Goal: Task Accomplishment & Management: Complete application form

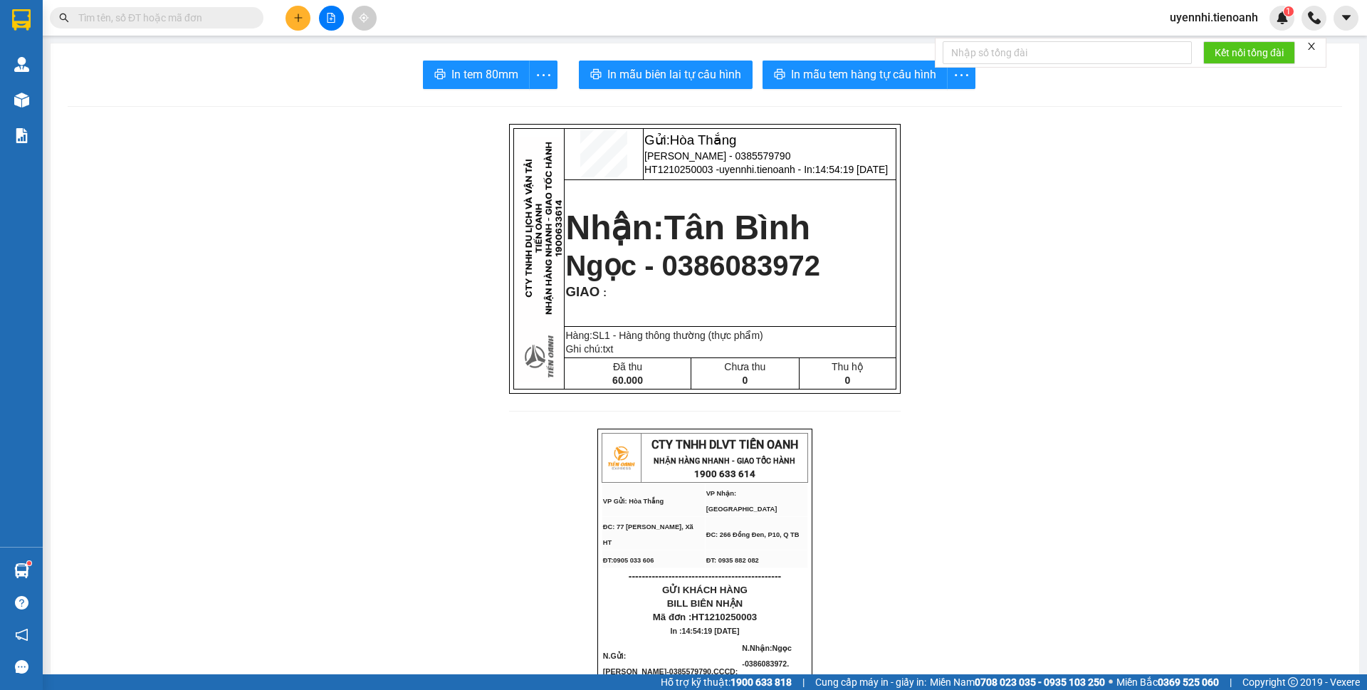
click at [290, 19] on button at bounding box center [297, 18] width 25 height 25
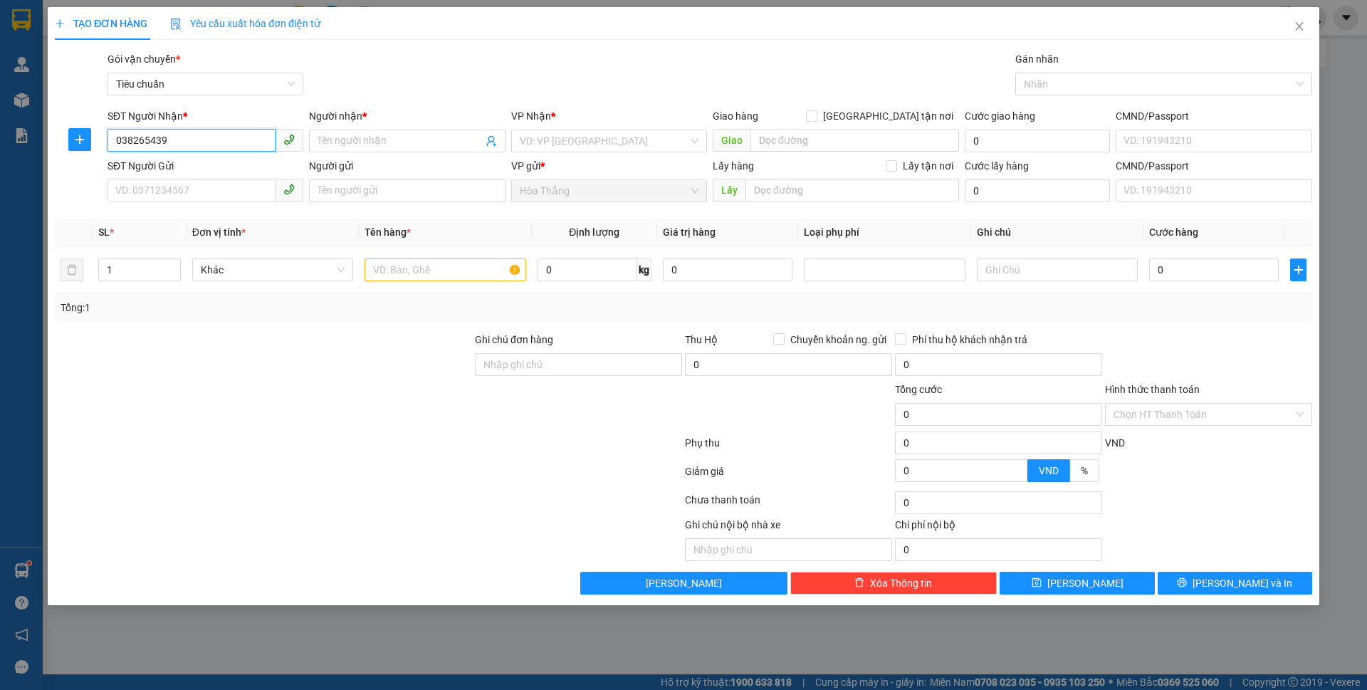
type input "0382654398"
click at [174, 164] on div "0382654398 - C Cúc" at bounding box center [205, 170] width 179 height 16
type input "C Cúc"
type input "066303009409"
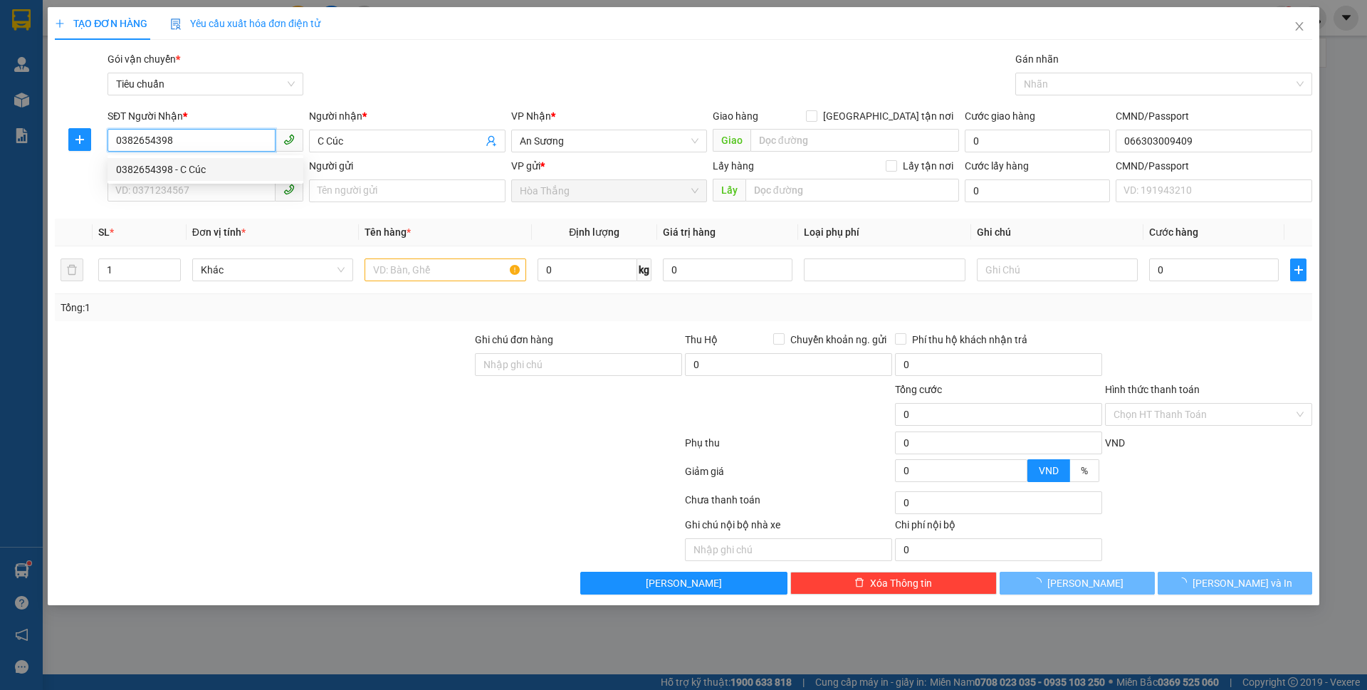
type input "50.000"
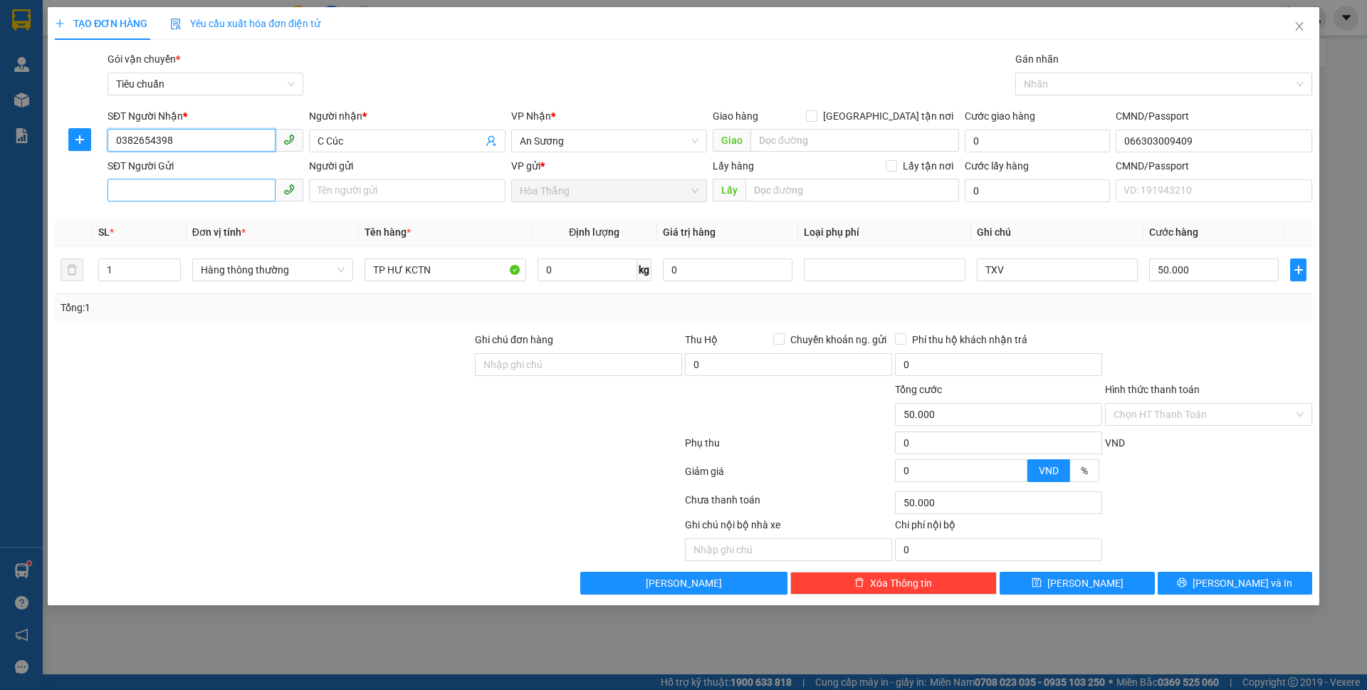
type input "0382654398"
click at [218, 188] on input "SĐT Người Gửi" at bounding box center [191, 190] width 168 height 23
click at [231, 223] on div "0905703455 - CHÚ LƯƠNG" at bounding box center [205, 219] width 179 height 16
type input "0905703455"
type input "CHÚ LƯƠNG"
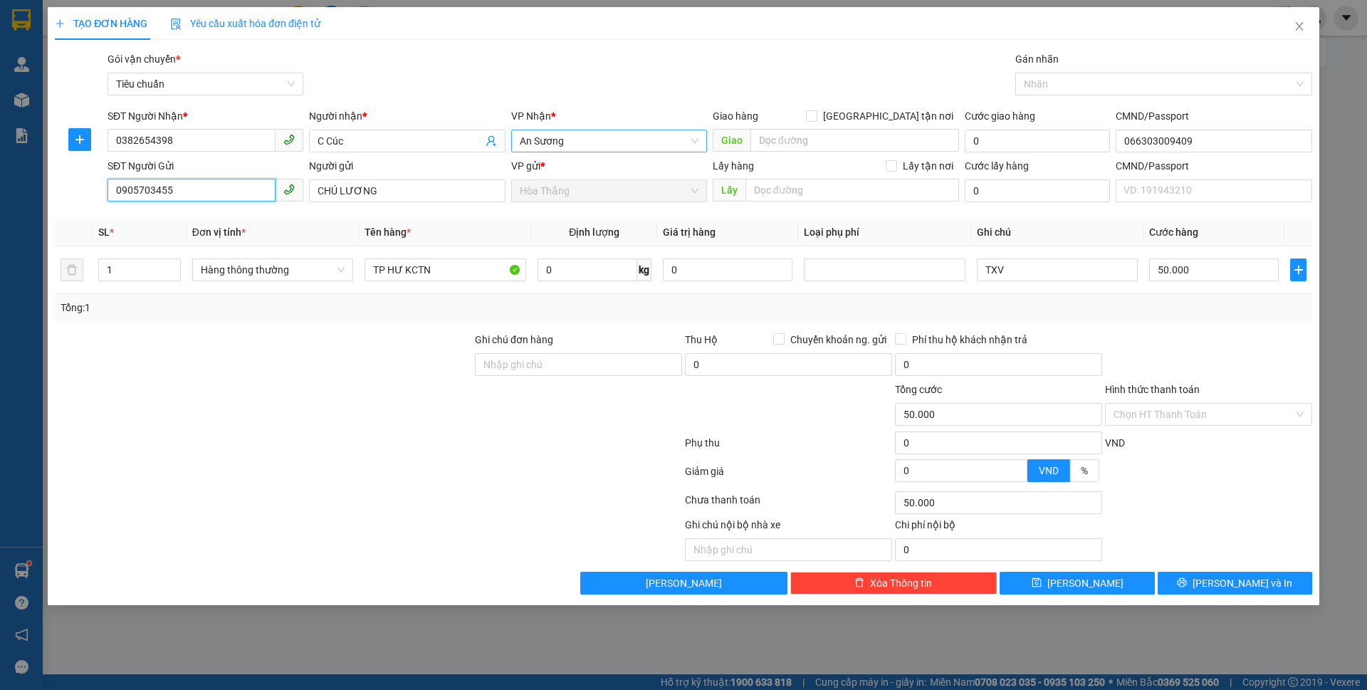
click at [614, 139] on span "An Sương" at bounding box center [609, 140] width 179 height 21
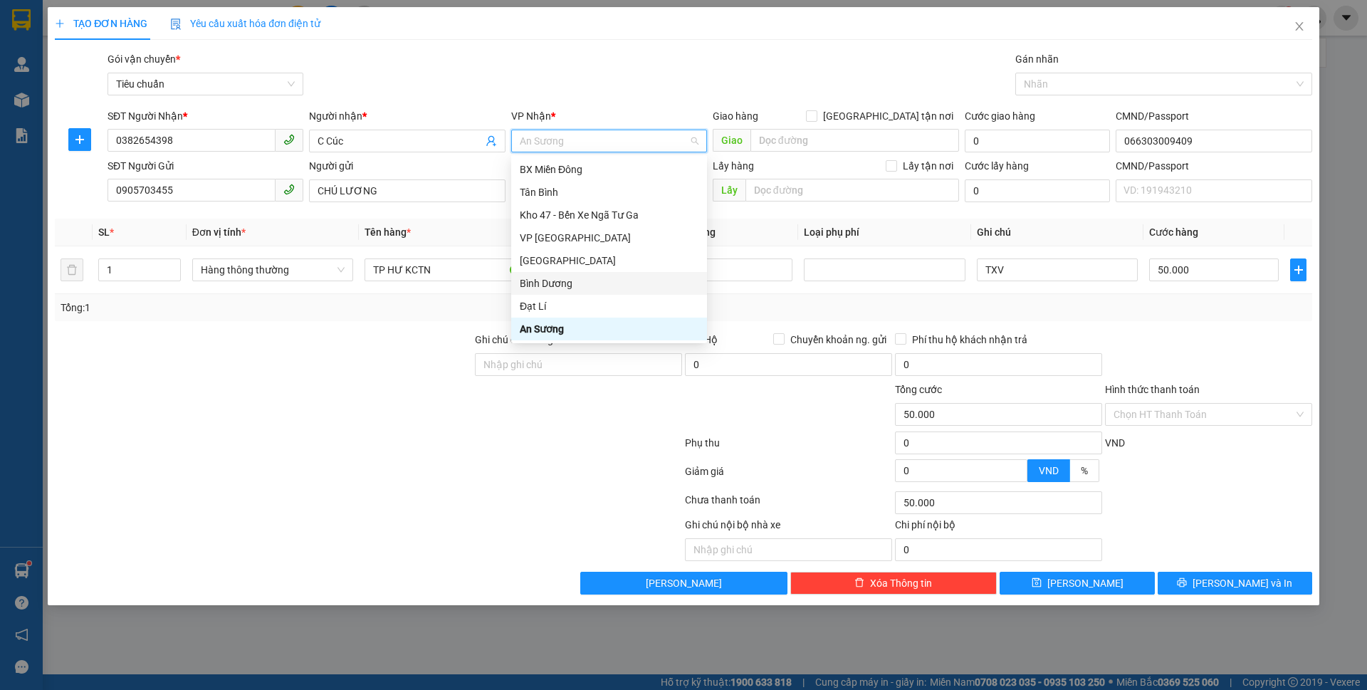
click at [554, 285] on div "Bình Dương" at bounding box center [609, 283] width 179 height 16
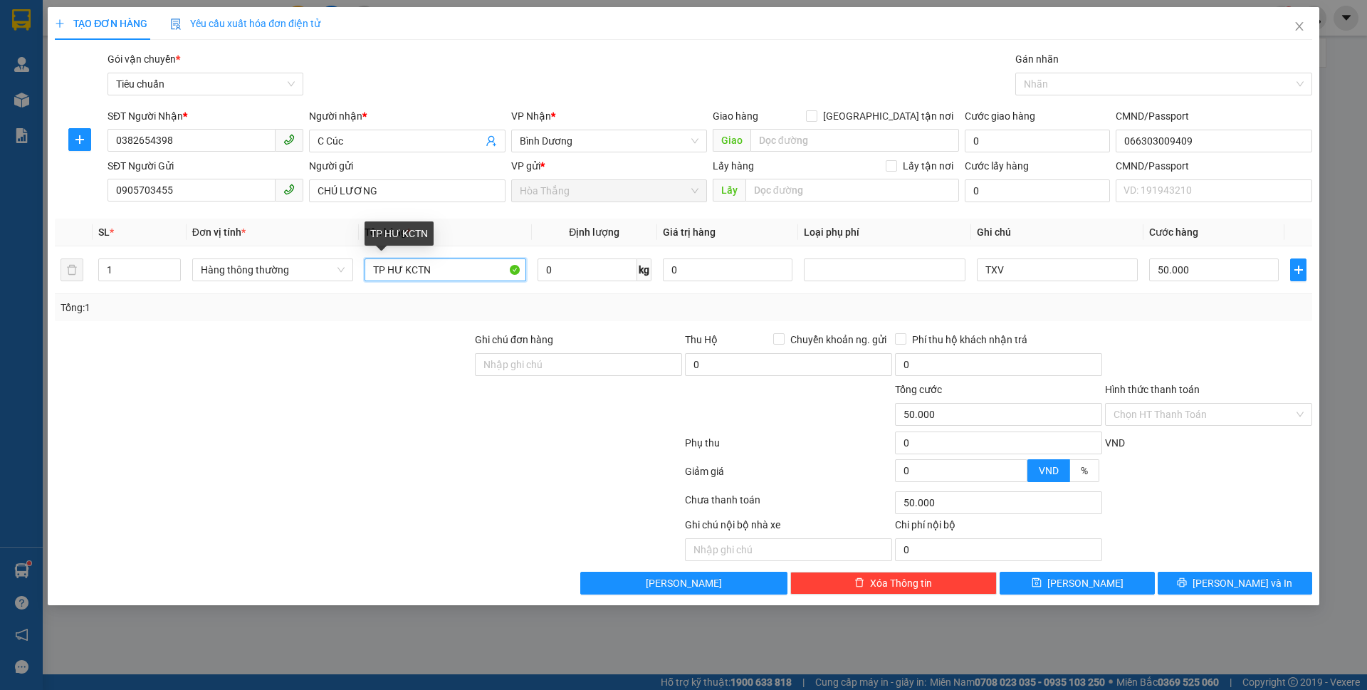
drag, startPoint x: 370, startPoint y: 264, endPoint x: 720, endPoint y: 299, distance: 351.9
click at [720, 299] on div "SL * Đơn vị tính * Tên hàng * Định lượng Giá trị hàng Loại phụ phí Ghi chú Cước…" at bounding box center [683, 270] width 1257 height 102
type input "tc đã tư vấn"
click at [584, 275] on input "0" at bounding box center [587, 269] width 100 height 23
type input "10"
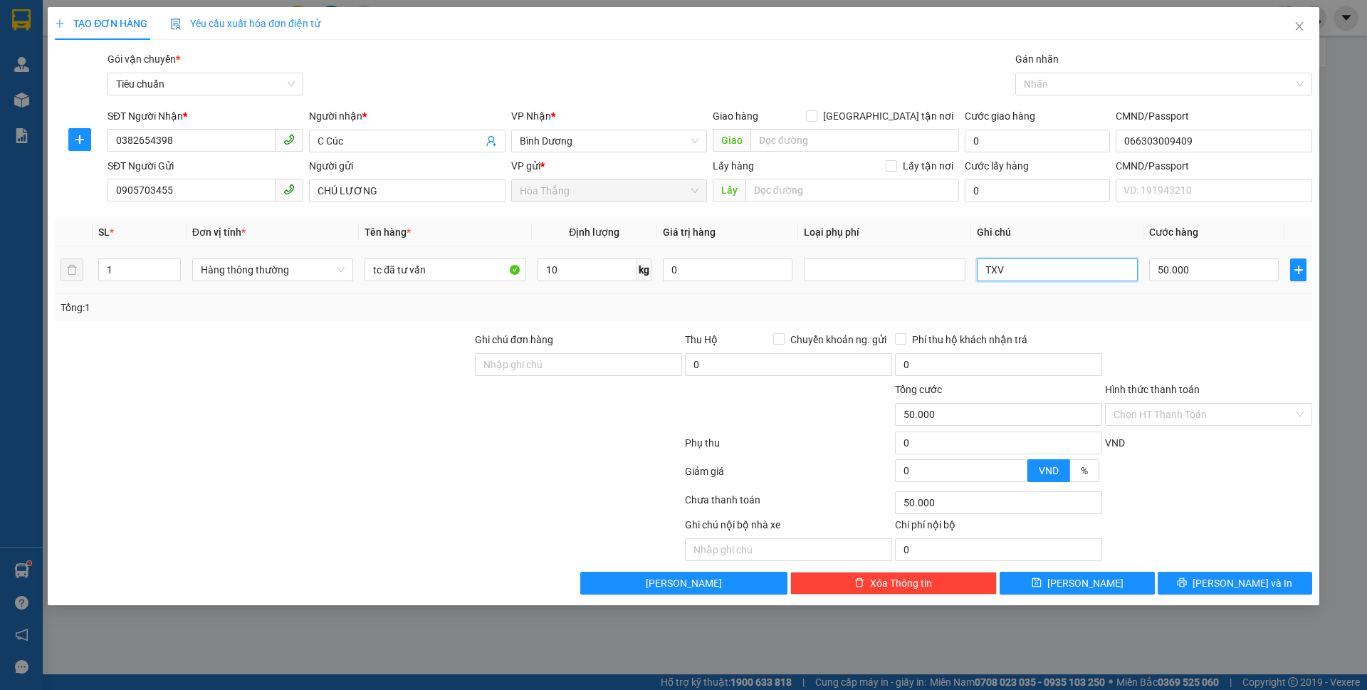
click at [1032, 267] on input "TXV" at bounding box center [1057, 269] width 161 height 23
type input "40.000"
type input "T CHỮ XANH"
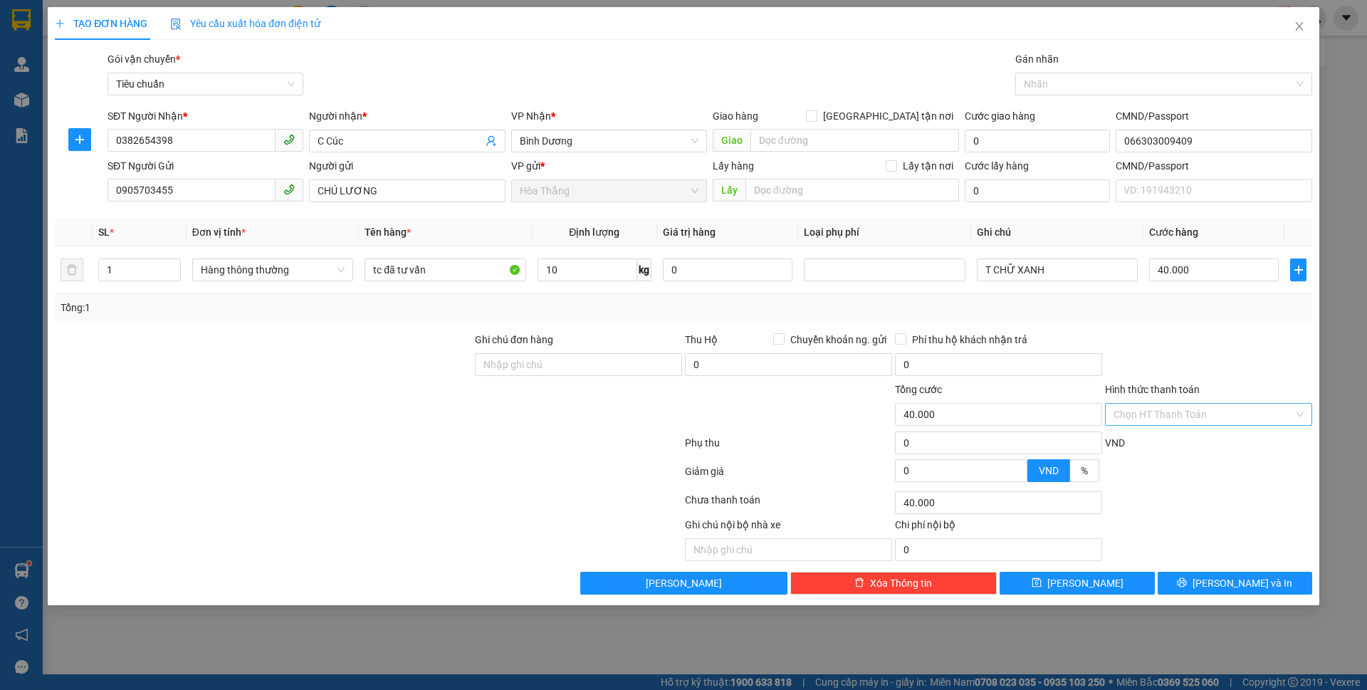
click at [1211, 414] on input "Hình thức thanh toán" at bounding box center [1203, 414] width 180 height 21
click at [1156, 441] on div "Tại văn phòng" at bounding box center [1208, 443] width 190 height 16
type input "0"
click at [1192, 579] on button "[PERSON_NAME] và In" at bounding box center [1234, 583] width 154 height 23
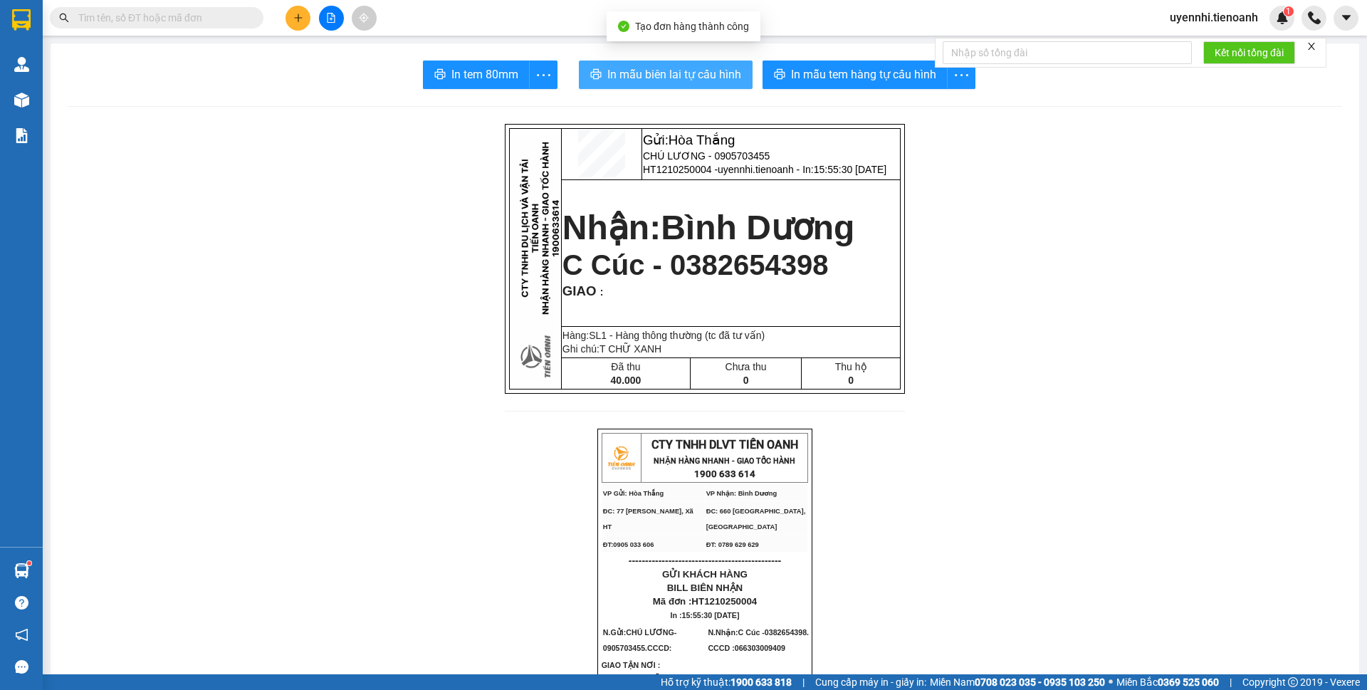
click at [636, 75] on span "In mẫu biên lai tự cấu hình" at bounding box center [674, 74] width 134 height 18
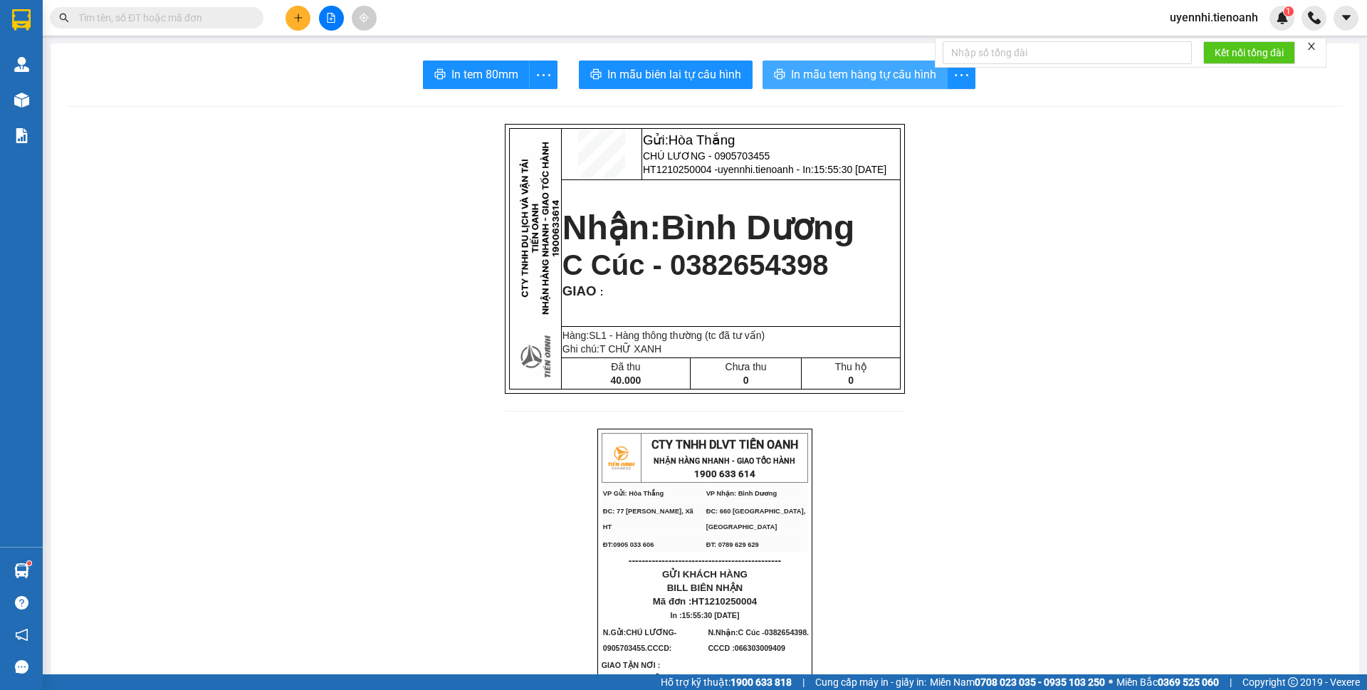
click at [851, 74] on span "In mẫu tem hàng tự cấu hình" at bounding box center [863, 74] width 145 height 18
click at [298, 19] on icon "plus" at bounding box center [298, 18] width 1 height 8
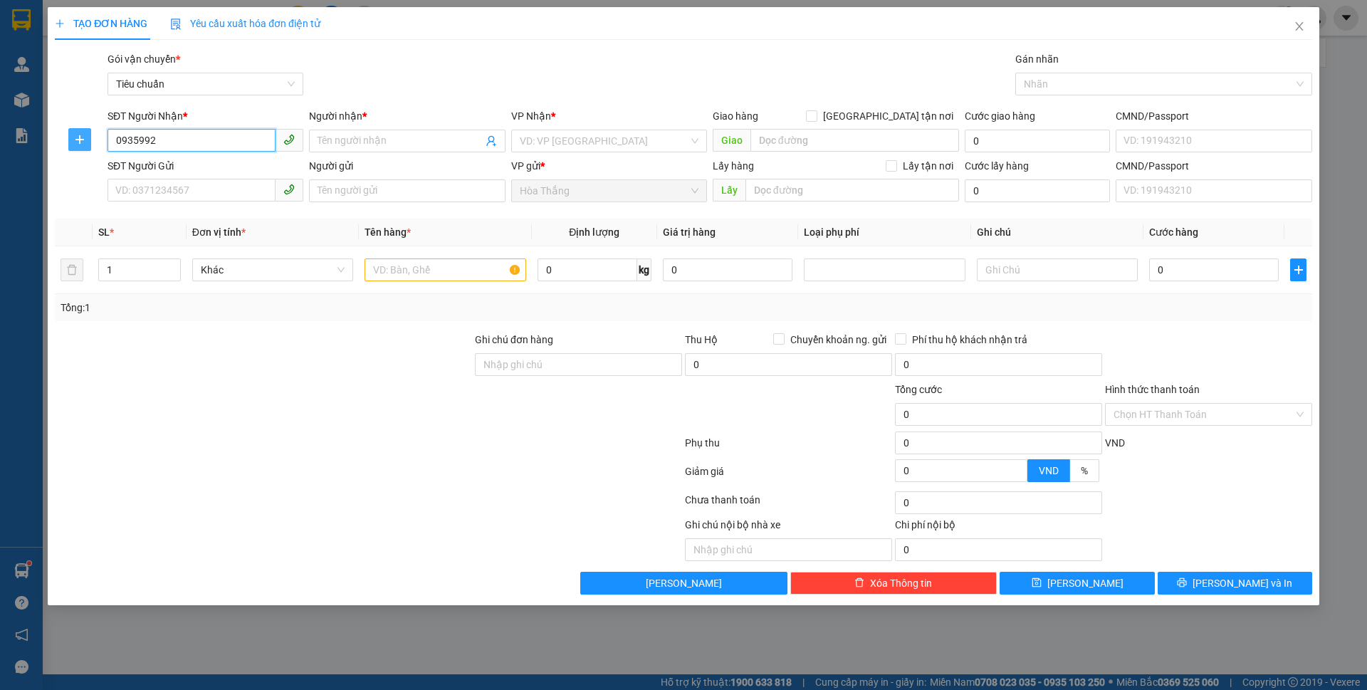
drag, startPoint x: 191, startPoint y: 148, endPoint x: 68, endPoint y: 149, distance: 122.4
click at [68, 149] on div "SĐT Người Nhận * 0935992 0935992 Người nhận * Tên người nhận VP Nhận * VD: VP S…" at bounding box center [683, 133] width 1260 height 50
type input "0935992"
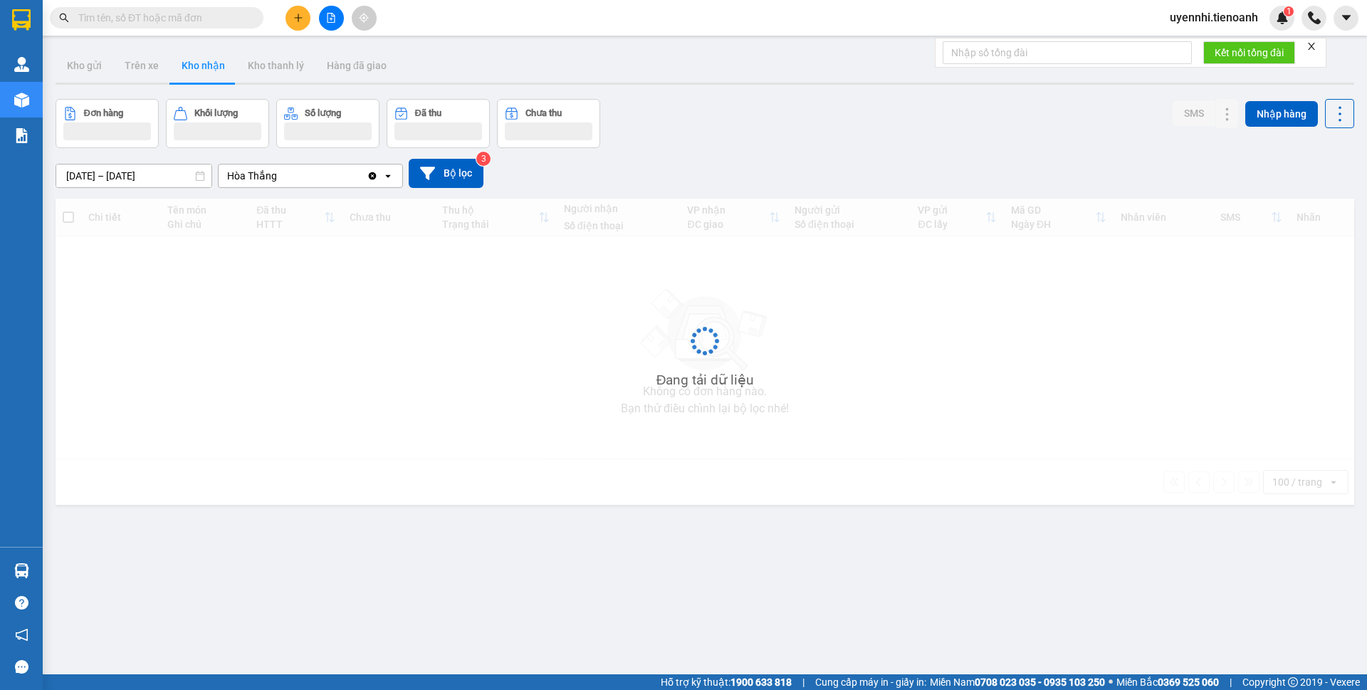
click at [298, 11] on button at bounding box center [297, 18] width 25 height 25
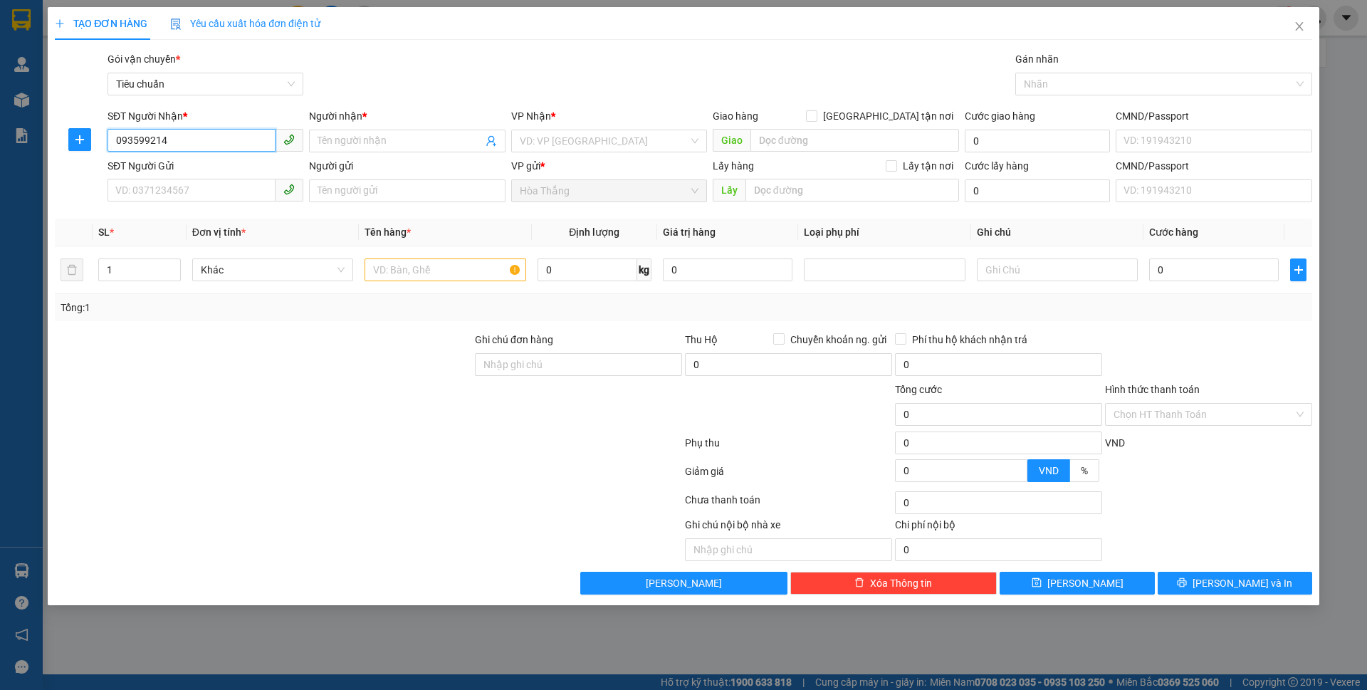
type input "0935992140"
click at [190, 159] on div "0935992140 - BÍCH THỦY" at bounding box center [205, 169] width 196 height 23
type input "BÍCH THỦY"
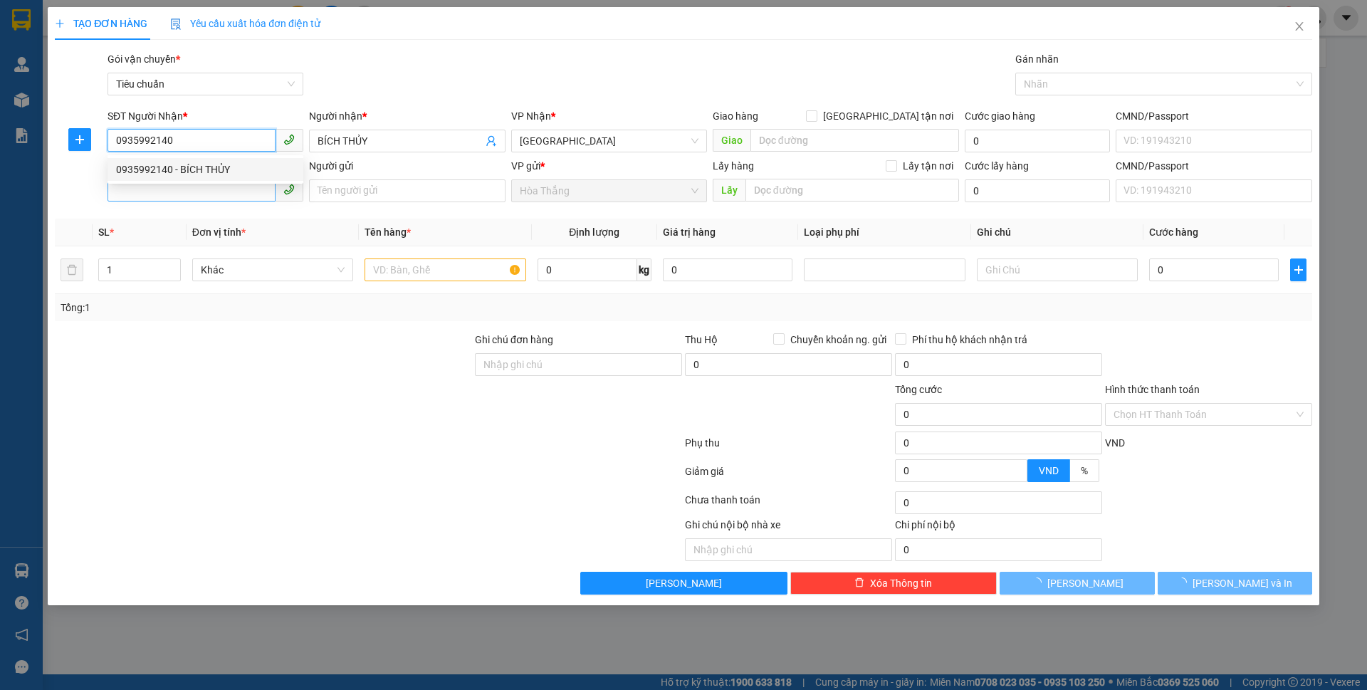
type input "300.000"
type input "0935992140"
click at [180, 192] on input "SĐT Người Gửi" at bounding box center [191, 190] width 168 height 23
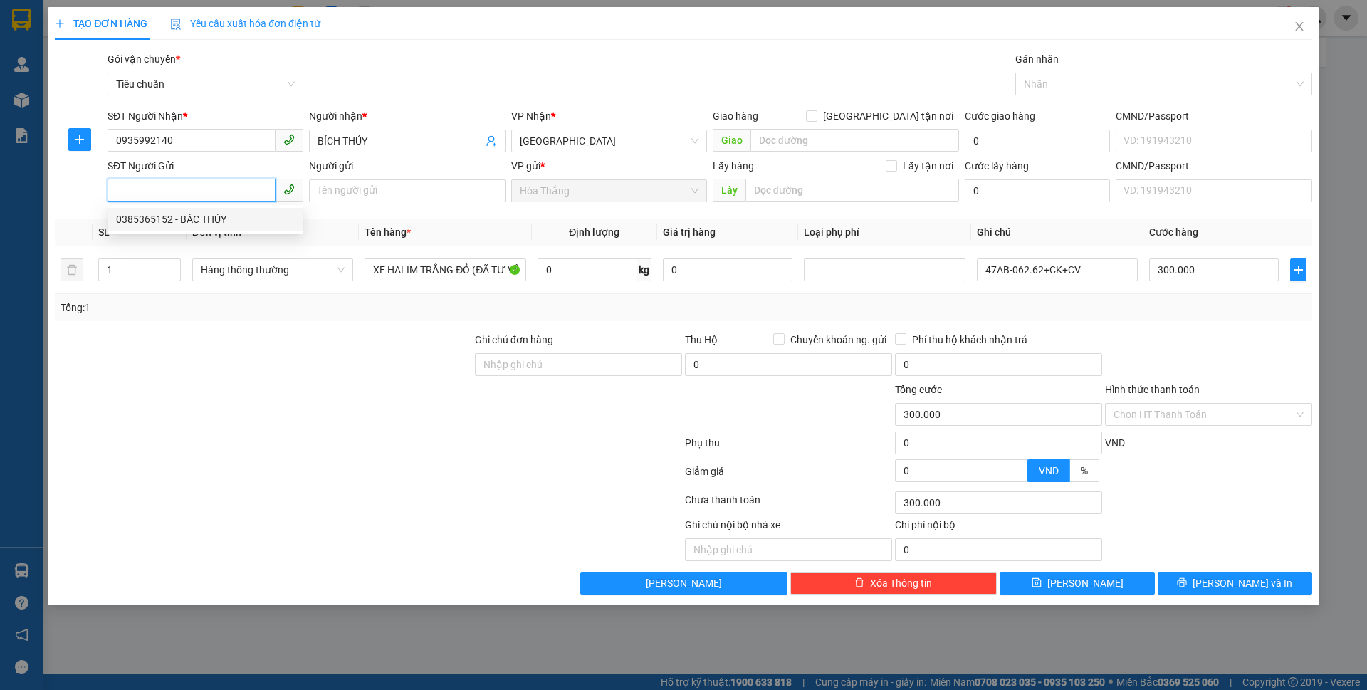
click at [226, 219] on div "0385365152 - BÁC THÚY" at bounding box center [205, 219] width 179 height 16
type input "0385365152"
type input "BÁC THÚY"
click at [604, 268] on input "0" at bounding box center [587, 269] width 100 height 23
type input "21"
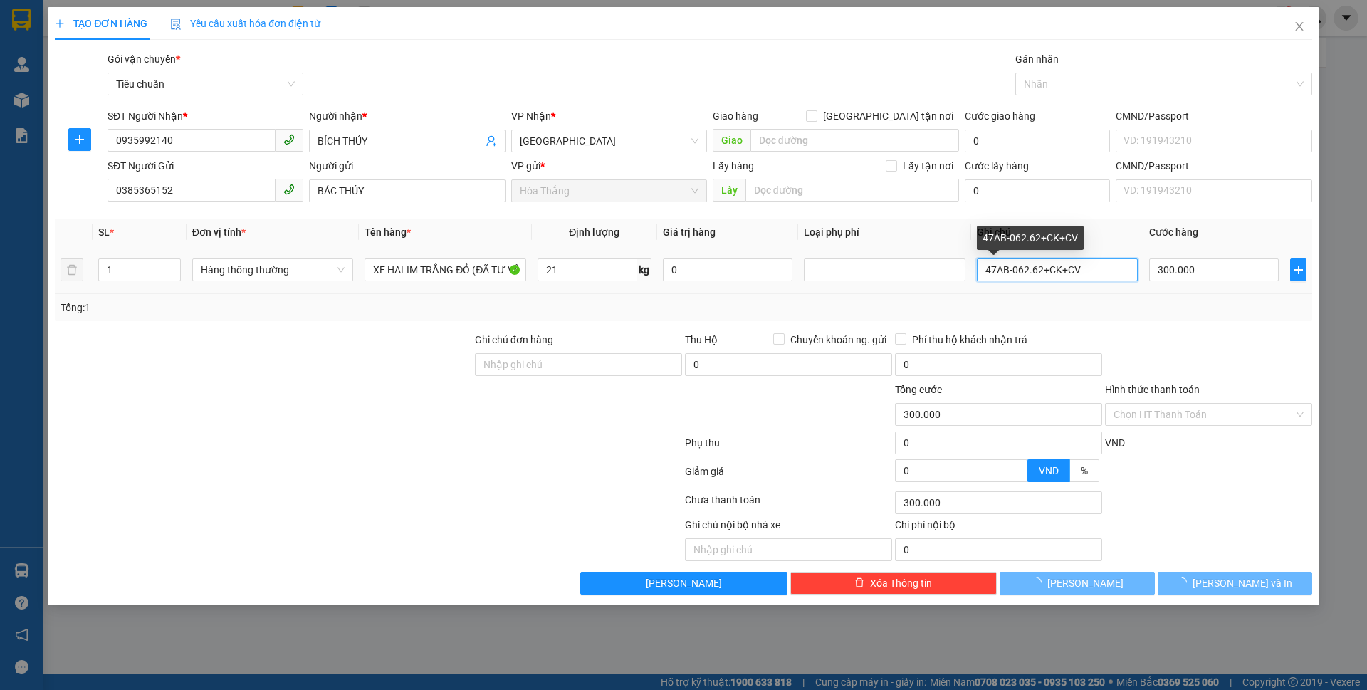
drag, startPoint x: 927, startPoint y: 255, endPoint x: 818, endPoint y: 251, distance: 109.0
click at [819, 251] on tr "1 Hàng thông thường XE HALIM TRẮNG ĐỎ (ĐÃ TƯ VẤN CSVC 21 kg 0 47AB-062.62+CK+CV…" at bounding box center [683, 270] width 1257 height 48
type input "60.000"
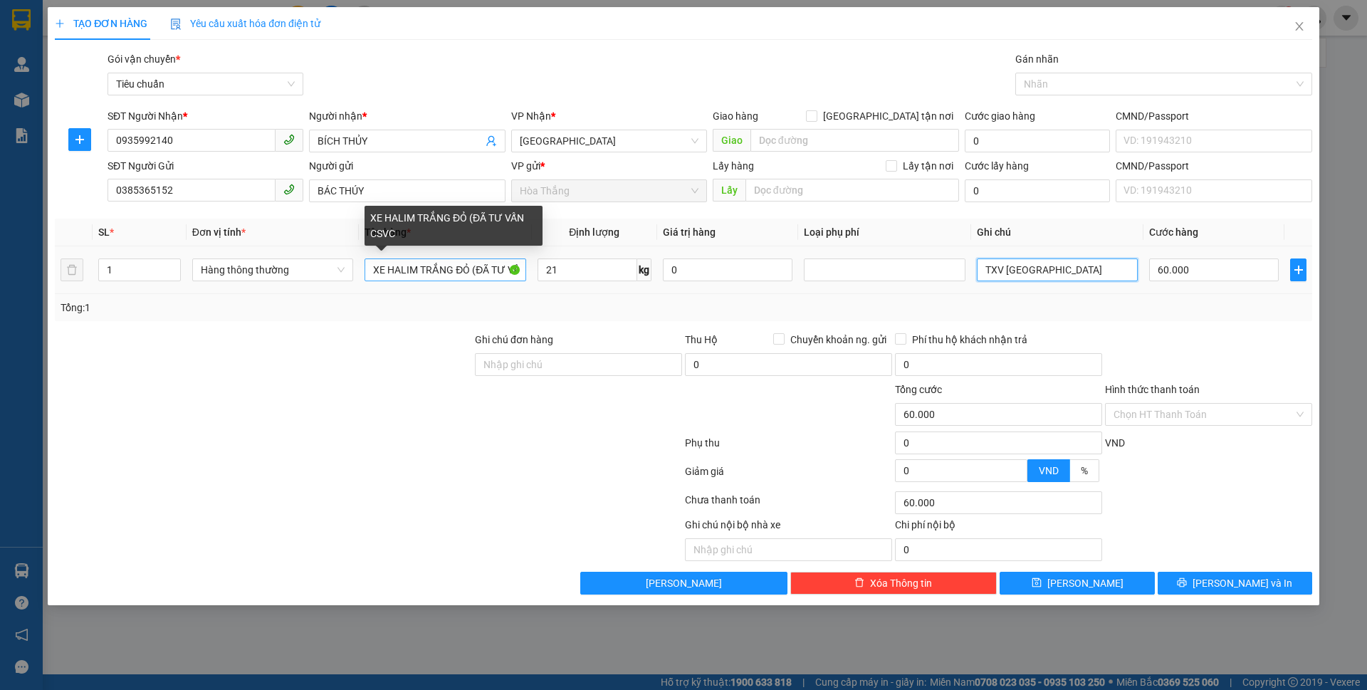
type input "TXV DC"
drag, startPoint x: 371, startPoint y: 270, endPoint x: 895, endPoint y: 338, distance: 529.0
click at [895, 338] on div "Transit Pickup Surcharge Ids Transit Deliver Surcharge Ids Transit Deliver Surc…" at bounding box center [683, 322] width 1257 height 543
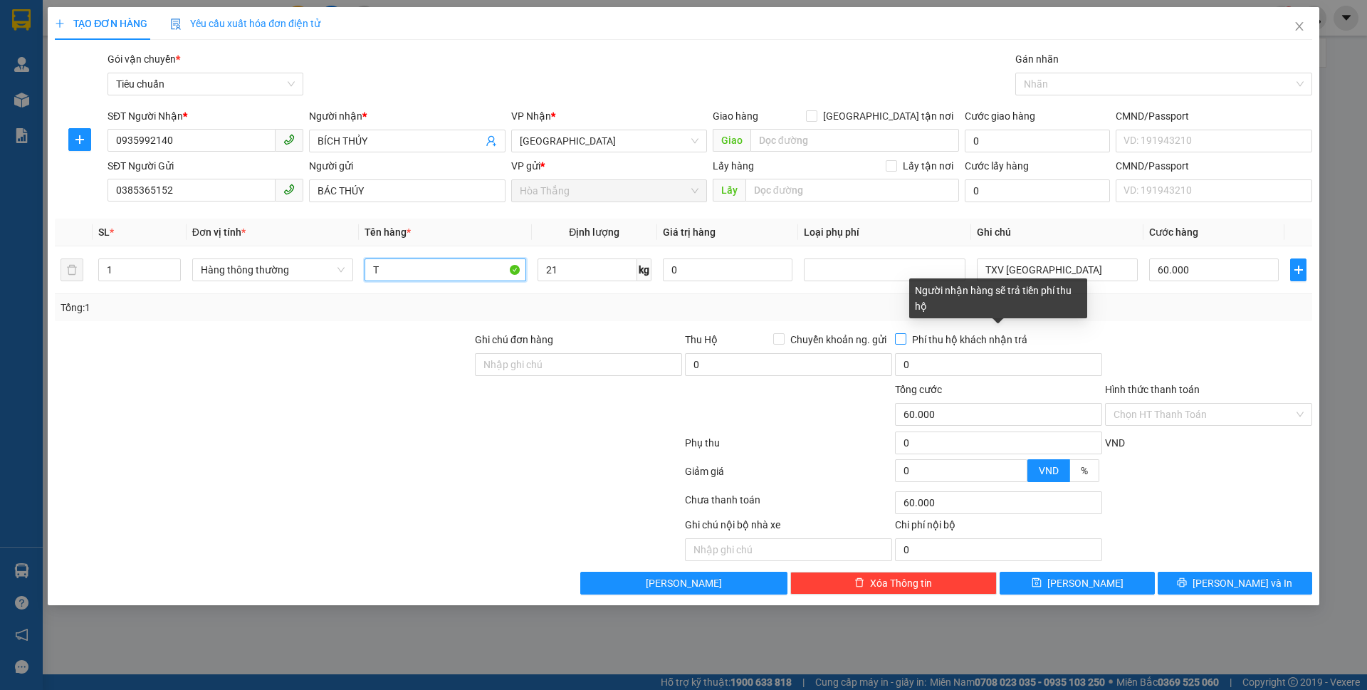
scroll to position [0, 0]
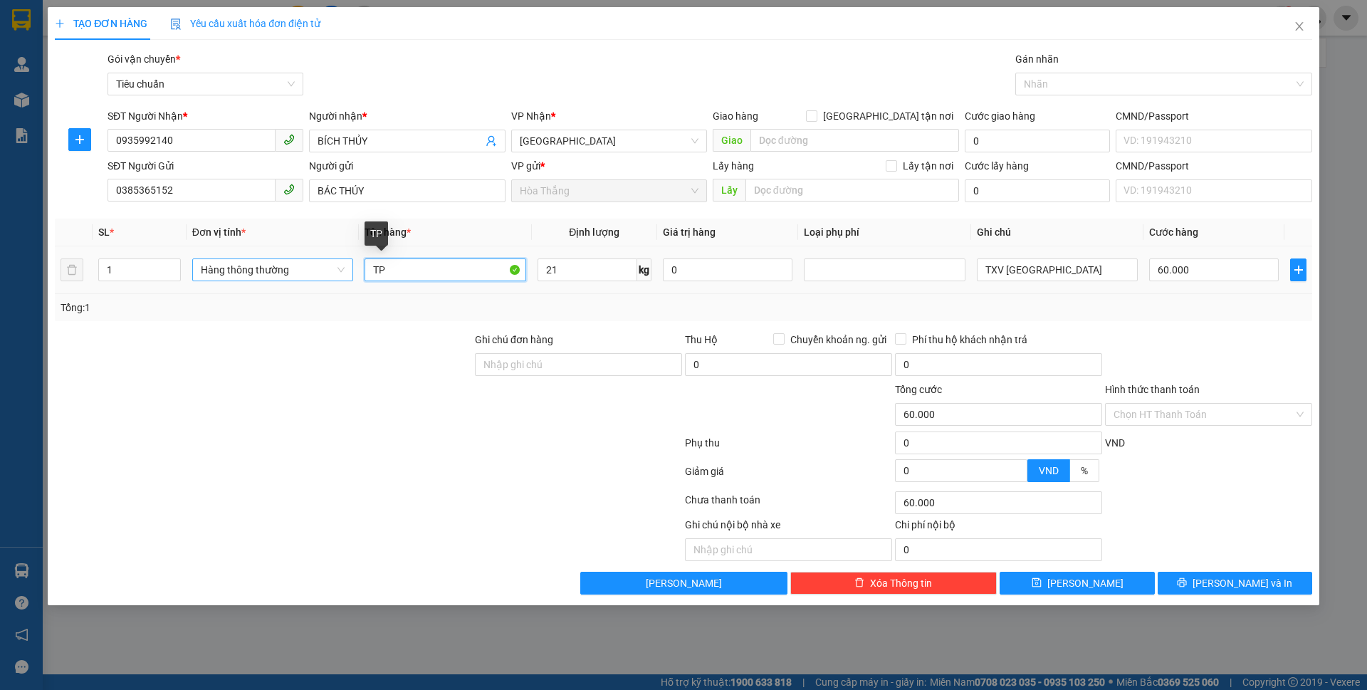
drag, startPoint x: 390, startPoint y: 268, endPoint x: 332, endPoint y: 263, distance: 57.9
click at [332, 263] on tr "1 Hàng thông thường TP 21 kg 0 TXV DC 60.000" at bounding box center [683, 270] width 1257 height 48
type input "THỰC PHẨM"
click at [1186, 414] on input "Hình thức thanh toán" at bounding box center [1203, 414] width 180 height 21
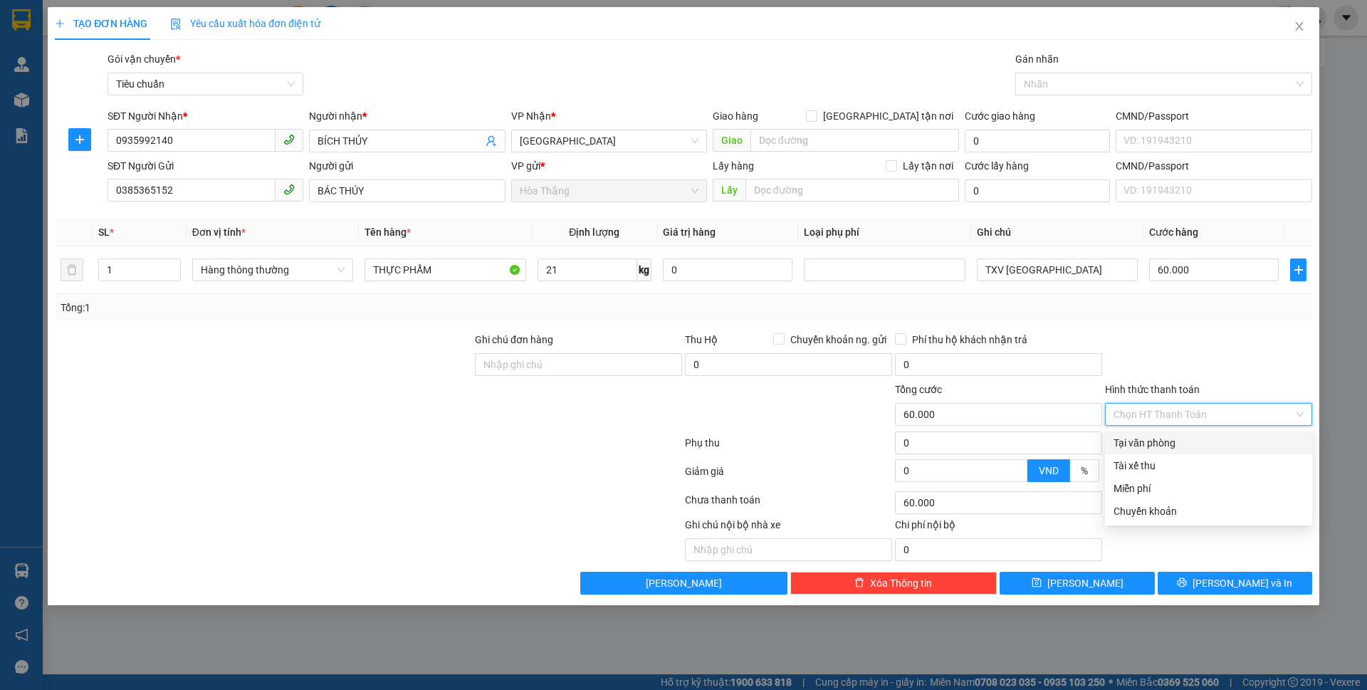
click at [1189, 443] on div "Tại văn phòng" at bounding box center [1208, 443] width 190 height 16
type input "0"
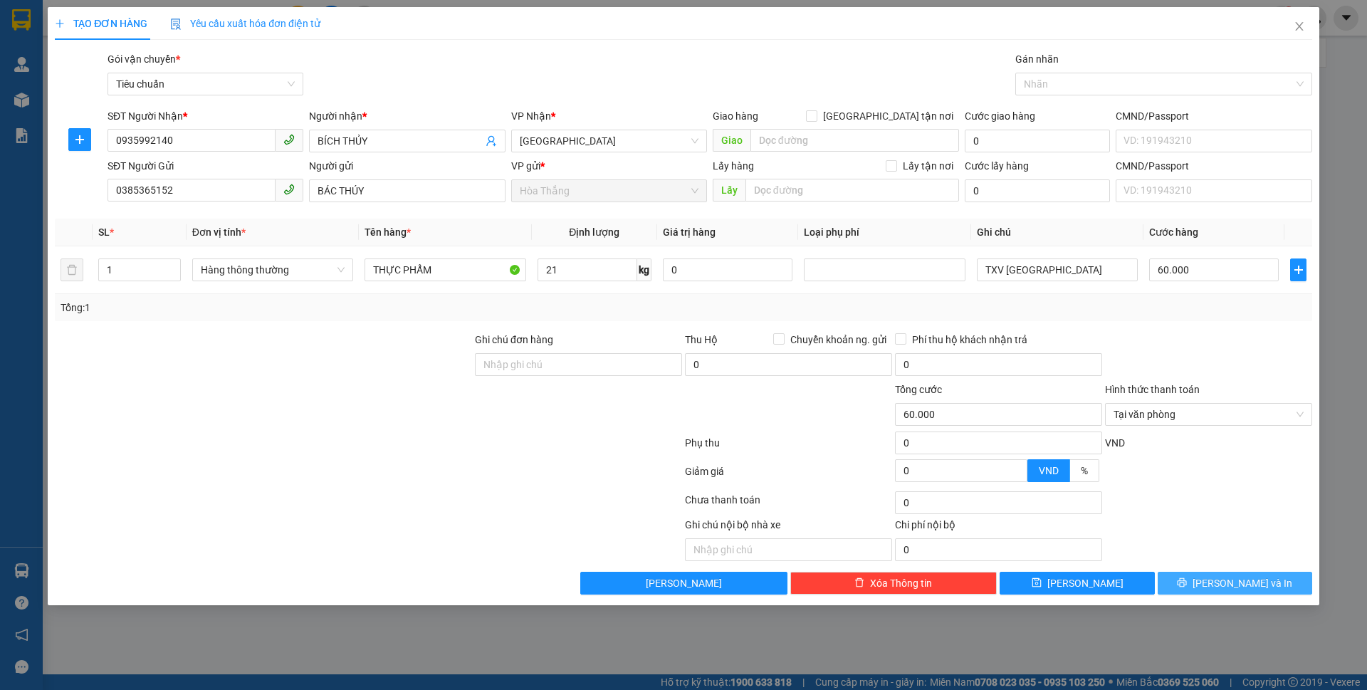
click at [1187, 583] on button "[PERSON_NAME] và In" at bounding box center [1234, 583] width 154 height 23
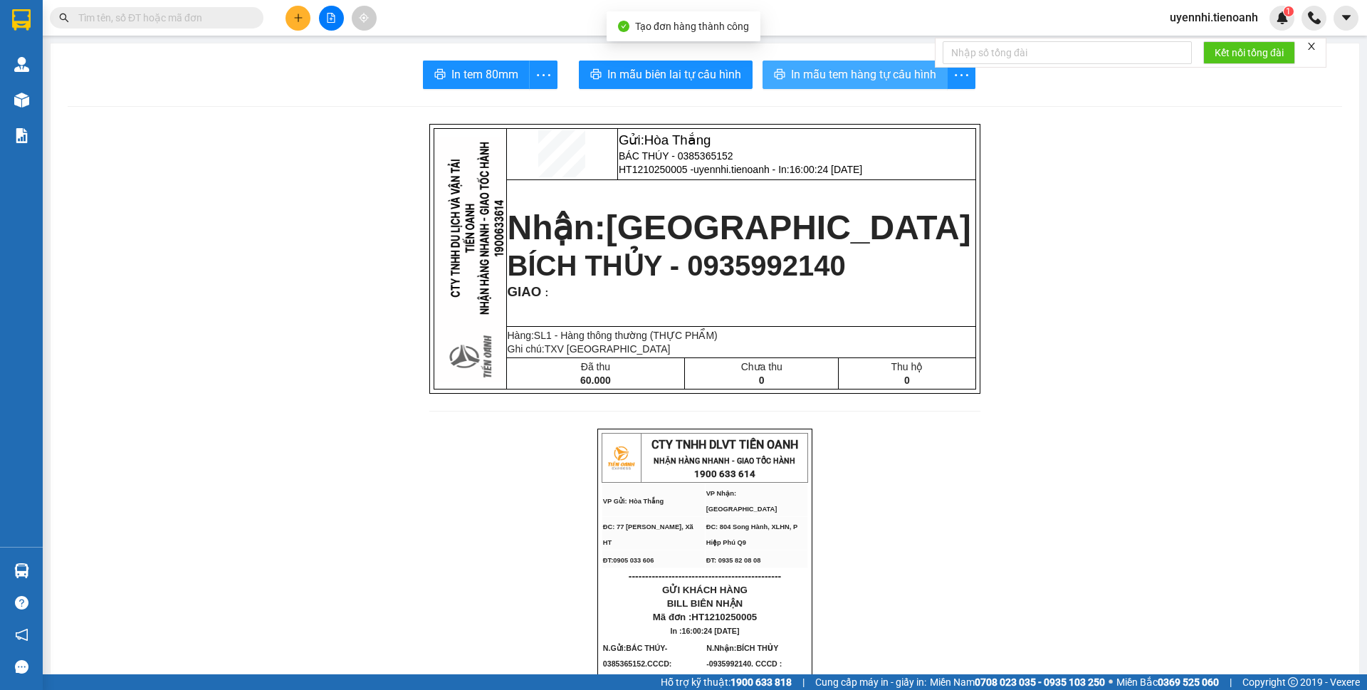
click at [836, 83] on span "In mẫu tem hàng tự cấu hình" at bounding box center [863, 74] width 145 height 18
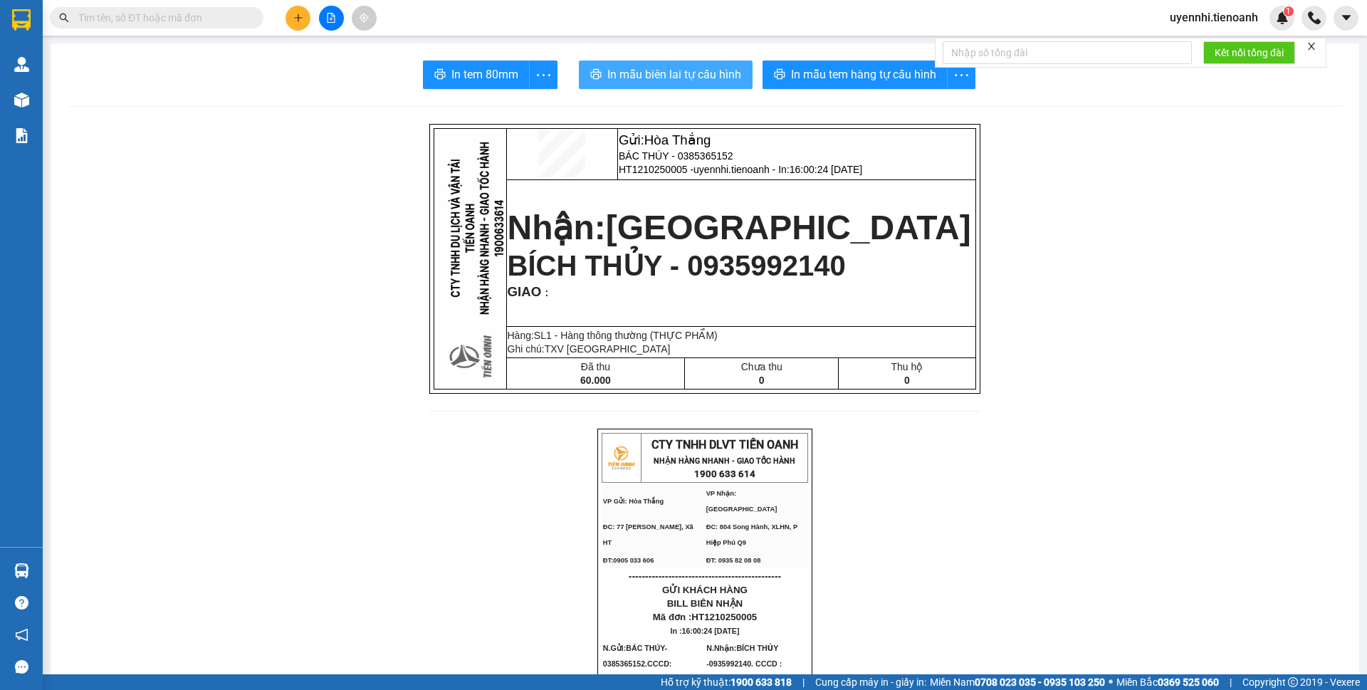
click at [649, 74] on span "In mẫu biên lai tự cấu hình" at bounding box center [674, 74] width 134 height 18
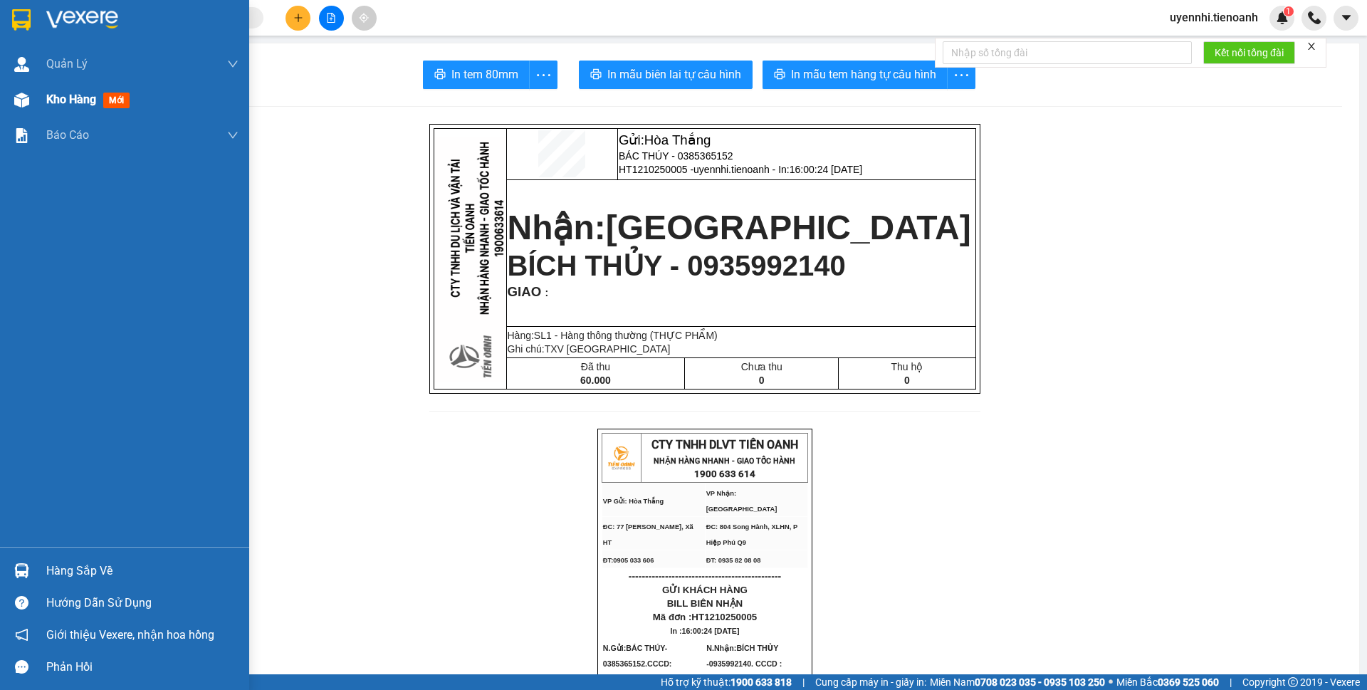
click at [75, 93] on span "Kho hàng" at bounding box center [71, 100] width 50 height 14
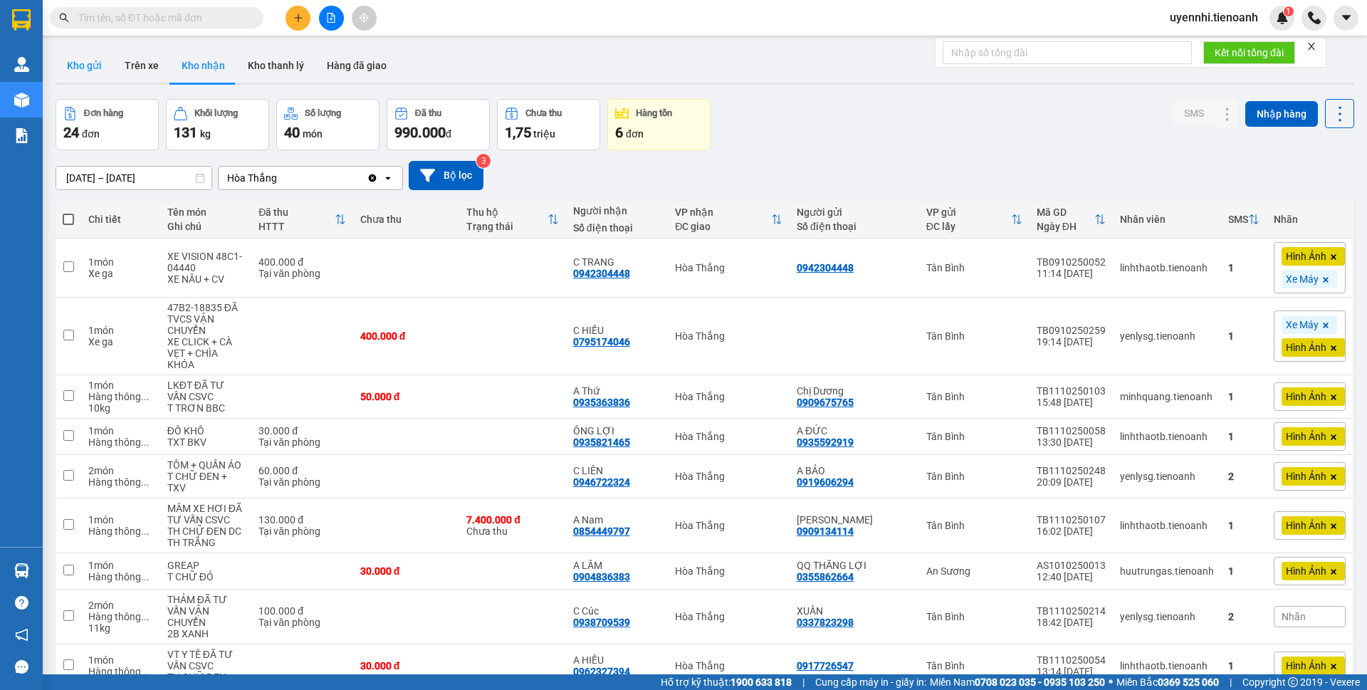
click at [73, 61] on button "Kho gửi" at bounding box center [85, 65] width 58 height 34
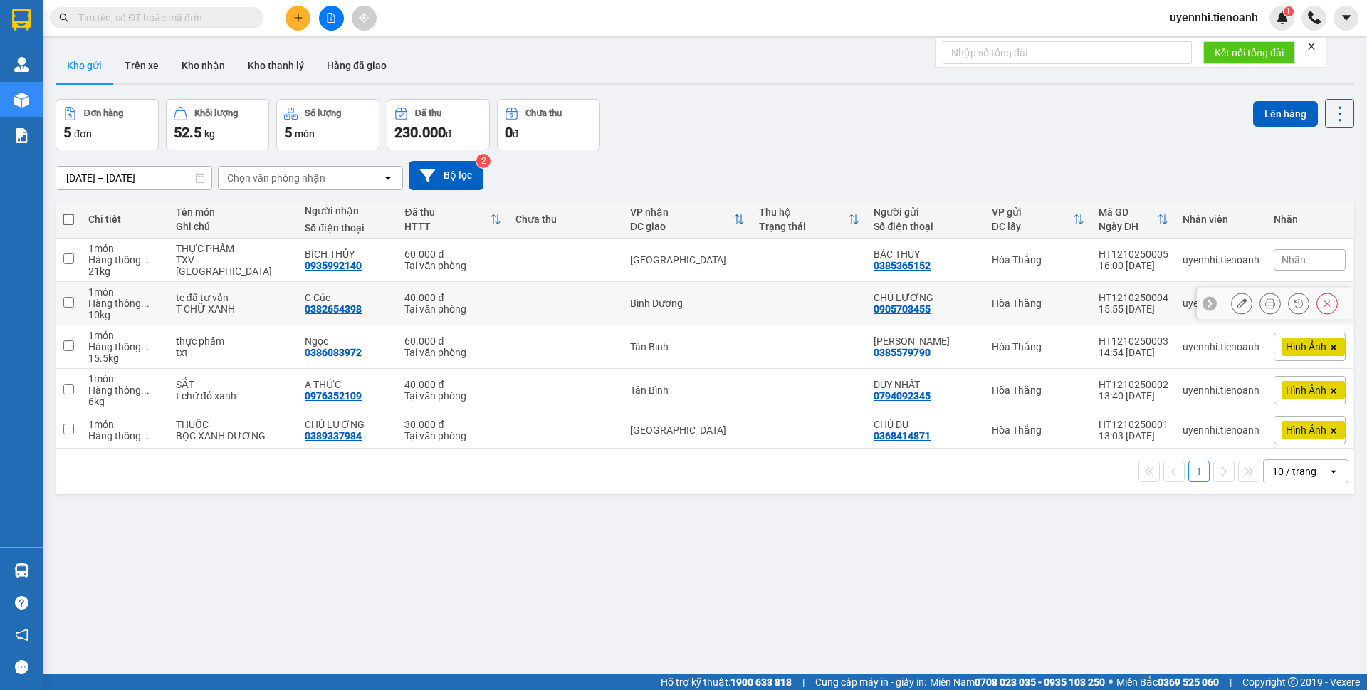
click at [1231, 302] on button at bounding box center [1241, 303] width 20 height 25
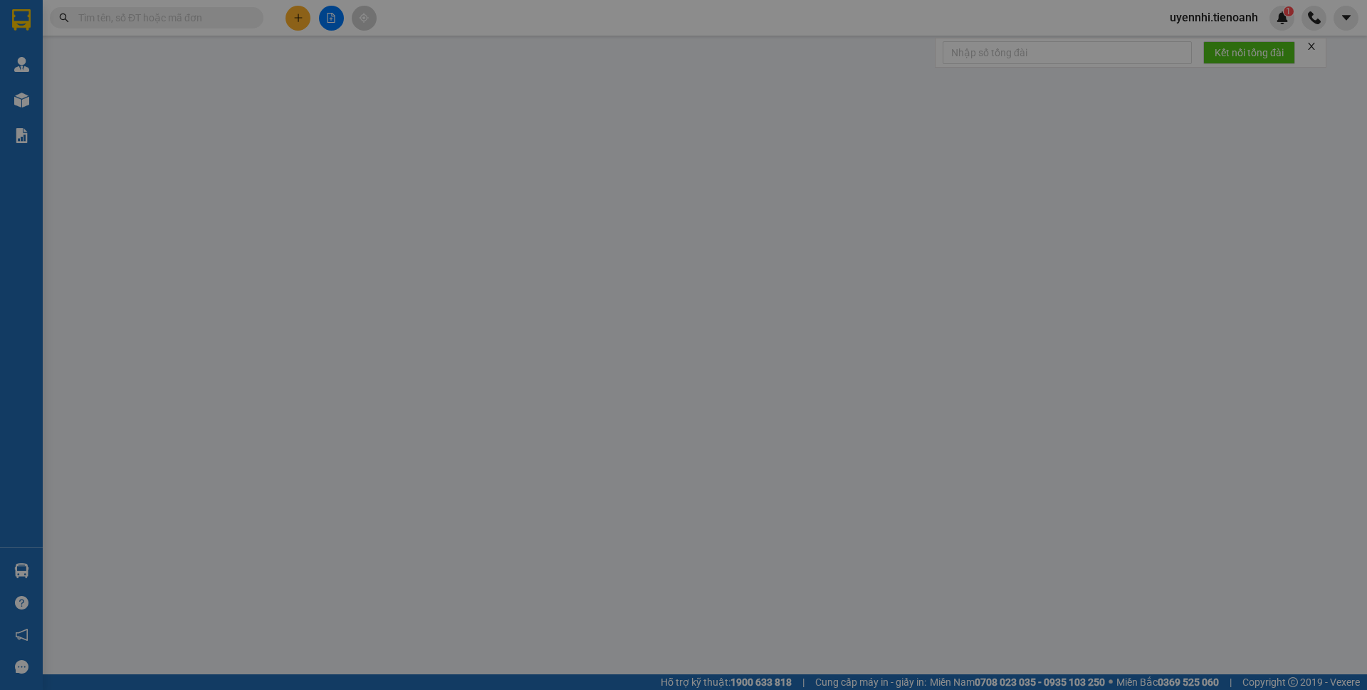
type input "0382654398"
type input "C Cúc"
type input "066303009409"
type input "0905703455"
type input "CHÚ LƯƠNG"
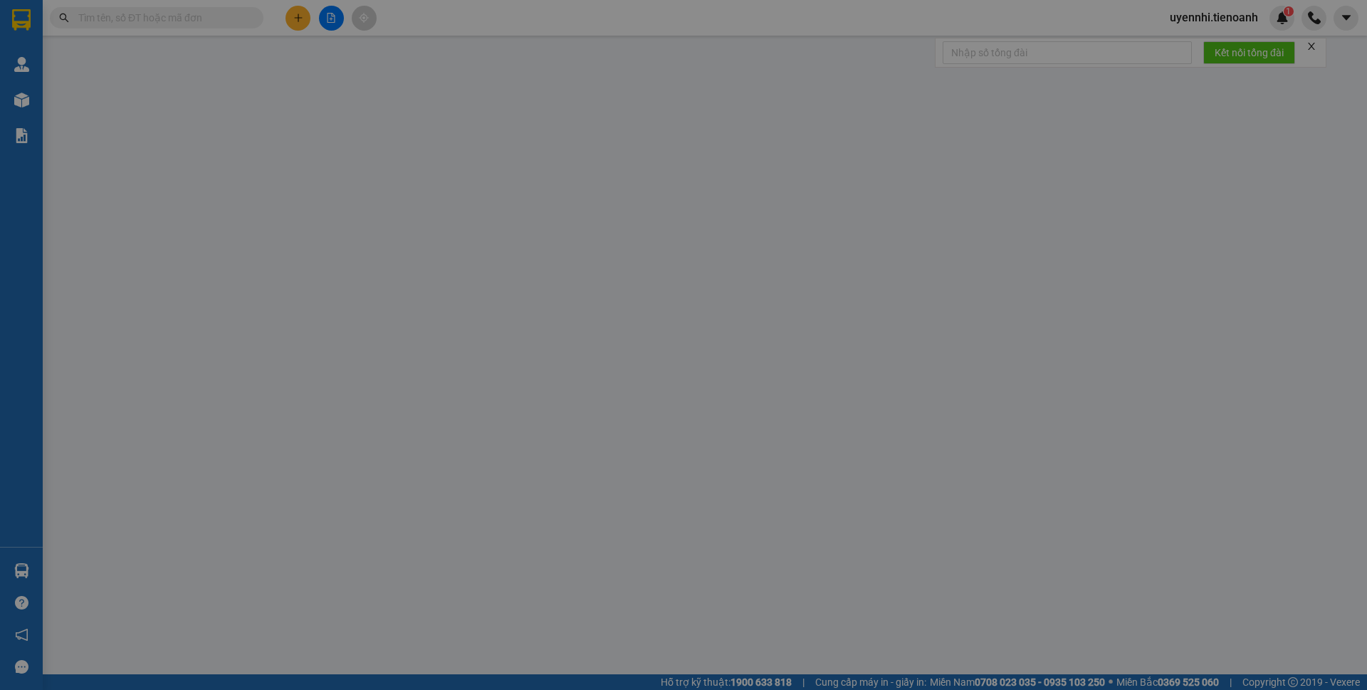
type input "0"
type input "40.000"
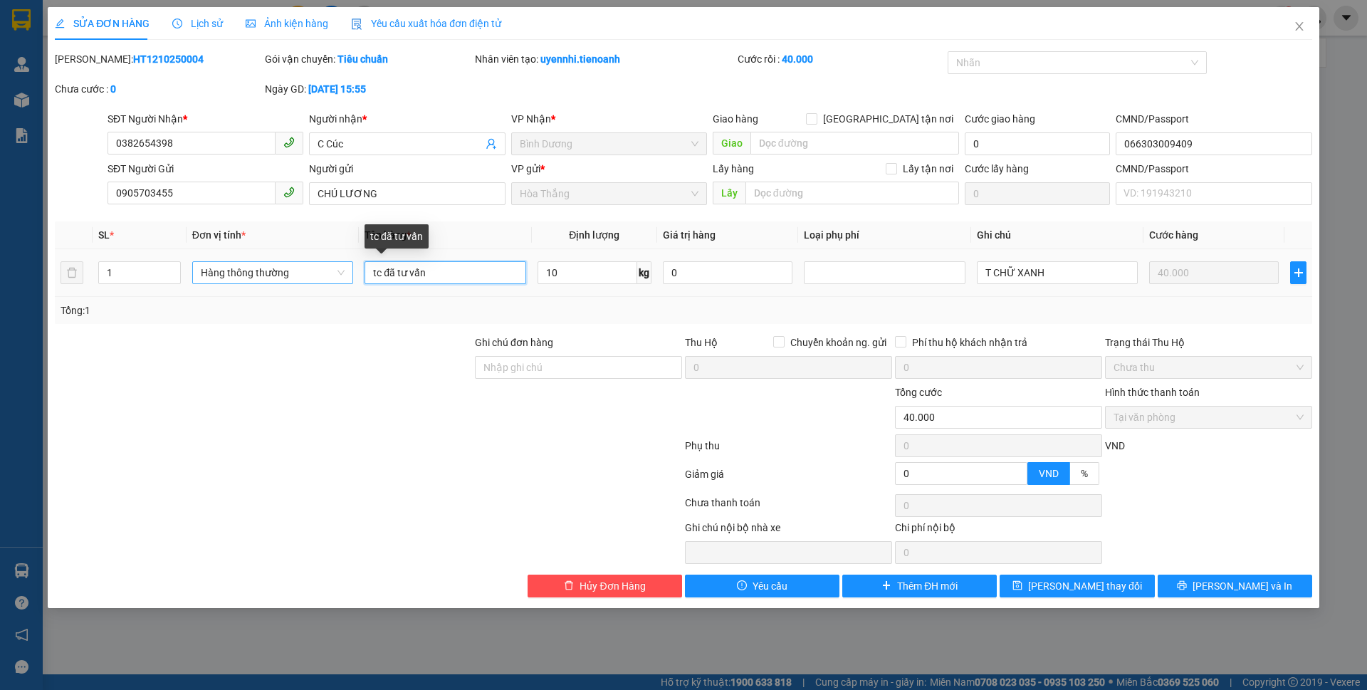
drag, startPoint x: 466, startPoint y: 275, endPoint x: 339, endPoint y: 272, distance: 126.7
click at [339, 272] on tr "1 Hàng thông thường tc đã tư vấn 10 kg 0 T CHỮ XANH 40.000" at bounding box center [683, 273] width 1257 height 48
type input "TRÁI CÂY"
click at [1022, 587] on icon "save" at bounding box center [1017, 585] width 10 height 10
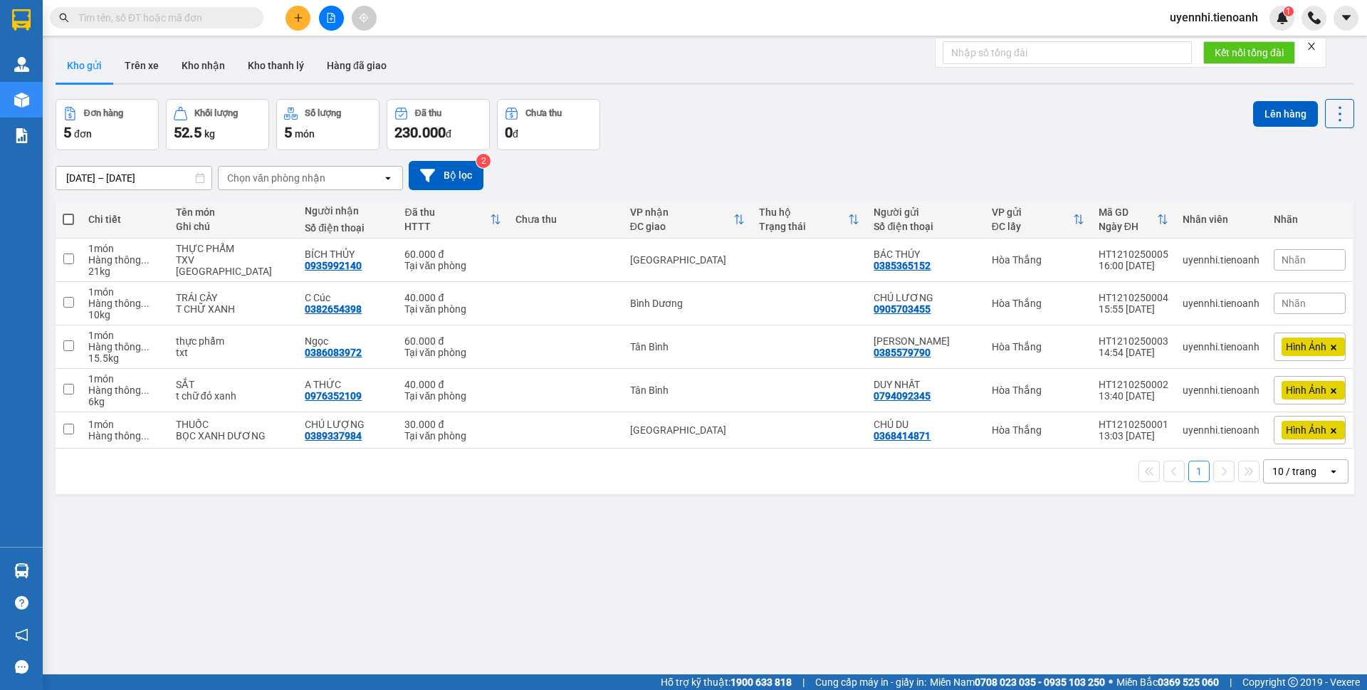
click at [299, 16] on icon "plus" at bounding box center [298, 18] width 10 height 10
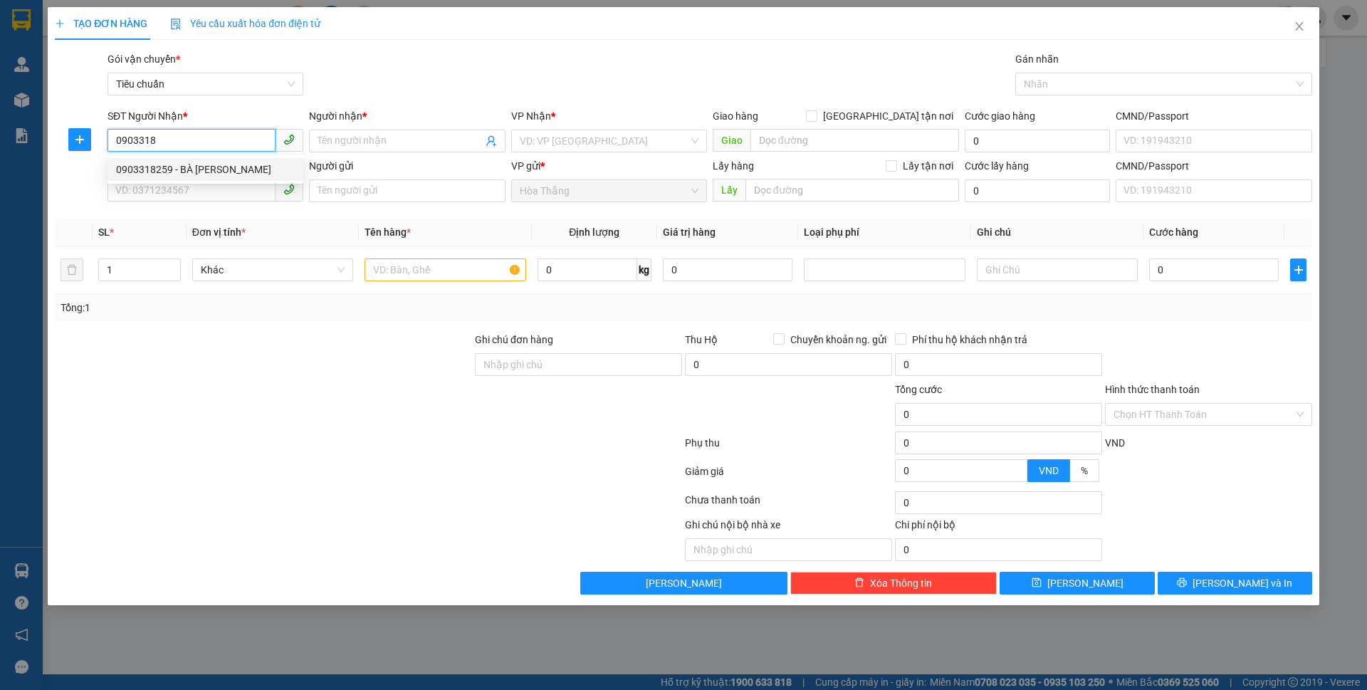
click at [188, 168] on div "0903318259 - BÀ PHÚC" at bounding box center [205, 170] width 179 height 16
type input "0903318259"
type input "BÀ PHÚC"
checkbox input "true"
type input "427/3 Bạch Đằng, P 15. Quận Bình Thạnh"
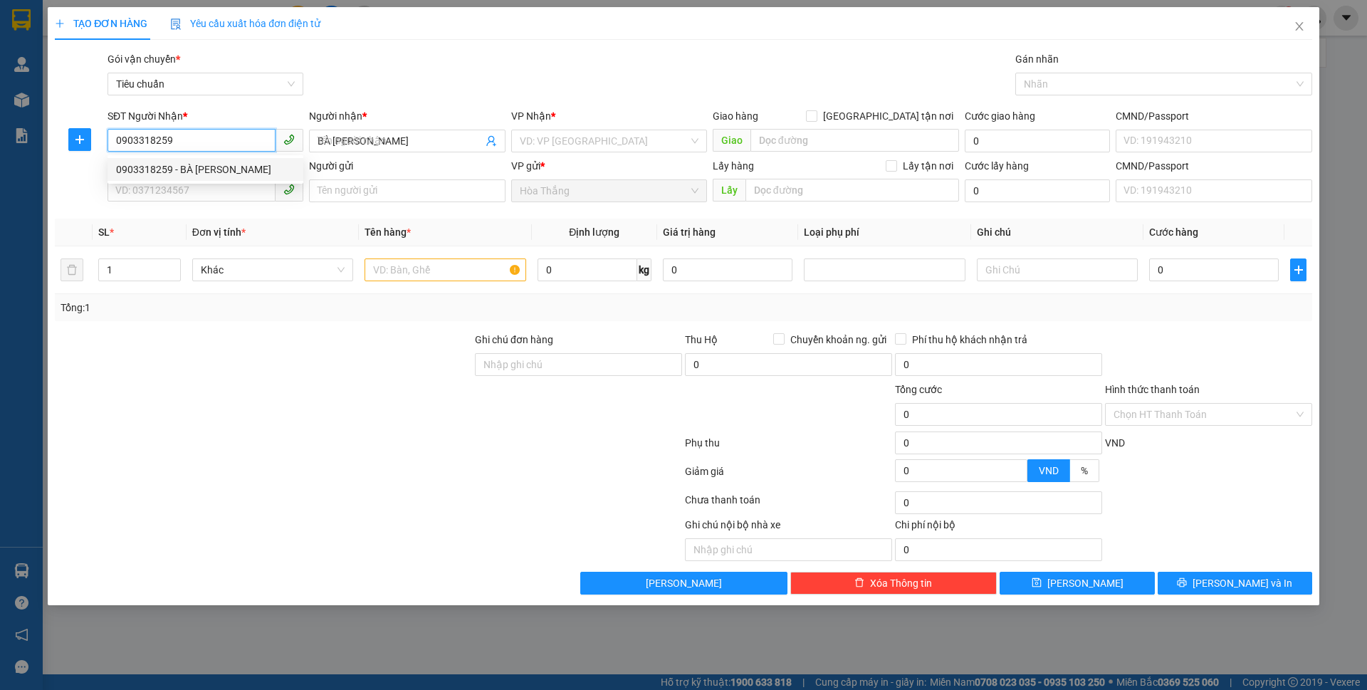
type input "70.000"
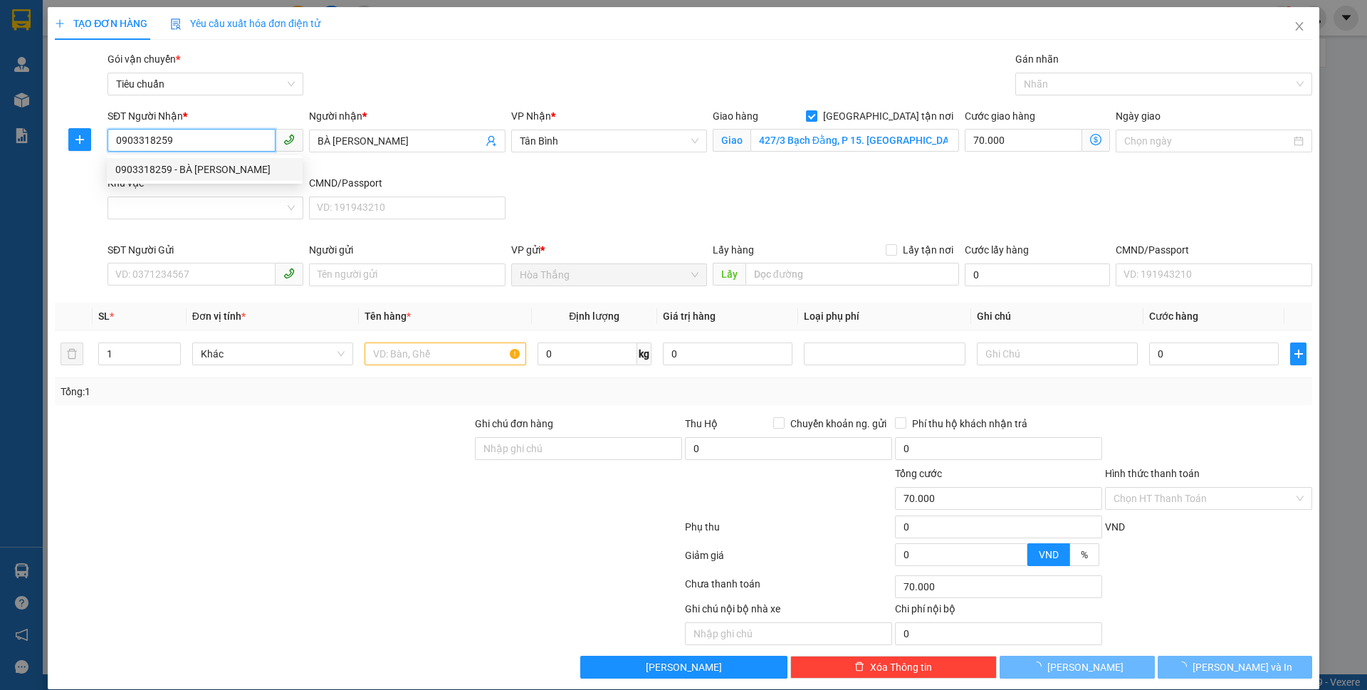
type input "0903318259"
click at [164, 186] on div "Khu vực" at bounding box center [205, 183] width 196 height 16
click at [164, 197] on input "Khu vực" at bounding box center [200, 207] width 169 height 21
type input "120.000"
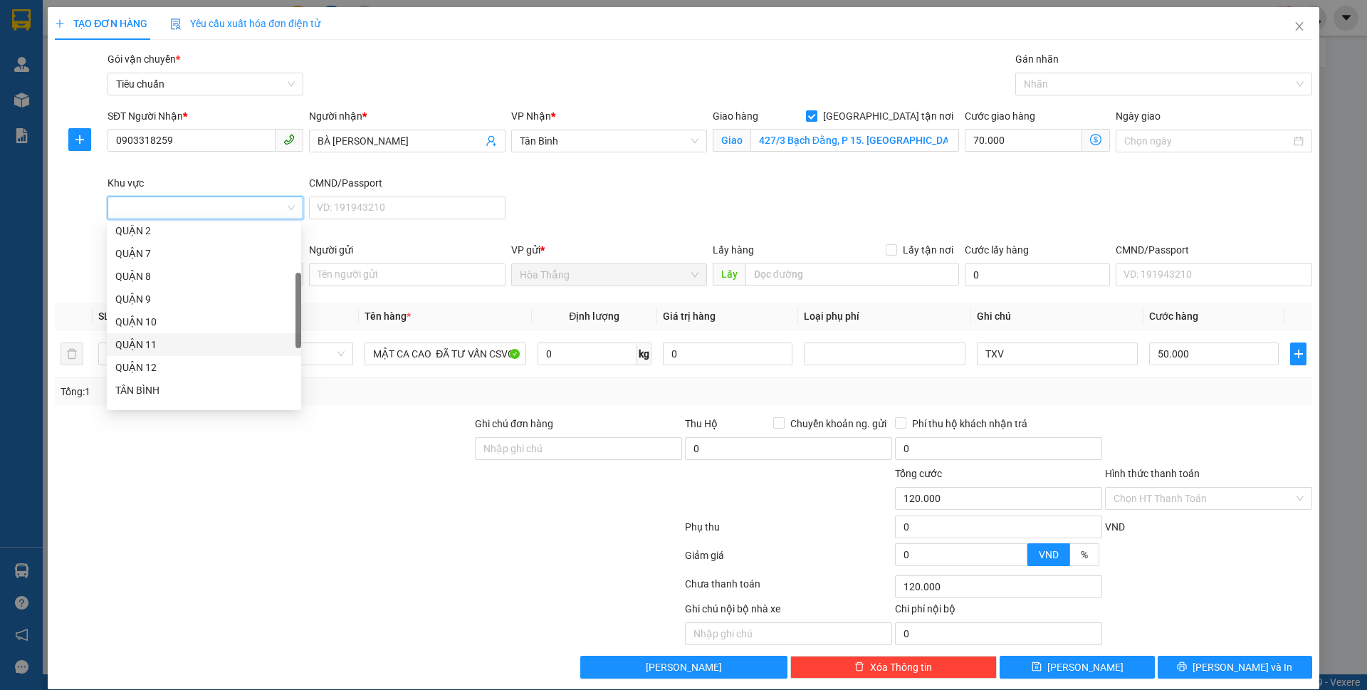
scroll to position [356, 0]
click at [151, 244] on div "BÌNH THẠNH" at bounding box center [203, 245] width 177 height 16
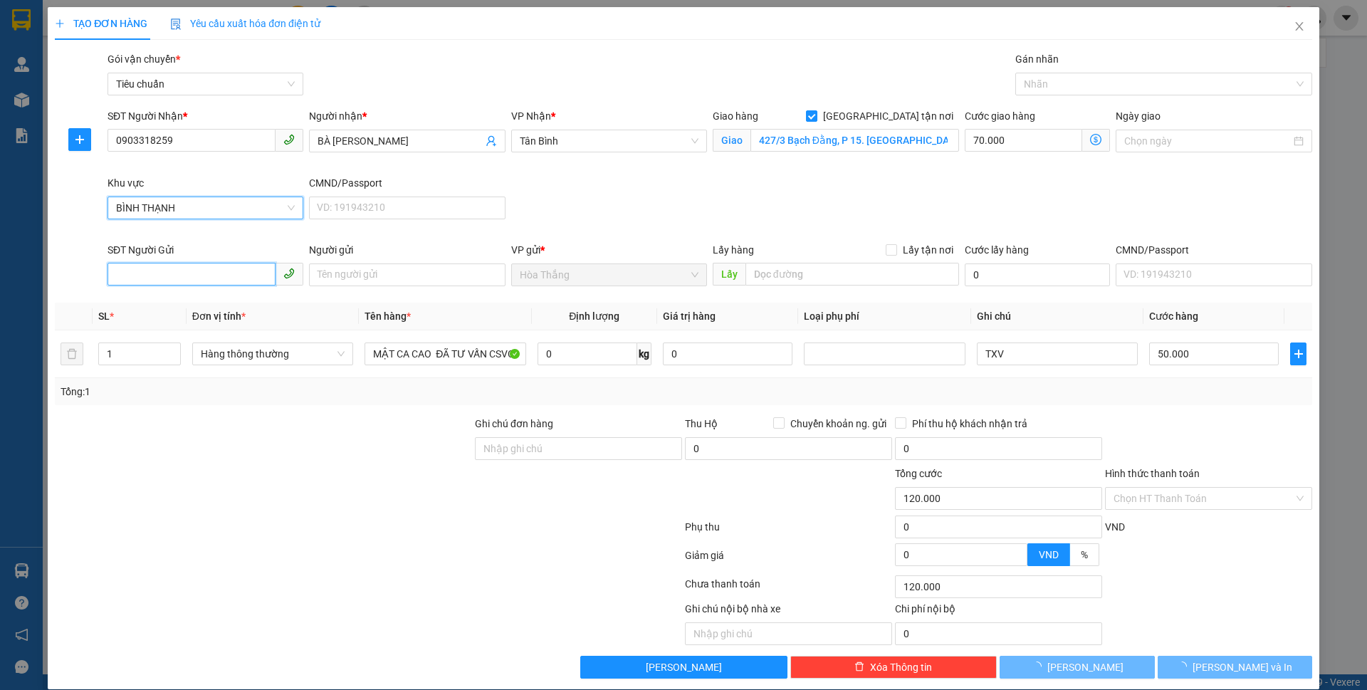
click at [181, 274] on input "SĐT Người Gửi" at bounding box center [191, 274] width 168 height 23
click at [195, 308] on div "0941798789 - C HƯƠNG" at bounding box center [203, 303] width 177 height 16
type input "0941798789"
type input "C HƯƠNG"
type input "079190030618"
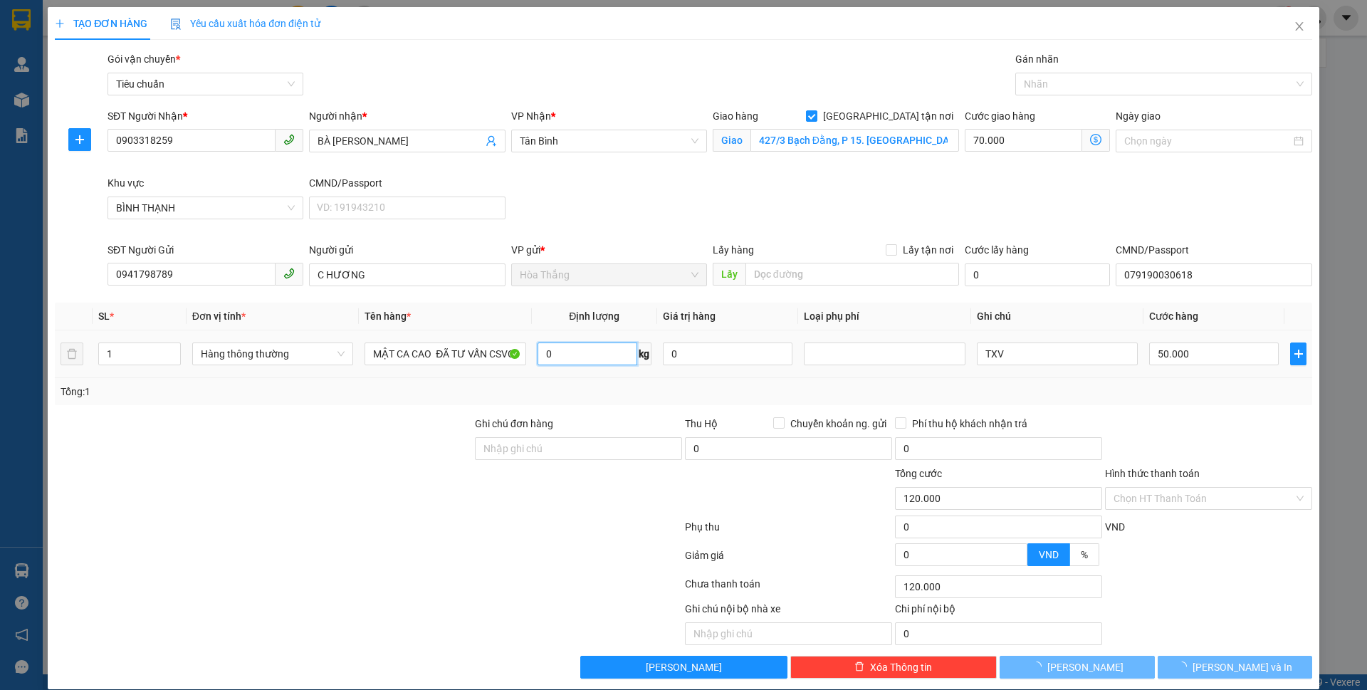
click at [566, 361] on input "0" at bounding box center [587, 353] width 100 height 23
type input "50.000"
type input "0"
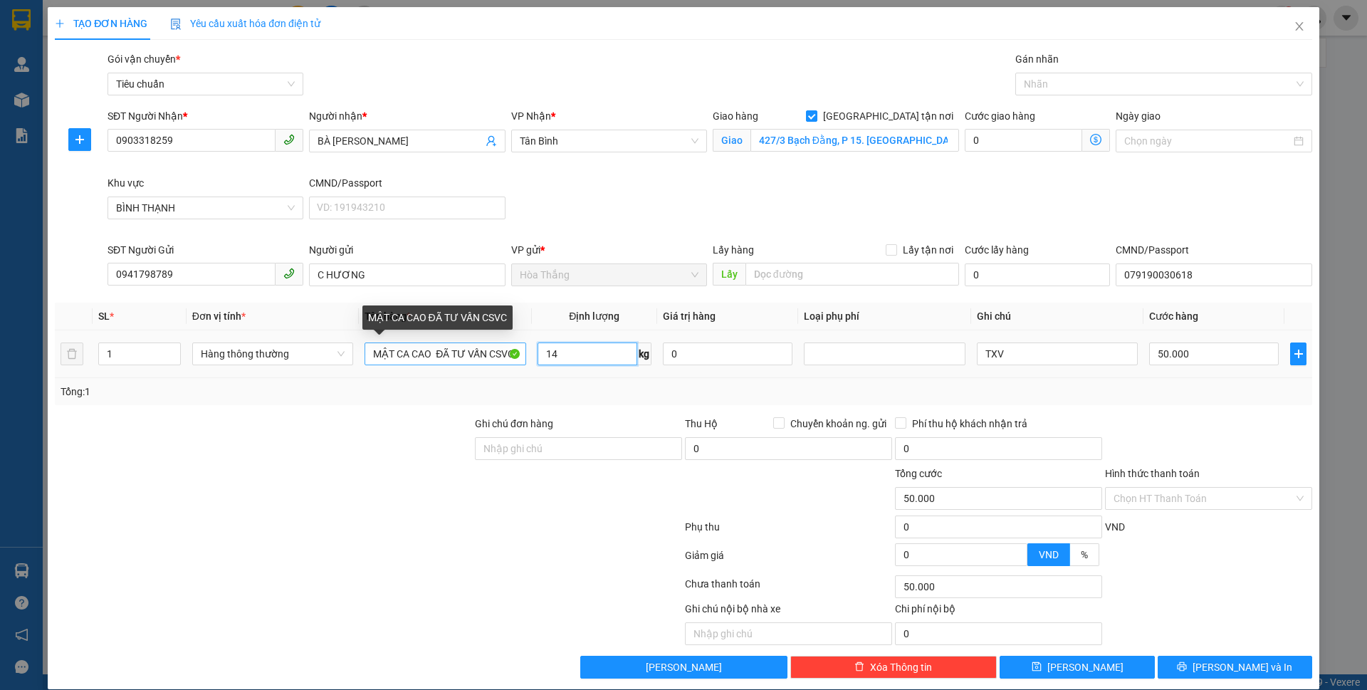
type input "14"
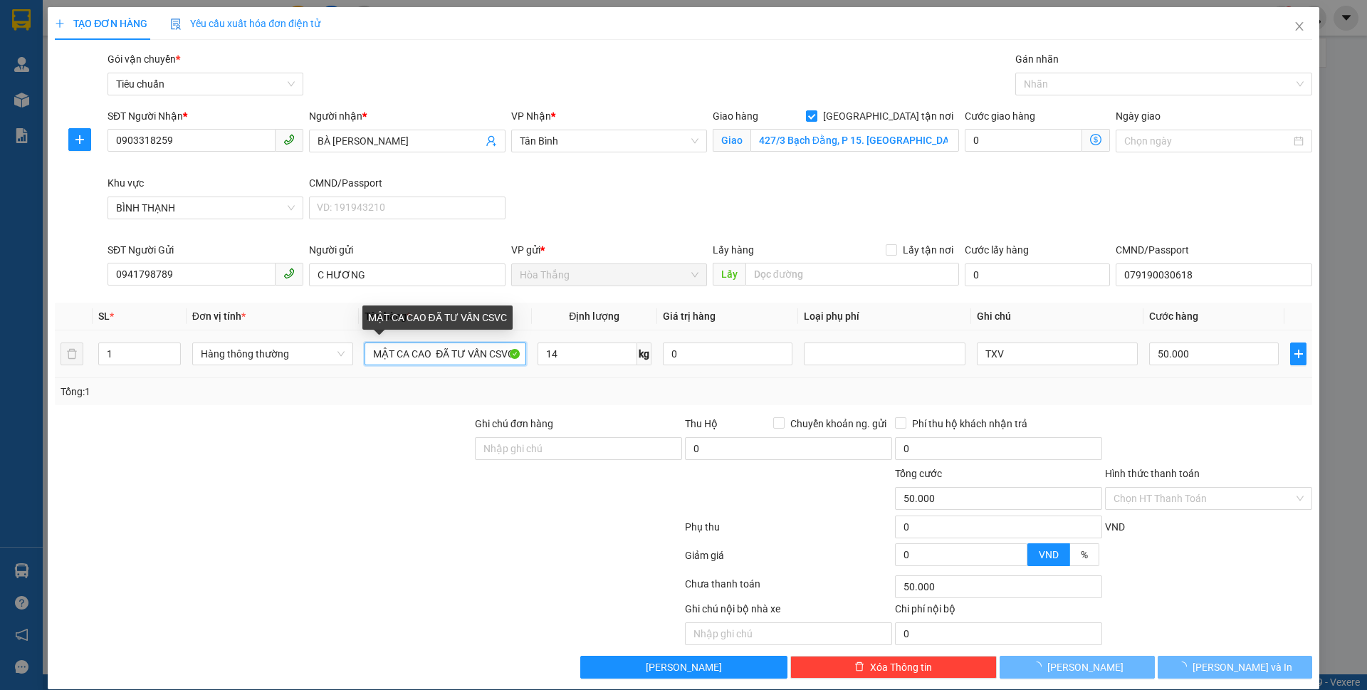
drag, startPoint x: 392, startPoint y: 350, endPoint x: 620, endPoint y: 380, distance: 229.7
click at [619, 379] on div "SL * Đơn vị tính * Tên hàng * Định lượng Giá trị hàng Loại phụ phí Ghi chú Cước…" at bounding box center [683, 354] width 1257 height 102
type input "130.000"
type input "80.000"
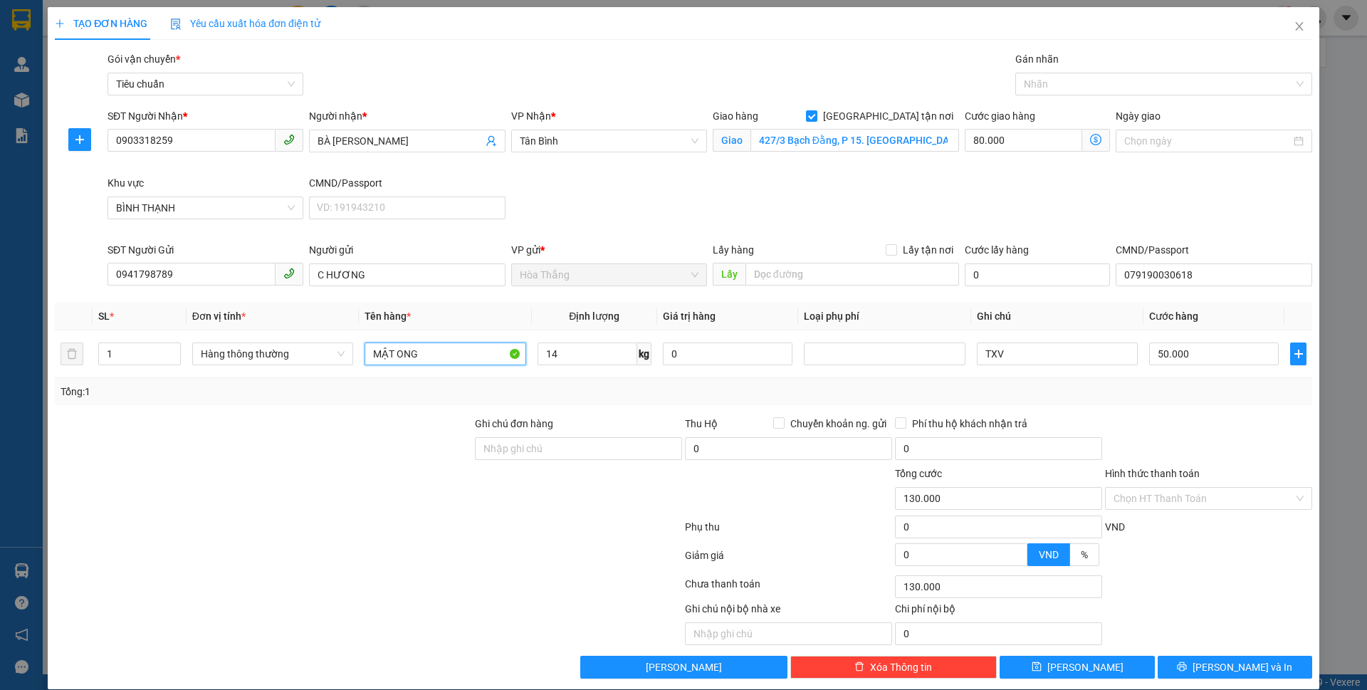
type input "MẬT ONG"
click at [1090, 137] on icon "dollar-circle" at bounding box center [1095, 139] width 11 height 11
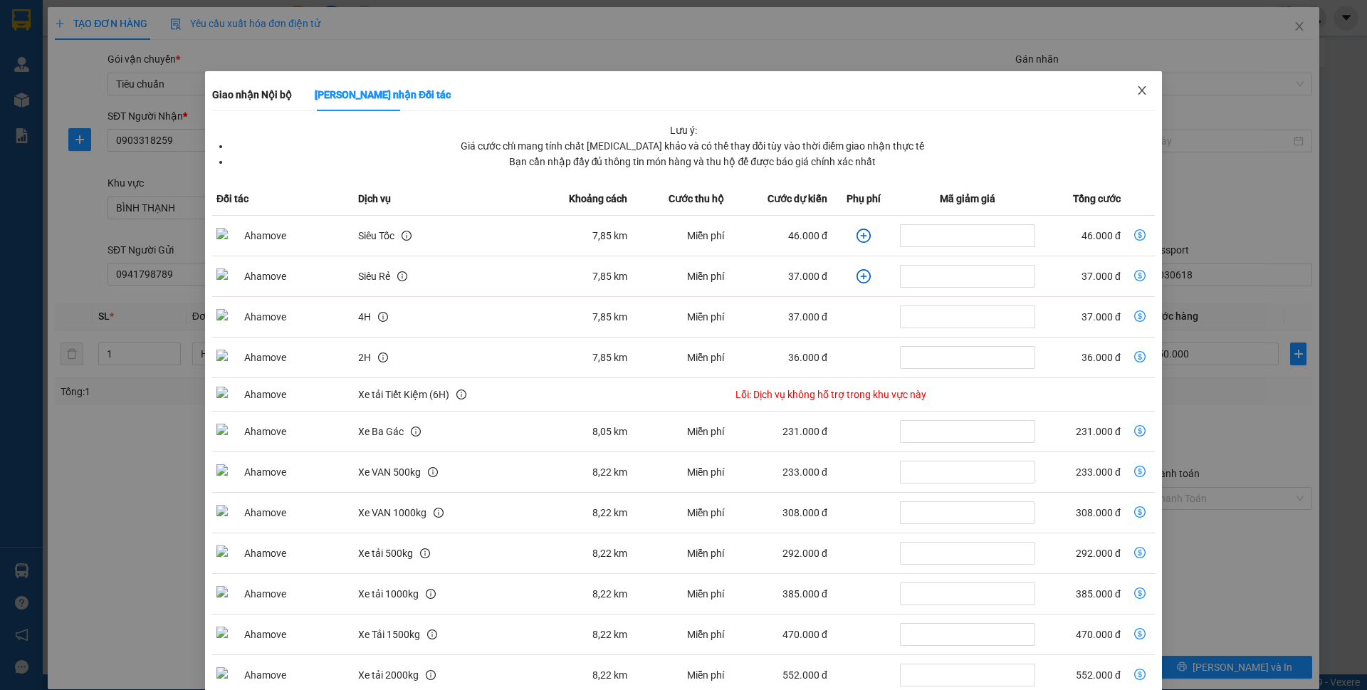
click at [1134, 99] on span "Close" at bounding box center [1142, 91] width 40 height 40
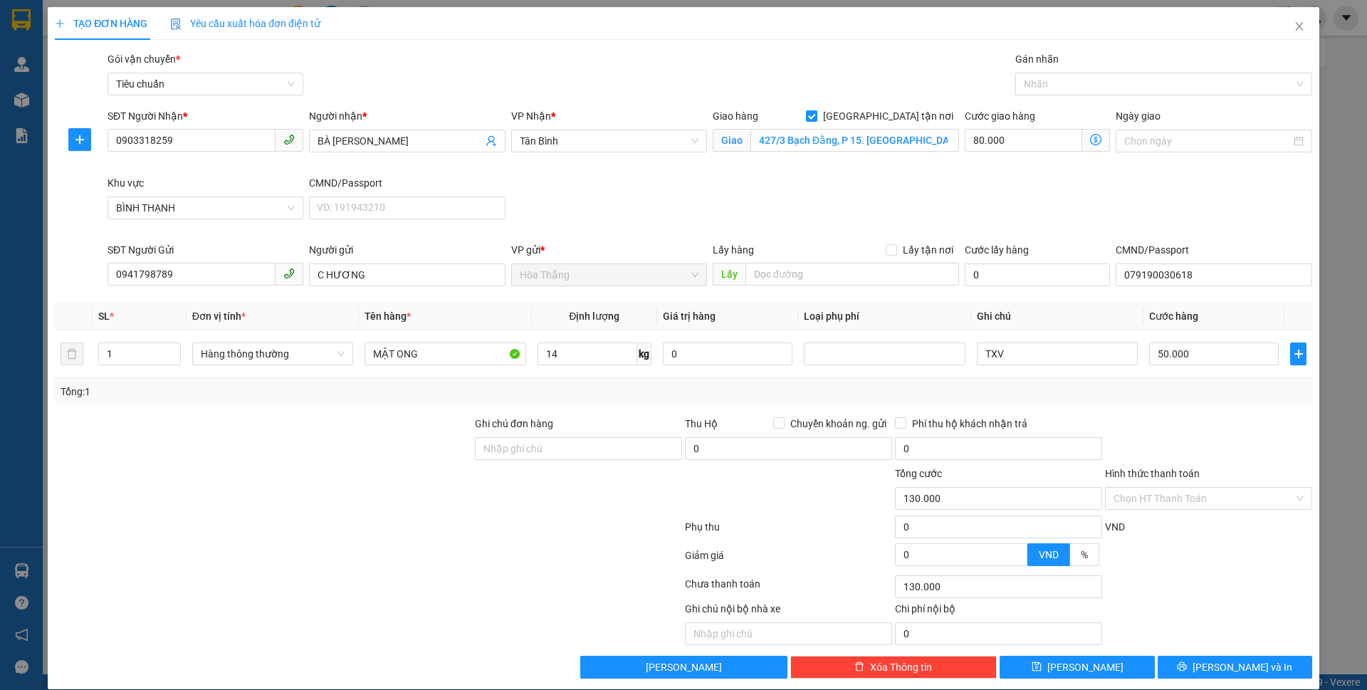
click at [1090, 142] on icon "dollar-circle" at bounding box center [1095, 139] width 11 height 11
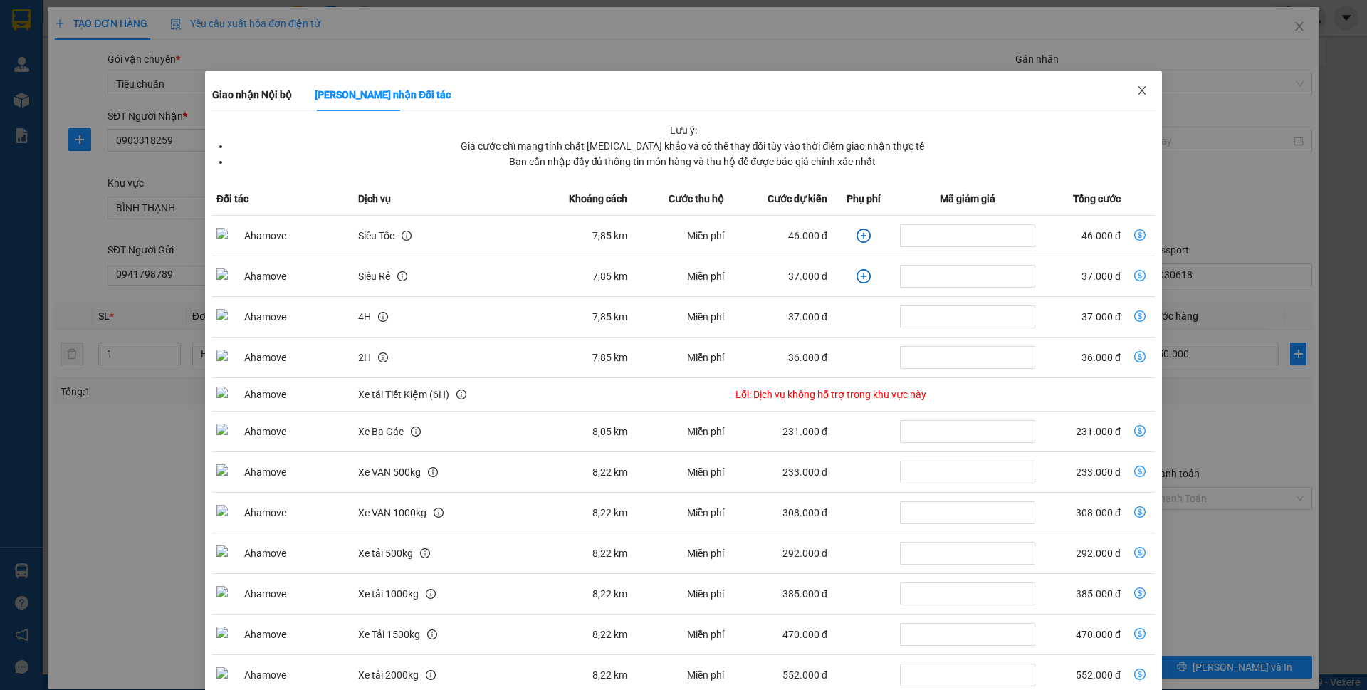
click at [1136, 91] on icon "close" at bounding box center [1141, 90] width 11 height 11
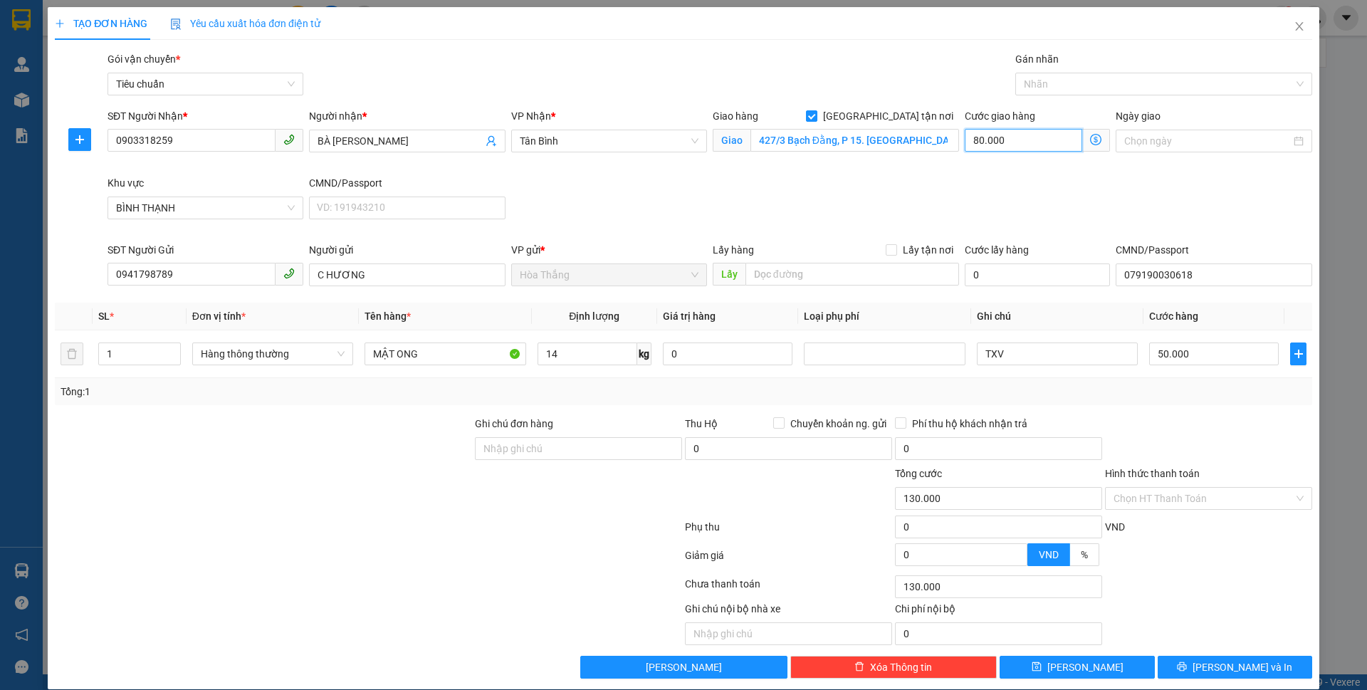
click at [1009, 145] on input "80.000" at bounding box center [1022, 140] width 117 height 23
type input "50.006"
type input "6"
type input "50.060"
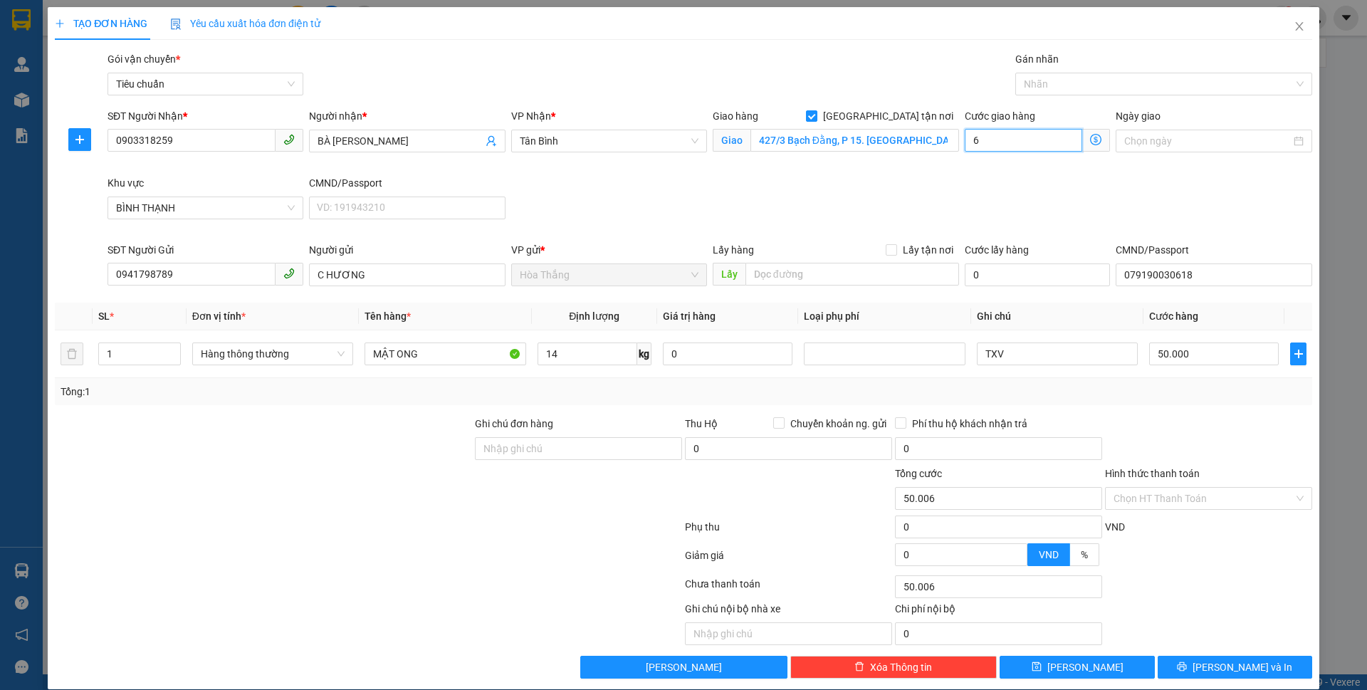
type input "50.060"
type input "60"
type input "110.000"
type input "60.000"
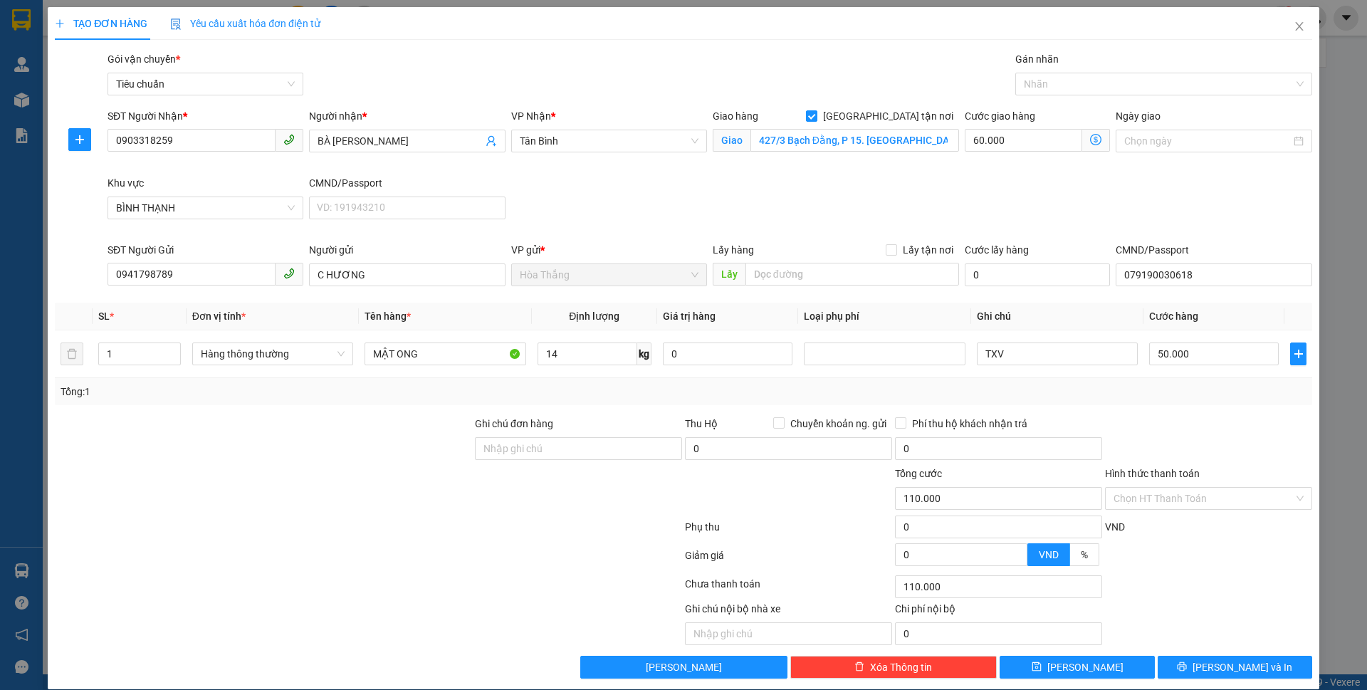
click at [1137, 192] on div "SĐT Người Nhận * 0903318259 Người nhận * BÀ PHÚC VP Nhận * Tân Bình Giao hàng G…" at bounding box center [710, 175] width 1210 height 134
click at [1046, 81] on div at bounding box center [1156, 83] width 275 height 17
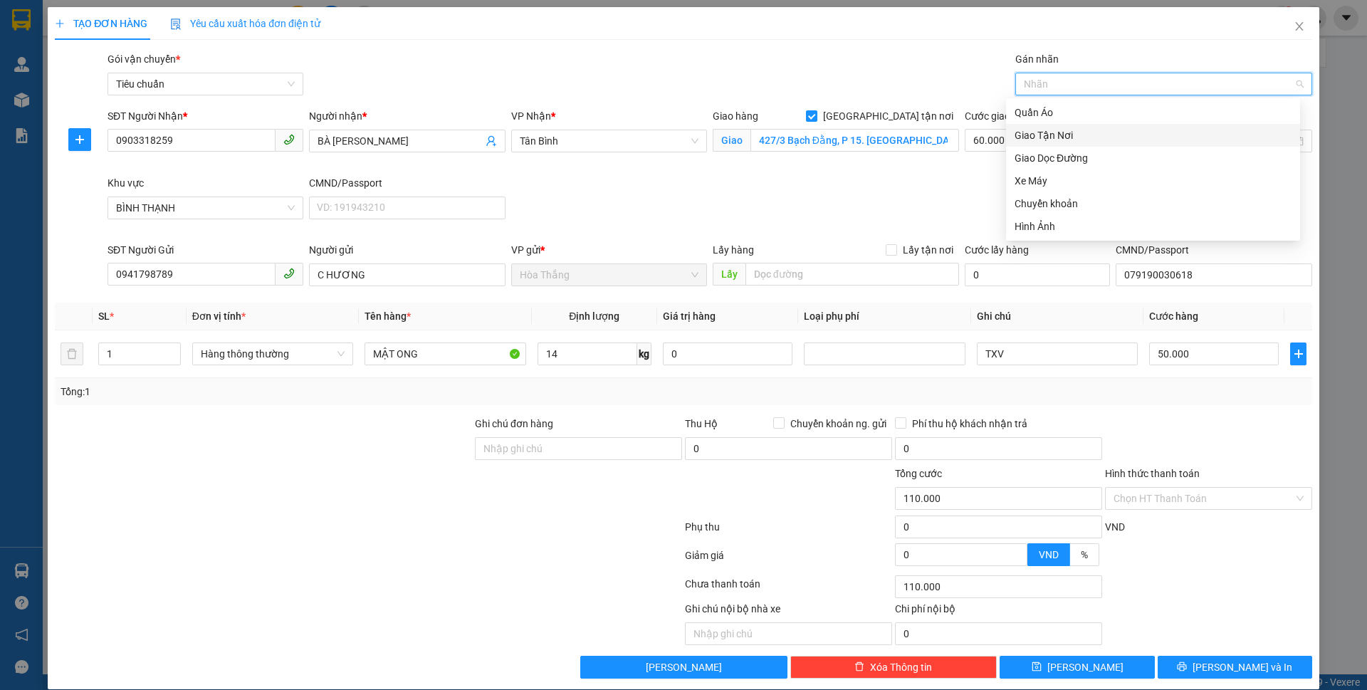
click at [1061, 140] on div "Giao Tận Nơi" at bounding box center [1152, 135] width 277 height 16
click at [1139, 500] on input "Hình thức thanh toán" at bounding box center [1203, 498] width 180 height 21
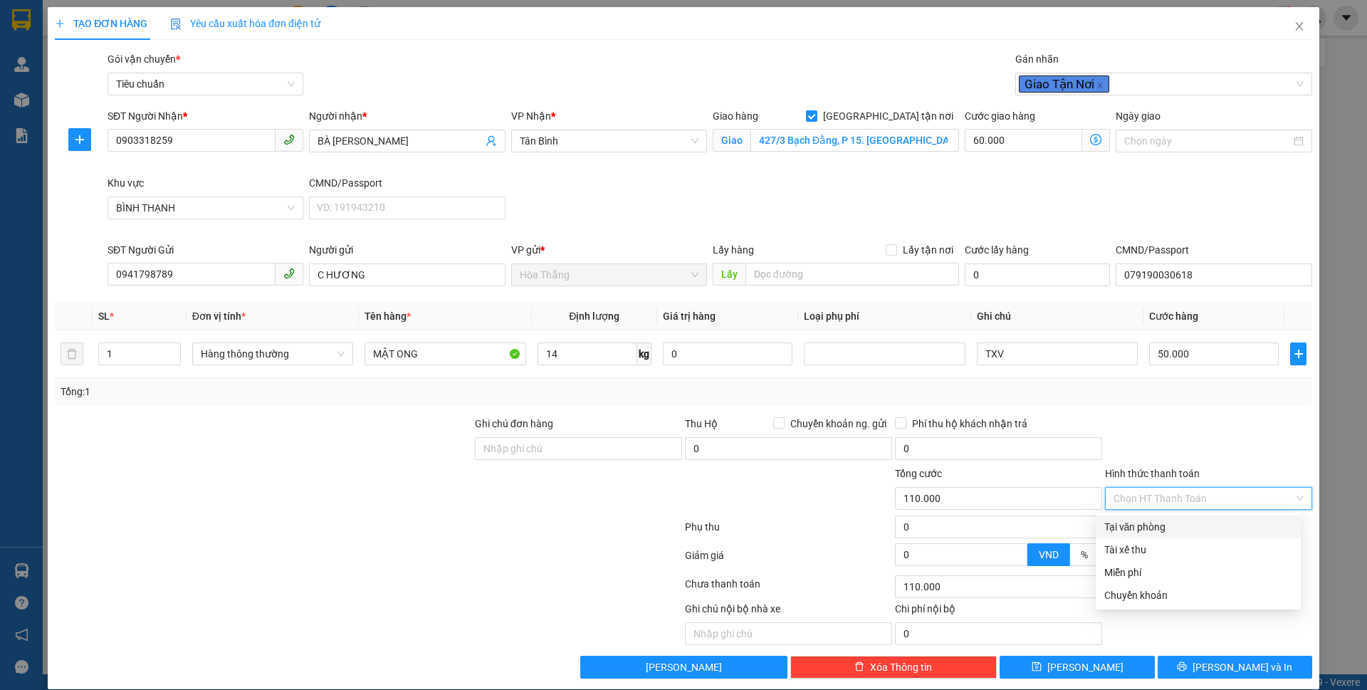
click at [1155, 527] on div "Tại văn phòng" at bounding box center [1198, 527] width 188 height 16
type input "0"
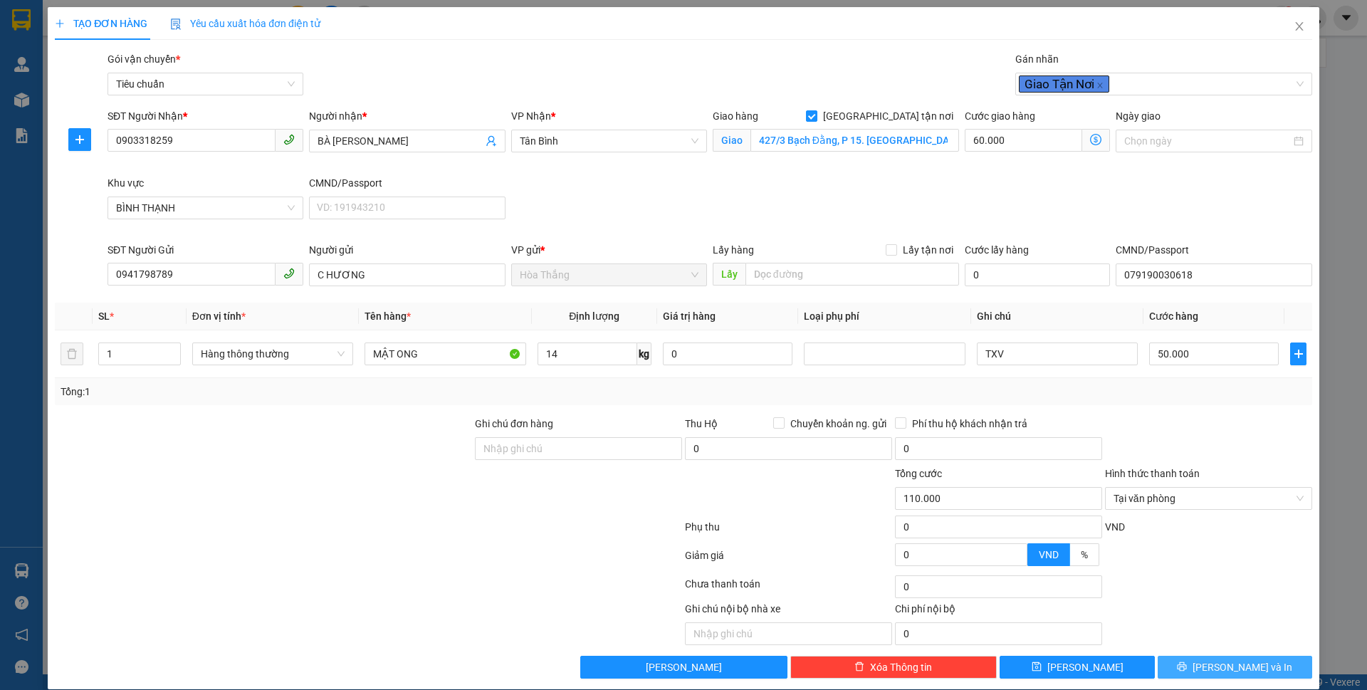
click at [1218, 674] on span "[PERSON_NAME] và In" at bounding box center [1242, 667] width 100 height 16
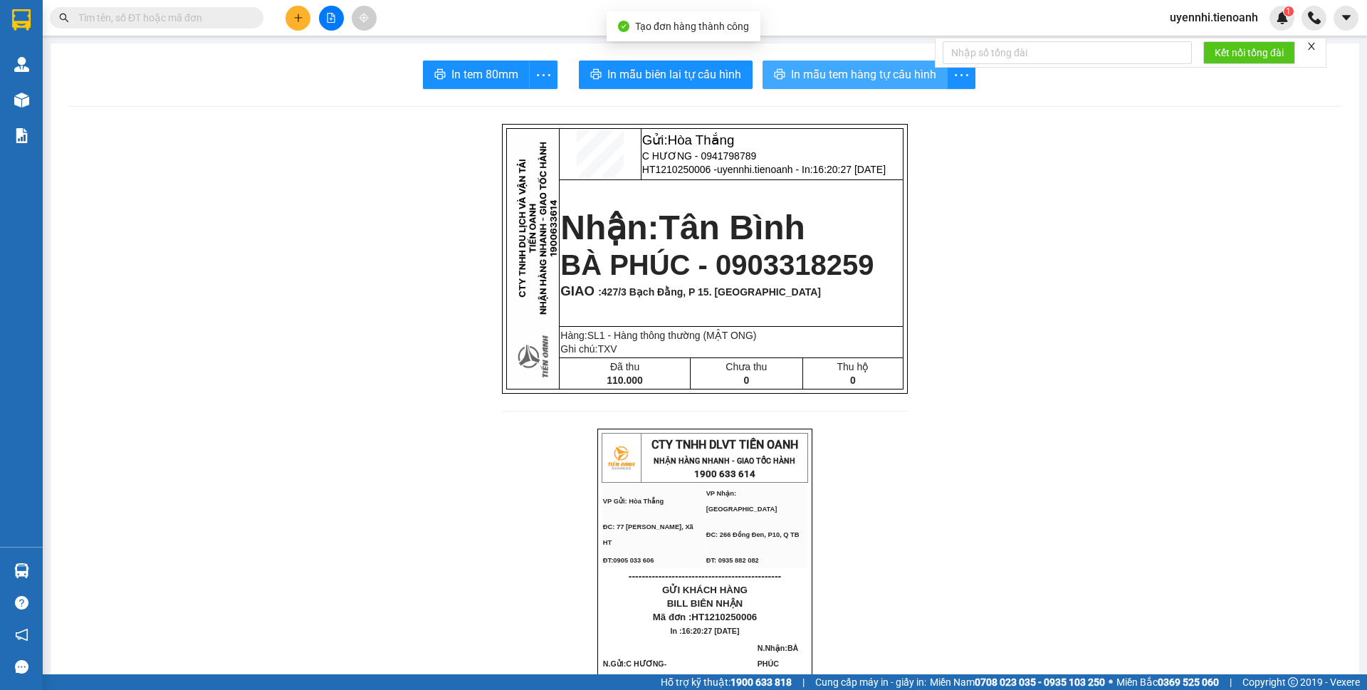
click at [814, 70] on span "In mẫu tem hàng tự cấu hình" at bounding box center [863, 74] width 145 height 18
click at [831, 68] on span "In mẫu tem hàng tự cấu hình" at bounding box center [863, 74] width 145 height 18
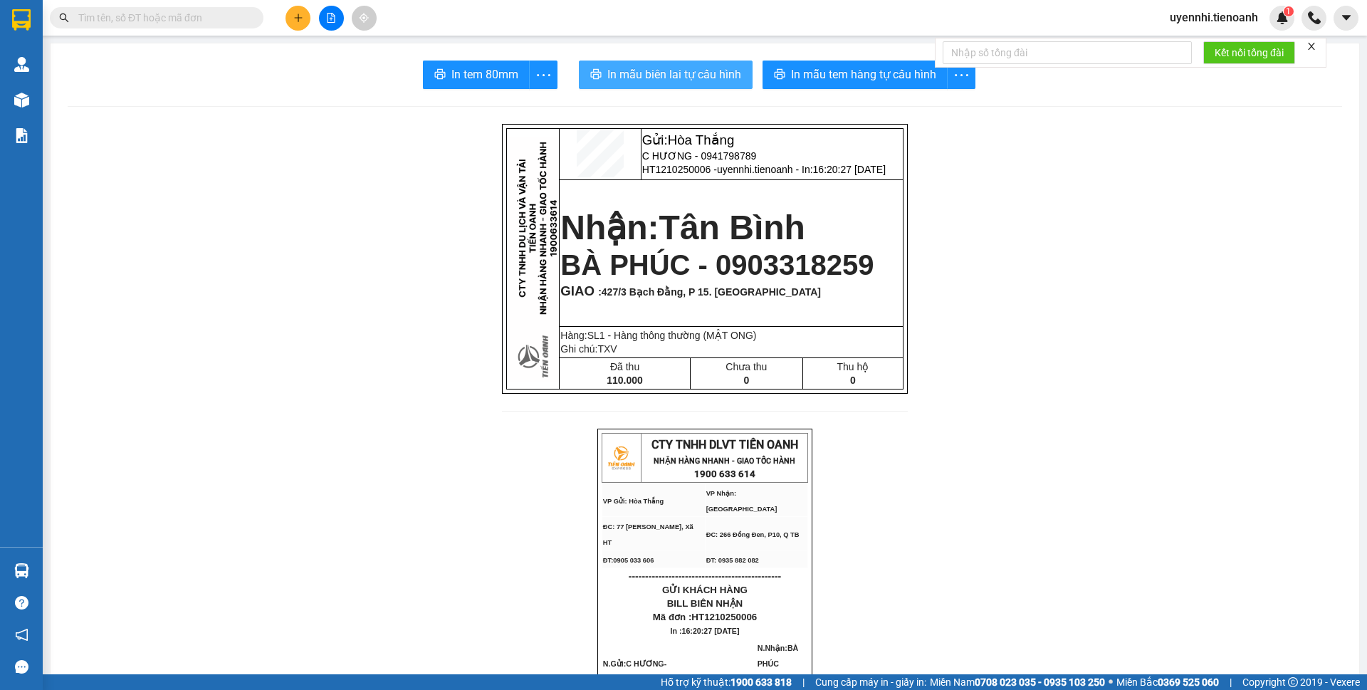
click at [635, 66] on span "In mẫu biên lai tự cấu hình" at bounding box center [674, 74] width 134 height 18
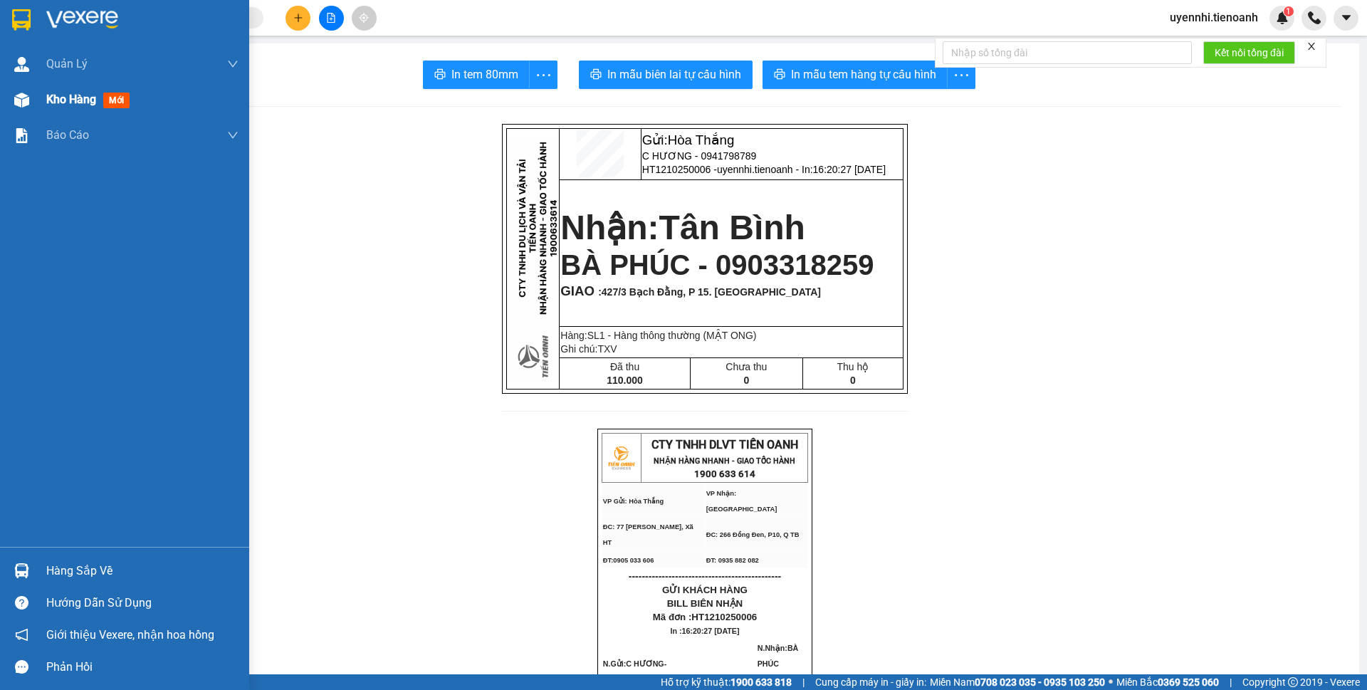
click at [58, 105] on div "Kho hàng mới" at bounding box center [90, 99] width 89 height 18
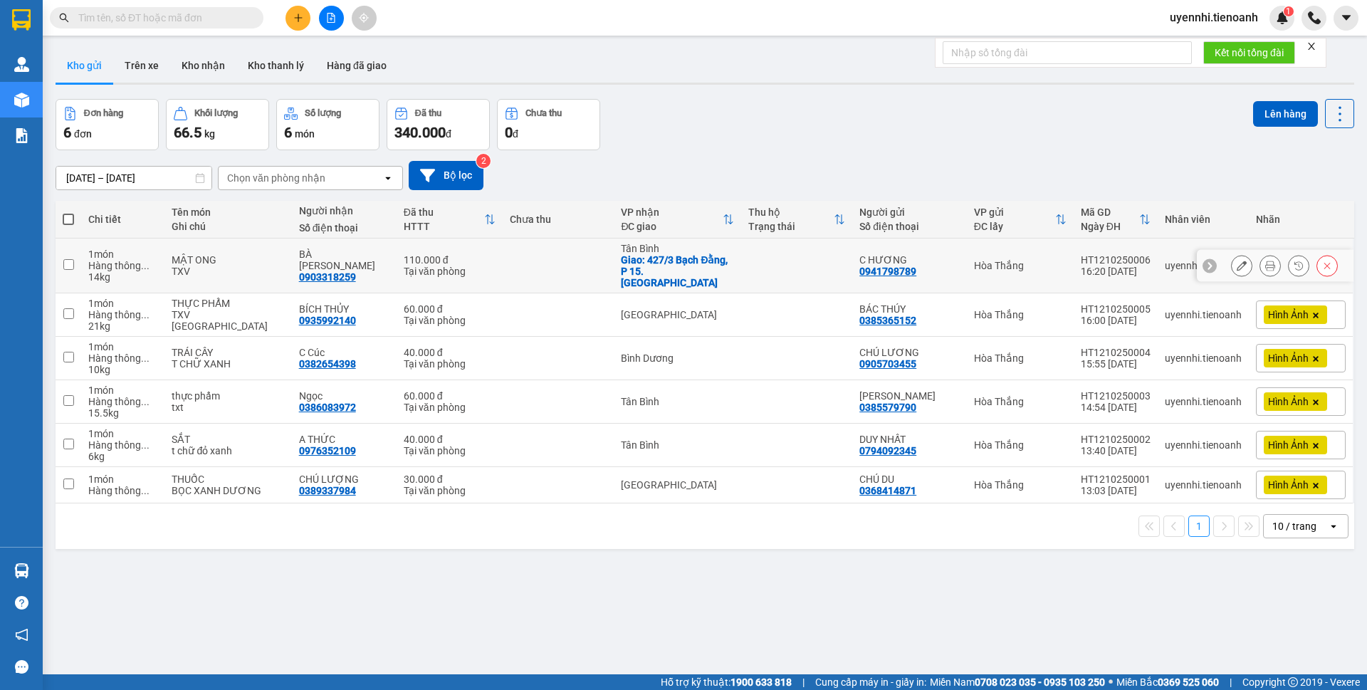
click at [1216, 264] on div at bounding box center [1275, 266] width 157 height 32
click at [1231, 263] on button at bounding box center [1241, 265] width 20 height 25
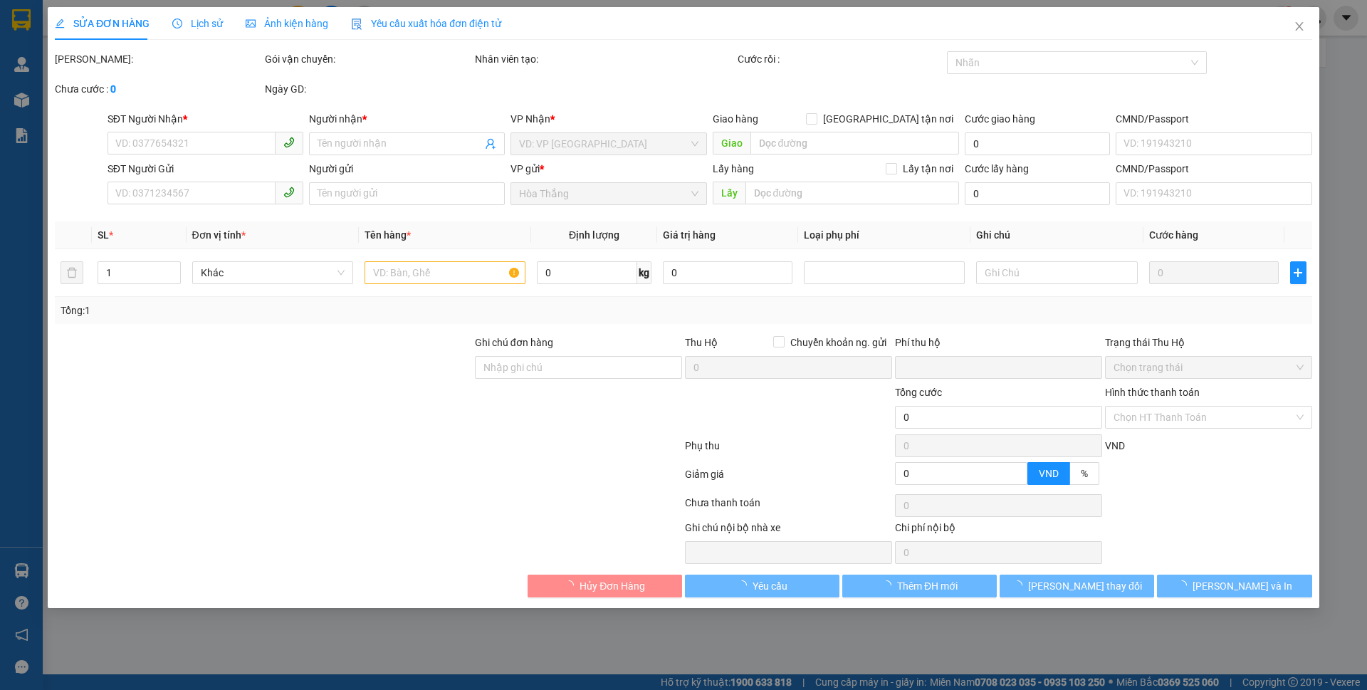
type input "0903318259"
type input "BÀ PHÚC"
checkbox input "true"
type input "427/3 Bạch Đằng, P 15. Quận Bình Thạnh"
type input "0941798789"
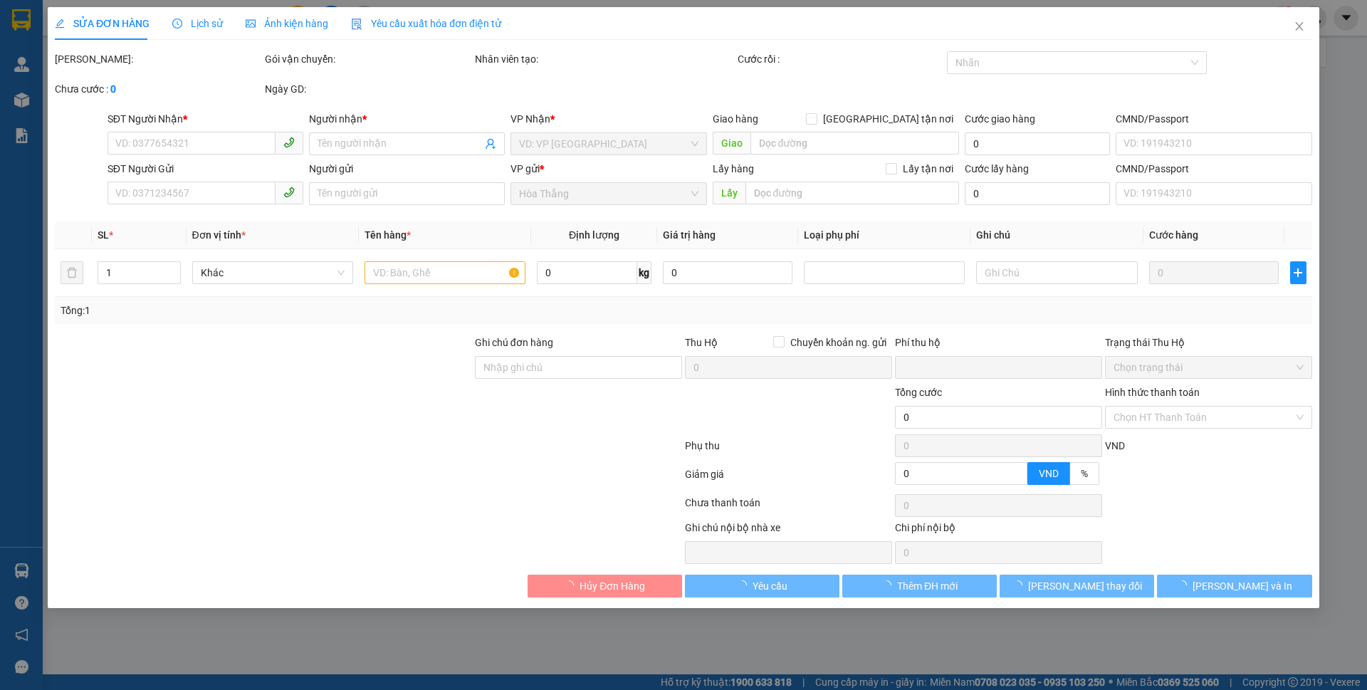
type input "C HƯƠNG"
type input "079190030618"
type input "0"
type input "110.000"
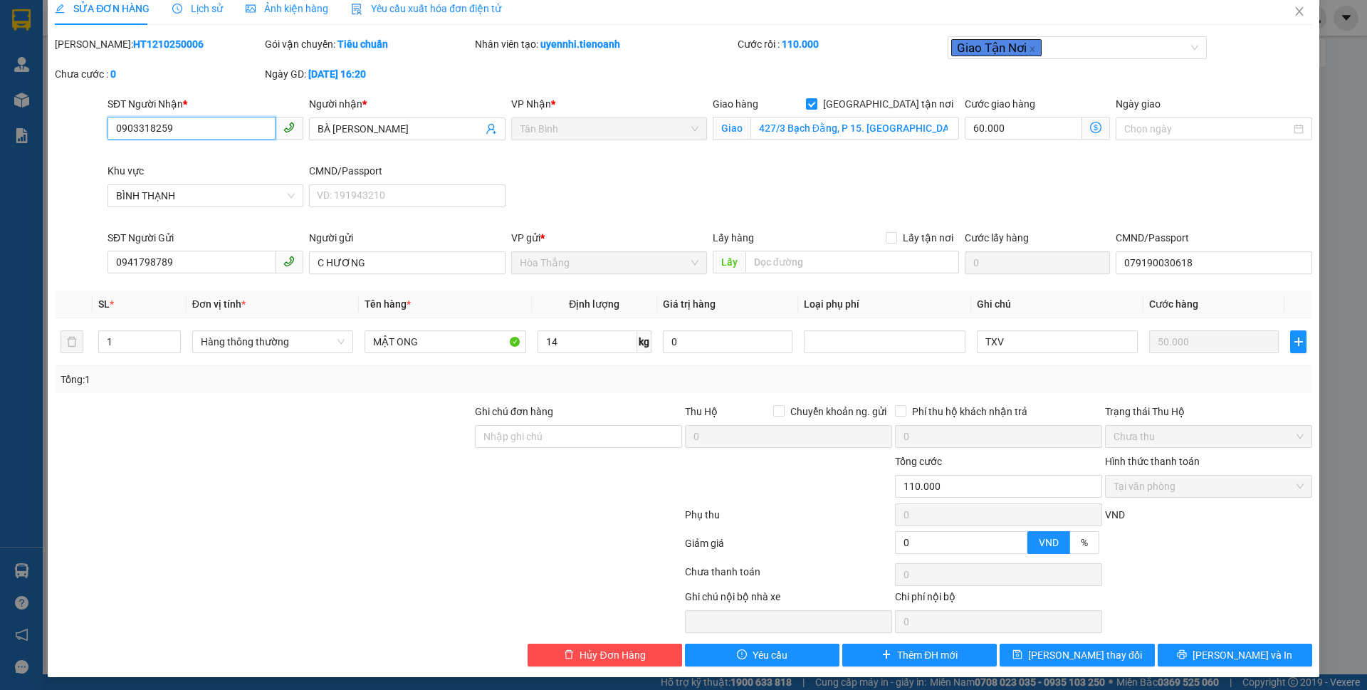
scroll to position [19, 0]
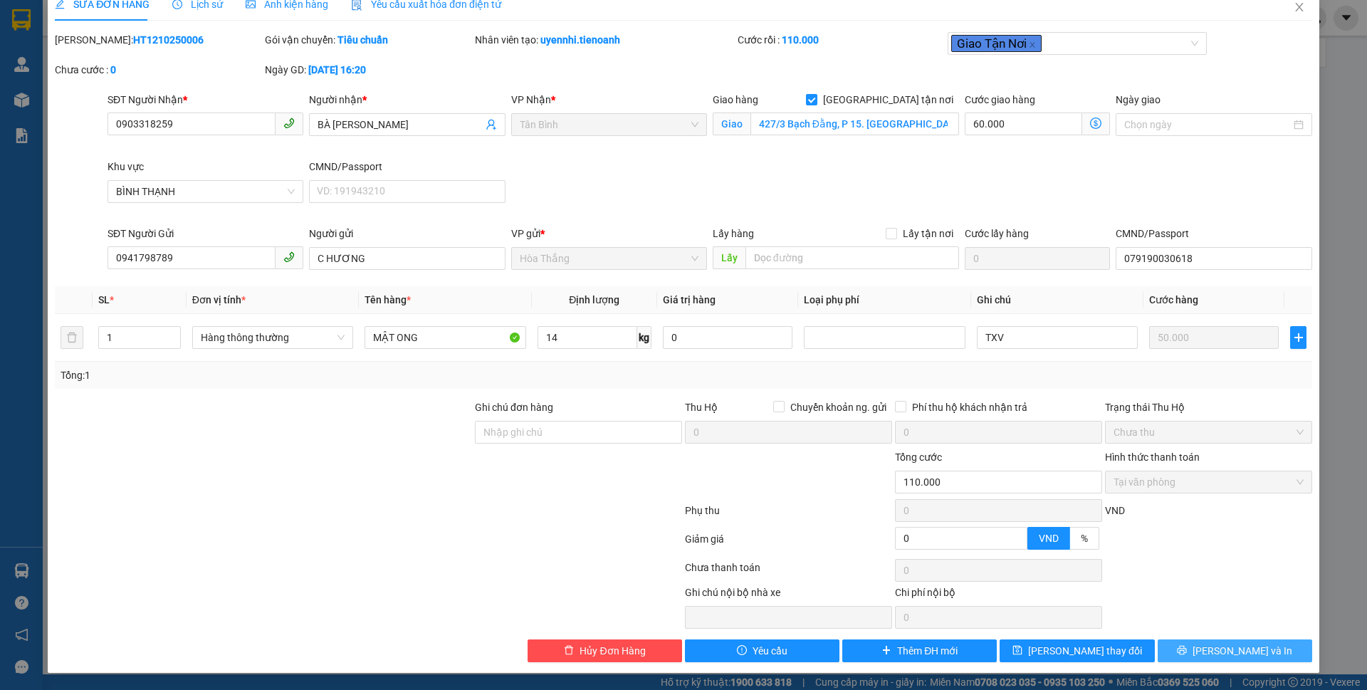
click at [1231, 651] on span "[PERSON_NAME] và In" at bounding box center [1242, 651] width 100 height 16
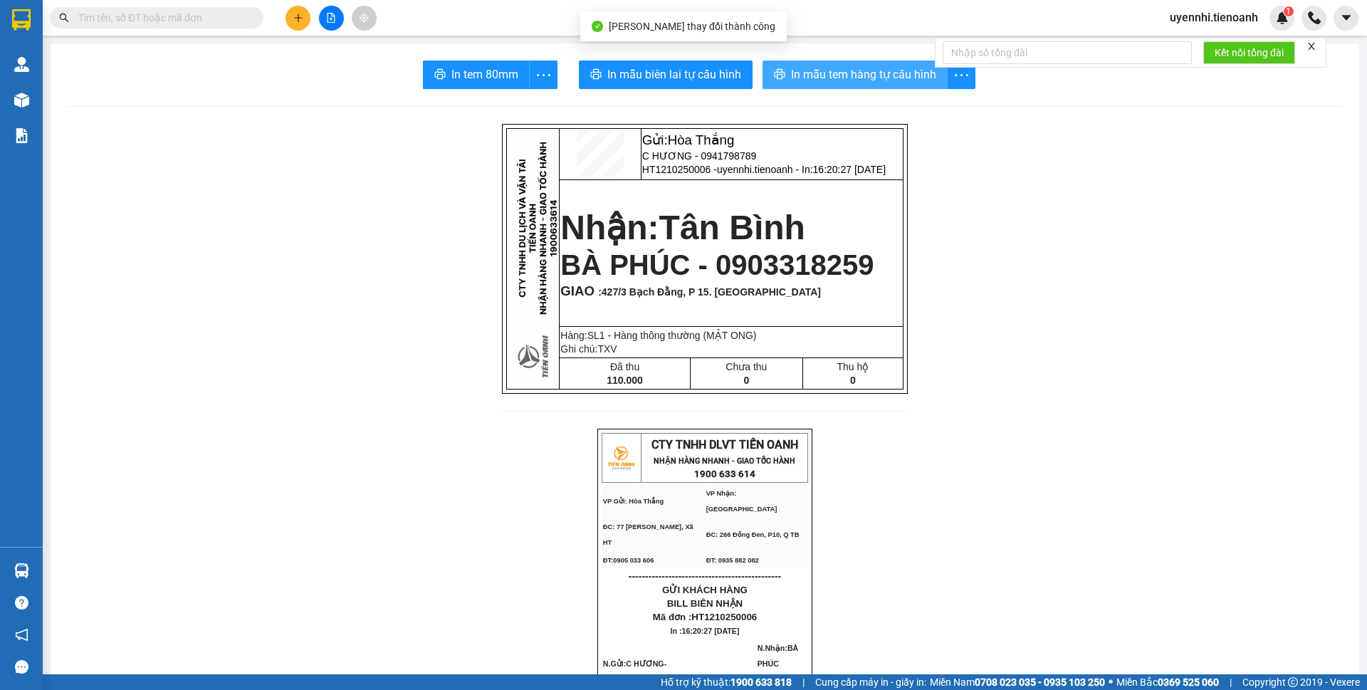
click at [836, 77] on span "In mẫu tem hàng tự cấu hình" at bounding box center [863, 74] width 145 height 18
click at [293, 18] on icon "plus" at bounding box center [298, 18] width 10 height 10
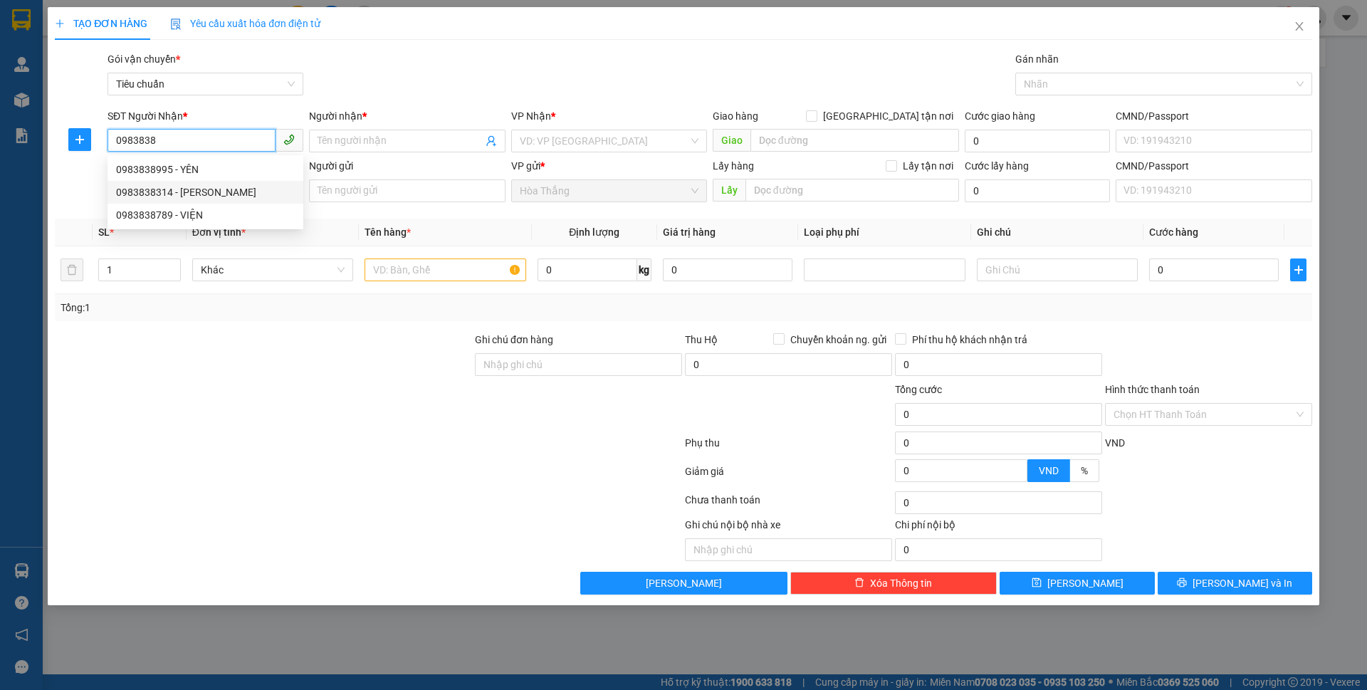
click at [173, 191] on div "0983838314 - C HẰNG" at bounding box center [205, 192] width 179 height 16
type input "0983838314"
type input "C HẰNG"
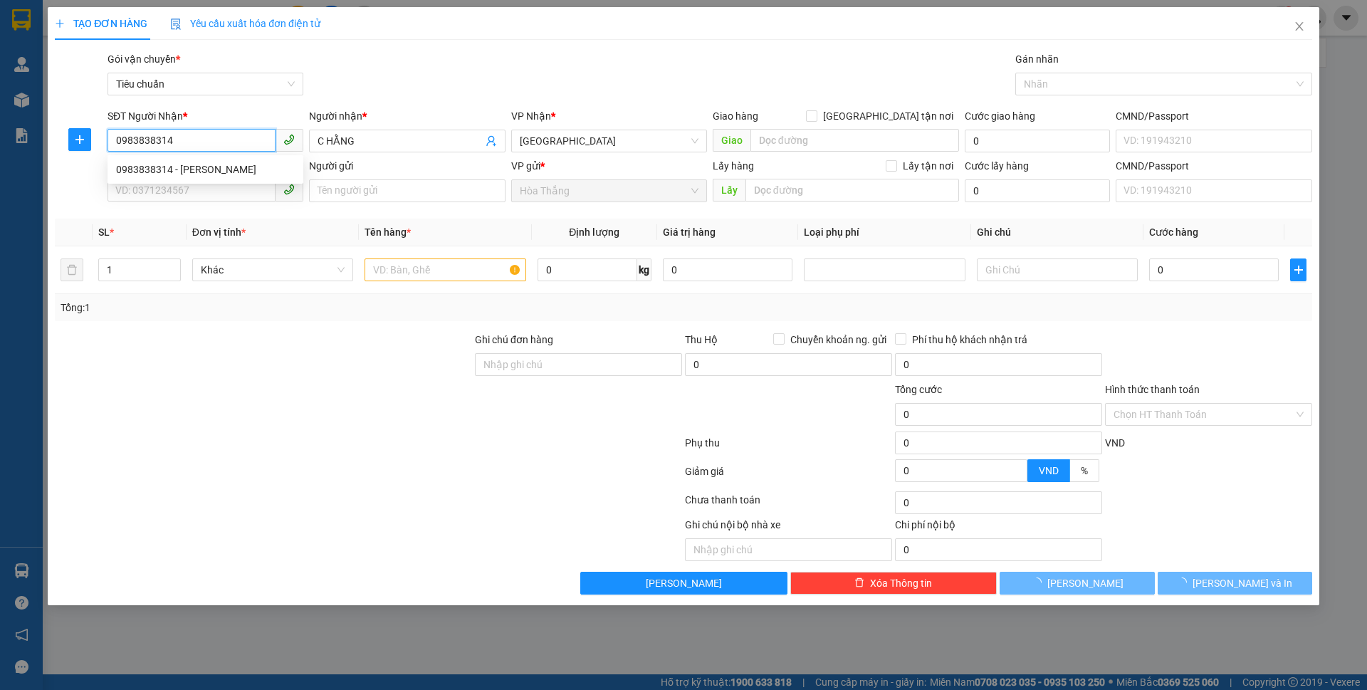
type input "30.000"
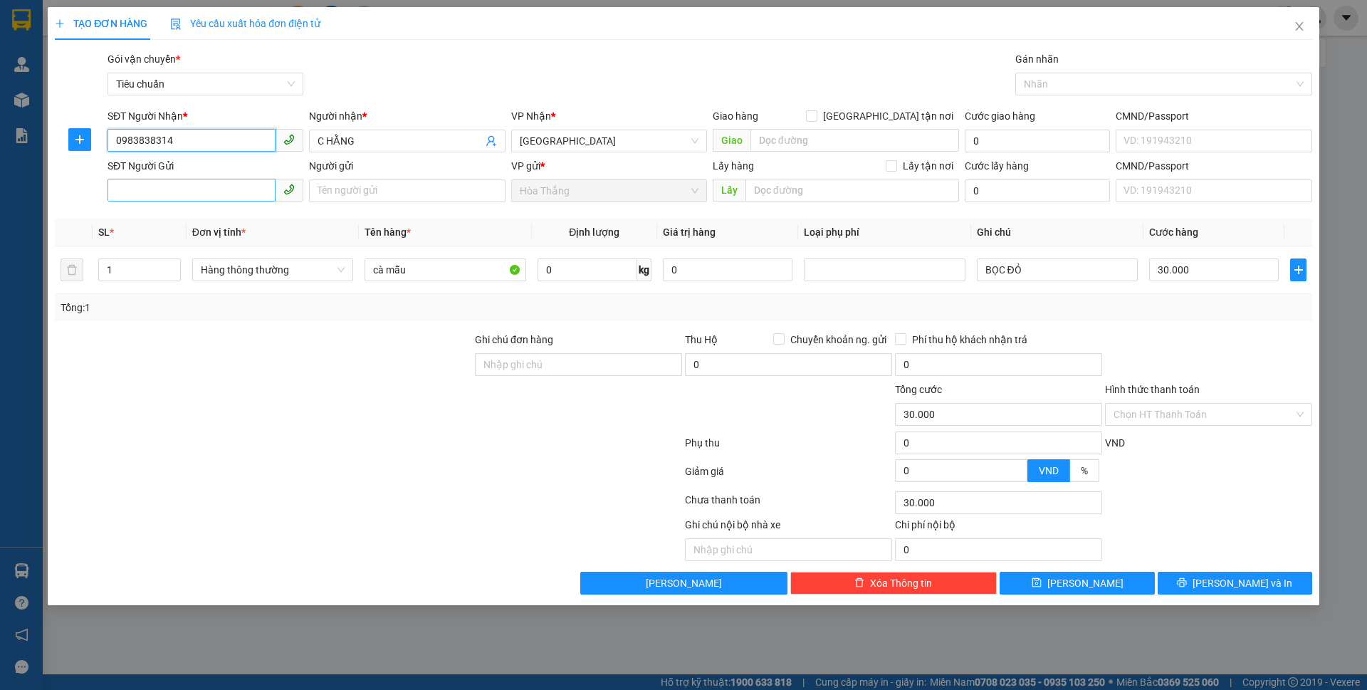
type input "0983838314"
click at [149, 189] on input "SĐT Người Gửi" at bounding box center [191, 190] width 168 height 23
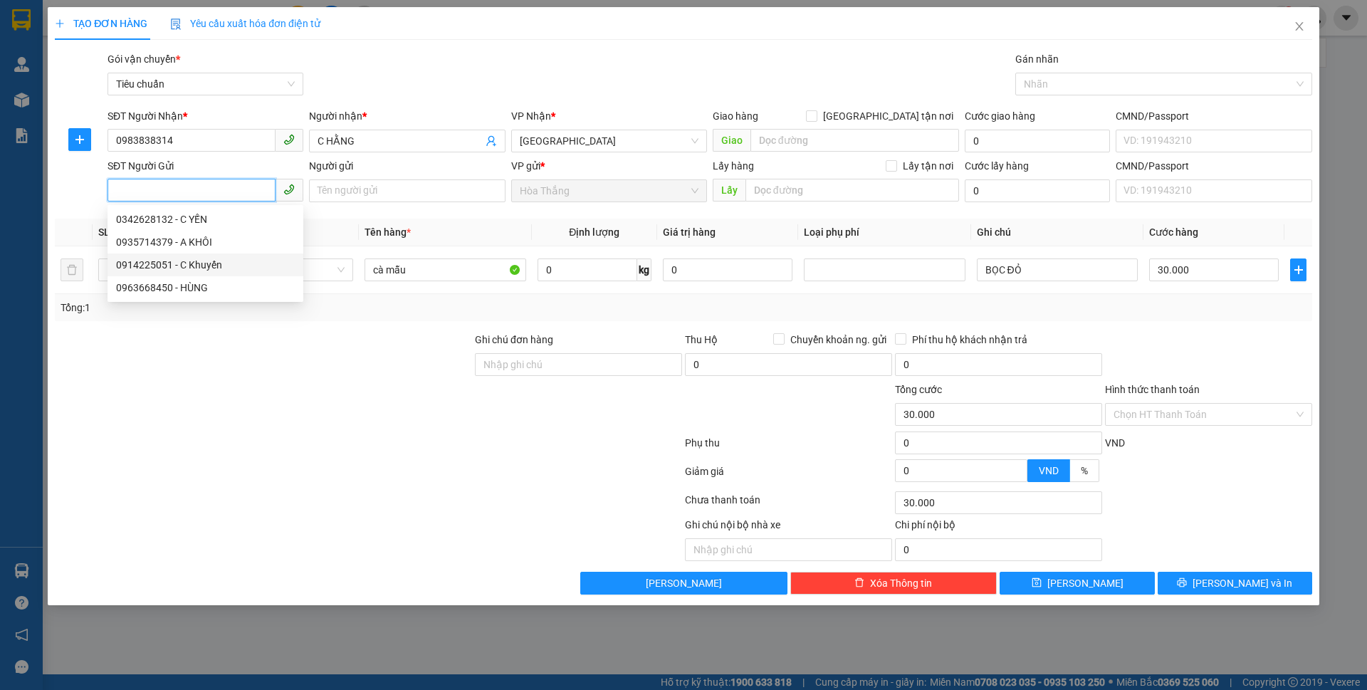
click at [203, 267] on div "0914225051 - C Khuyến" at bounding box center [205, 265] width 179 height 16
type input "0914225051"
type input "C Khuyến"
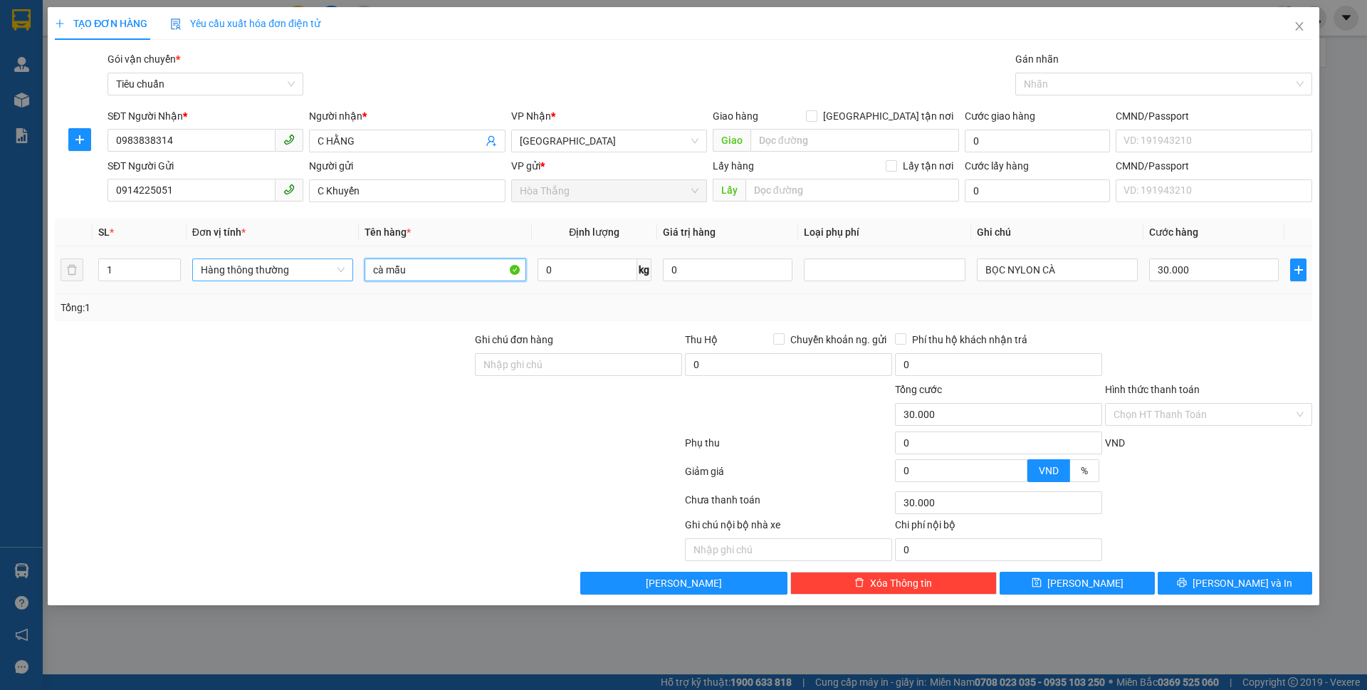
click at [312, 266] on tr "1 Hàng thông thường cà mẫu 0 kg 0 BỌC NYLON CÀ 30.000" at bounding box center [683, 270] width 1257 height 48
type input "CÀ PHÊ"
click at [601, 265] on input "0" at bounding box center [587, 269] width 100 height 23
type input "1.5"
drag, startPoint x: 1009, startPoint y: 261, endPoint x: 1044, endPoint y: 267, distance: 36.0
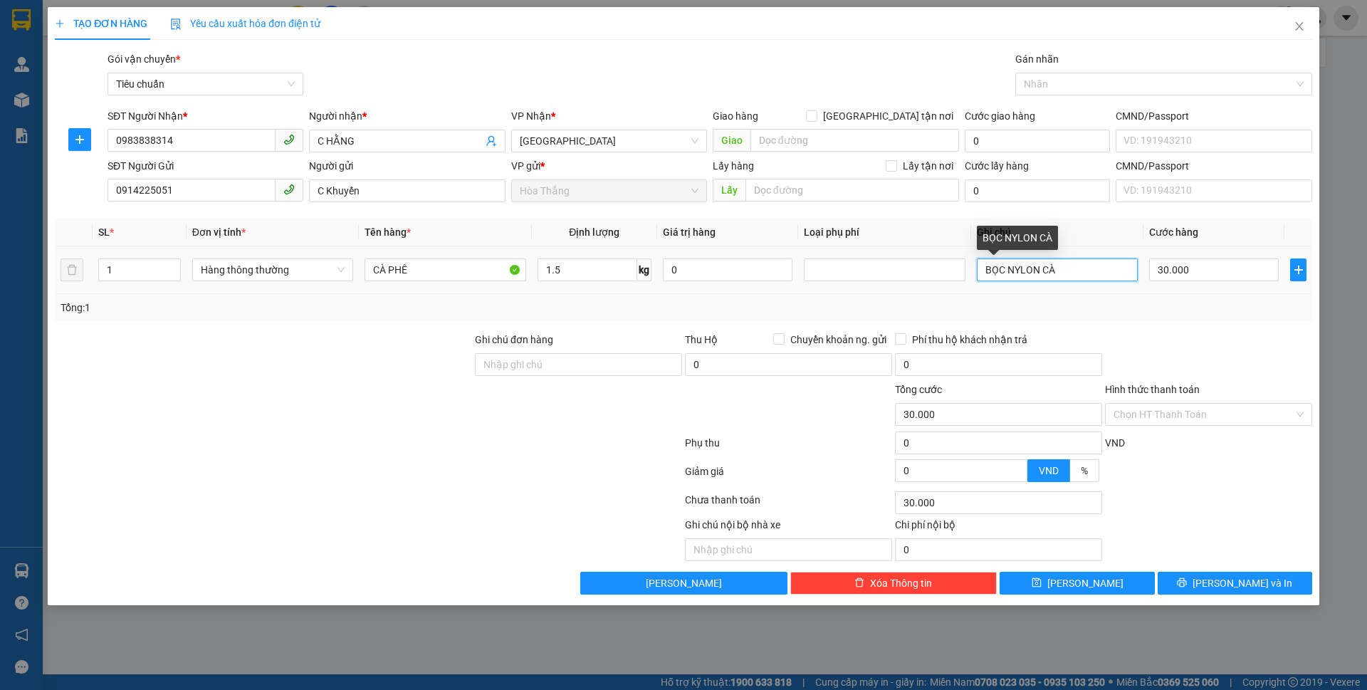
click at [1044, 267] on input "BỌC NYLON CÀ" at bounding box center [1057, 269] width 161 height 23
type input "BỌC NYLON VÀNG"
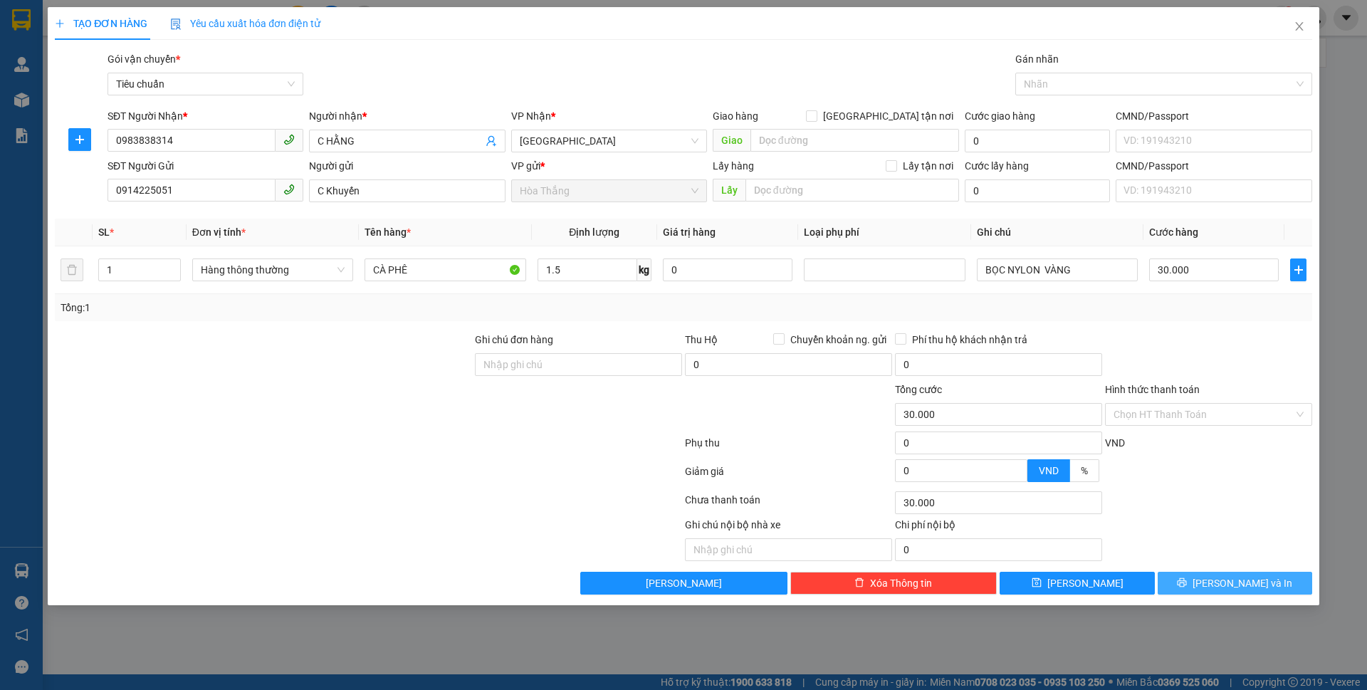
click at [1224, 575] on span "[PERSON_NAME] và In" at bounding box center [1242, 583] width 100 height 16
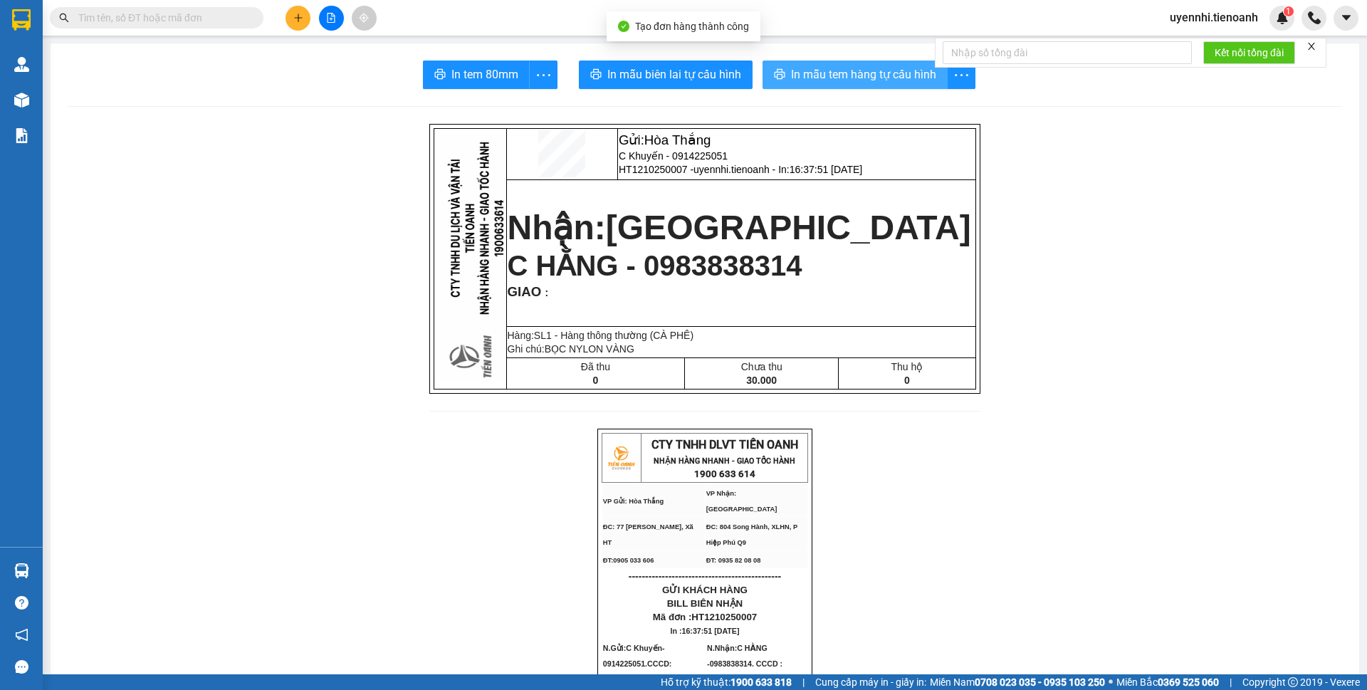
click at [818, 81] on span "In mẫu tem hàng tự cấu hình" at bounding box center [863, 74] width 145 height 18
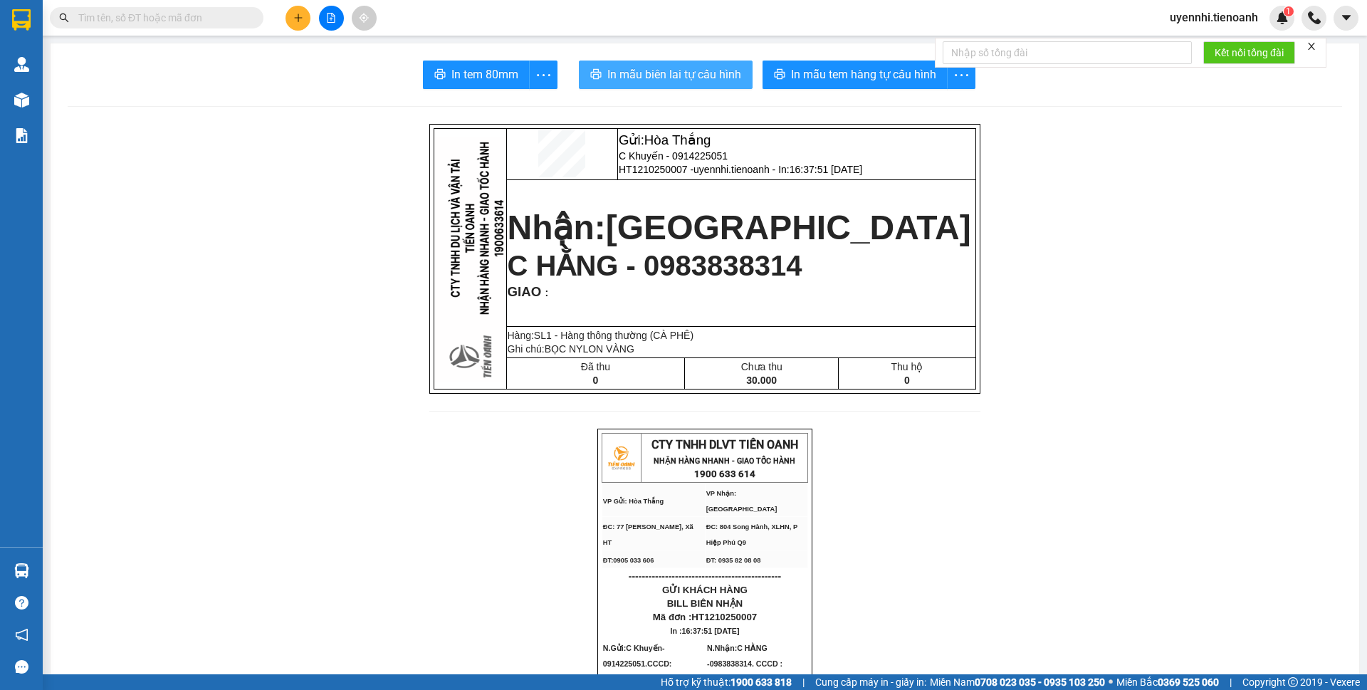
click at [656, 73] on span "In mẫu biên lai tự cấu hình" at bounding box center [674, 74] width 134 height 18
click at [298, 19] on icon "plus" at bounding box center [298, 18] width 10 height 10
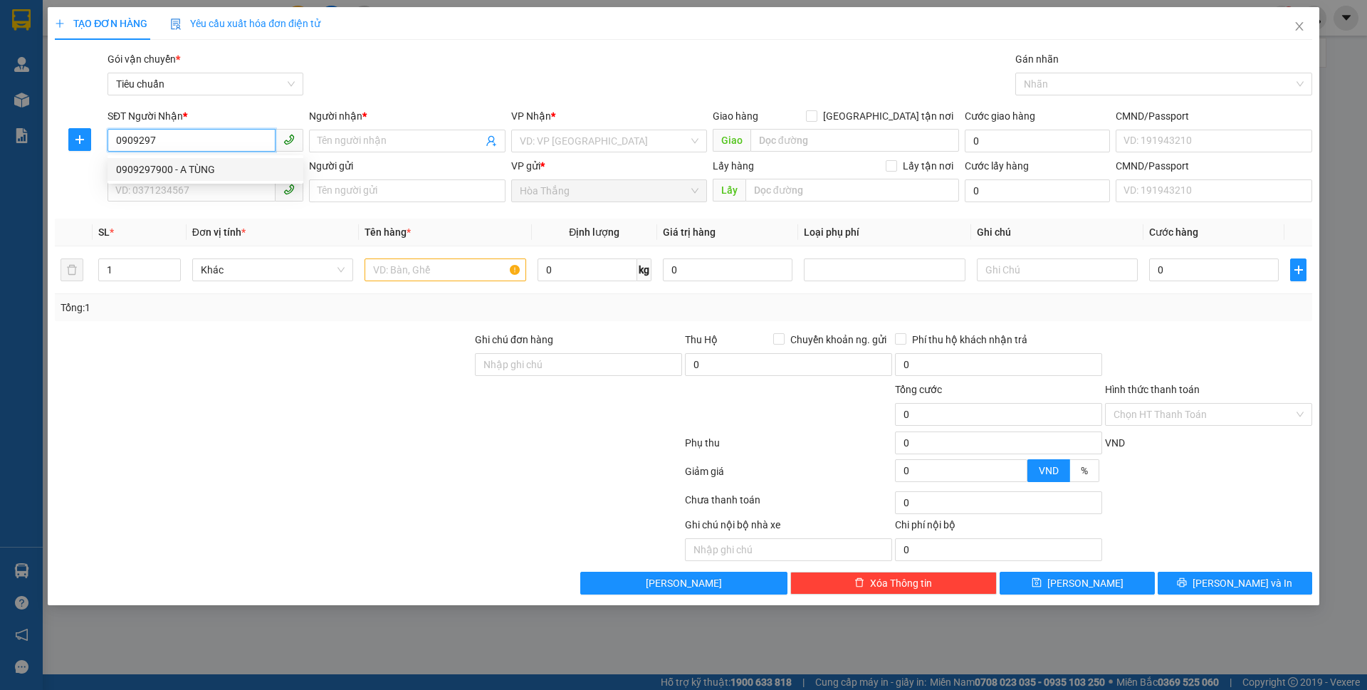
click at [204, 174] on div "0909297900 - A TÙNG" at bounding box center [205, 170] width 179 height 16
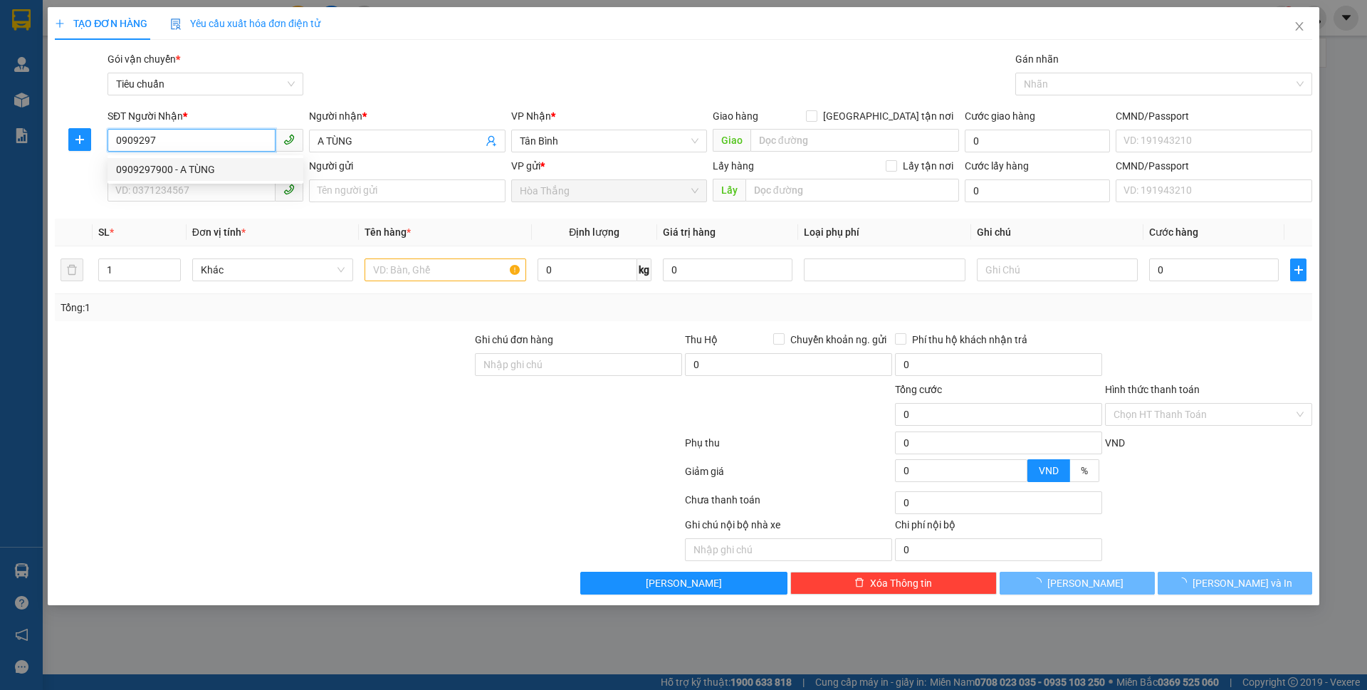
type input "0909297900"
type input "A TÙNG"
type input "50.000"
type input "0909297900"
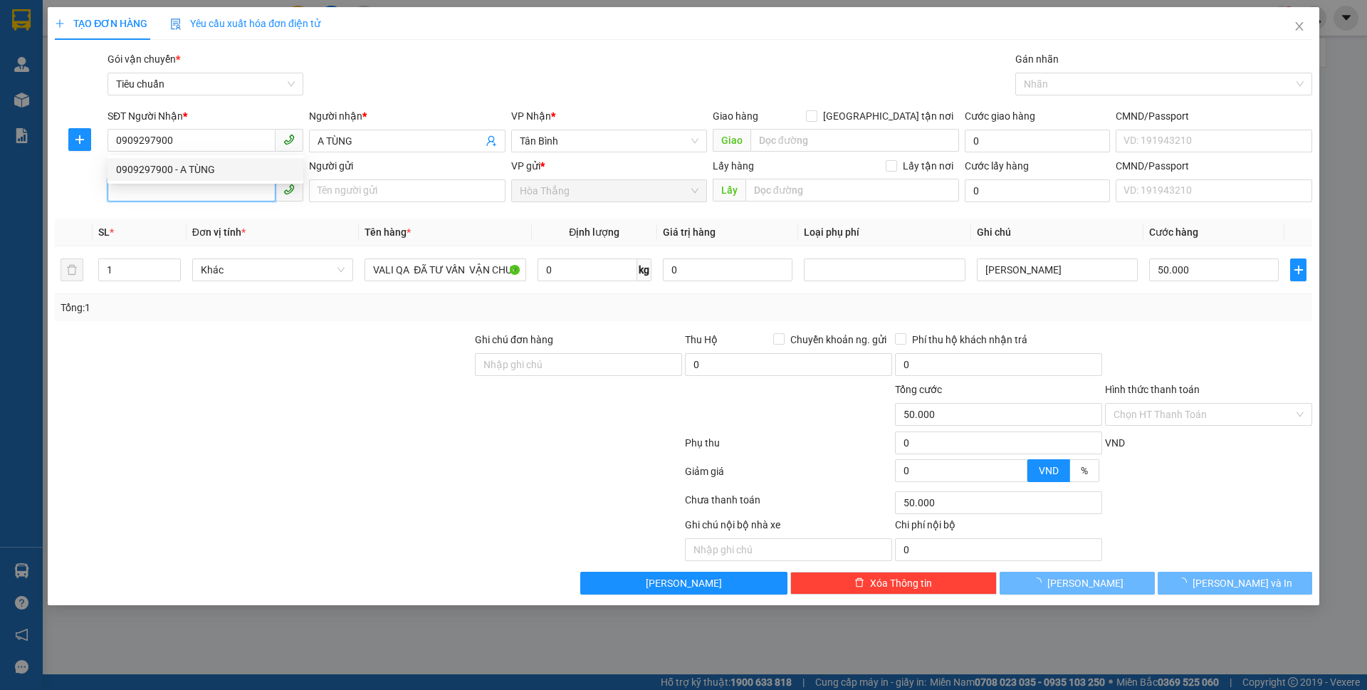
click at [178, 192] on input "SĐT Người Gửi" at bounding box center [191, 190] width 168 height 23
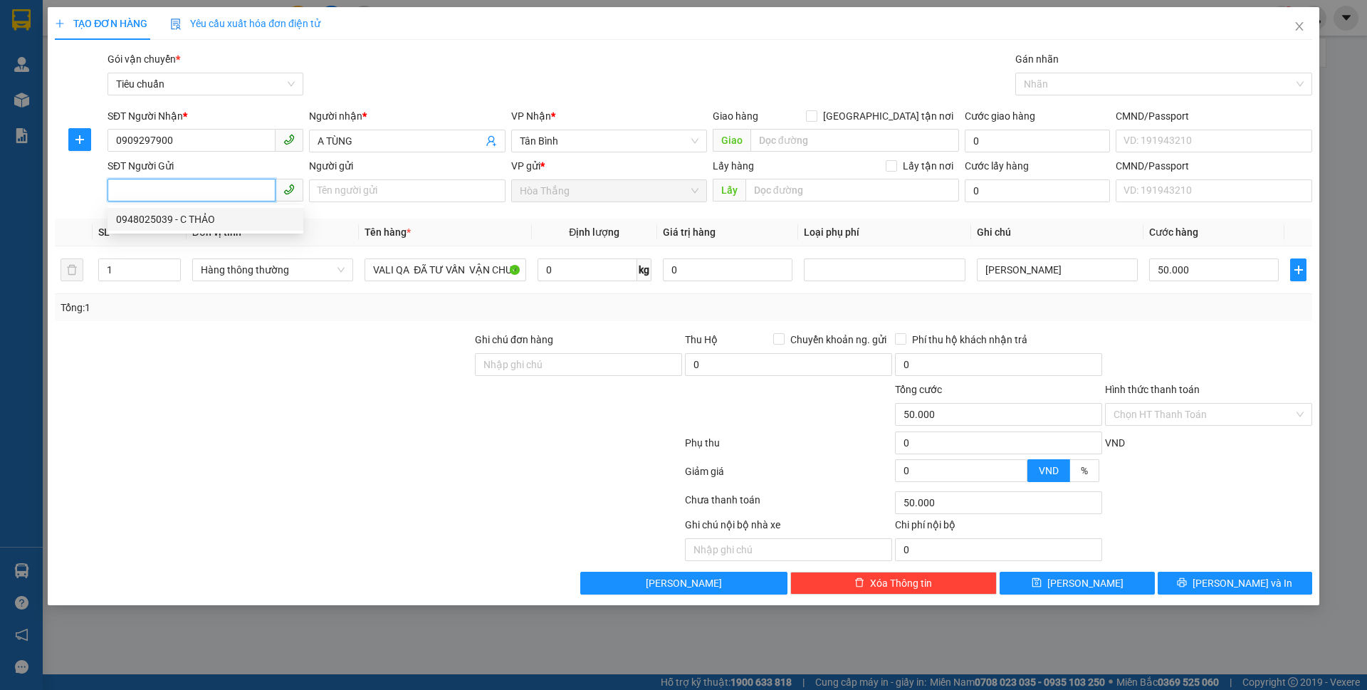
click at [219, 225] on div "0948025039 - C THẢO" at bounding box center [205, 219] width 179 height 16
type input "0948025039"
type input "C THẢO"
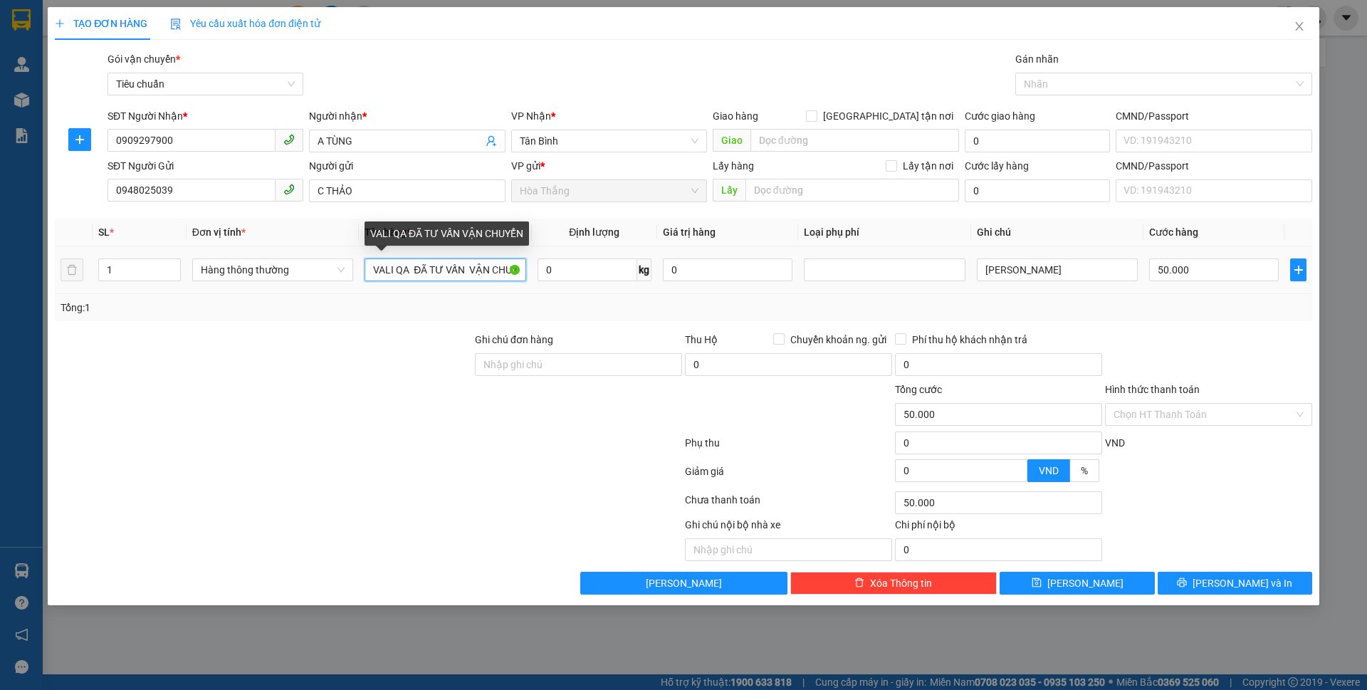
scroll to position [0, 15]
drag, startPoint x: 369, startPoint y: 272, endPoint x: 715, endPoint y: 304, distance: 347.4
click at [715, 304] on div "SL * Đơn vị tính * Tên hàng * Định lượng Giá trị hàng Loại phụ phí Ghi chú Cước…" at bounding box center [683, 270] width 1257 height 102
type input "D"
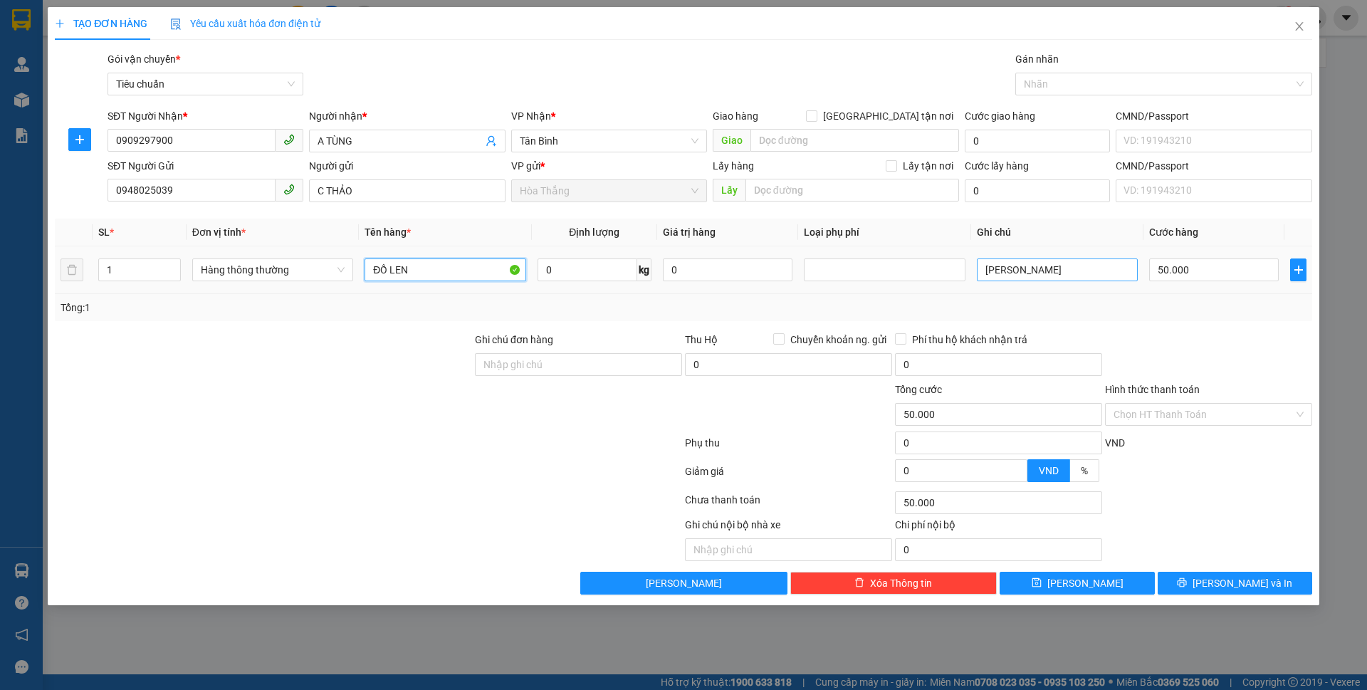
type input "ĐỒ LEN"
drag, startPoint x: 1058, startPoint y: 270, endPoint x: 947, endPoint y: 268, distance: 111.0
click at [947, 268] on tr "1 Hàng thông thường ĐỒ LEN 0 kg 0 VALI HỒNG 50.000" at bounding box center [683, 270] width 1257 height 48
type input "BỌC NYLON HỒNG"
click at [1195, 275] on input "50.000" at bounding box center [1214, 269] width 130 height 23
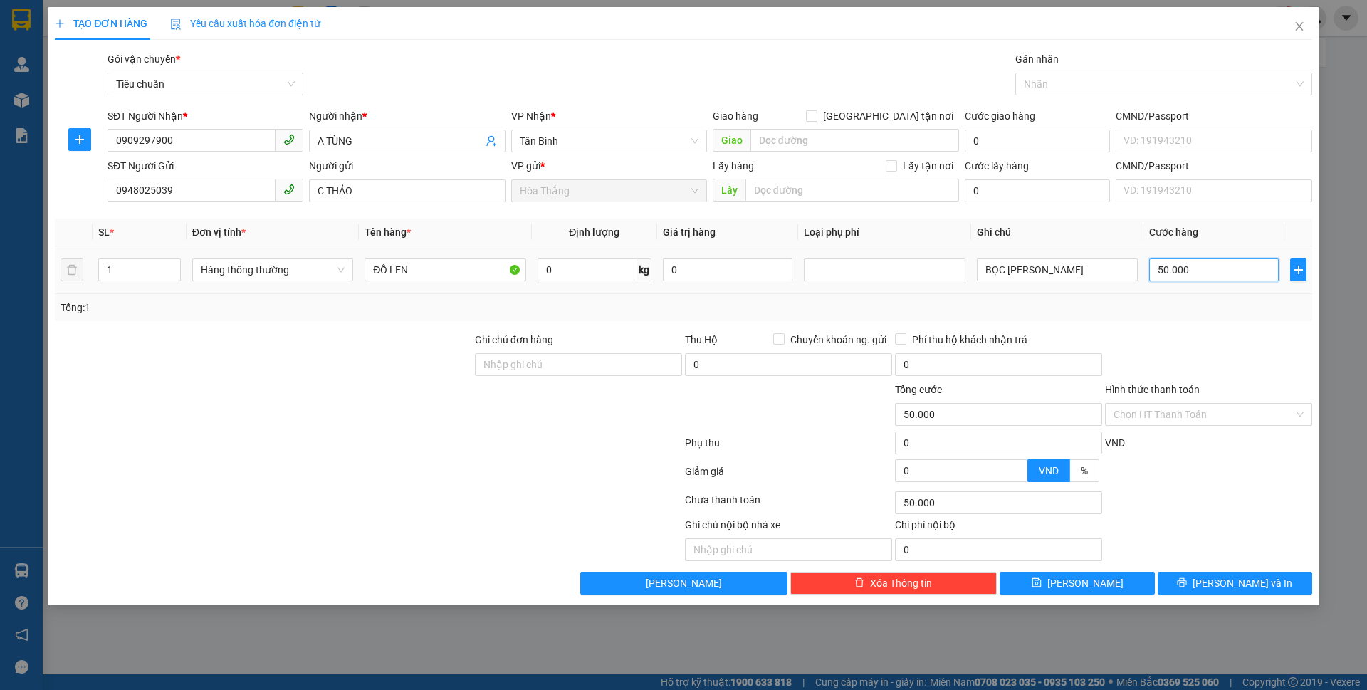
type input "3"
type input "30"
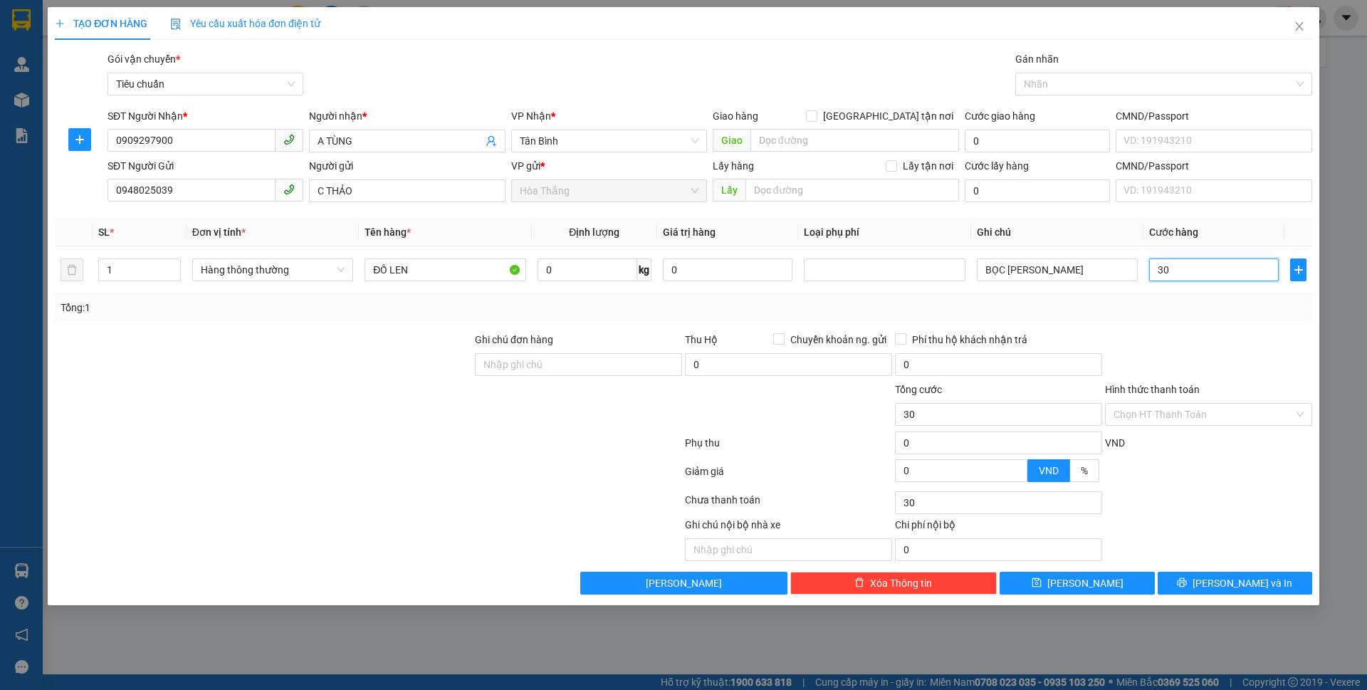
type input "30"
type input "30.000"
click at [1209, 307] on div "Tổng: 1" at bounding box center [684, 308] width 1246 height 16
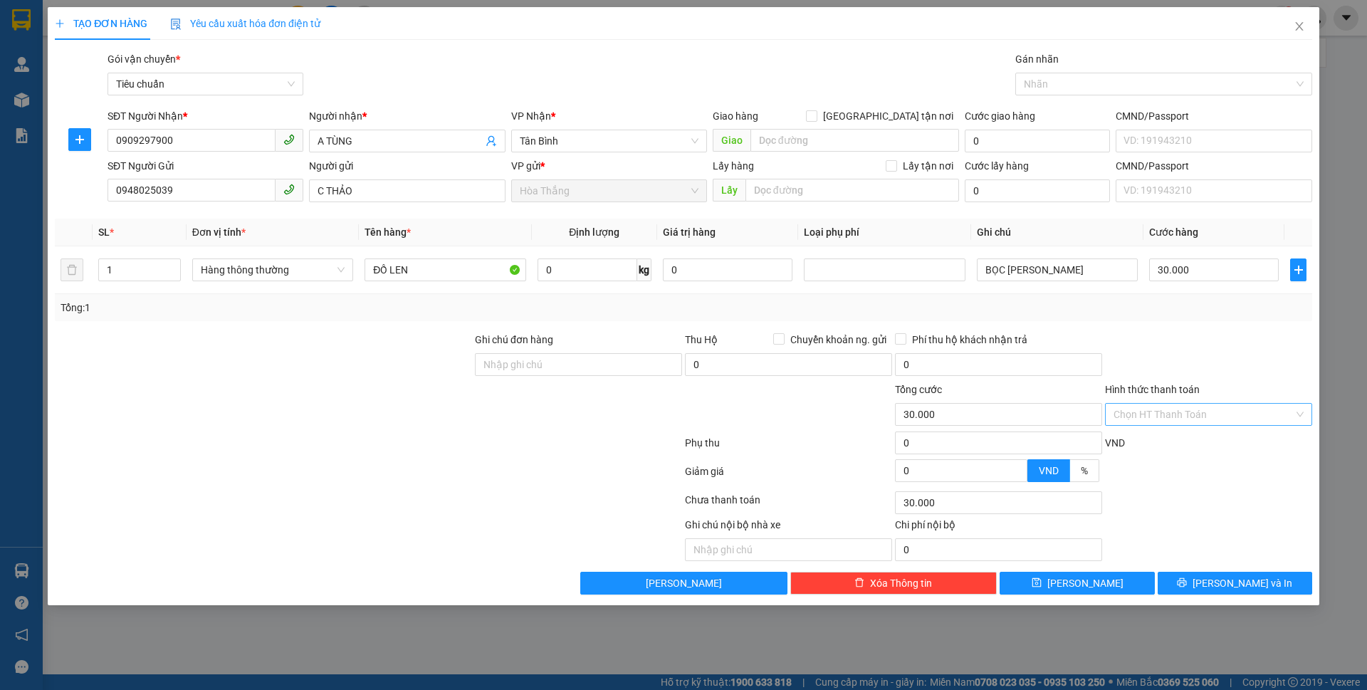
click at [1159, 417] on input "Hình thức thanh toán" at bounding box center [1203, 414] width 180 height 21
click at [1167, 443] on div "Tại văn phòng" at bounding box center [1208, 443] width 190 height 16
type input "0"
click at [1231, 572] on button "[PERSON_NAME] và In" at bounding box center [1234, 583] width 154 height 23
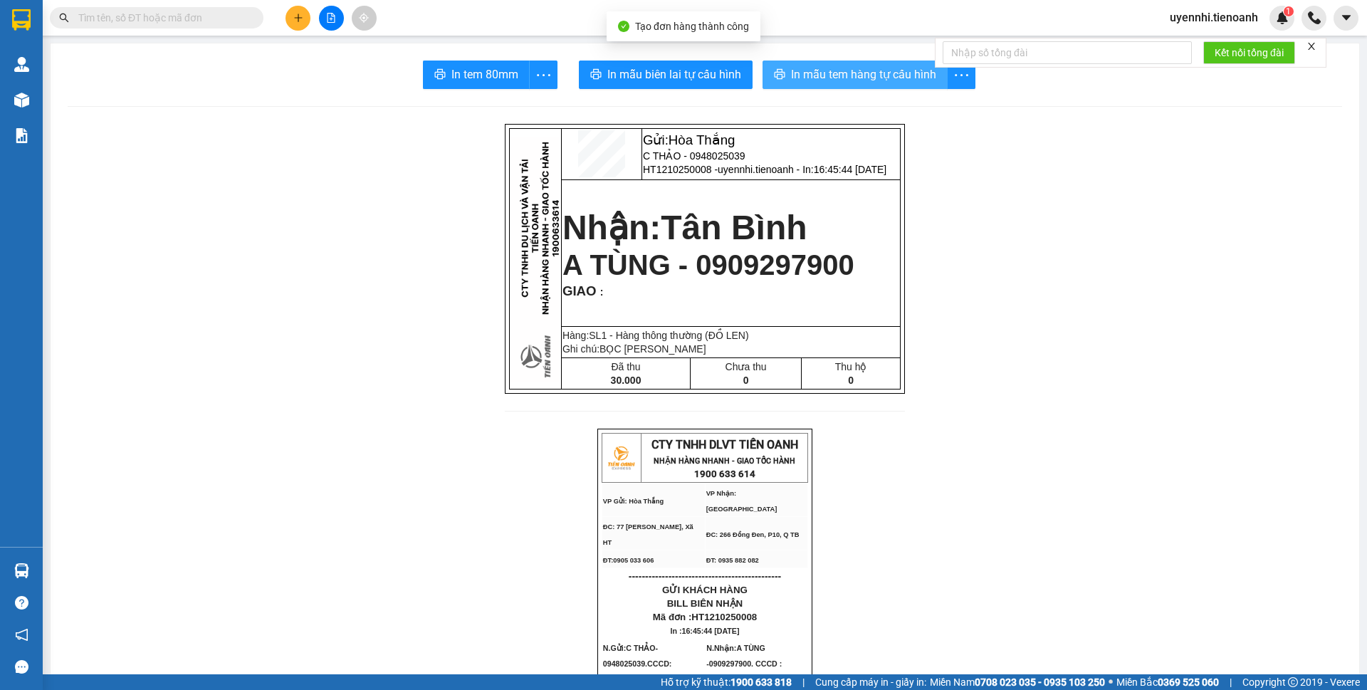
click at [855, 77] on span "In mẫu tem hàng tự cấu hình" at bounding box center [863, 74] width 145 height 18
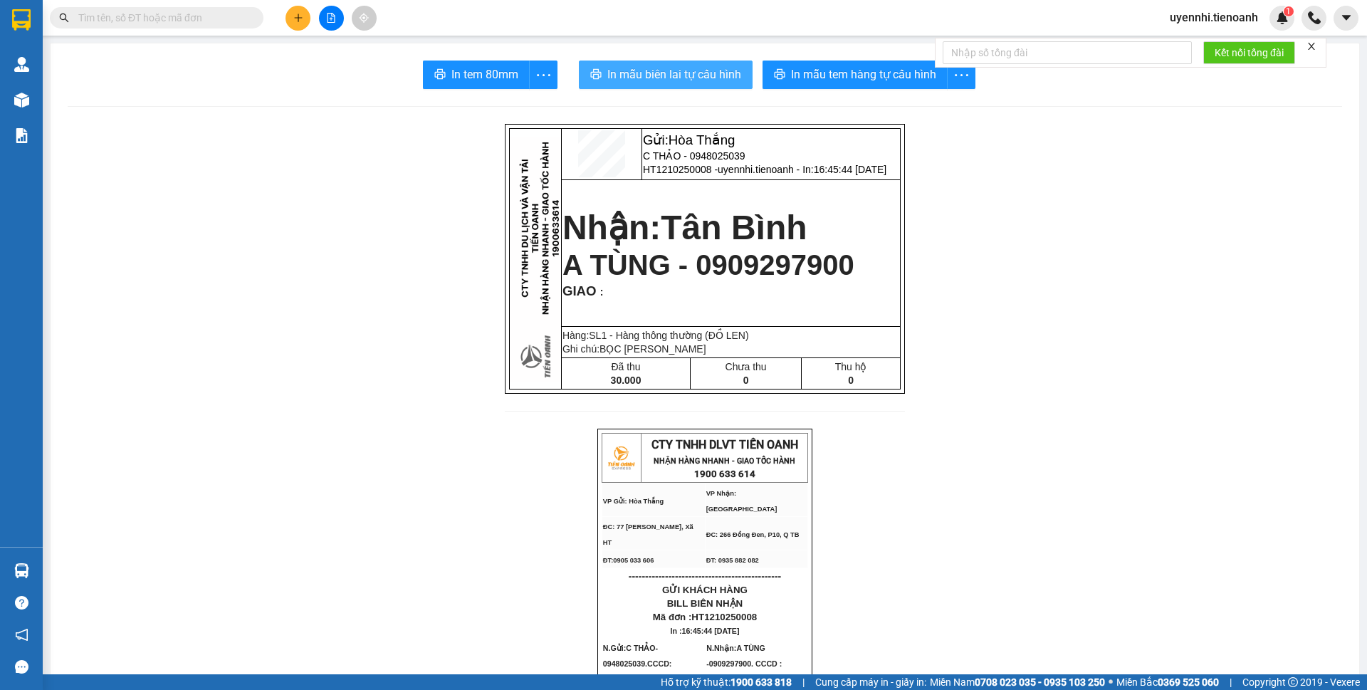
click at [703, 68] on span "In mẫu biên lai tự cấu hình" at bounding box center [674, 74] width 134 height 18
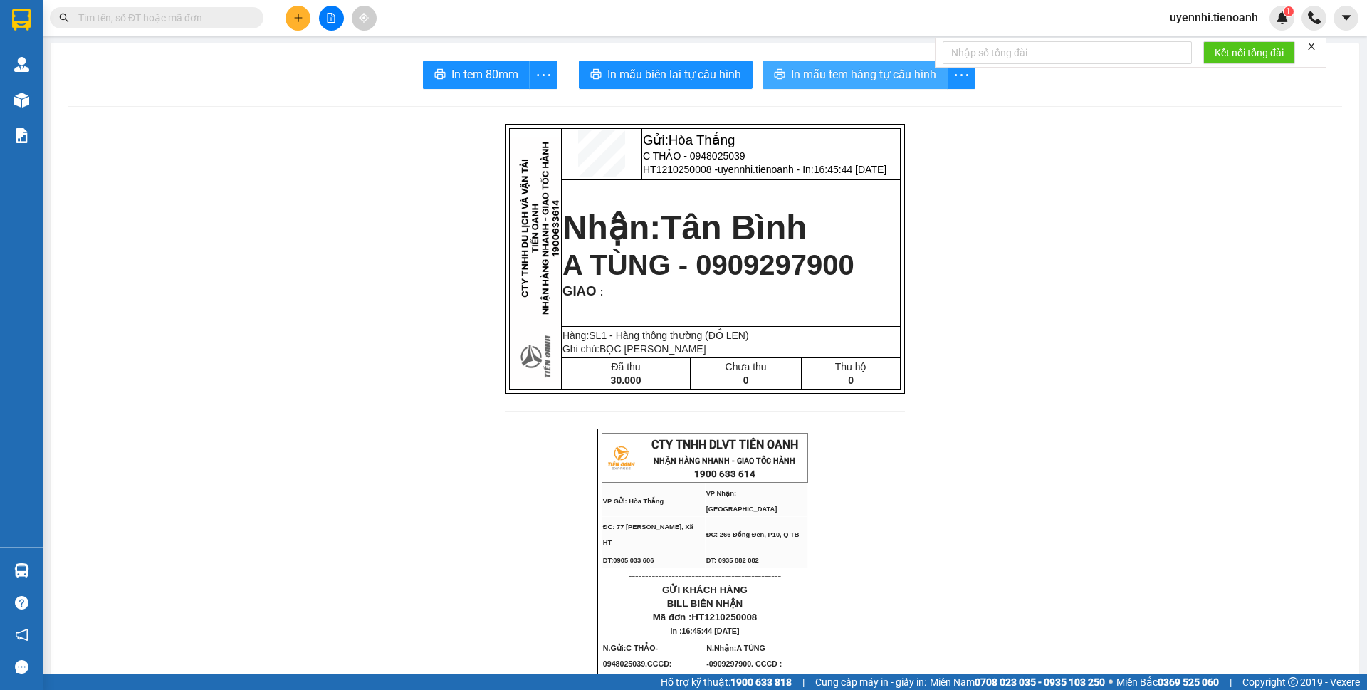
click at [818, 61] on button "In mẫu tem hàng tự cấu hình" at bounding box center [854, 75] width 185 height 28
click at [812, 68] on span "In mẫu tem hàng tự cấu hình" at bounding box center [863, 74] width 145 height 18
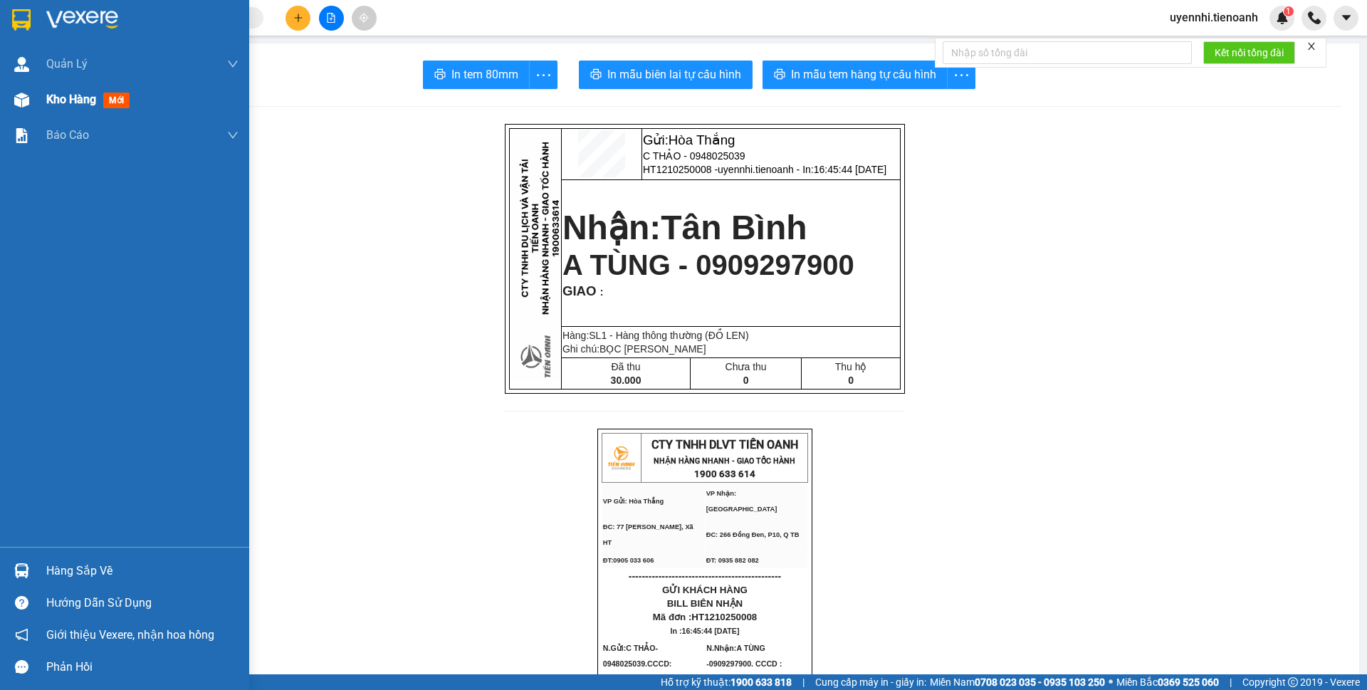
click at [68, 91] on div "Kho hàng mới" at bounding box center [90, 99] width 89 height 18
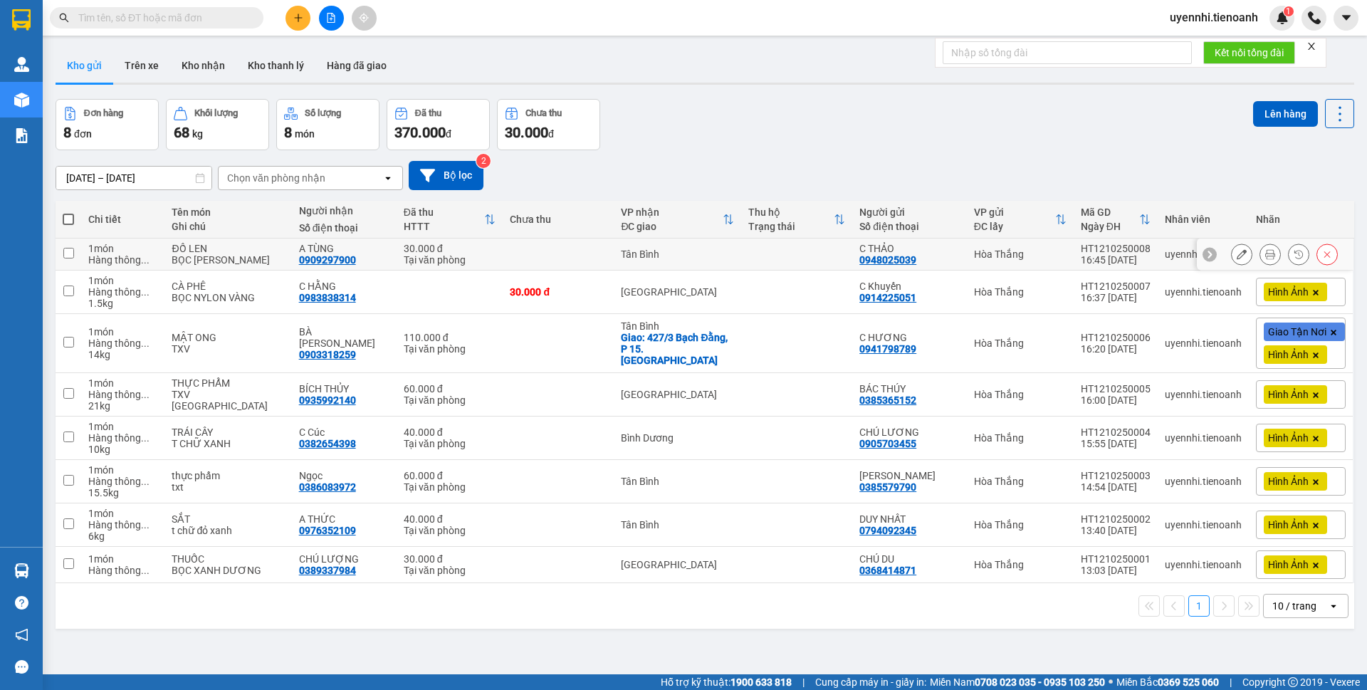
click at [1237, 251] on button at bounding box center [1241, 254] width 20 height 25
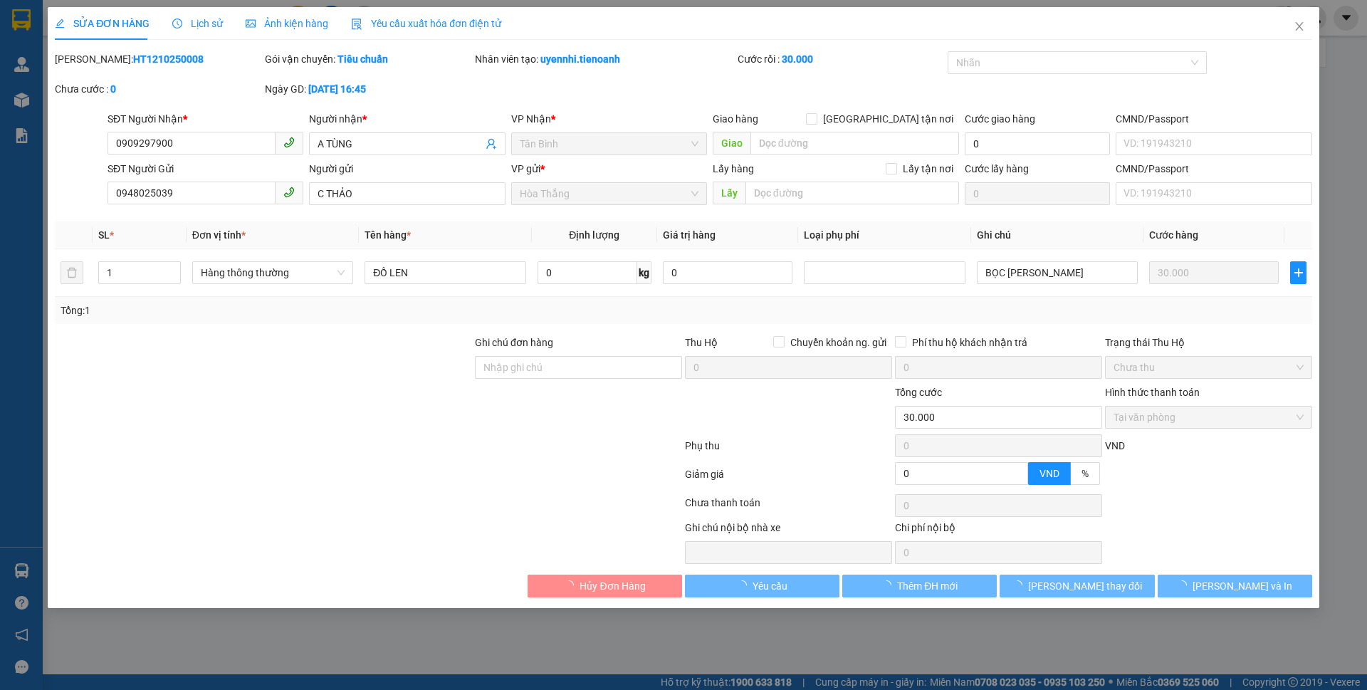
type input "0909297900"
type input "A TÙNG"
type input "0948025039"
type input "C THẢO"
type input "0"
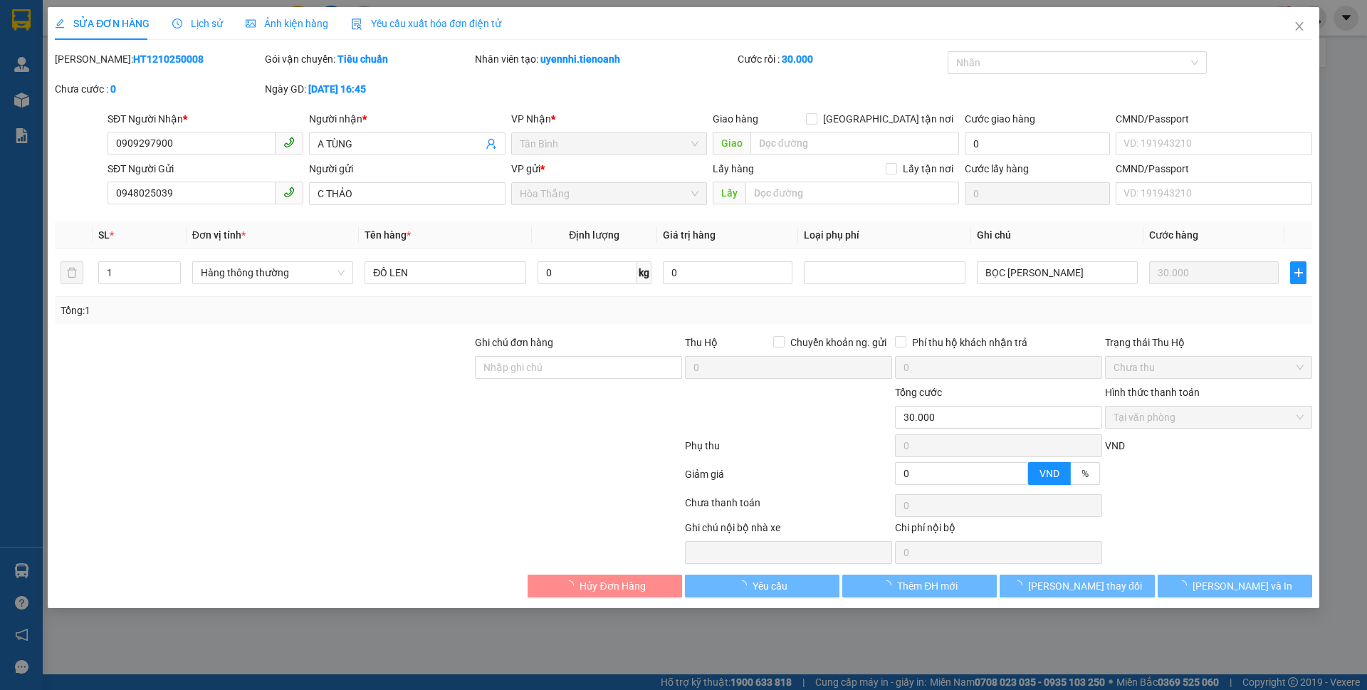
type input "30.000"
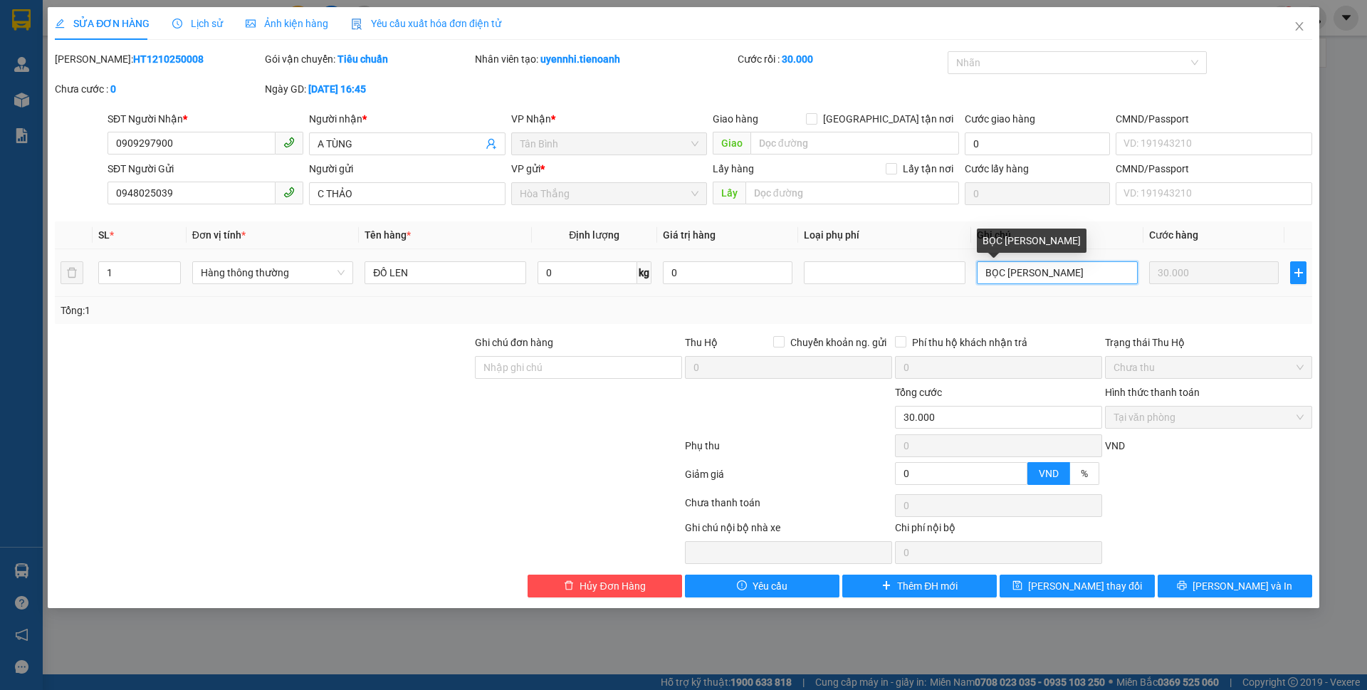
drag, startPoint x: 1038, startPoint y: 275, endPoint x: 1166, endPoint y: 299, distance: 130.3
click at [1166, 299] on div "SL * Đơn vị tính * Tên hàng * Định lượng Giá trị hàng Loại phụ phí Ghi chú Cước…" at bounding box center [683, 272] width 1257 height 102
type input "BỌC NYLON"
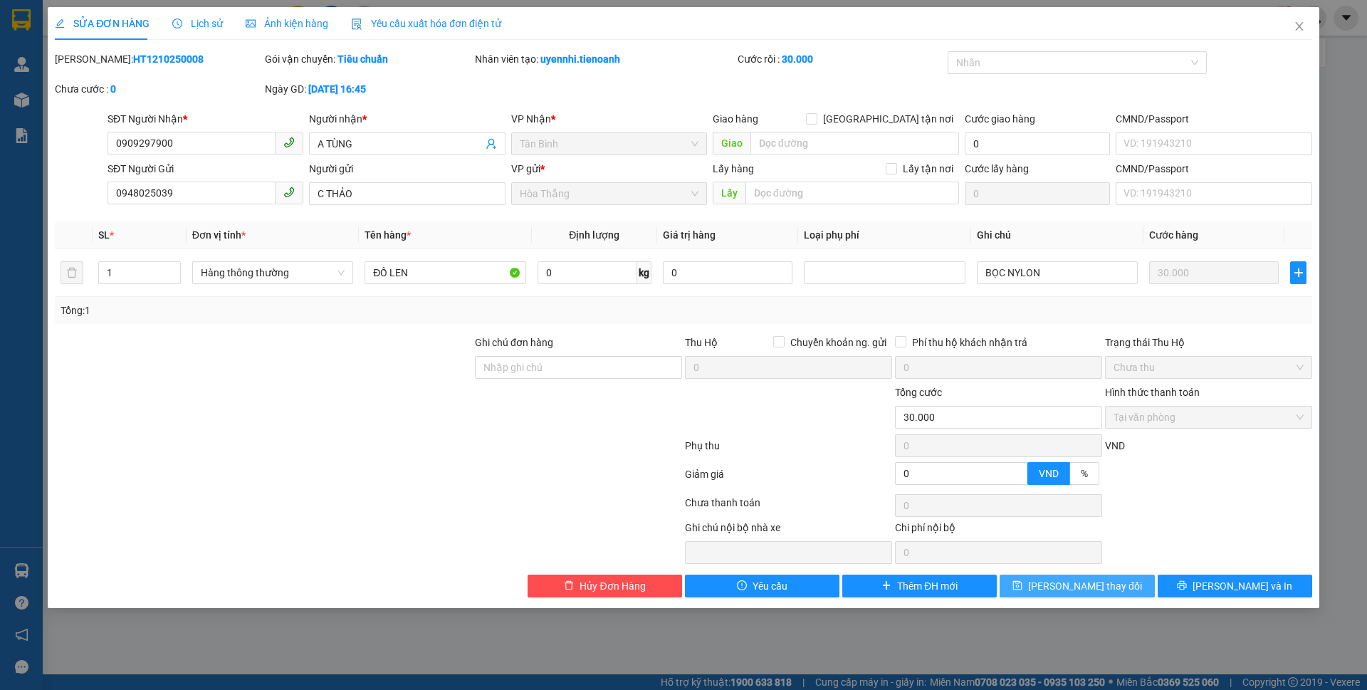
click at [1099, 584] on span "Lưu thay đổi" at bounding box center [1085, 586] width 114 height 16
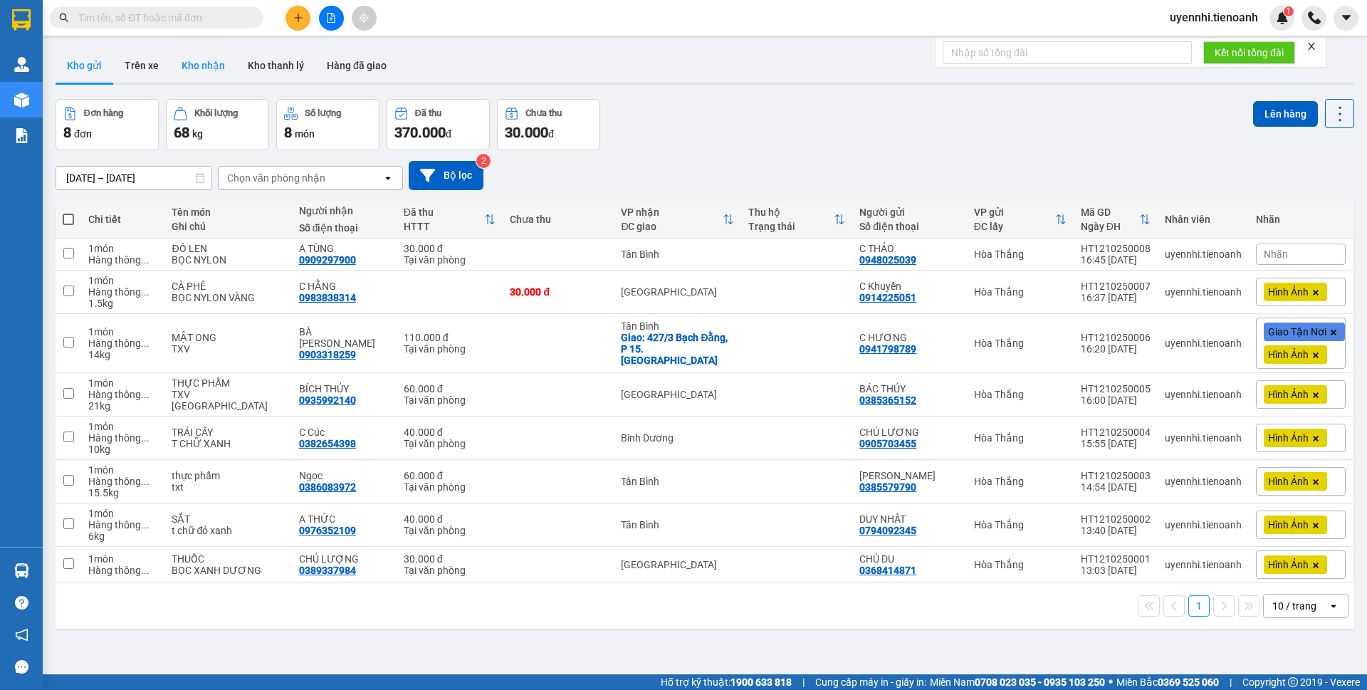
click at [204, 68] on button "Kho nhận" at bounding box center [203, 65] width 66 height 34
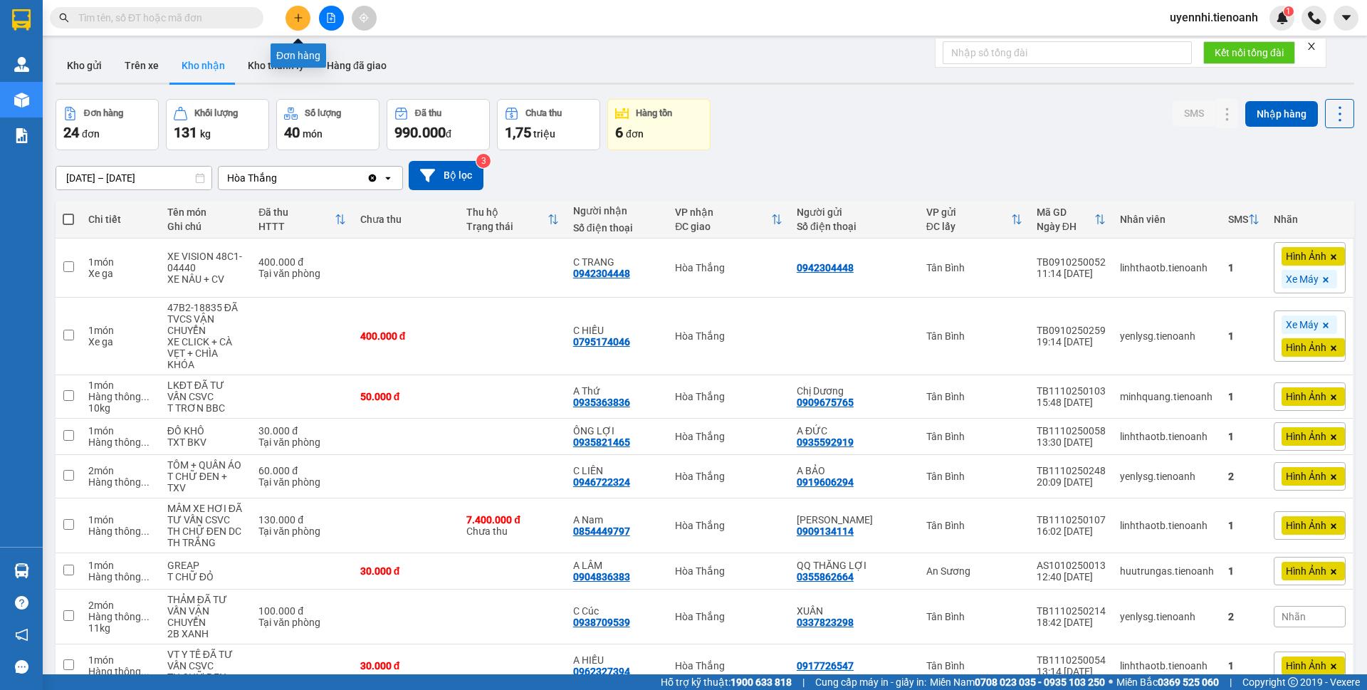
click at [298, 19] on icon "plus" at bounding box center [298, 18] width 10 height 10
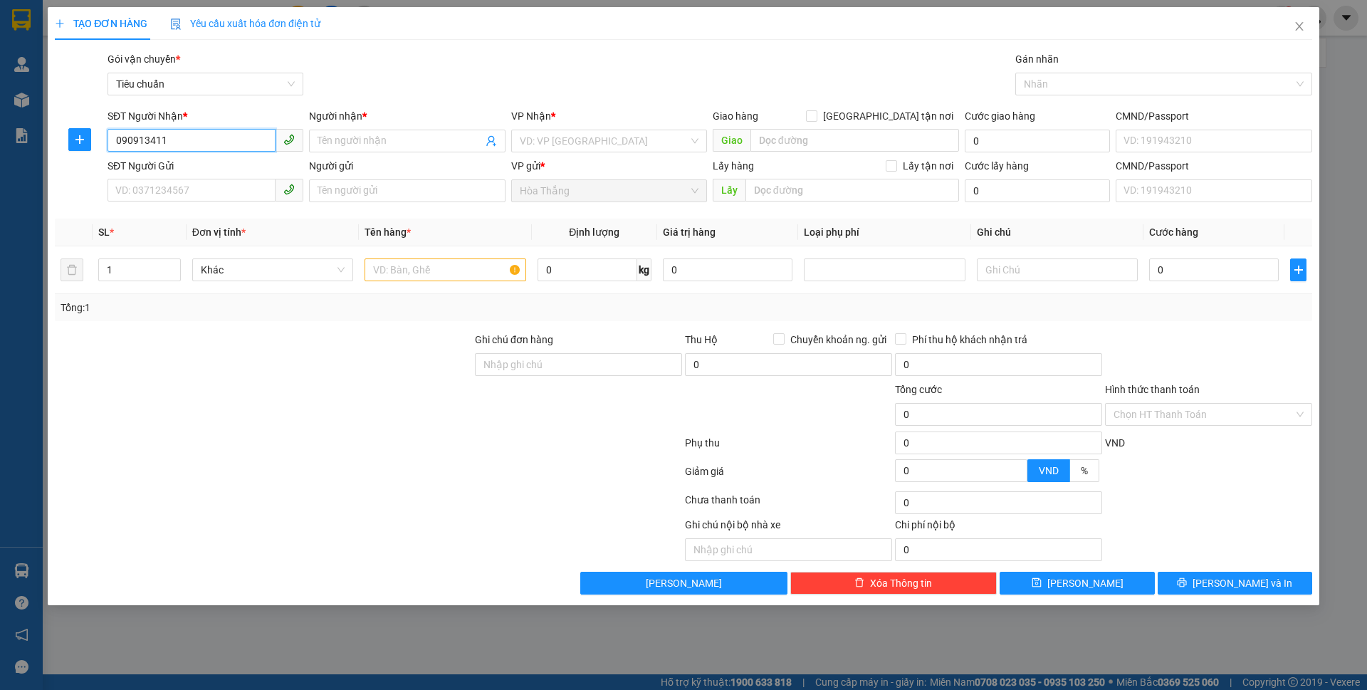
type input "0909134114"
click at [206, 165] on div "0909134114 - C Hương" at bounding box center [205, 170] width 179 height 16
type input "C Hương"
type input "Thu Hộ CR"
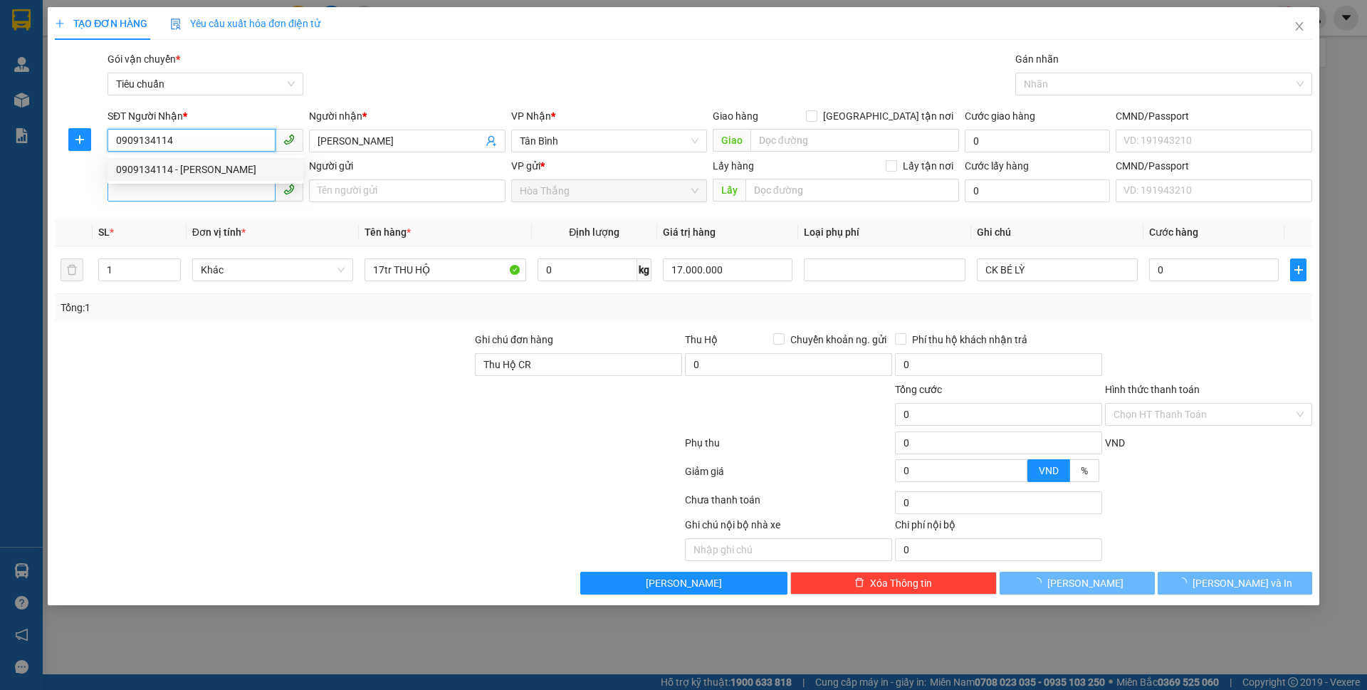
type input "0909134114"
click at [204, 191] on input "SĐT Người Gửi" at bounding box center [191, 190] width 168 height 23
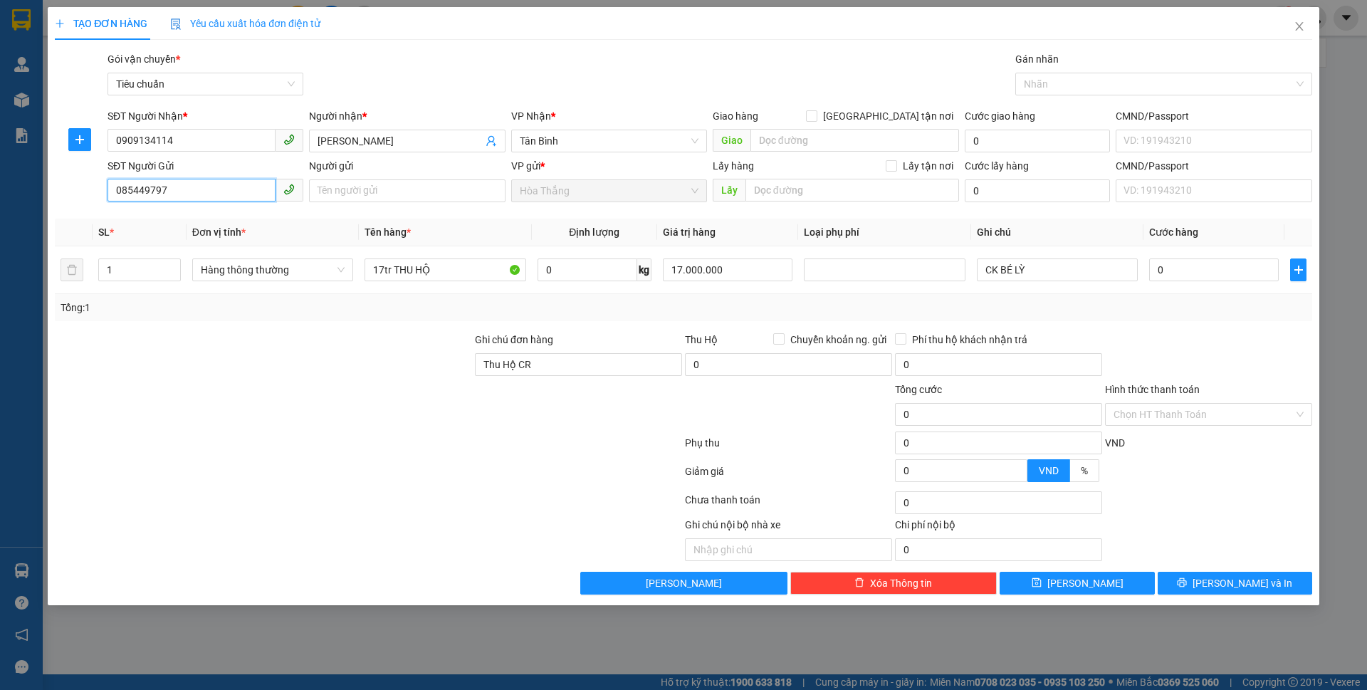
click at [137, 188] on input "085449797" at bounding box center [191, 190] width 168 height 23
type input "0854449797"
click at [205, 216] on div "0854449797 - A Nam" at bounding box center [205, 219] width 179 height 16
type input "A Nam"
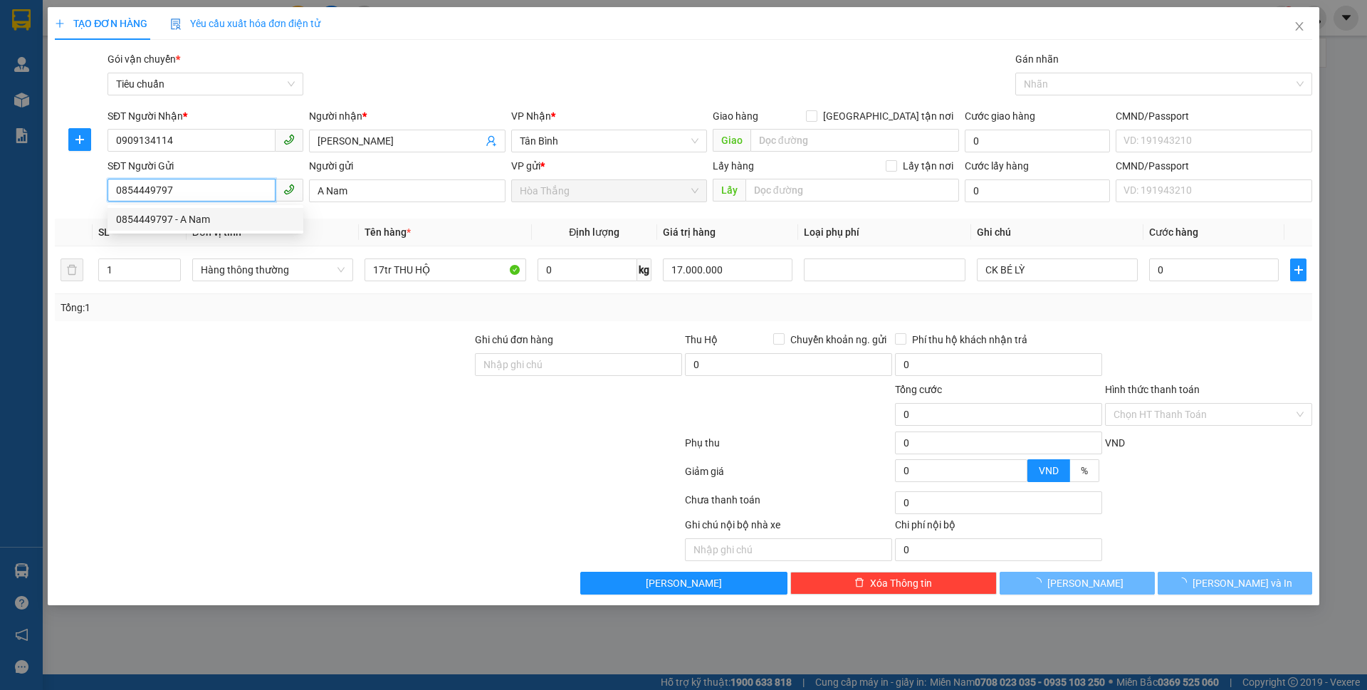
type input "30.000"
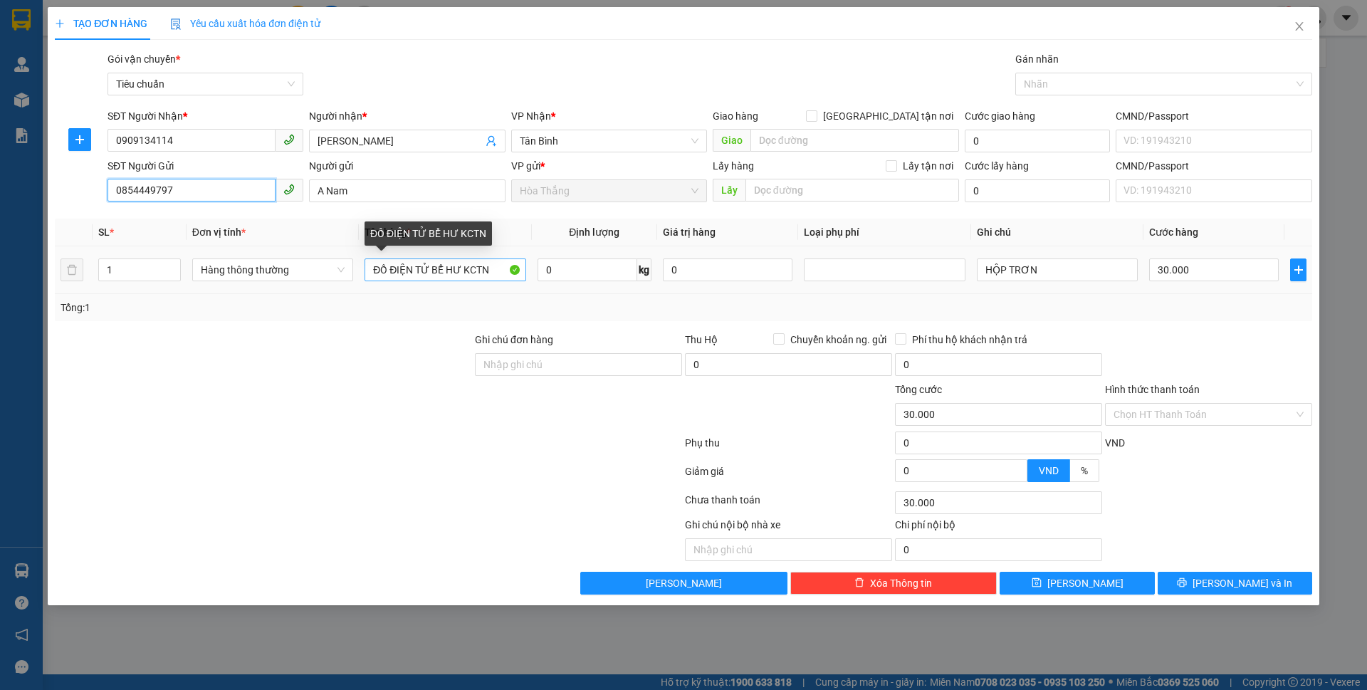
type input "0854449797"
drag, startPoint x: 367, startPoint y: 266, endPoint x: 852, endPoint y: 280, distance: 485.0
click at [852, 280] on tr "1 Hàng thông thường ĐỒ ĐIỆN TỬ BỂ HƯ KCTN 0 kg 0 HỘP TRƠN 30.000" at bounding box center [683, 270] width 1257 height 48
click at [259, 276] on span "Hàng thông thường" at bounding box center [273, 269] width 144 height 21
type input "THU HỘ"
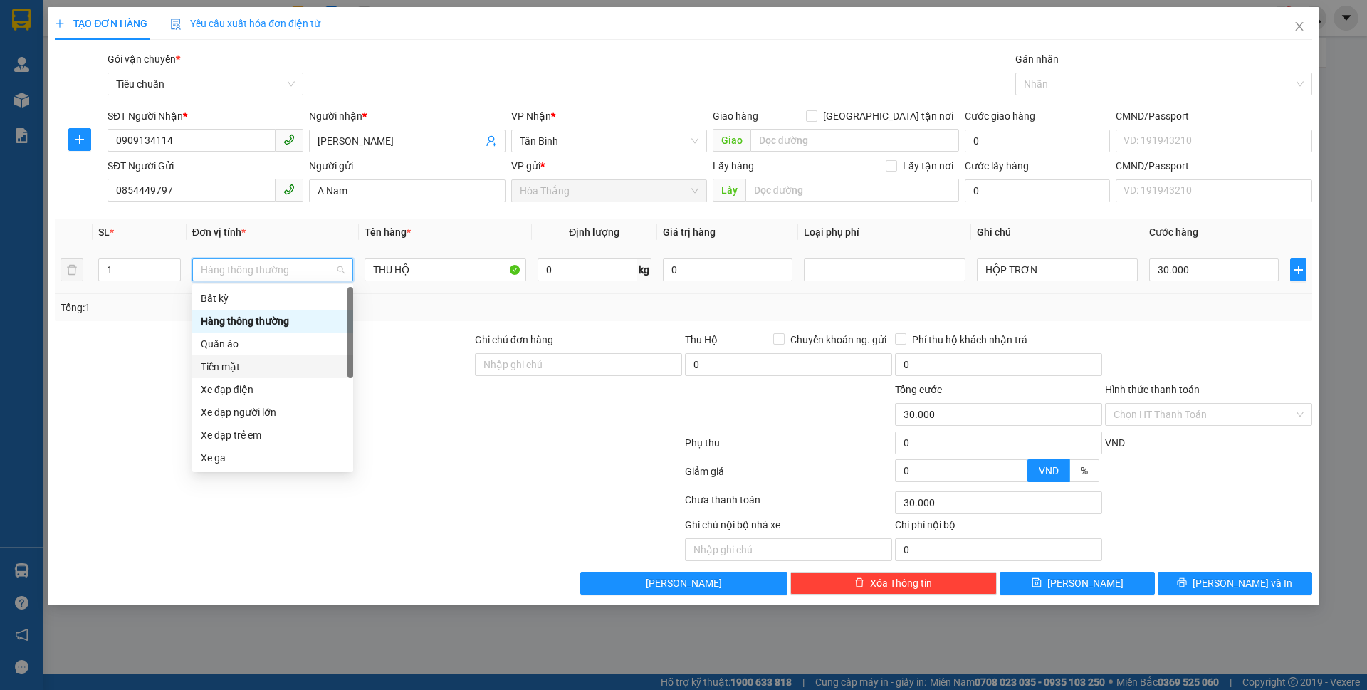
click at [243, 369] on div "Tiền mặt" at bounding box center [273, 367] width 144 height 16
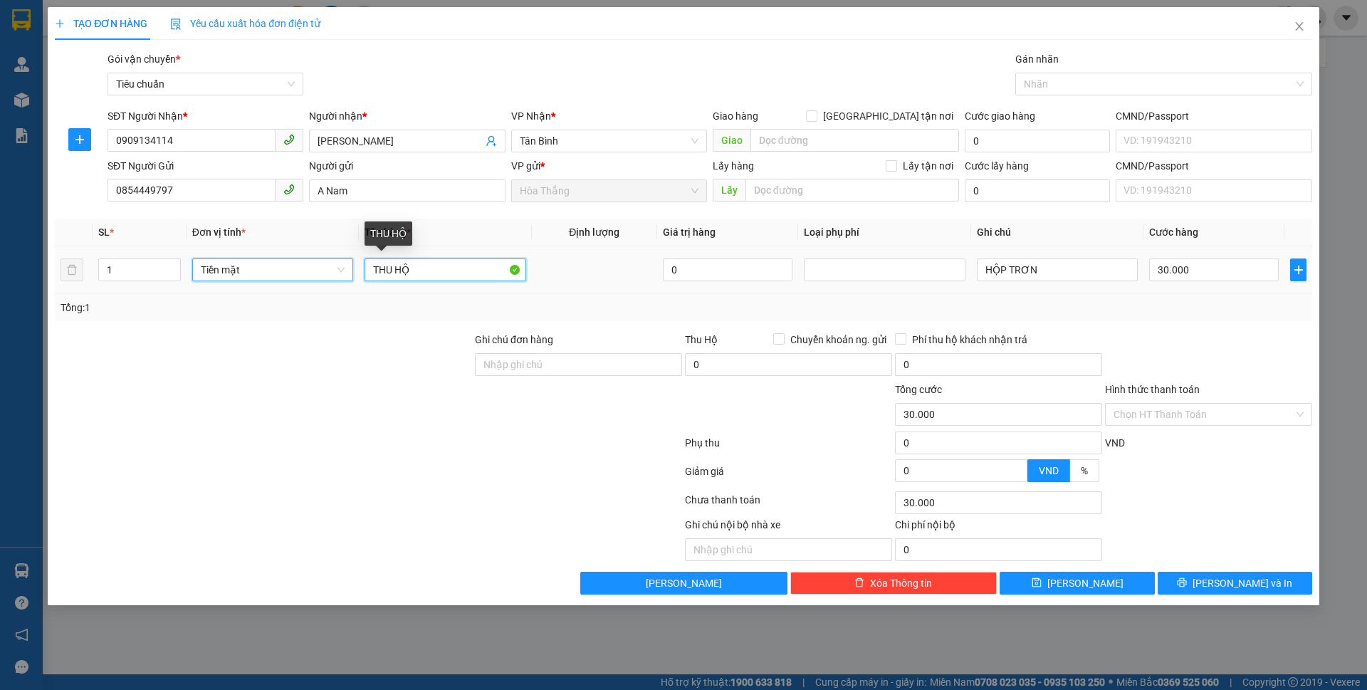
click at [433, 278] on input "THU HỘ" at bounding box center [444, 269] width 161 height 23
type input "0"
type input "THU HỘ 7Tr400k"
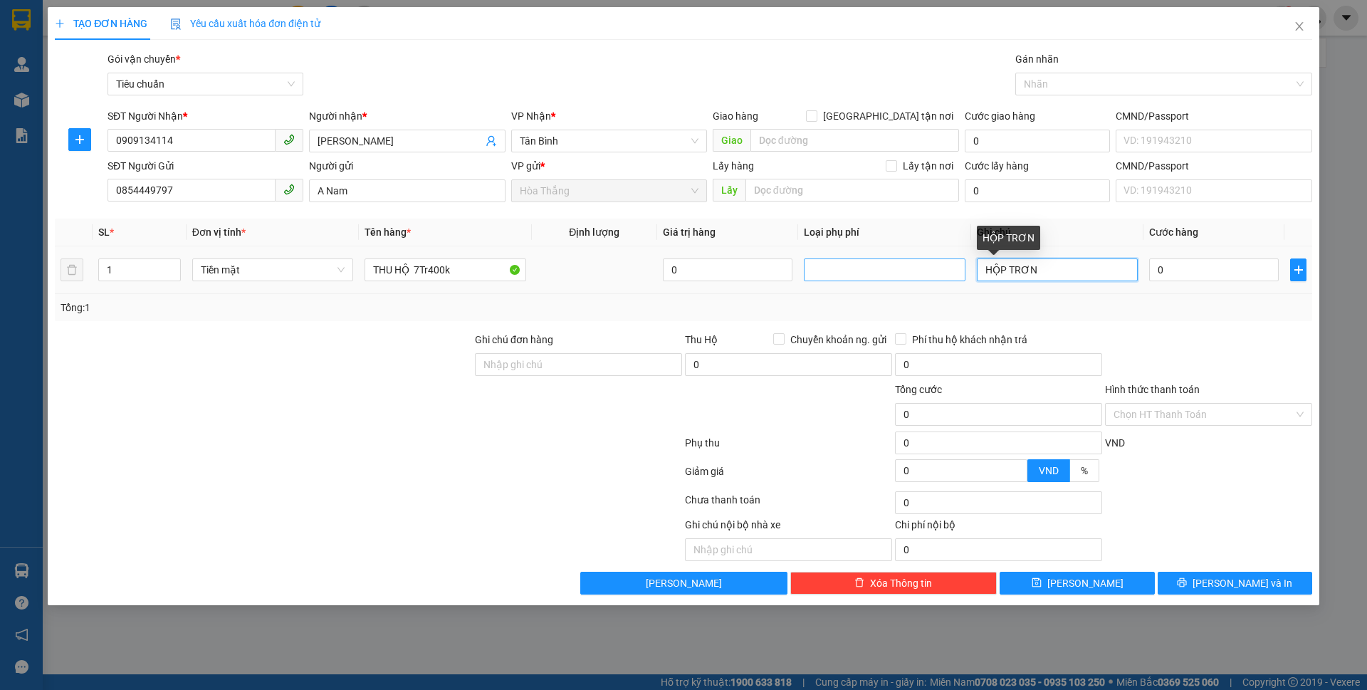
drag, startPoint x: 1064, startPoint y: 273, endPoint x: 934, endPoint y: 270, distance: 130.3
click at [934, 270] on tr "1 Tiền mặt THU HỘ 7Tr400k 0 HỘP TRƠN 0" at bounding box center [683, 270] width 1257 height 48
drag, startPoint x: 1021, startPoint y: 272, endPoint x: 928, endPoint y: 272, distance: 93.2
click at [928, 272] on tr "1 Tiền mặt THU HỘ 7Tr400k 0 ck lì 0" at bounding box center [683, 270] width 1257 height 48
type input "CK LÌ"
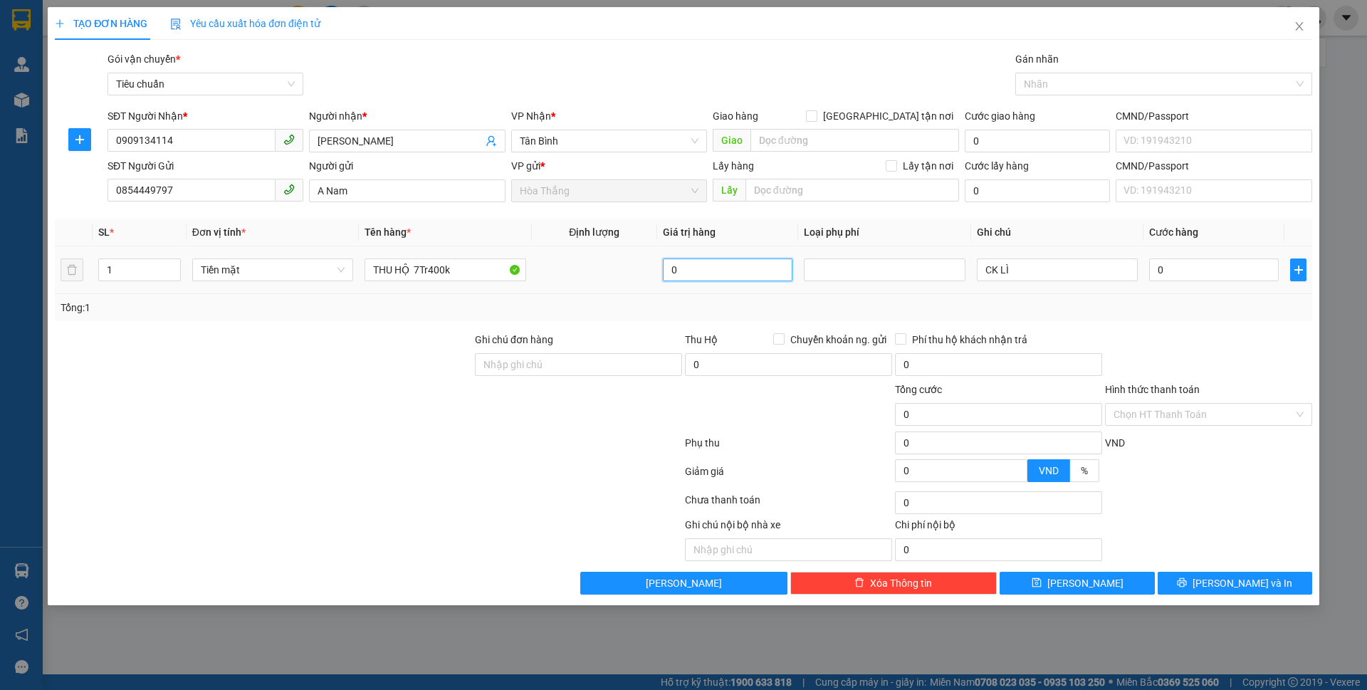
click at [688, 278] on input "0" at bounding box center [728, 269] width 130 height 23
drag, startPoint x: 688, startPoint y: 278, endPoint x: 651, endPoint y: 277, distance: 37.7
click at [651, 277] on tr "1 Tiền mặt THU HỘ 7Tr400k 0 CK LÌ 0" at bounding box center [683, 270] width 1257 height 48
type input "7.400.000"
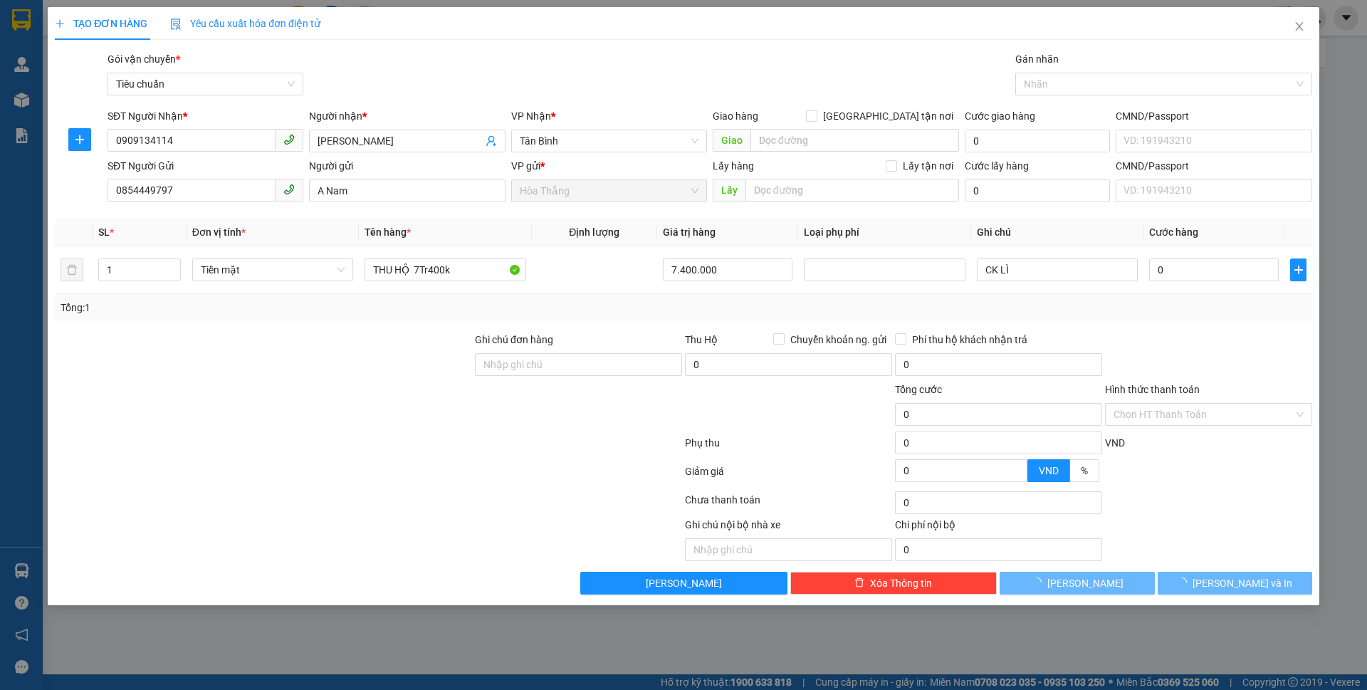
type input "60.000"
click at [1225, 266] on input "60.000" at bounding box center [1214, 269] width 130 height 23
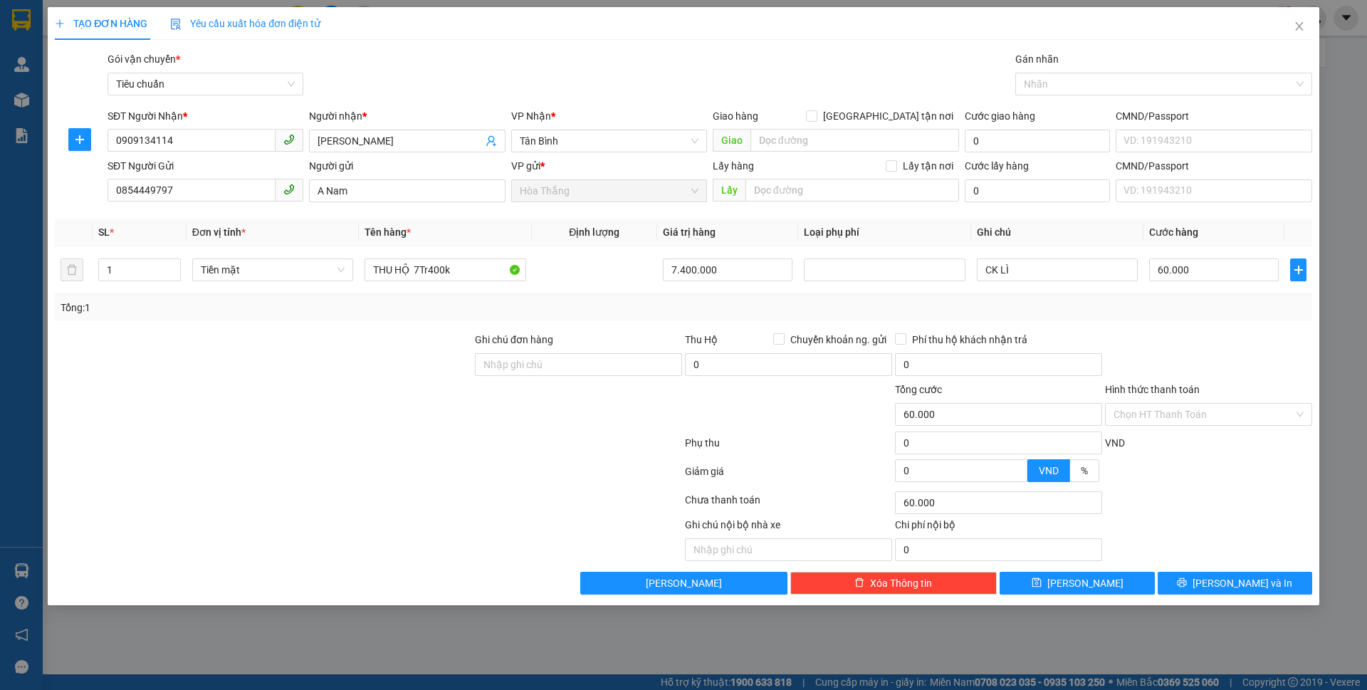
click at [1174, 336] on div at bounding box center [1208, 357] width 210 height 50
click at [1219, 272] on input "60.000" at bounding box center [1214, 269] width 130 height 23
type input "0"
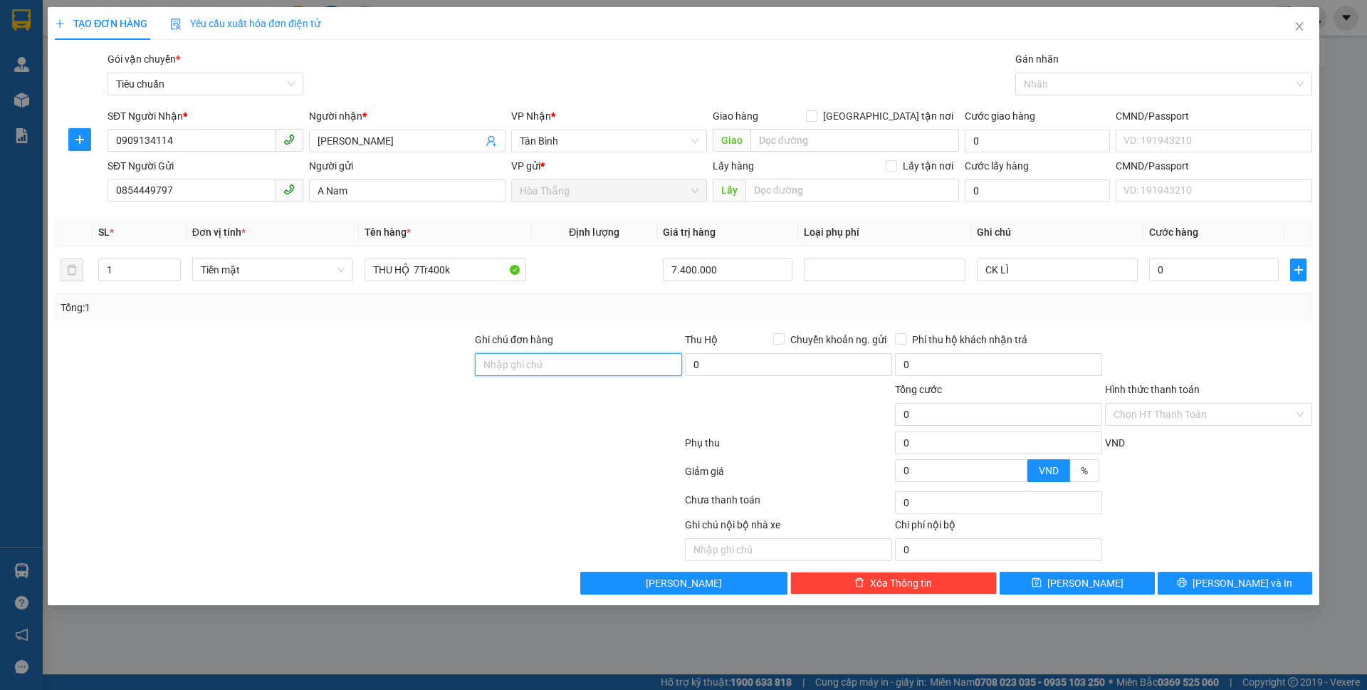
click at [512, 372] on input "Ghi chú đơn hàng" at bounding box center [578, 364] width 207 height 23
type input "Thu Hộ CR"
click at [1146, 417] on input "Hình thức thanh toán" at bounding box center [1203, 414] width 180 height 21
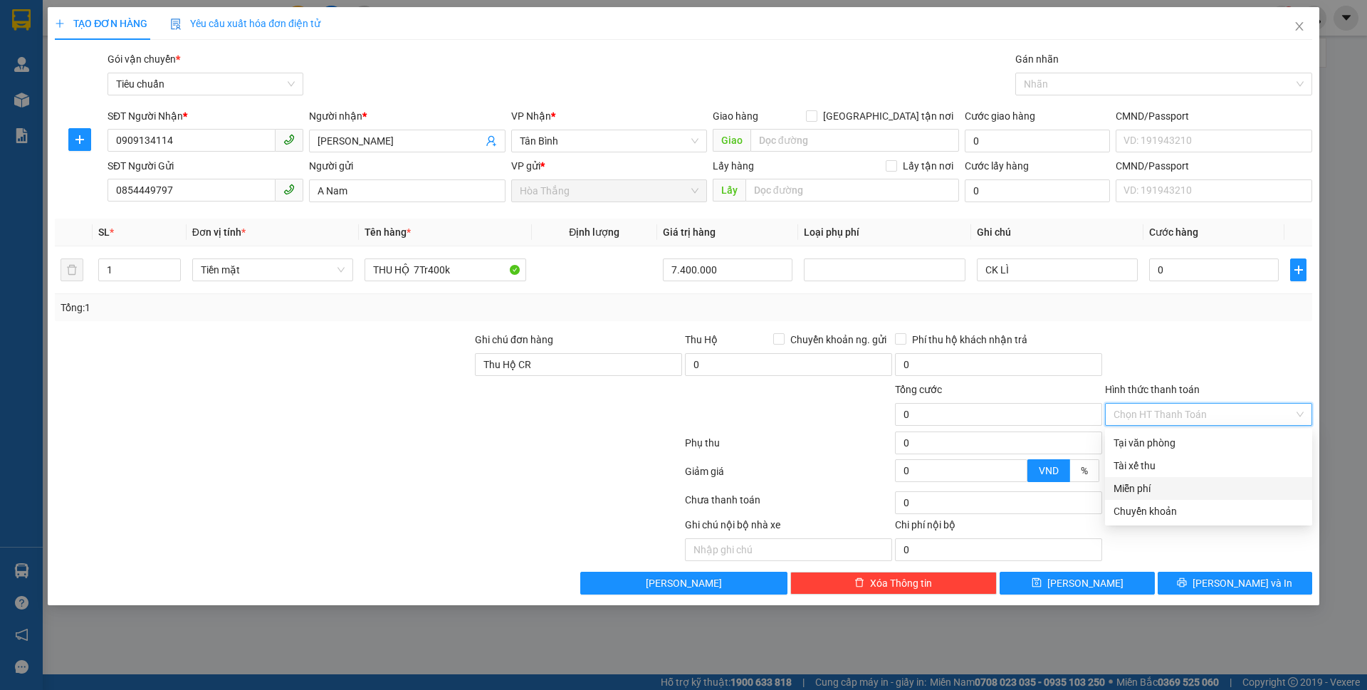
click at [1144, 492] on div "Miễn phí" at bounding box center [1208, 488] width 190 height 16
click at [1059, 80] on div at bounding box center [1156, 83] width 275 height 17
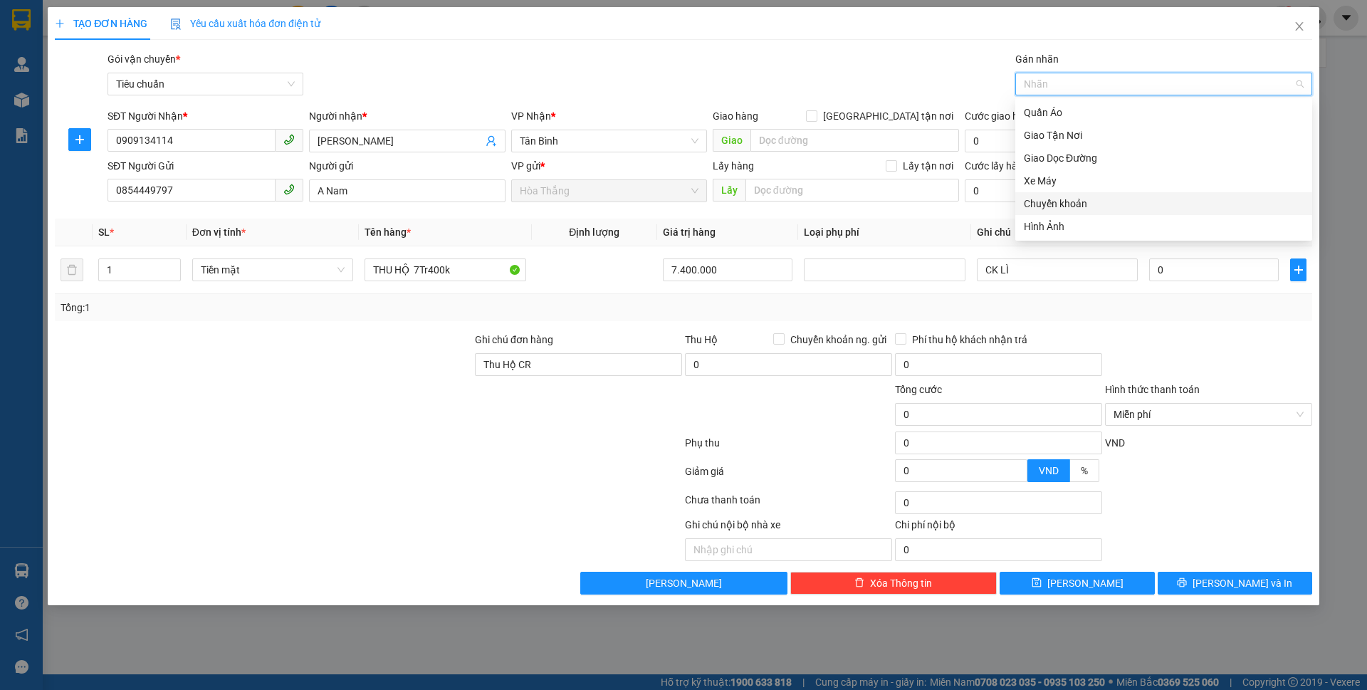
click at [1100, 206] on div "Chuyển khoản" at bounding box center [1164, 204] width 280 height 16
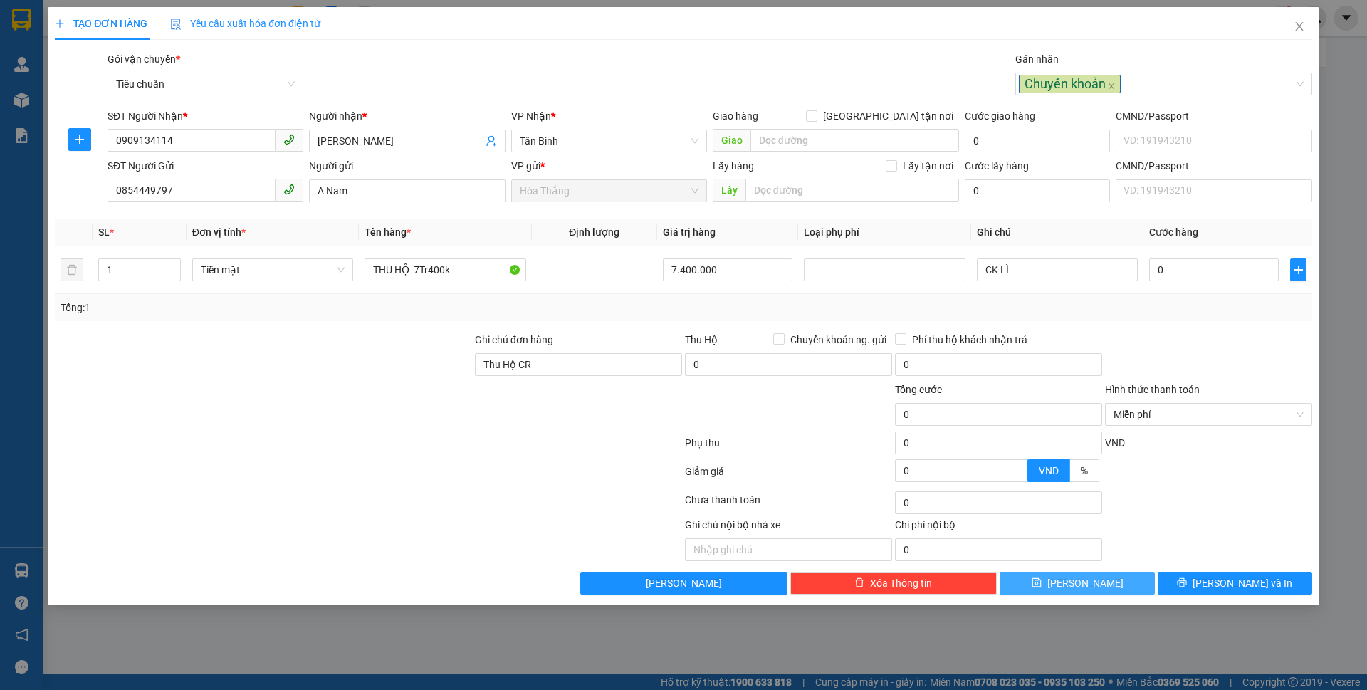
click at [1093, 588] on button "[PERSON_NAME]" at bounding box center [1076, 583] width 154 height 23
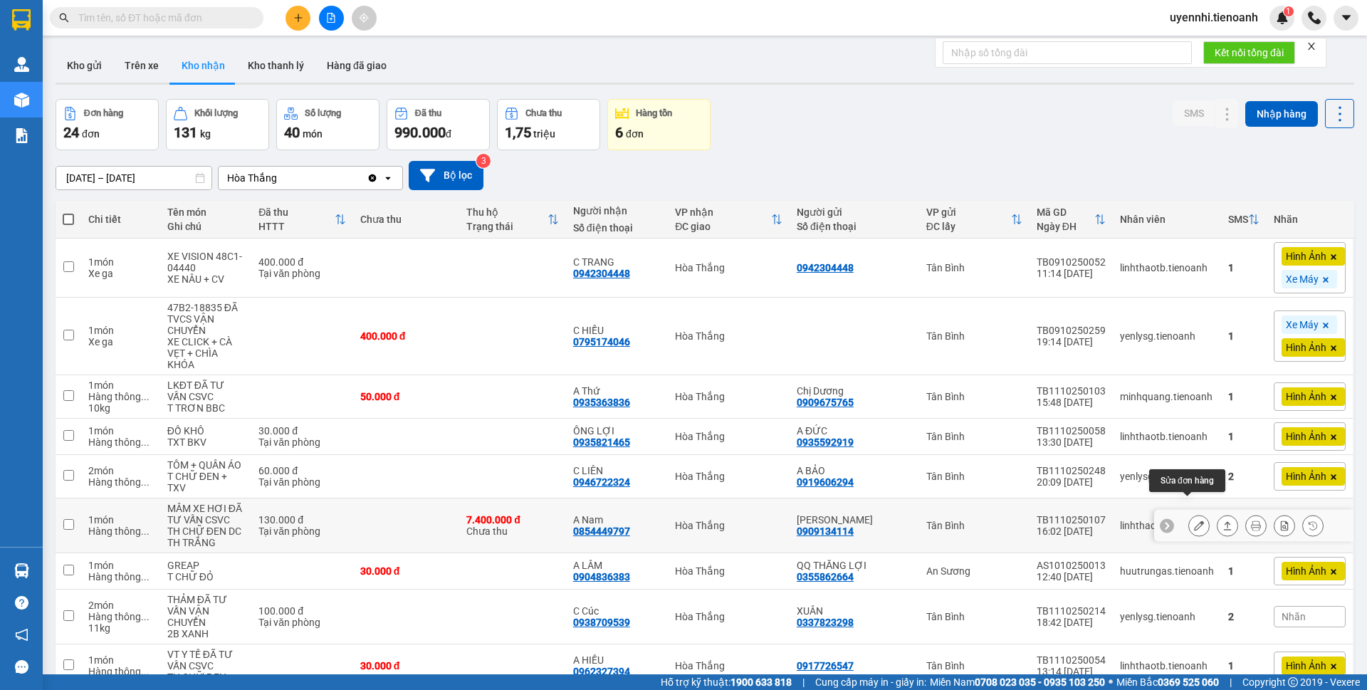
click at [1194, 520] on icon at bounding box center [1199, 525] width 10 height 10
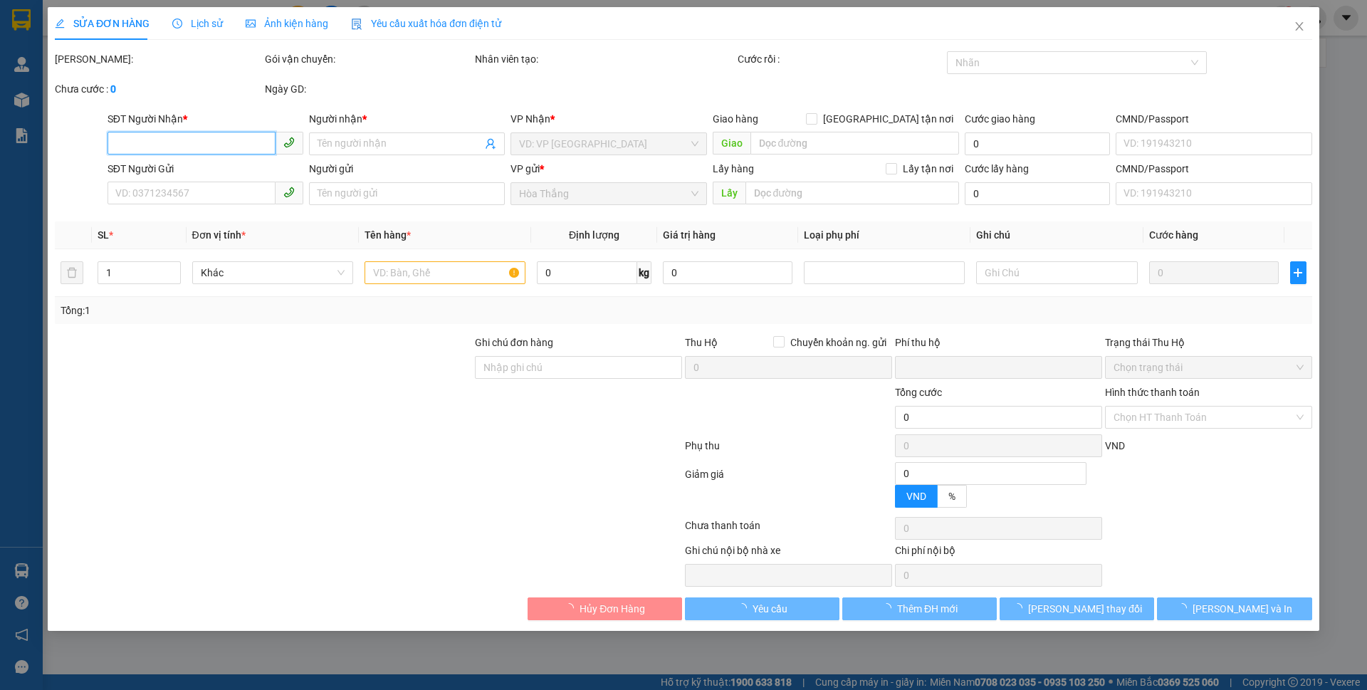
type input "0854449797"
type input "A Nam"
type input "0909134114"
type input "C Hương"
type input "TIỀN TH CR"
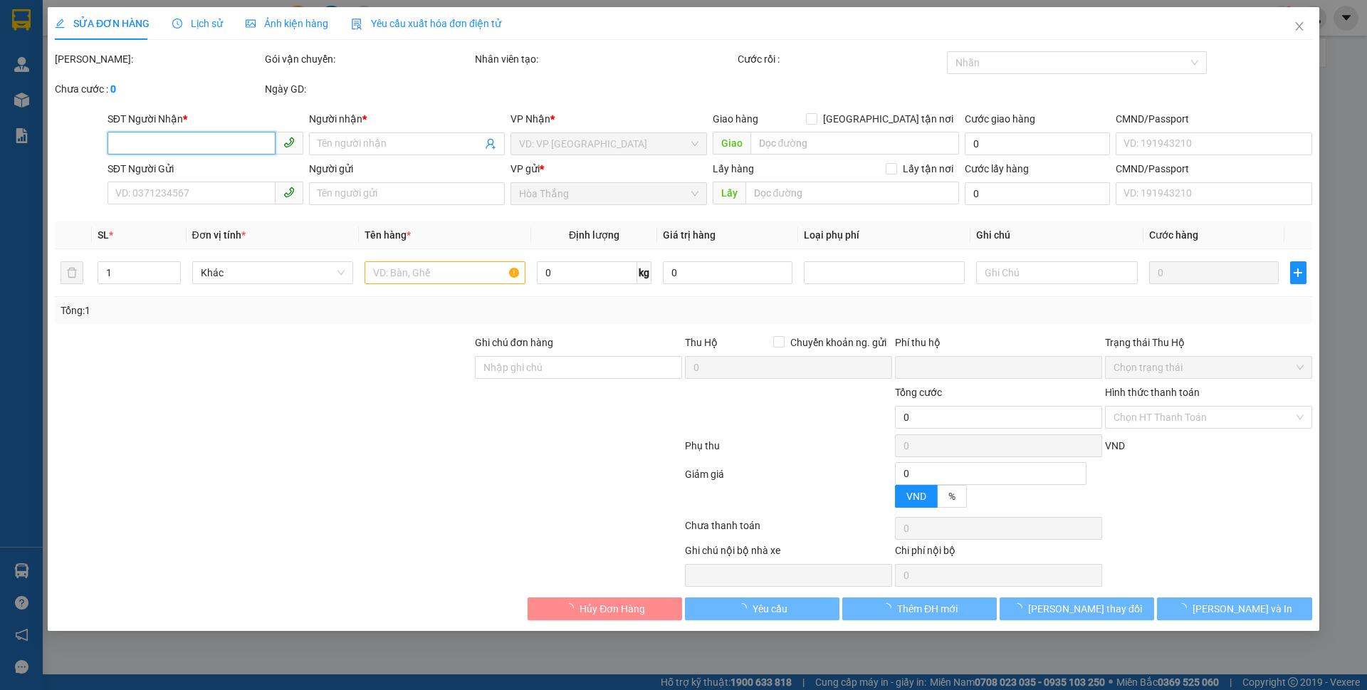
type input "7.400.000"
type input "0"
type input "130.000"
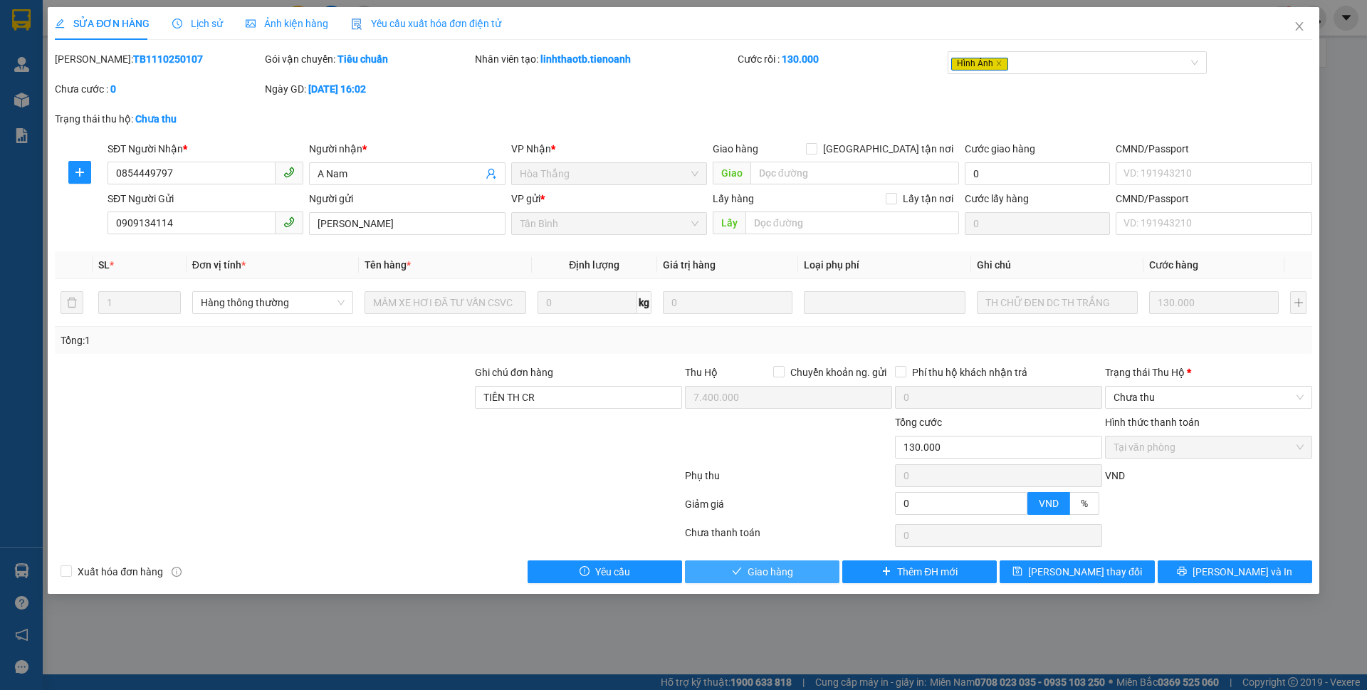
drag, startPoint x: 743, startPoint y: 571, endPoint x: 694, endPoint y: 277, distance: 298.0
click at [676, 306] on div "Total Paid Fee 130.000 Total UnPaid Fee 0 Cash Collection Total Fee Mã ĐH: TB11…" at bounding box center [683, 317] width 1257 height 532
click at [1296, 28] on icon "close" at bounding box center [1298, 26] width 11 height 11
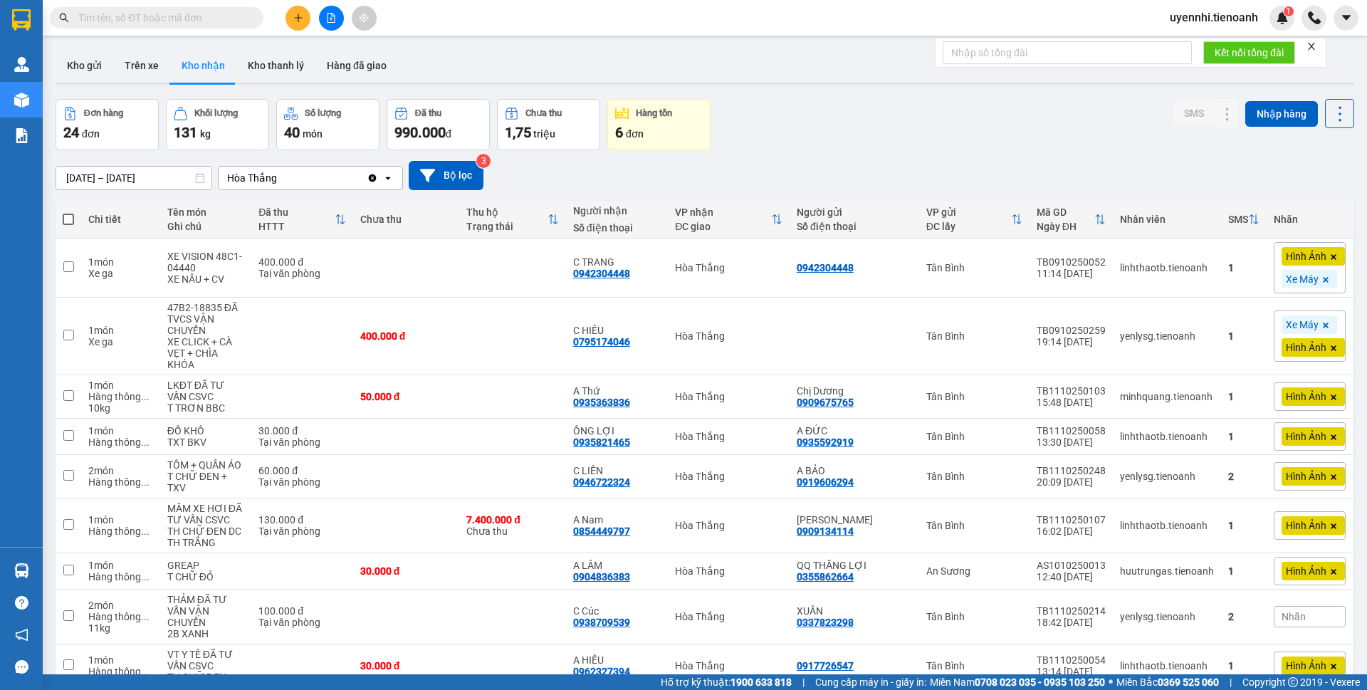
click at [292, 17] on button at bounding box center [297, 18] width 25 height 25
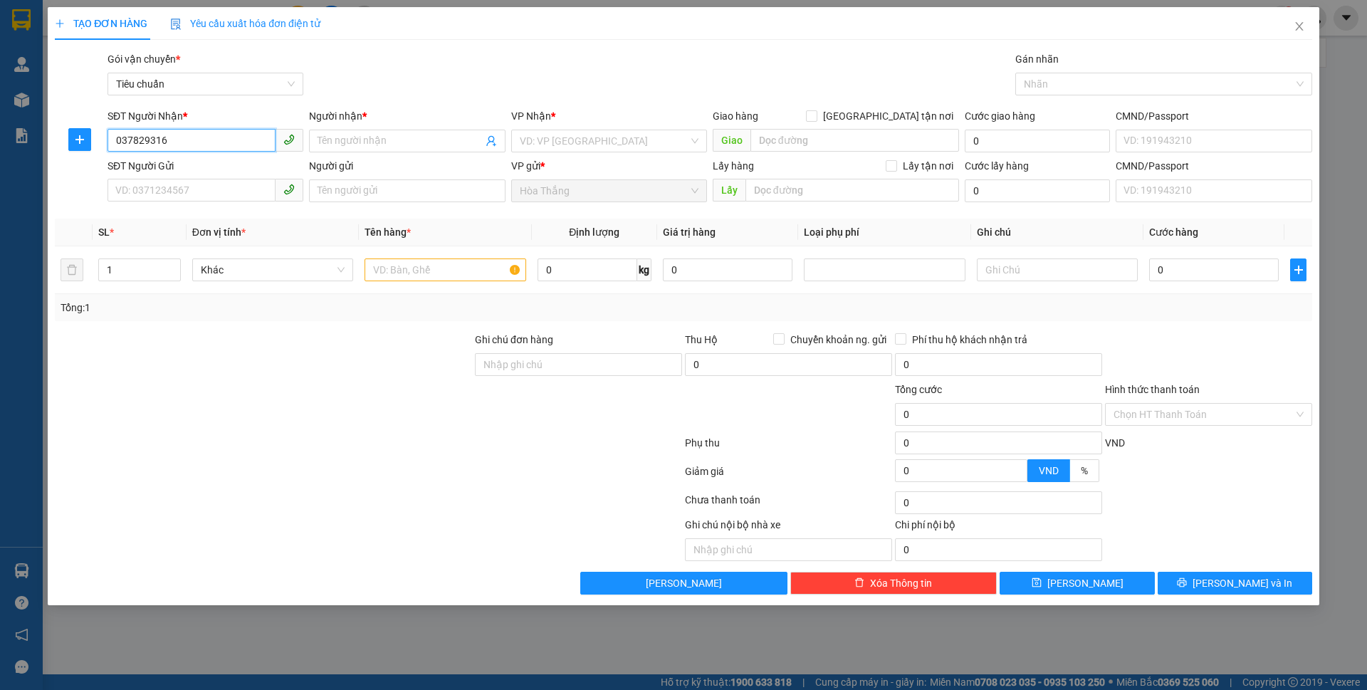
type input "0378293161"
click at [210, 167] on div "0378293161 - MỸ HOÀN" at bounding box center [205, 170] width 179 height 16
type input "MỸ HOÀN"
type input "066300019135"
type input "0378293161"
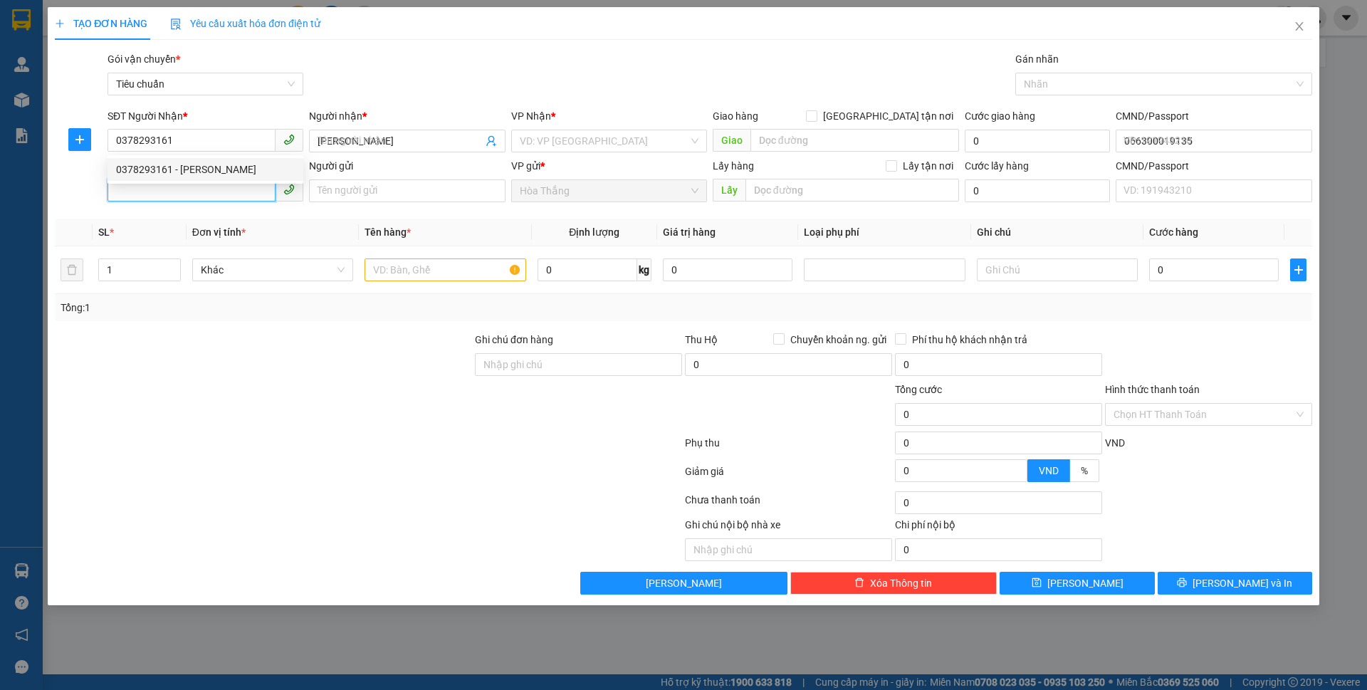
type input "40.000"
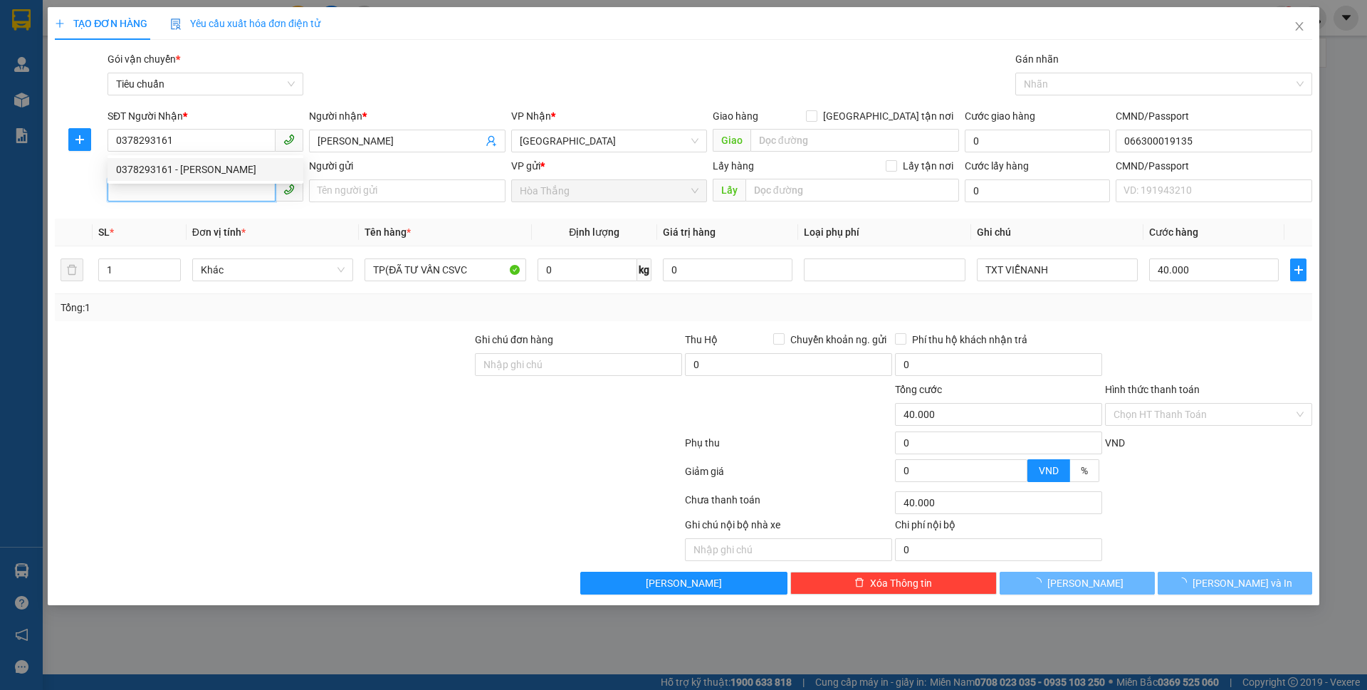
click at [167, 199] on input "SĐT Người Gửi" at bounding box center [191, 190] width 168 height 23
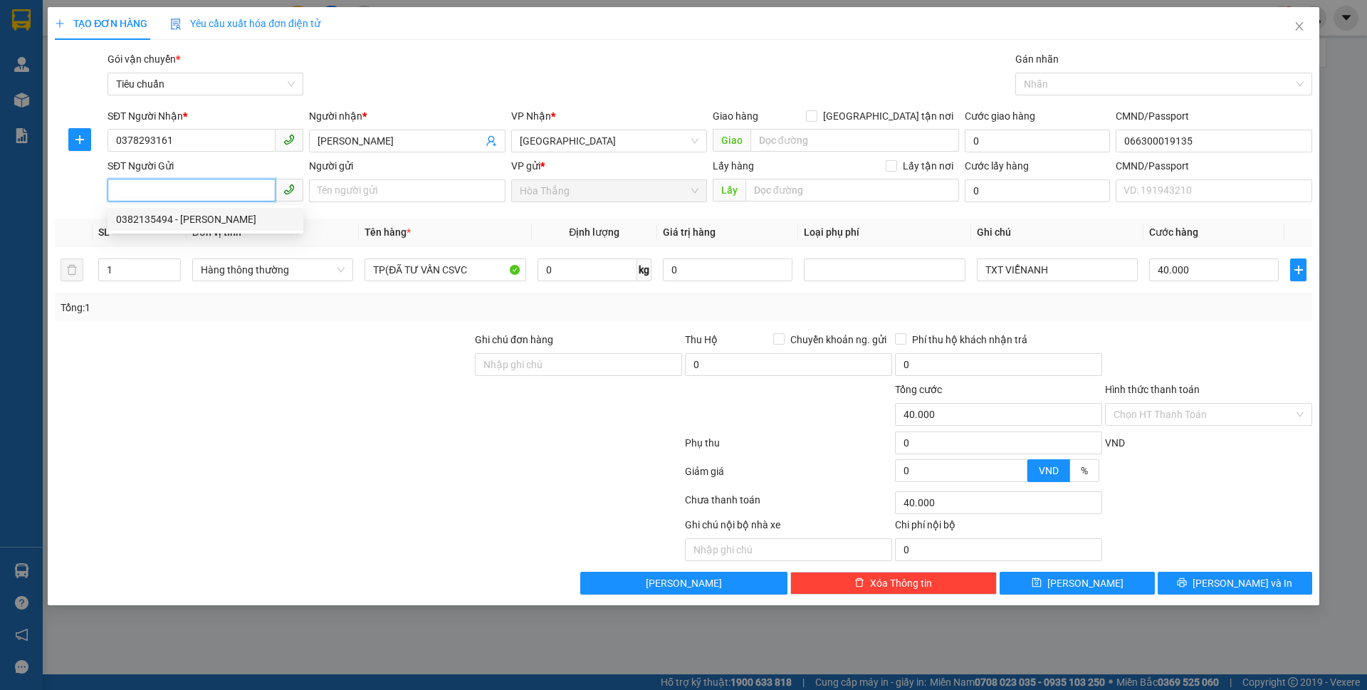
click at [193, 221] on div "0382135494 - C Cảnh" at bounding box center [205, 219] width 179 height 16
type input "0382135494"
type input "C Cảnh"
type input "052177012838"
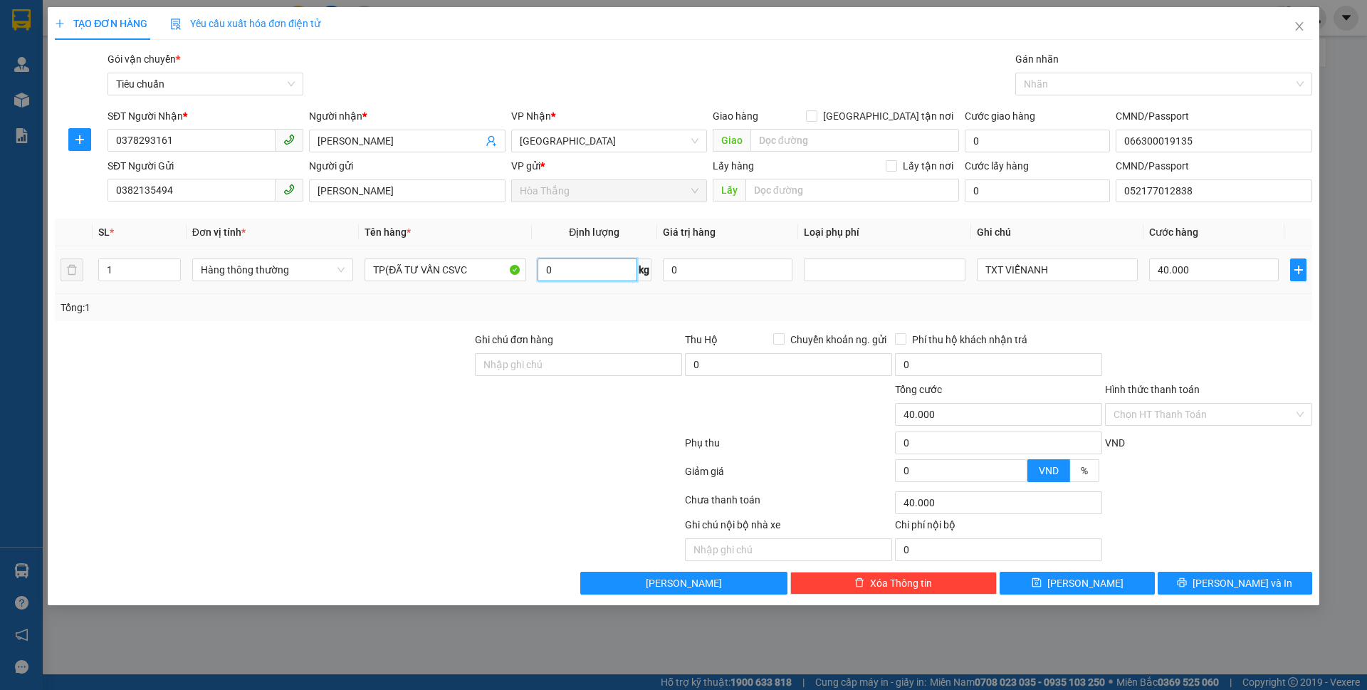
click at [587, 270] on input "0" at bounding box center [587, 269] width 100 height 23
type input "12"
drag, startPoint x: 1056, startPoint y: 280, endPoint x: 957, endPoint y: 274, distance: 99.8
click at [957, 274] on tr "1 Hàng thông thường TP(ĐÃ TƯ VẤN CSVC 12 kg 0 TXT VIỄNANH 40.000" at bounding box center [683, 270] width 1257 height 48
type input "50.000"
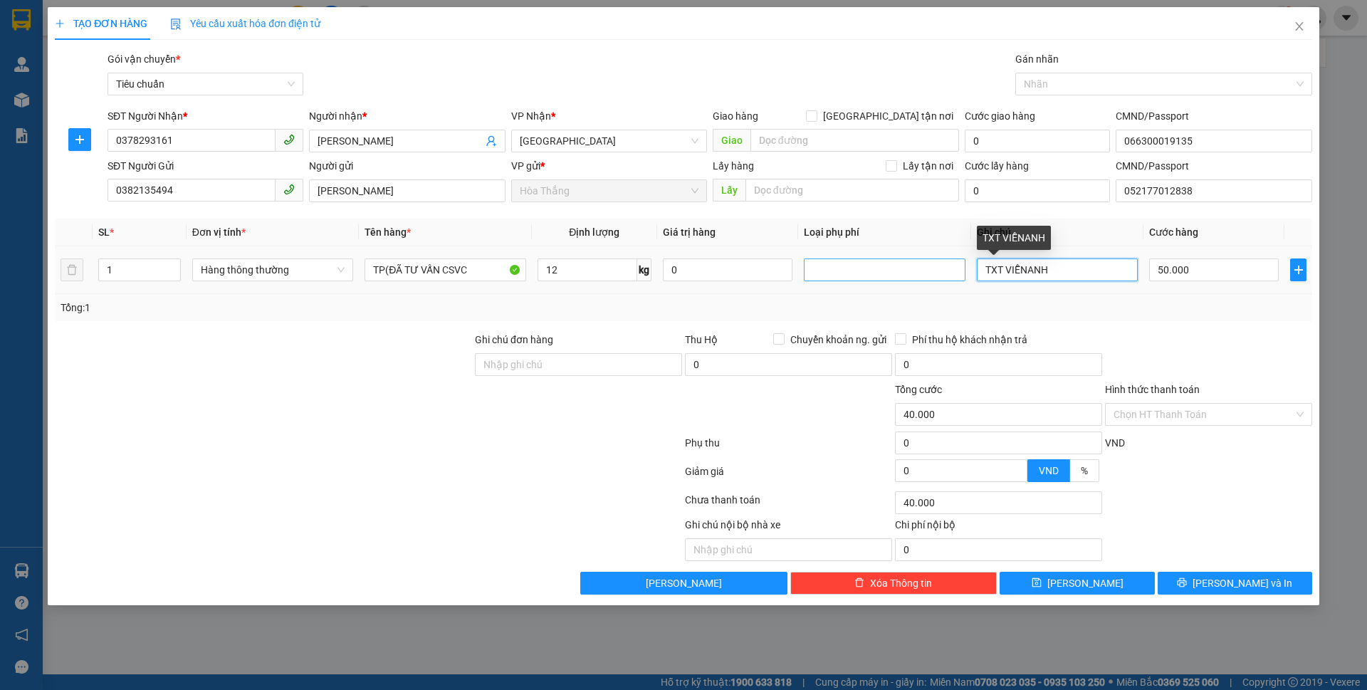
type input "50.000"
type input "T VÀNG CHỮ ĐEN"
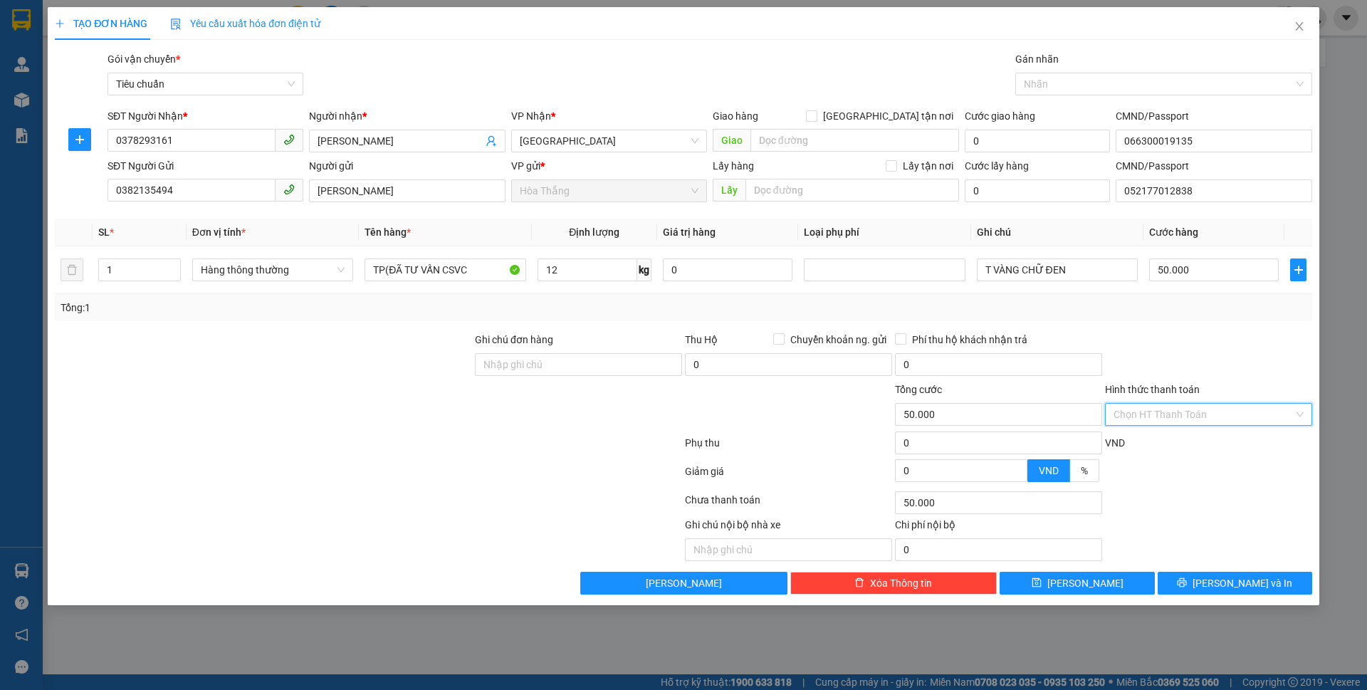
click at [1160, 416] on input "Hình thức thanh toán" at bounding box center [1203, 414] width 180 height 21
click at [1165, 451] on div "Tại văn phòng" at bounding box center [1208, 442] width 207 height 23
type input "0"
click at [1187, 580] on icon "printer" at bounding box center [1182, 582] width 10 height 10
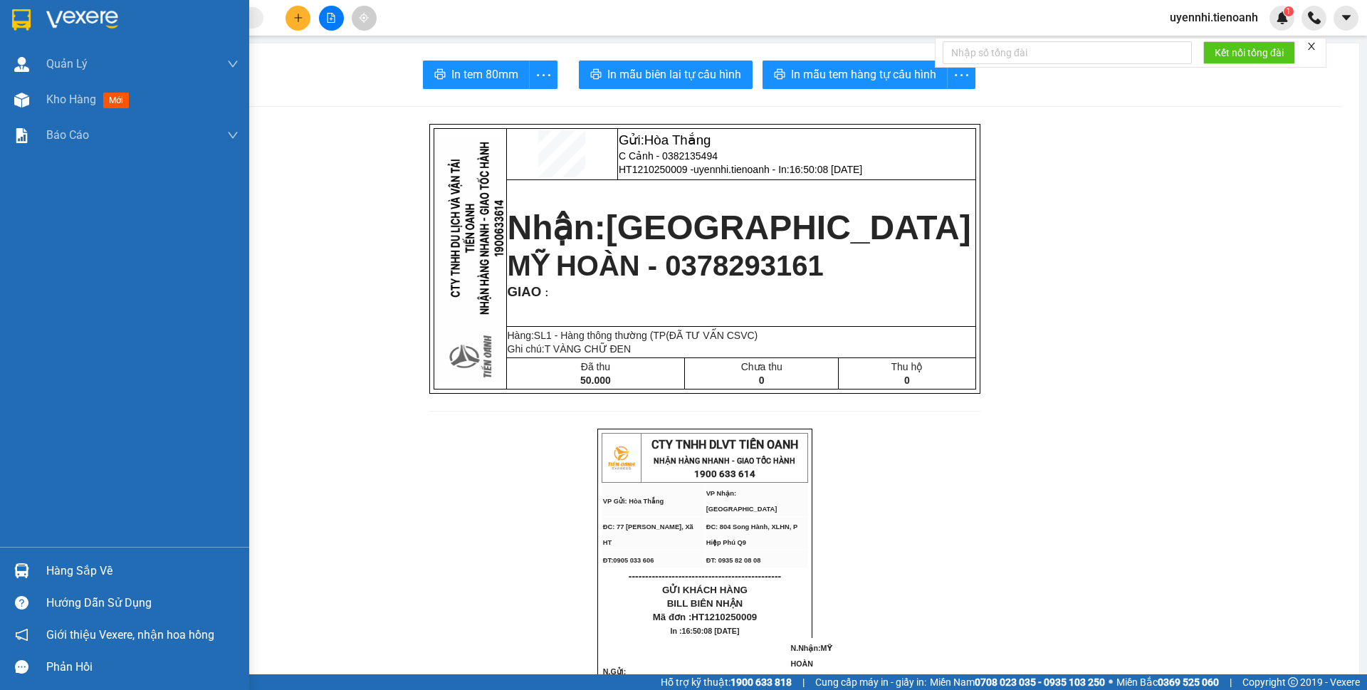
click at [72, 99] on span "Kho hàng" at bounding box center [71, 100] width 50 height 14
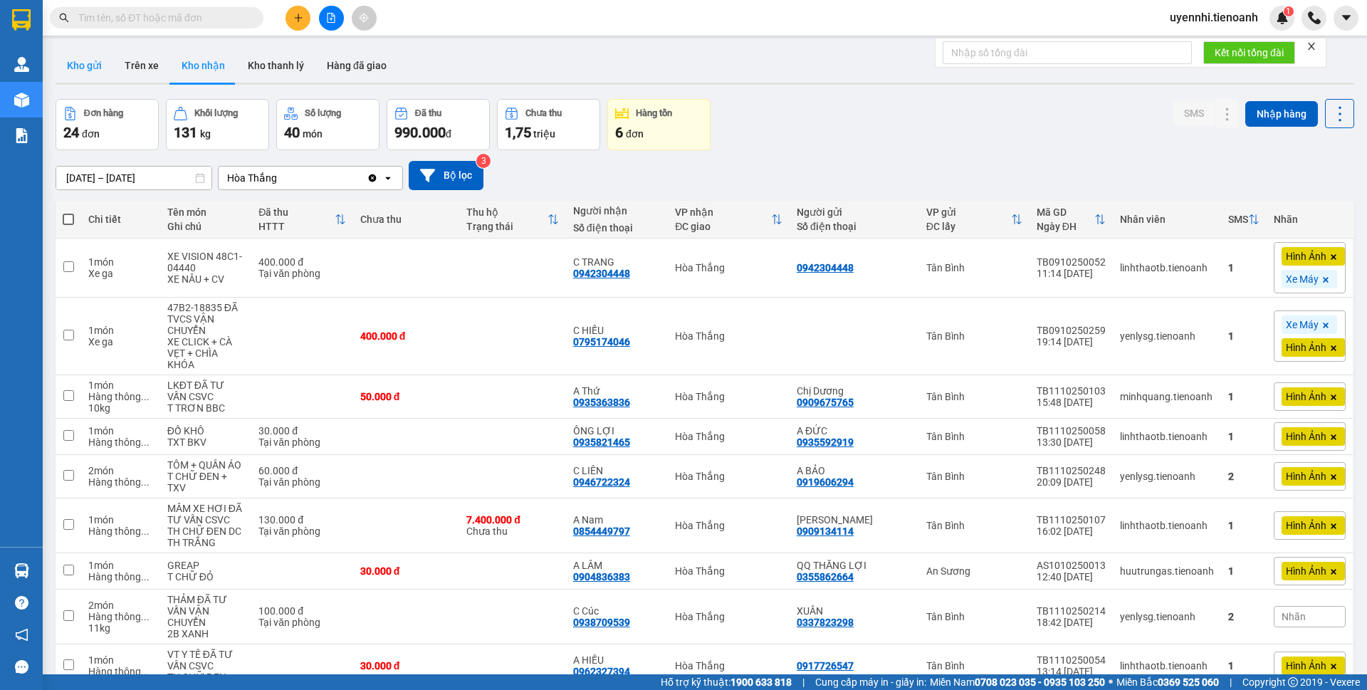
click at [81, 63] on button "Kho gửi" at bounding box center [85, 65] width 58 height 34
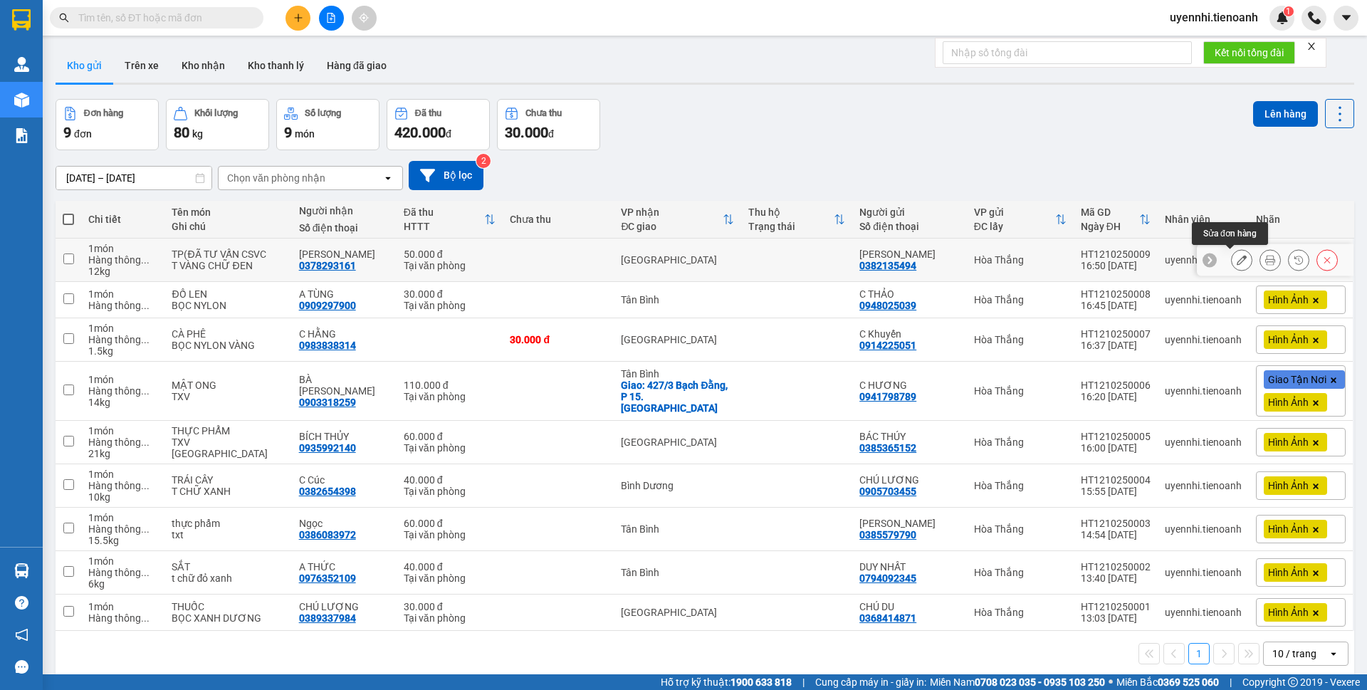
click at [1231, 261] on button at bounding box center [1241, 260] width 20 height 25
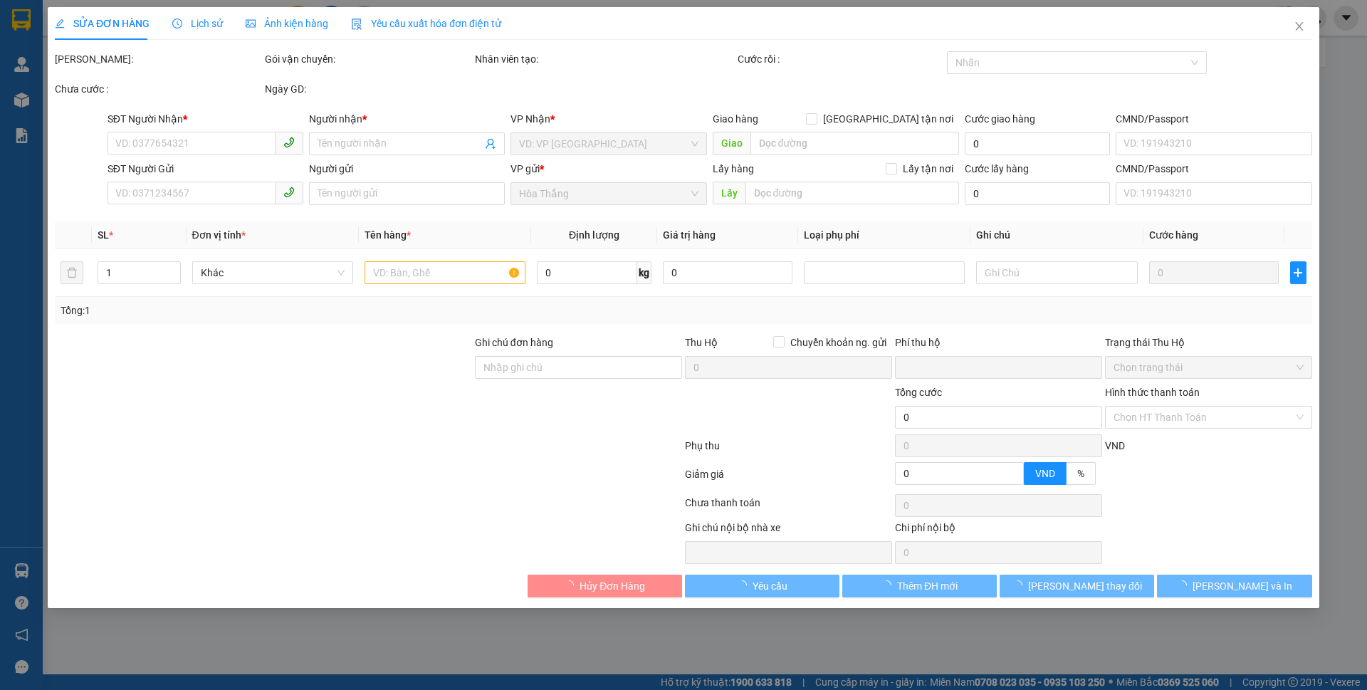
type input "0378293161"
type input "MỸ HOÀN"
type input "066300019135"
type input "0382135494"
type input "C Cảnh"
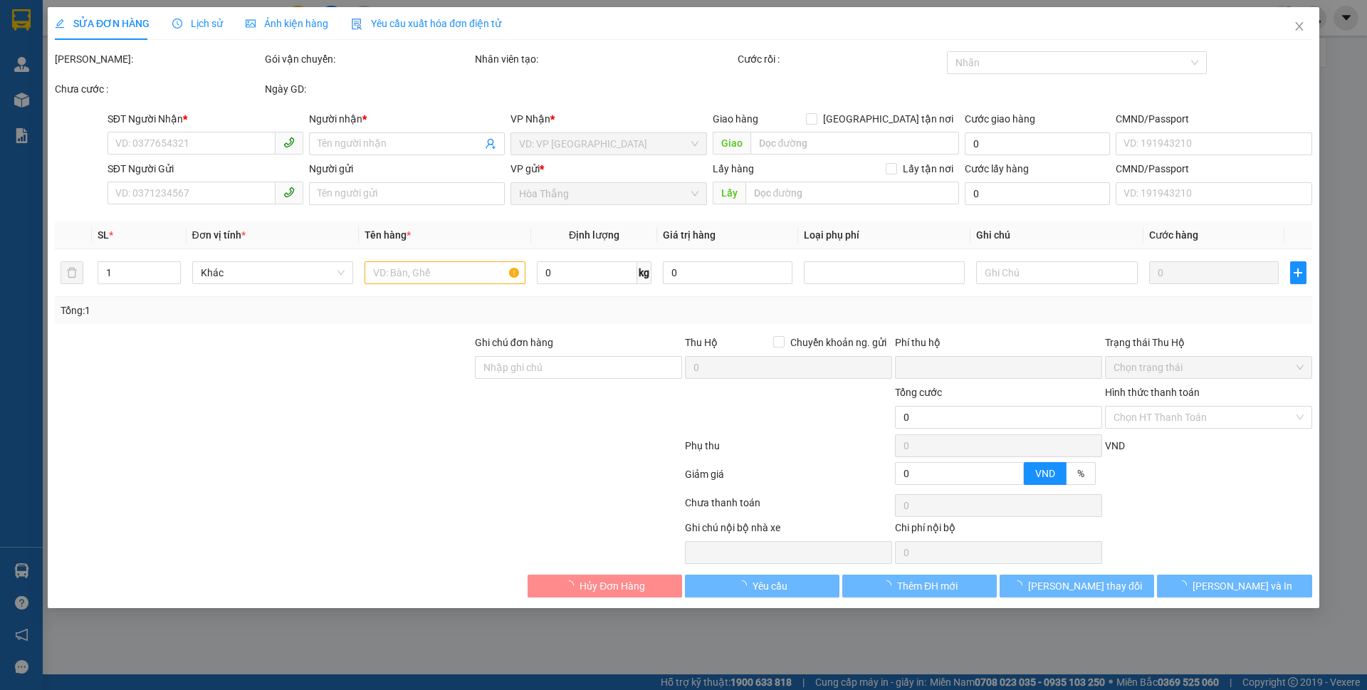
type input "052177012838"
type input "0"
type input "50.000"
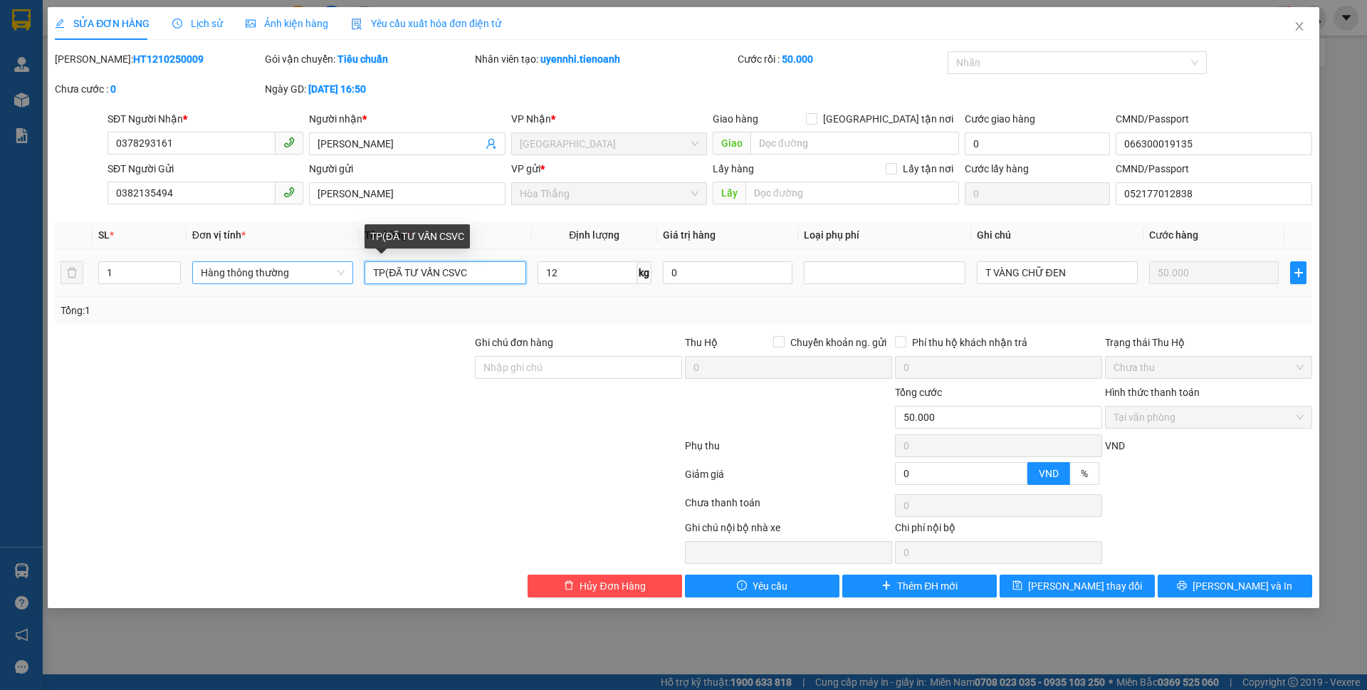
drag, startPoint x: 480, startPoint y: 271, endPoint x: 334, endPoint y: 271, distance: 145.9
click at [334, 271] on tr "1 Hàng thông thường TP(ĐÃ TƯ VẤN CSVC 12 kg 0 T VÀNG CHỮ ĐEN 50.000" at bounding box center [683, 273] width 1257 height 48
type input "A"
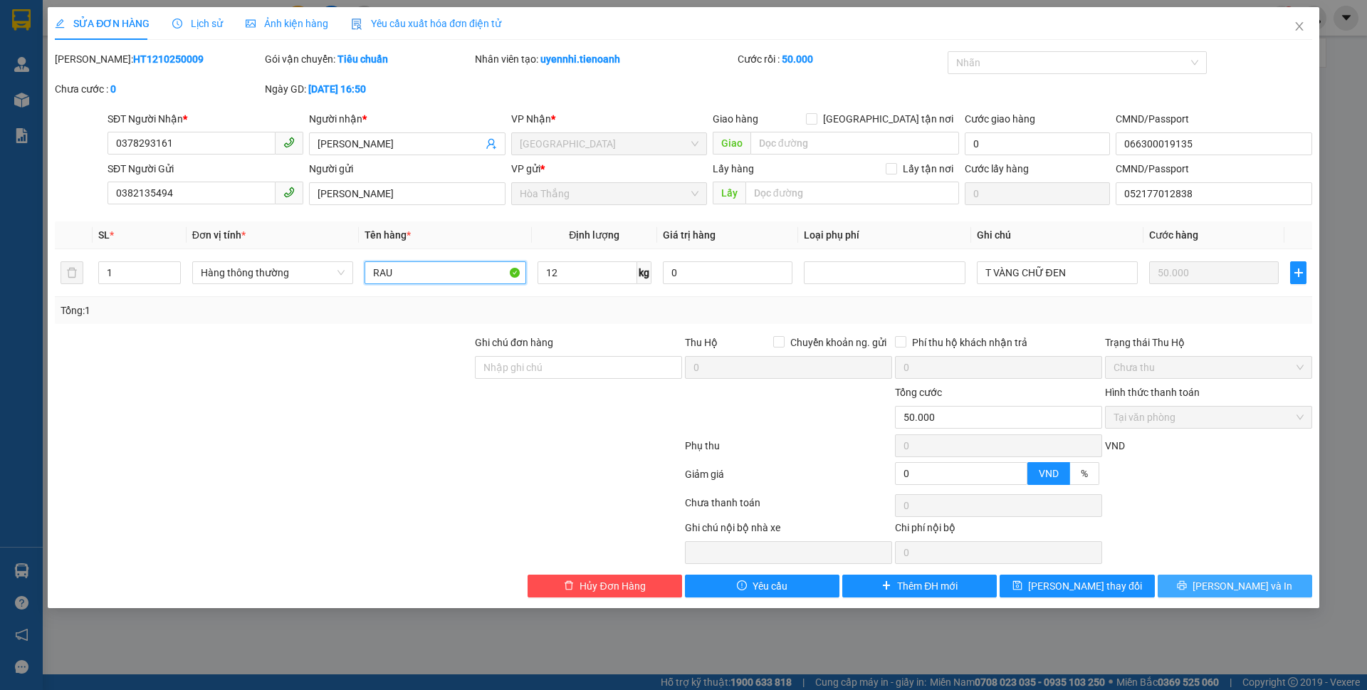
type input "RAU"
click at [1204, 576] on button "[PERSON_NAME] và In" at bounding box center [1234, 585] width 154 height 23
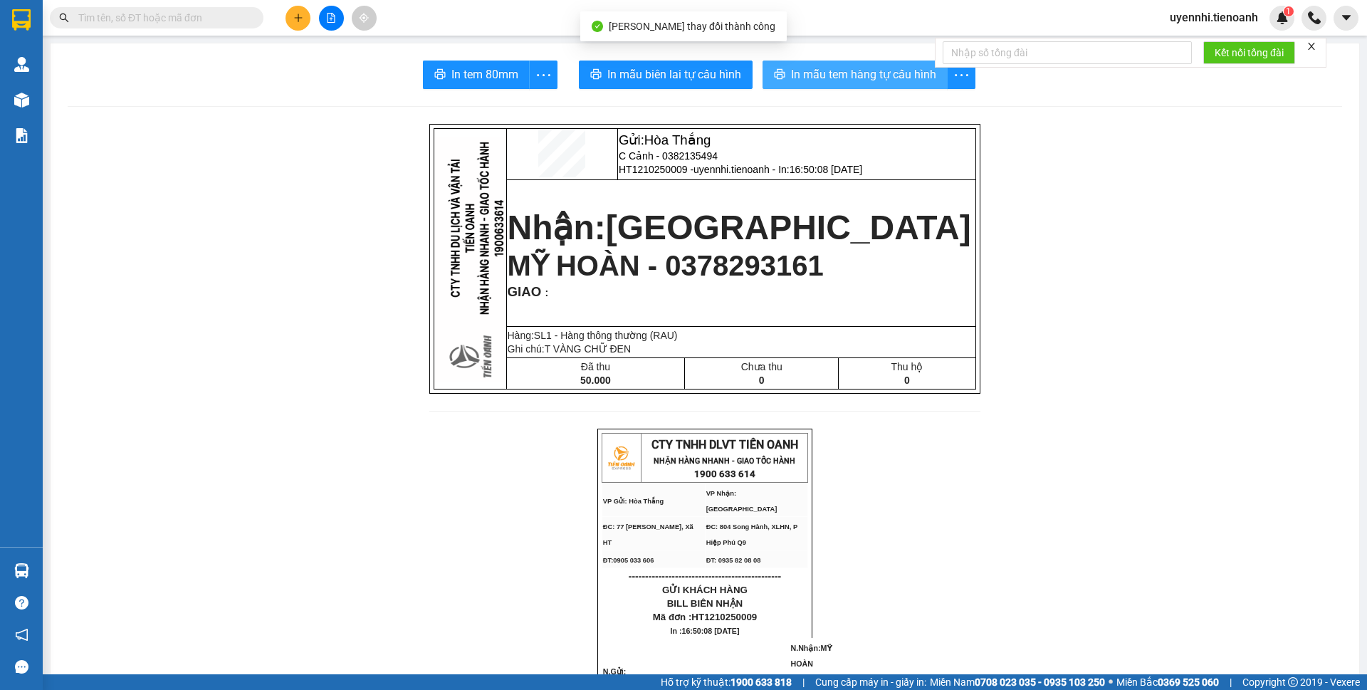
click at [791, 79] on span "In mẫu tem hàng tự cấu hình" at bounding box center [863, 74] width 145 height 18
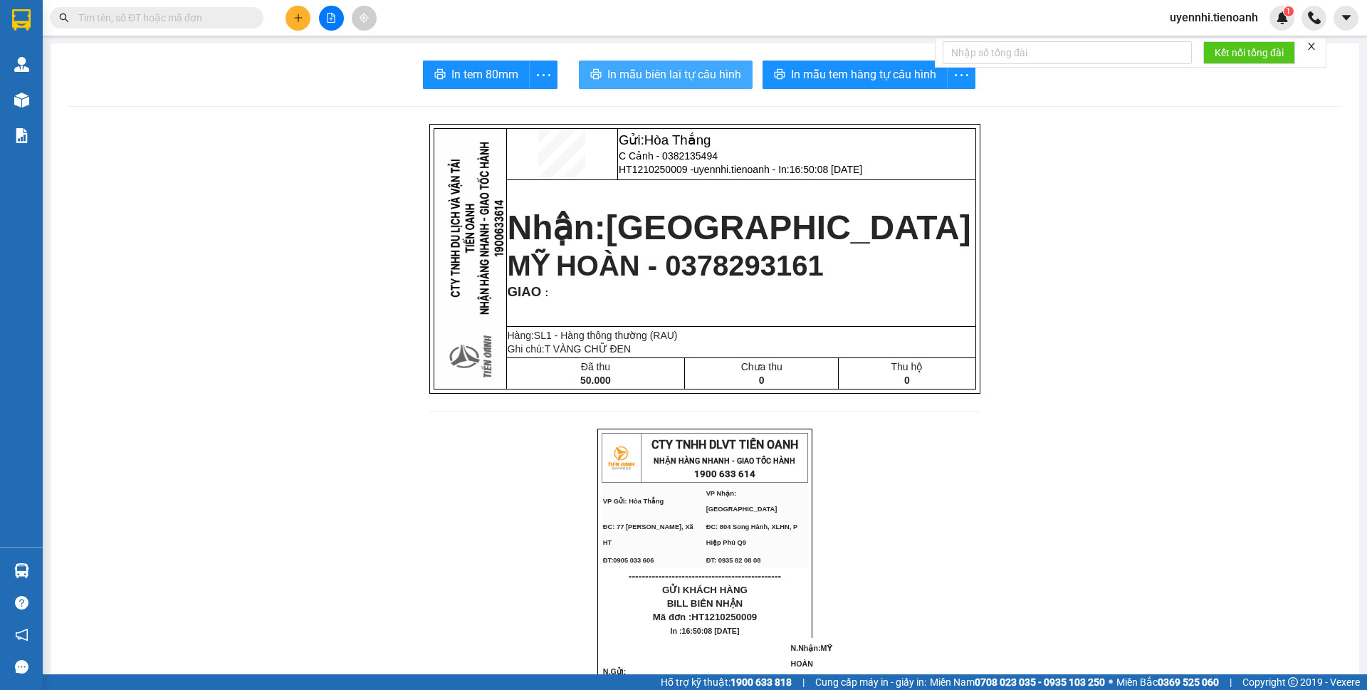
click at [653, 74] on span "In mẫu biên lai tự cấu hình" at bounding box center [674, 74] width 134 height 18
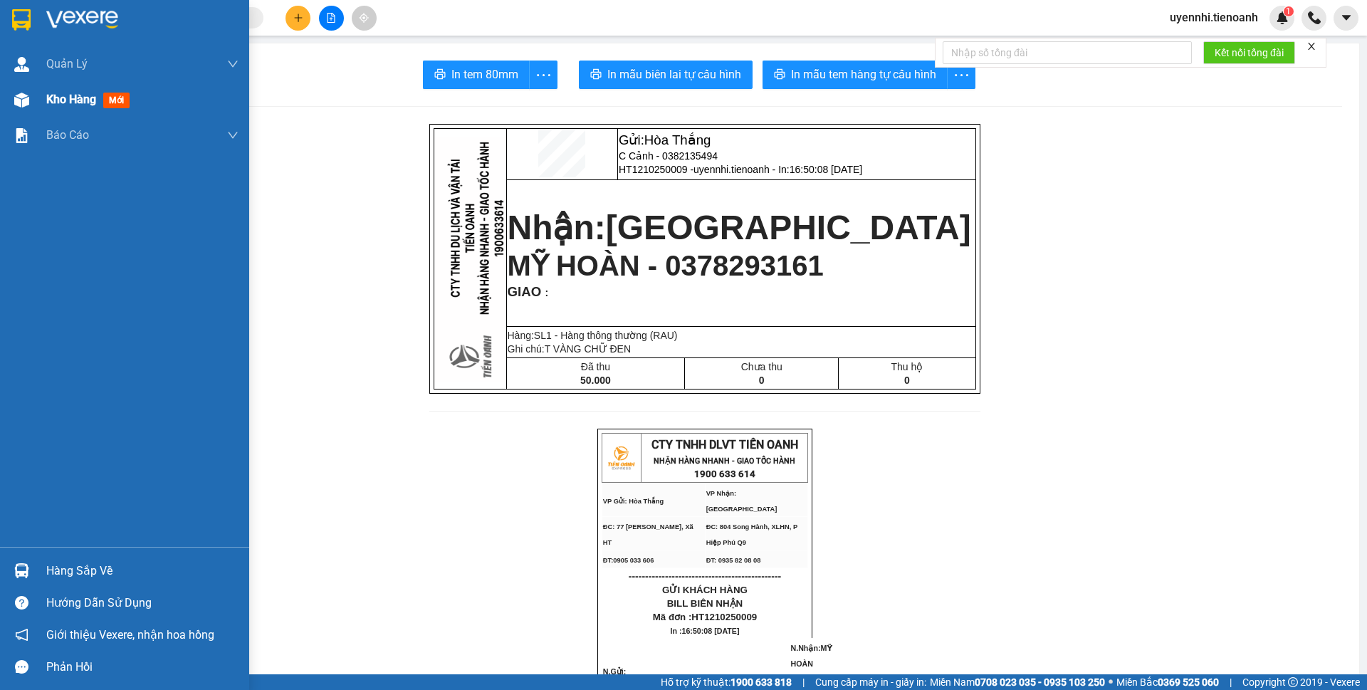
click at [77, 104] on span "Kho hàng" at bounding box center [71, 100] width 50 height 14
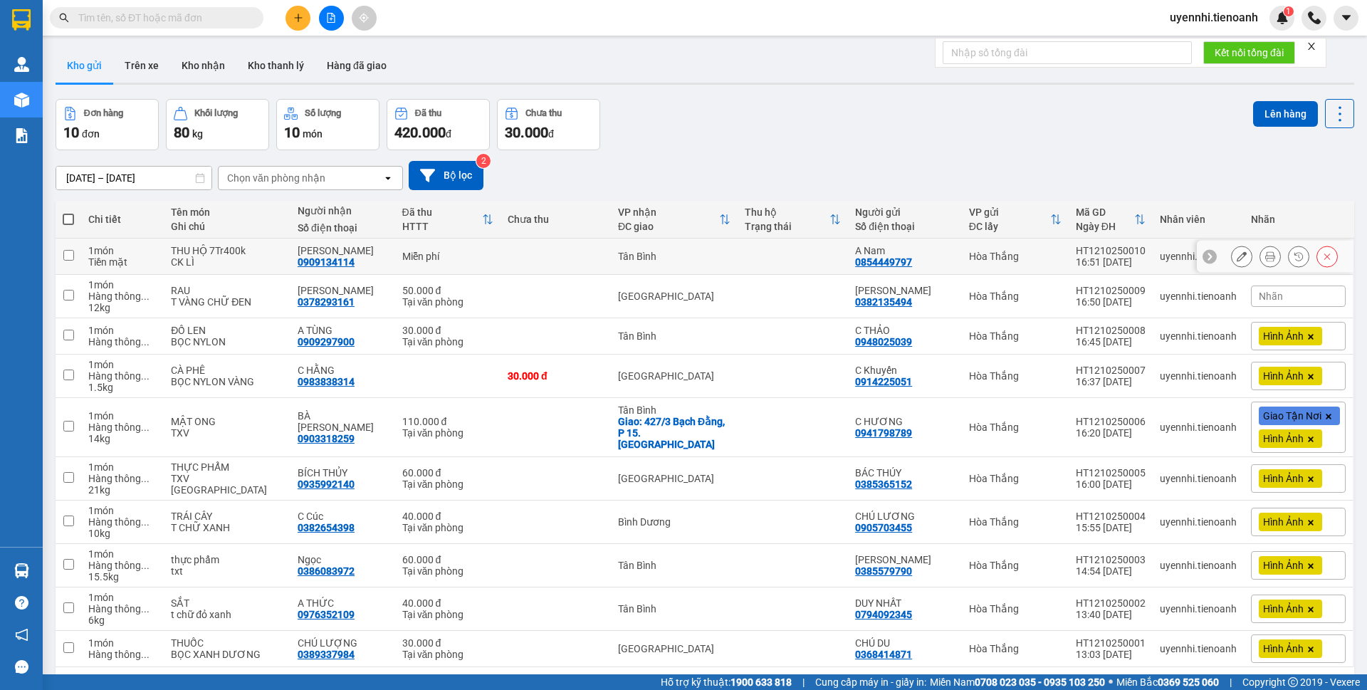
click at [1236, 253] on icon at bounding box center [1241, 256] width 10 height 10
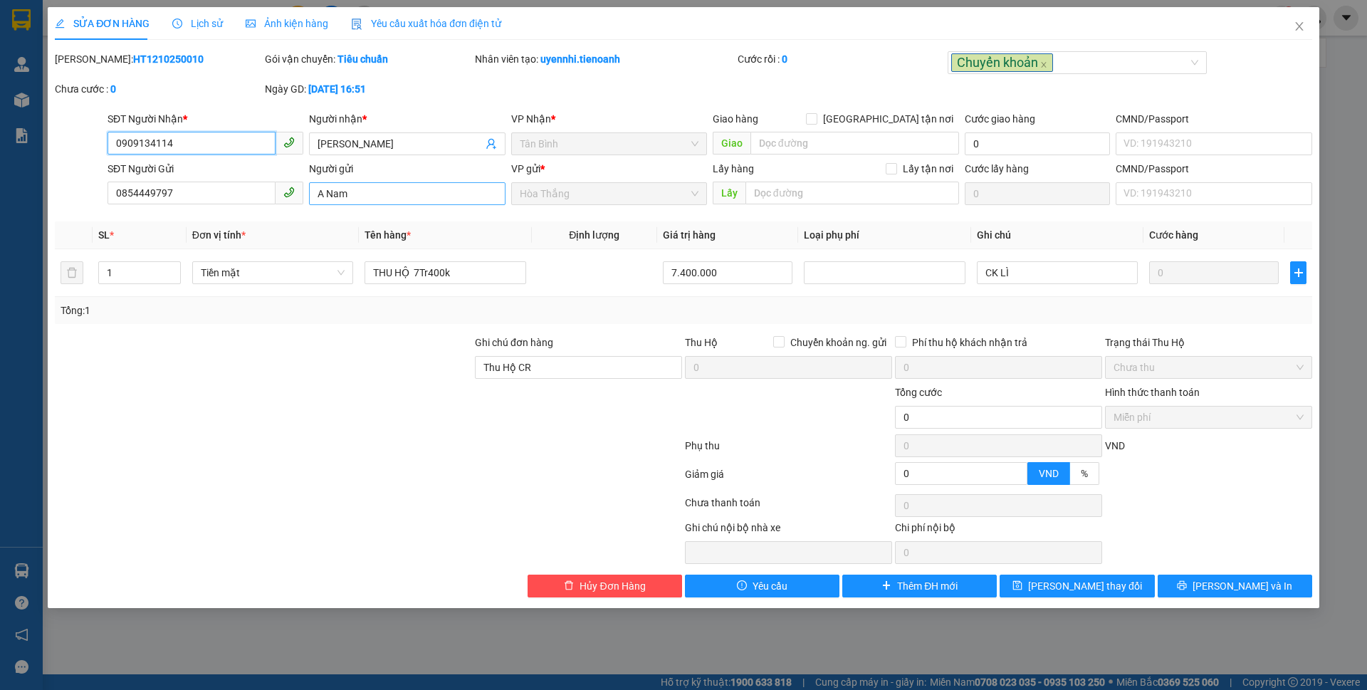
type input "0909134114"
type input "C Hương"
type input "0854449797"
type input "A Nam"
type input "Thu Hộ CR"
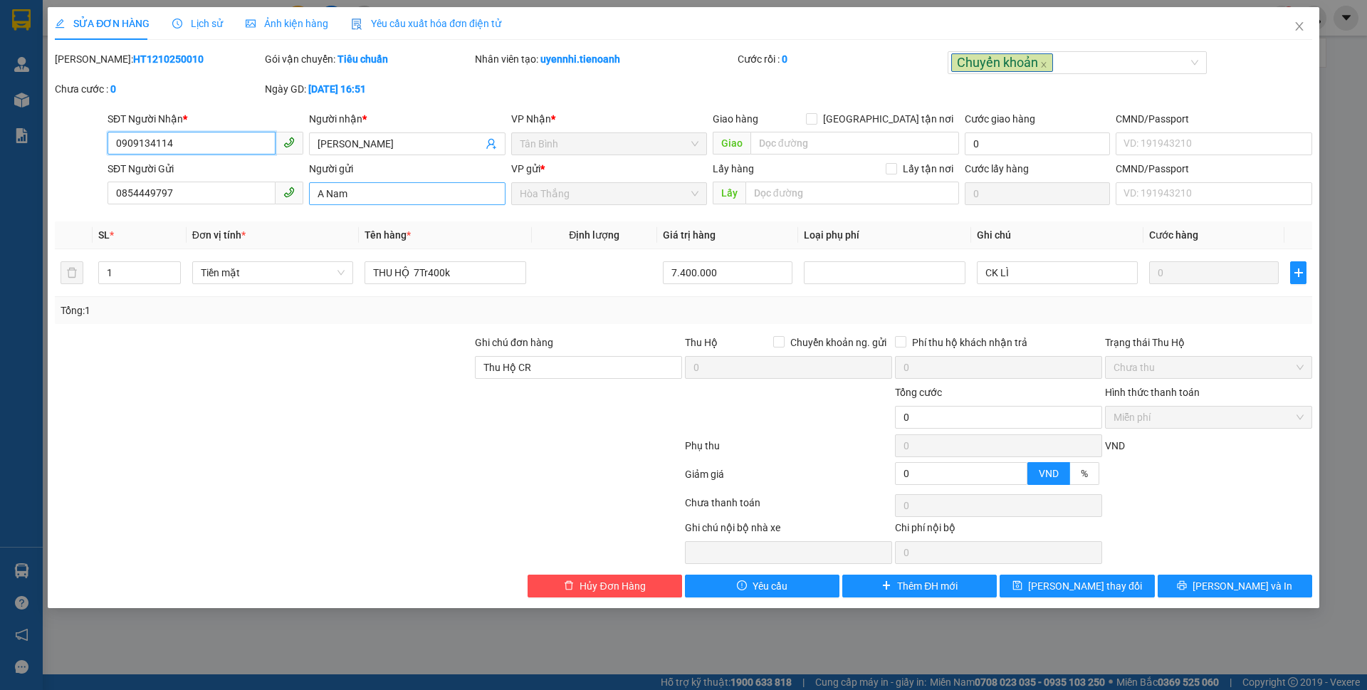
type input "0"
click at [1224, 587] on span "[PERSON_NAME] và In" at bounding box center [1242, 586] width 100 height 16
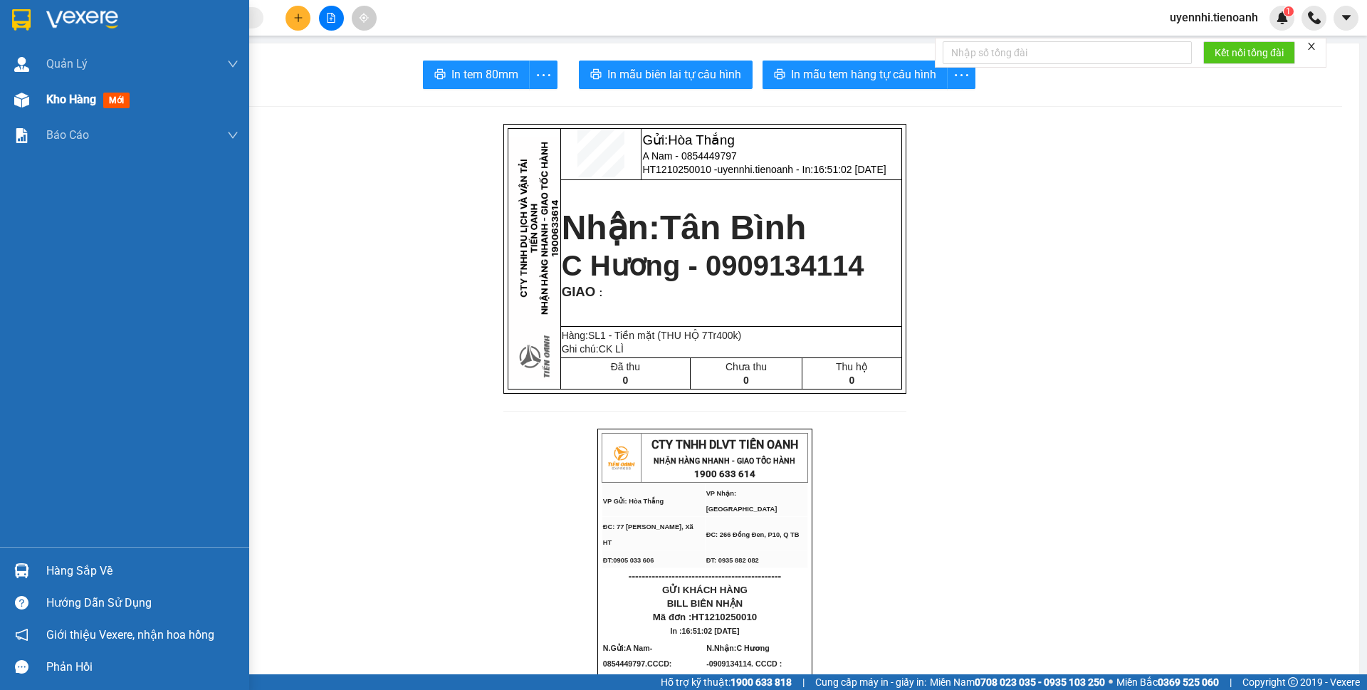
click at [56, 108] on div "Kho hàng mới" at bounding box center [90, 99] width 89 height 18
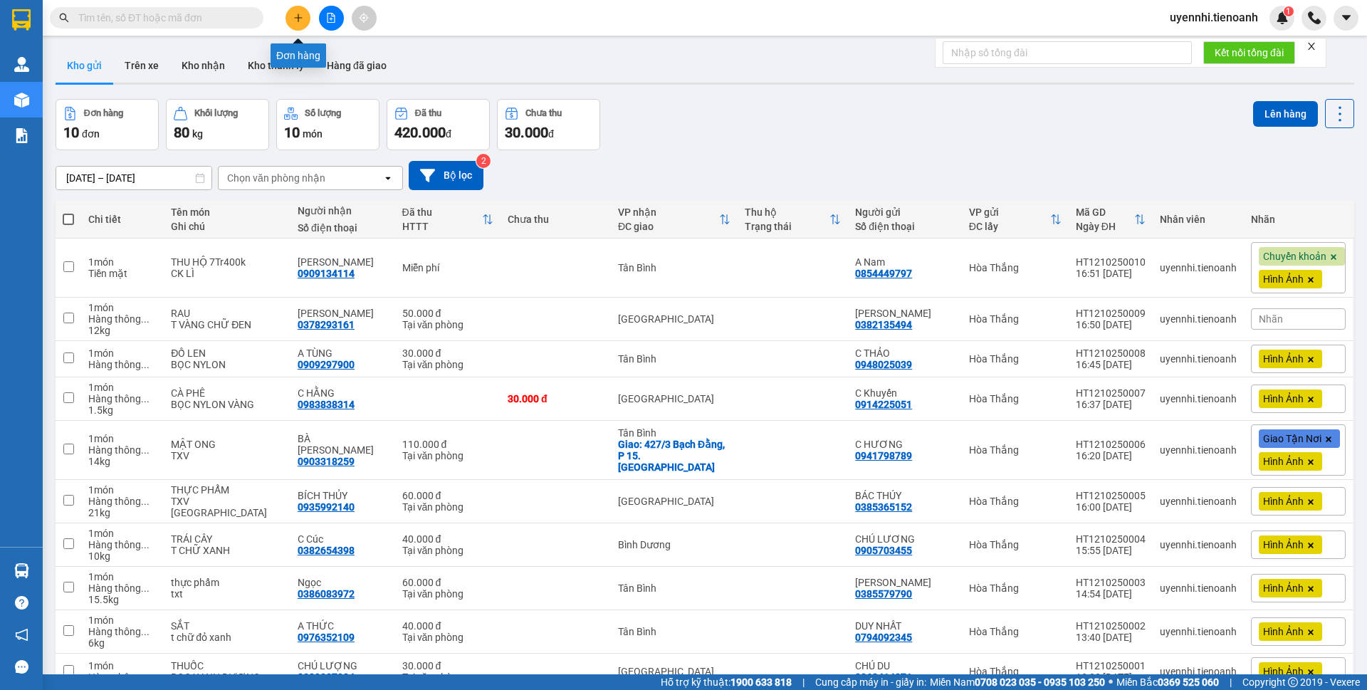
click at [302, 14] on icon "plus" at bounding box center [298, 18] width 10 height 10
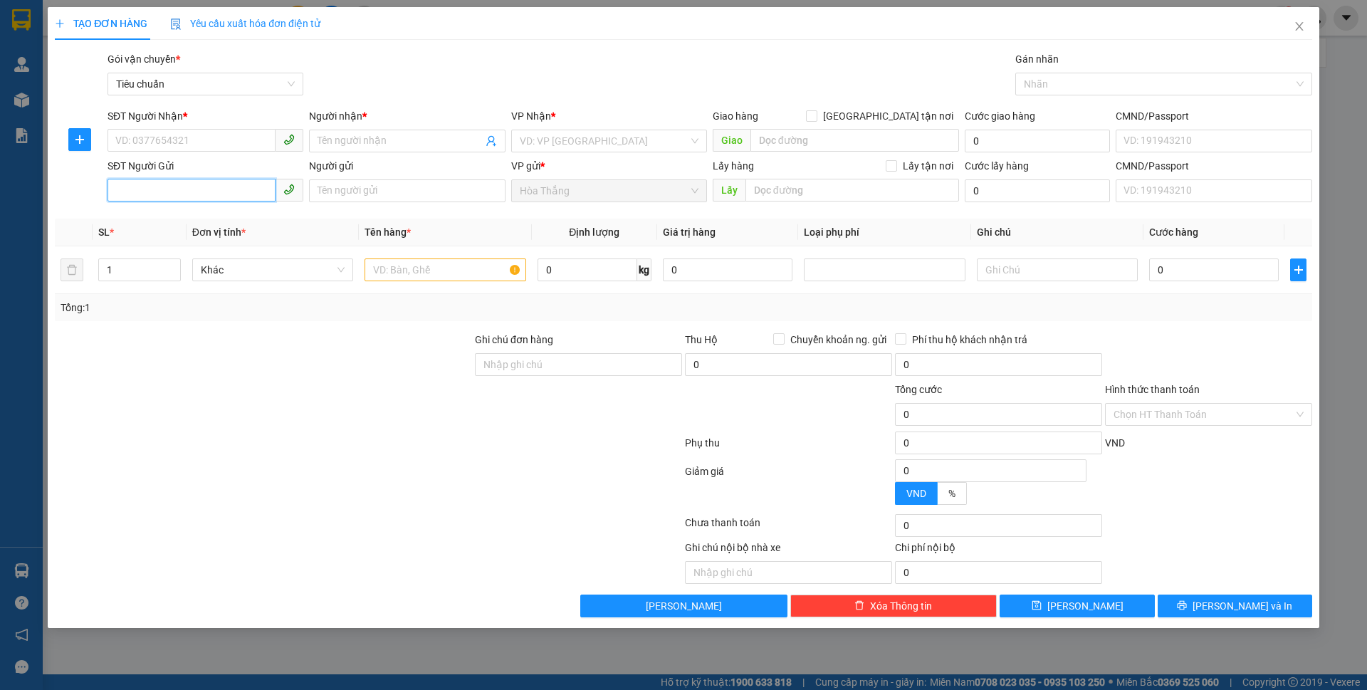
click at [198, 194] on input "SĐT Người Gửi" at bounding box center [191, 190] width 168 height 23
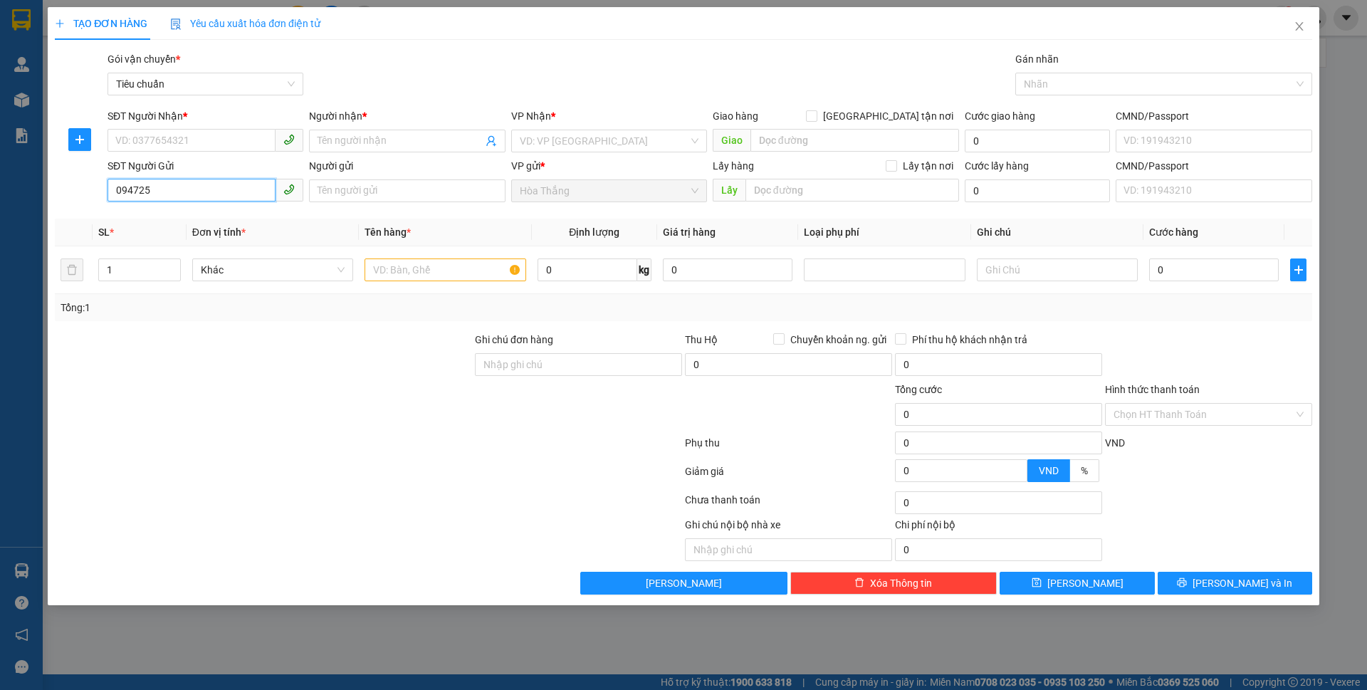
type input "0947258"
click at [191, 214] on div "0947258225 - C Phượng" at bounding box center [205, 219] width 179 height 16
type input "0915153244"
type input "C HẰNG"
type input "0947258225"
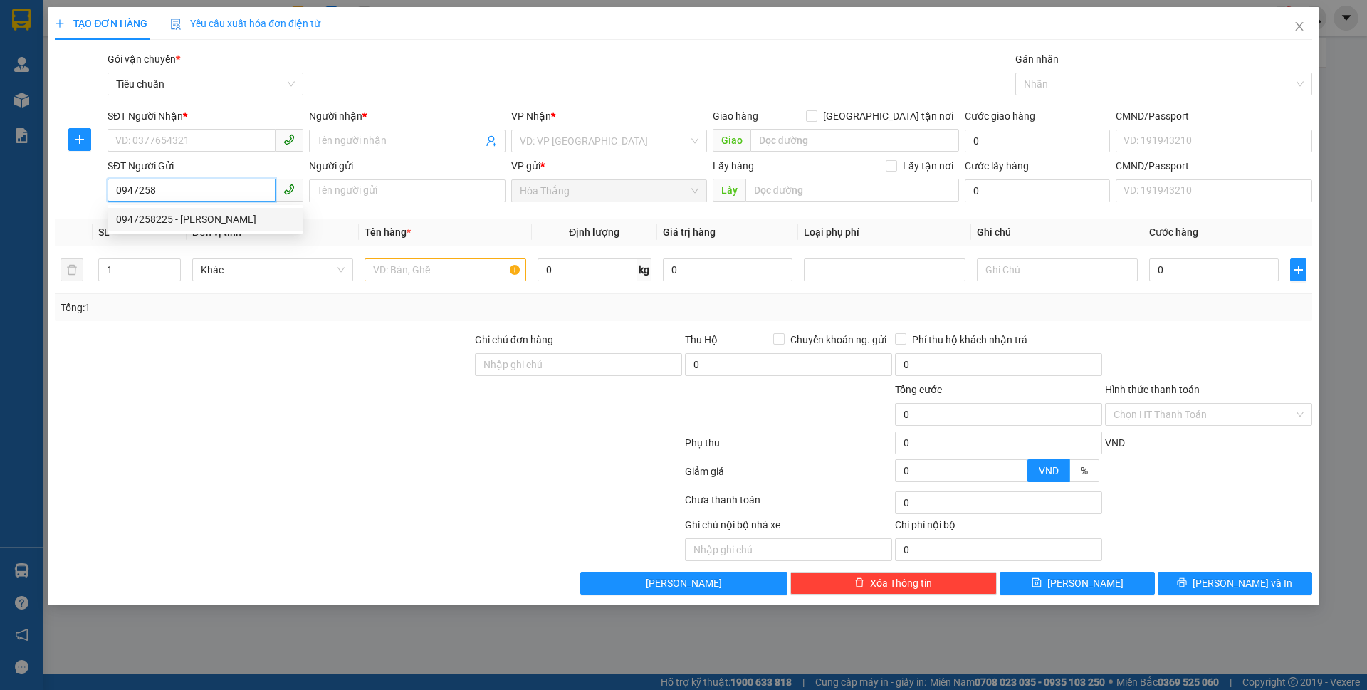
type input "C Phượng"
type input "066172011719"
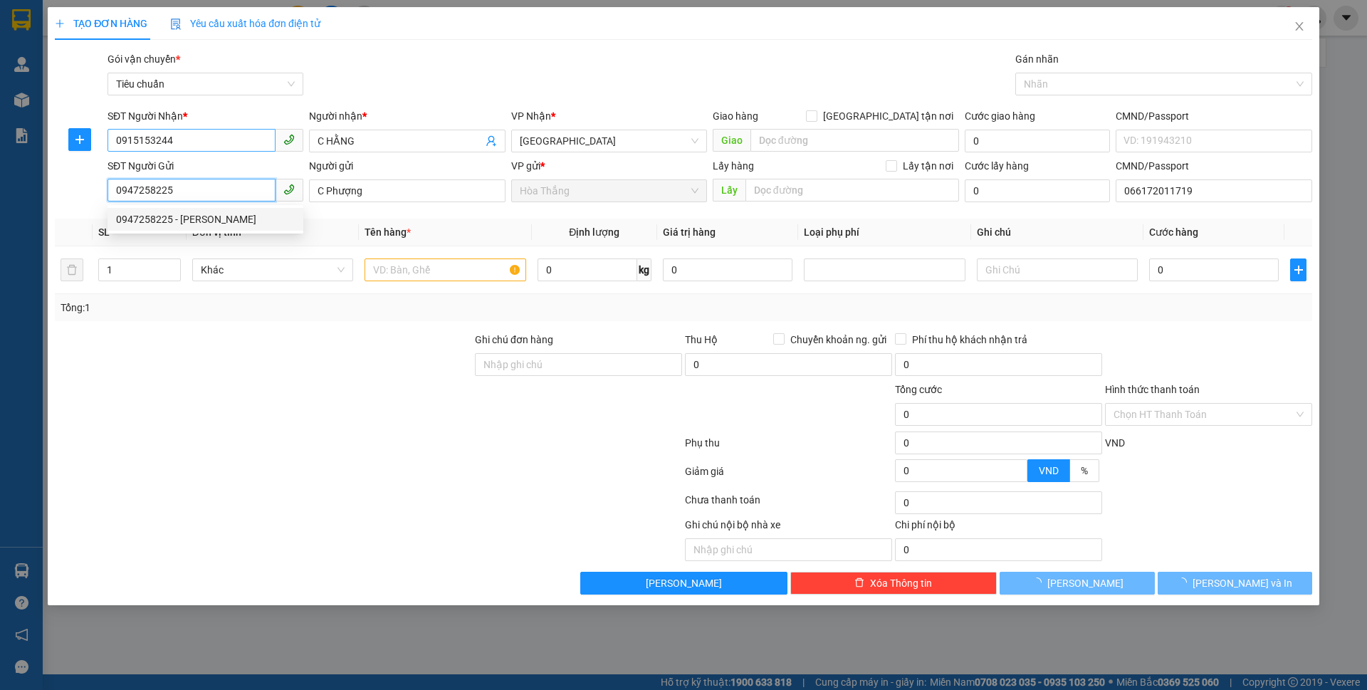
type input "50.000"
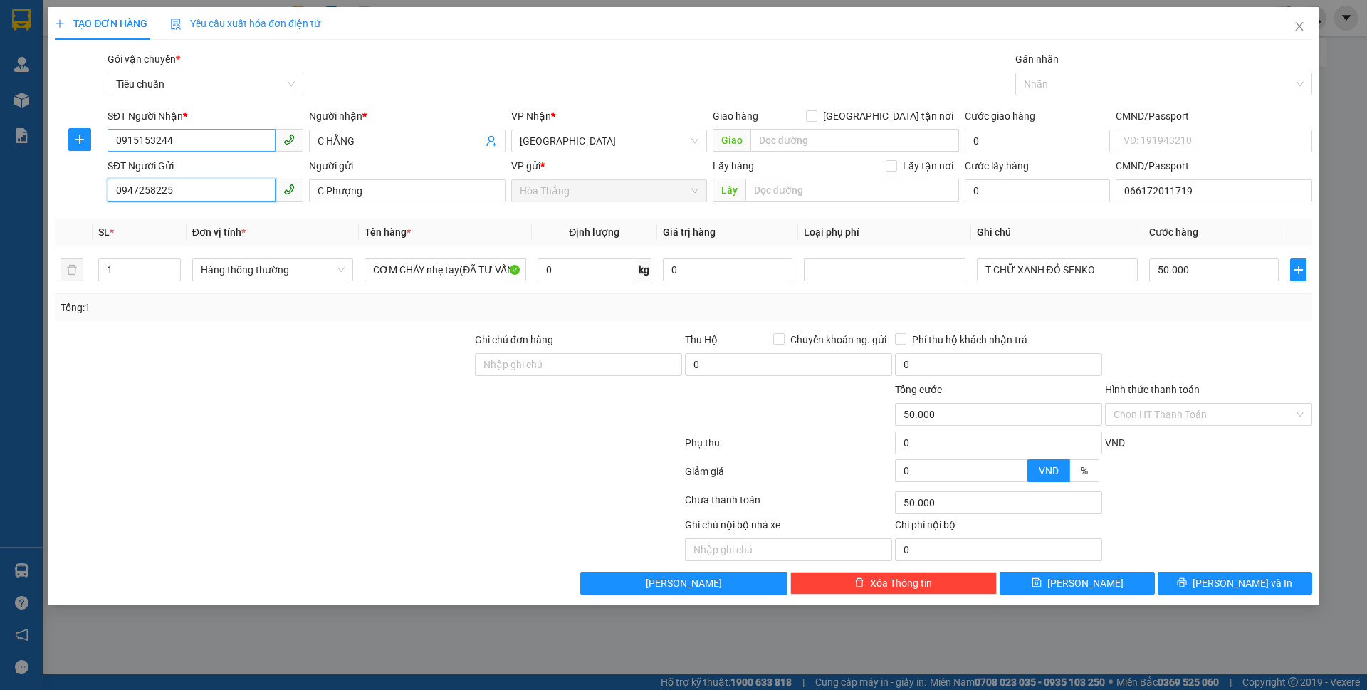
type input "0947258225"
drag, startPoint x: 194, startPoint y: 148, endPoint x: 53, endPoint y: 147, distance: 140.9
click at [53, 147] on div "SĐT Người Nhận * 0915153244 Người nhận * C HẰNG VP Nhận * Thủ Đức Giao hàng Gia…" at bounding box center [683, 133] width 1260 height 50
click at [219, 218] on div "0845834656 - C Quyên" at bounding box center [205, 215] width 179 height 16
type input "0845834656"
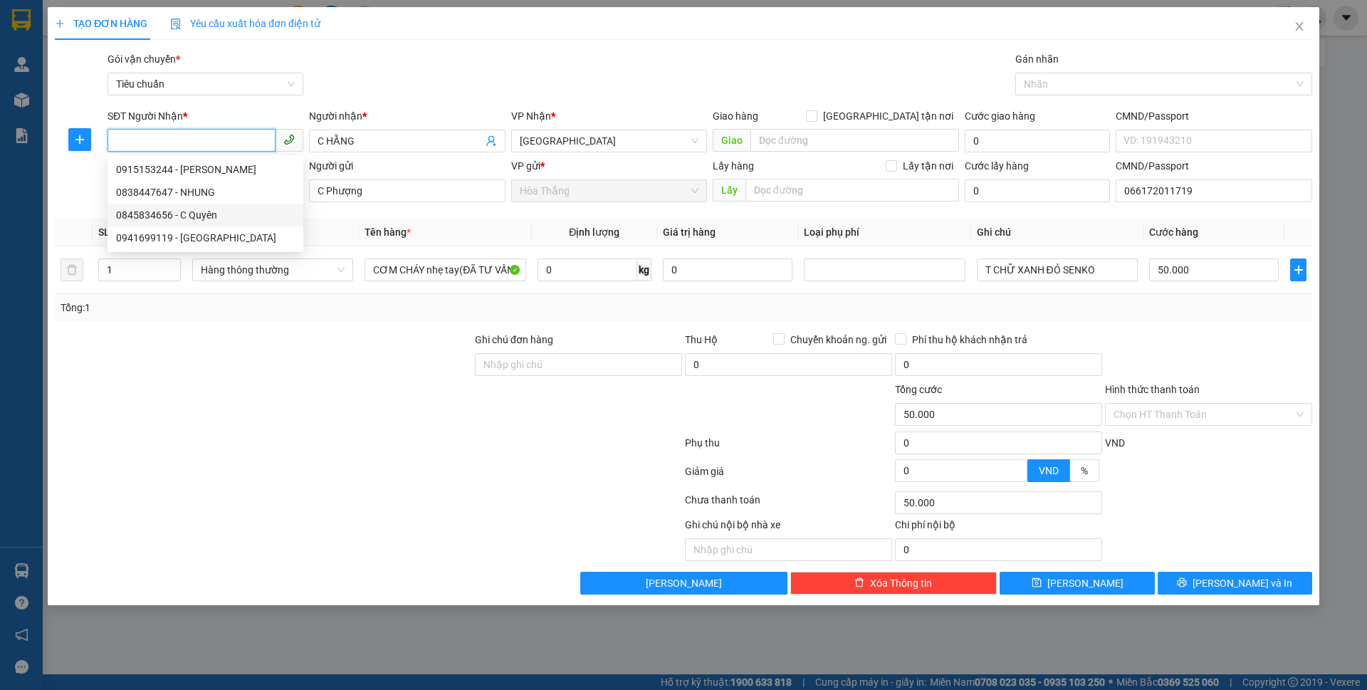
type input "C Quyên"
type input "066302008338"
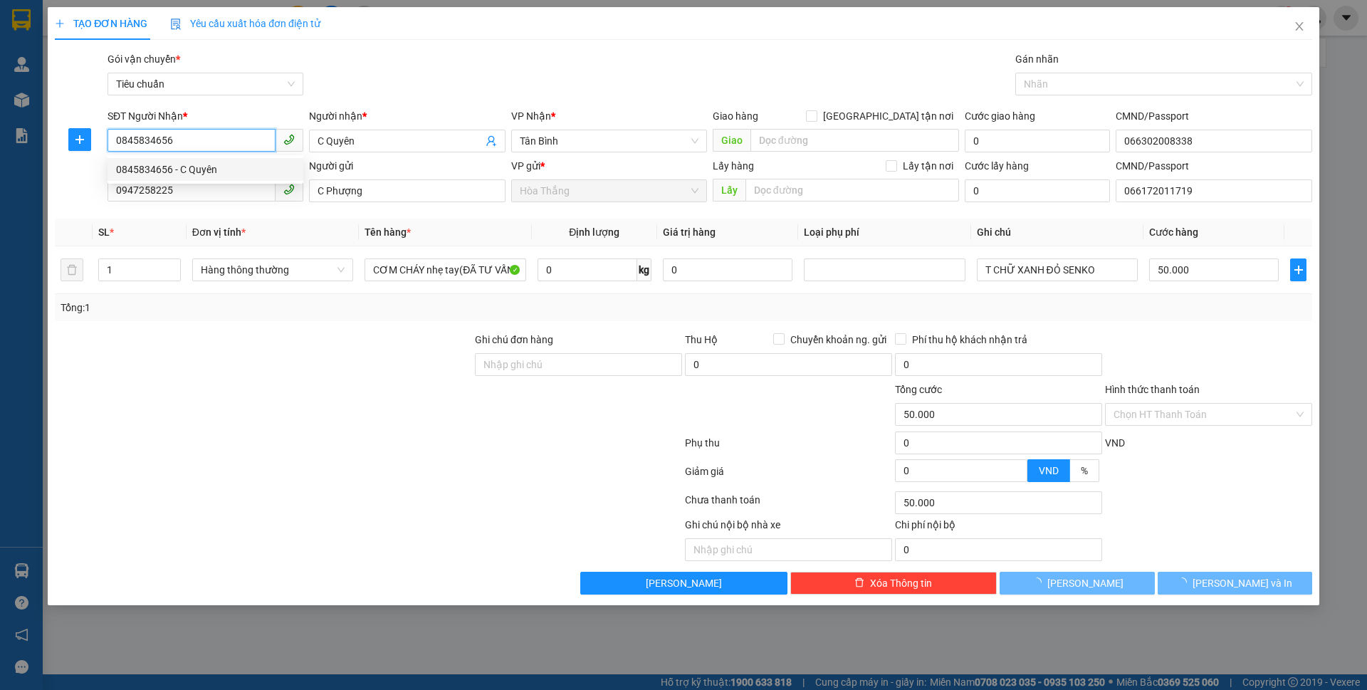
type input "60.000"
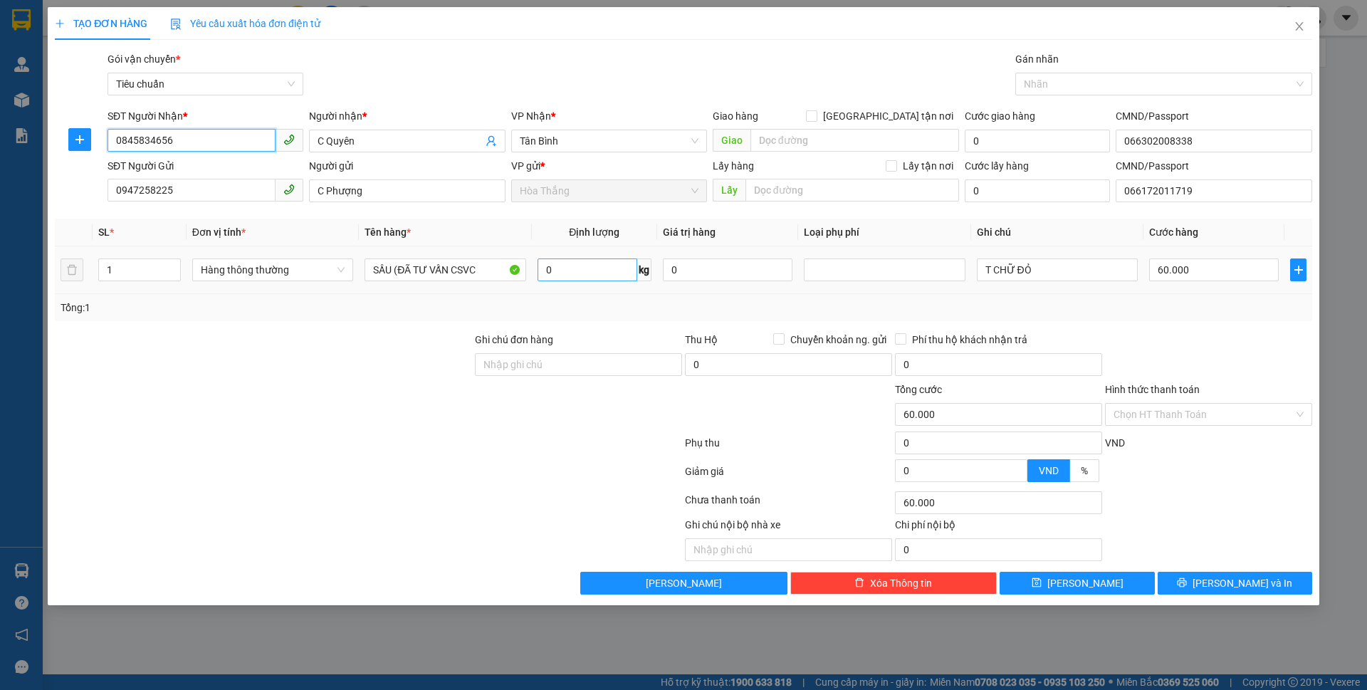
type input "0845834656"
click at [575, 270] on input "0" at bounding box center [587, 269] width 100 height 23
type input "7"
click at [526, 317] on div "Tổng: 1" at bounding box center [683, 307] width 1257 height 27
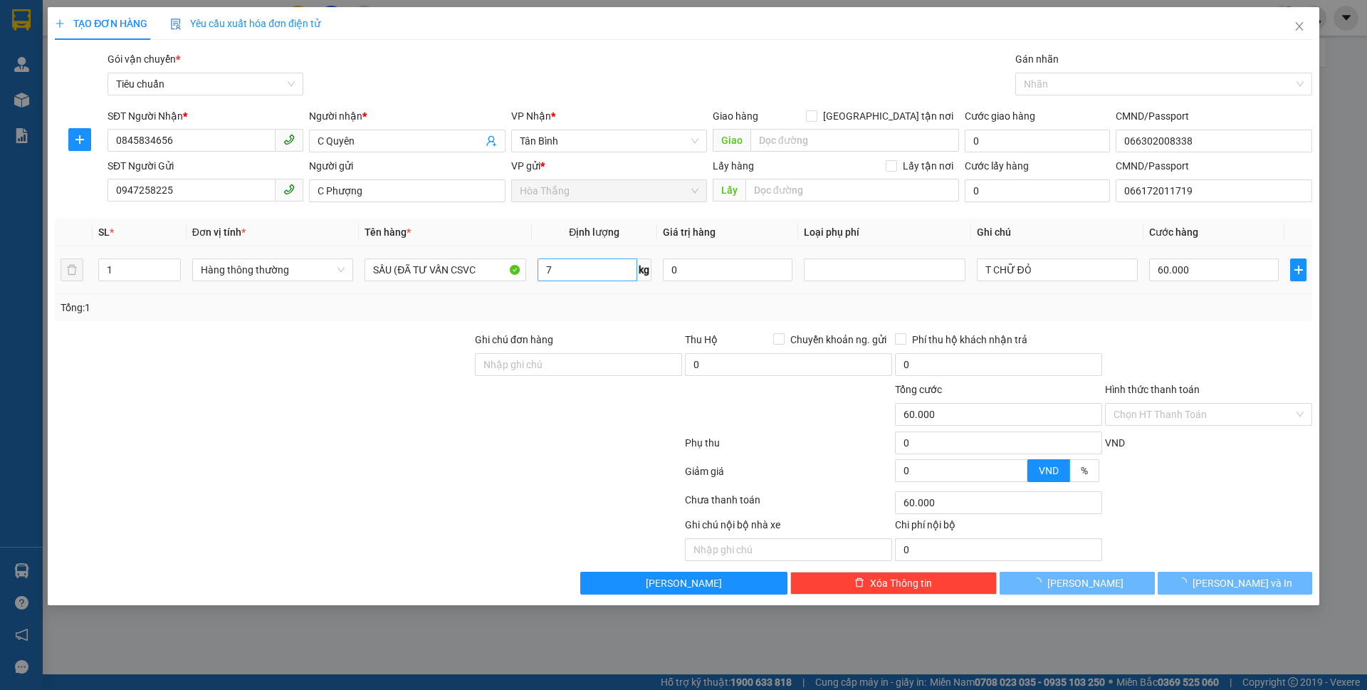
click at [526, 313] on div "Tổng: 1" at bounding box center [294, 308] width 467 height 16
type input "40.000"
click at [586, 268] on input "7" at bounding box center [587, 269] width 100 height 23
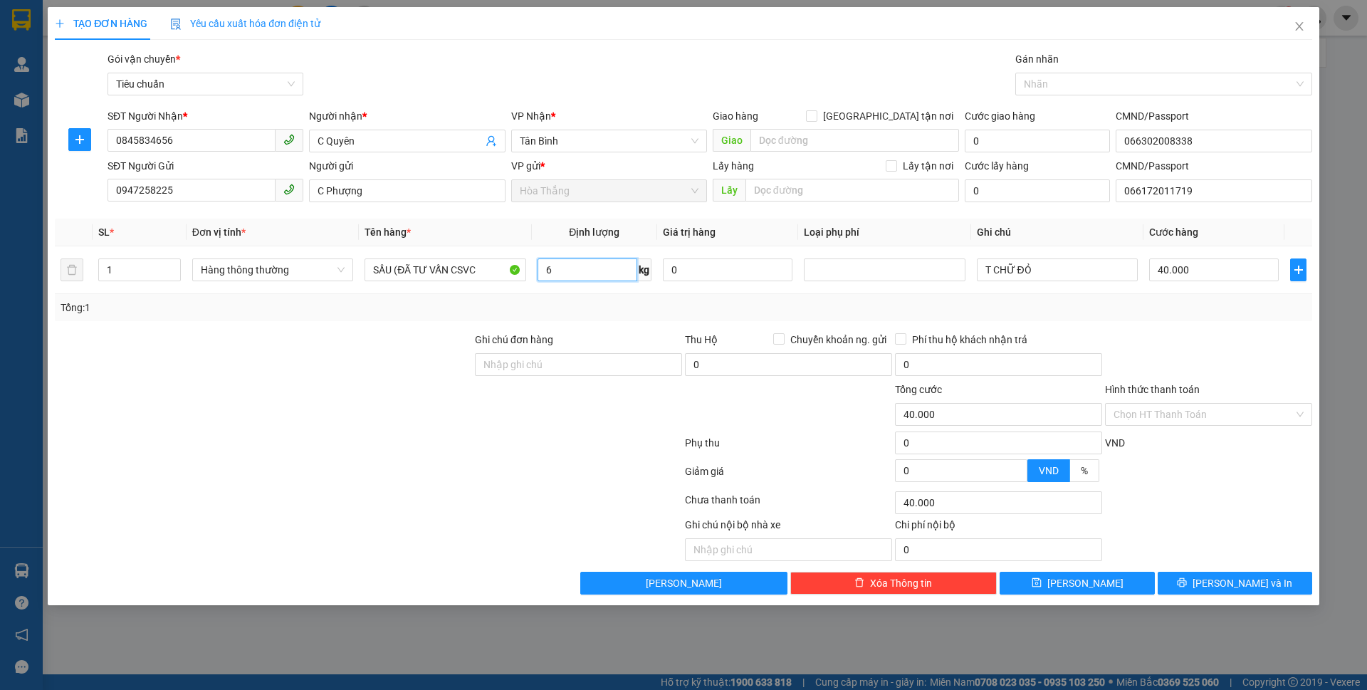
type input "6"
click at [399, 316] on div "Tổng: 1" at bounding box center [683, 307] width 1257 height 27
drag, startPoint x: 399, startPoint y: 316, endPoint x: 436, endPoint y: 266, distance: 62.1
click at [399, 315] on div "Tổng: 1" at bounding box center [683, 307] width 1257 height 27
drag, startPoint x: 396, startPoint y: 273, endPoint x: 355, endPoint y: 271, distance: 40.6
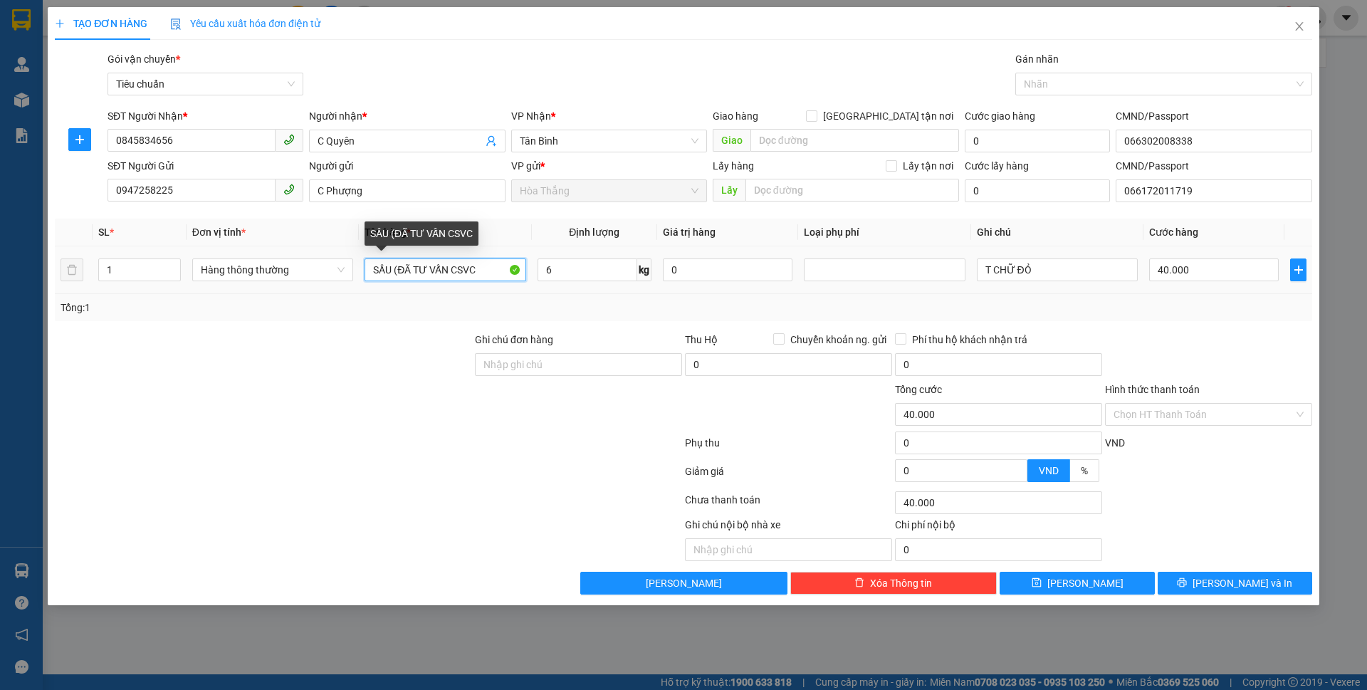
click at [355, 271] on tr "1 Hàng thông thường SẦU (ĐÃ TƯ VẤN CSVC 6 kg 0 T CHỮ ĐỎ 40.000" at bounding box center [683, 270] width 1257 height 48
drag, startPoint x: 505, startPoint y: 279, endPoint x: 370, endPoint y: 256, distance: 137.3
click at [370, 256] on div "Transit Pickup Surcharge Ids Transit Deliver Surcharge Ids Transit Deliver Surc…" at bounding box center [683, 322] width 1257 height 543
type input "CƠM CHÁY"
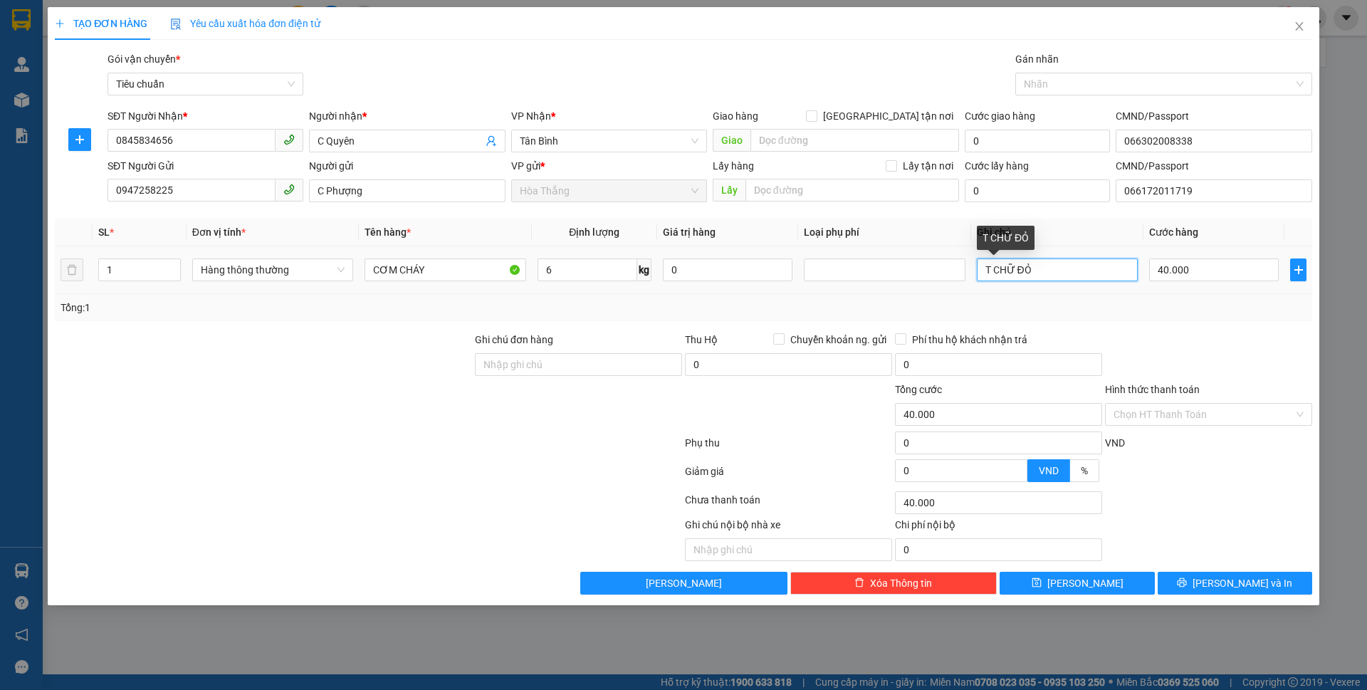
click at [1048, 264] on input "T CHỮ ĐỎ" at bounding box center [1057, 269] width 161 height 23
click at [1169, 414] on input "Hình thức thanh toán" at bounding box center [1203, 414] width 180 height 21
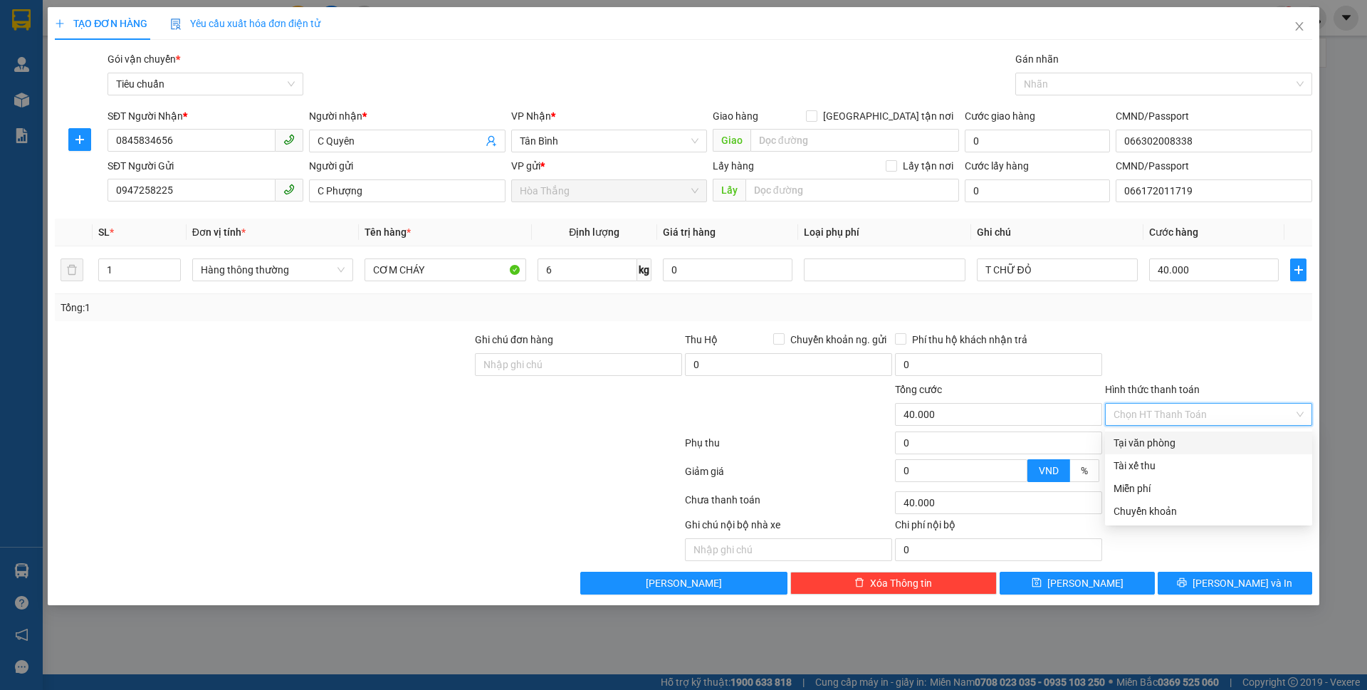
click at [1165, 443] on div "Tại văn phòng" at bounding box center [1208, 443] width 190 height 16
type input "0"
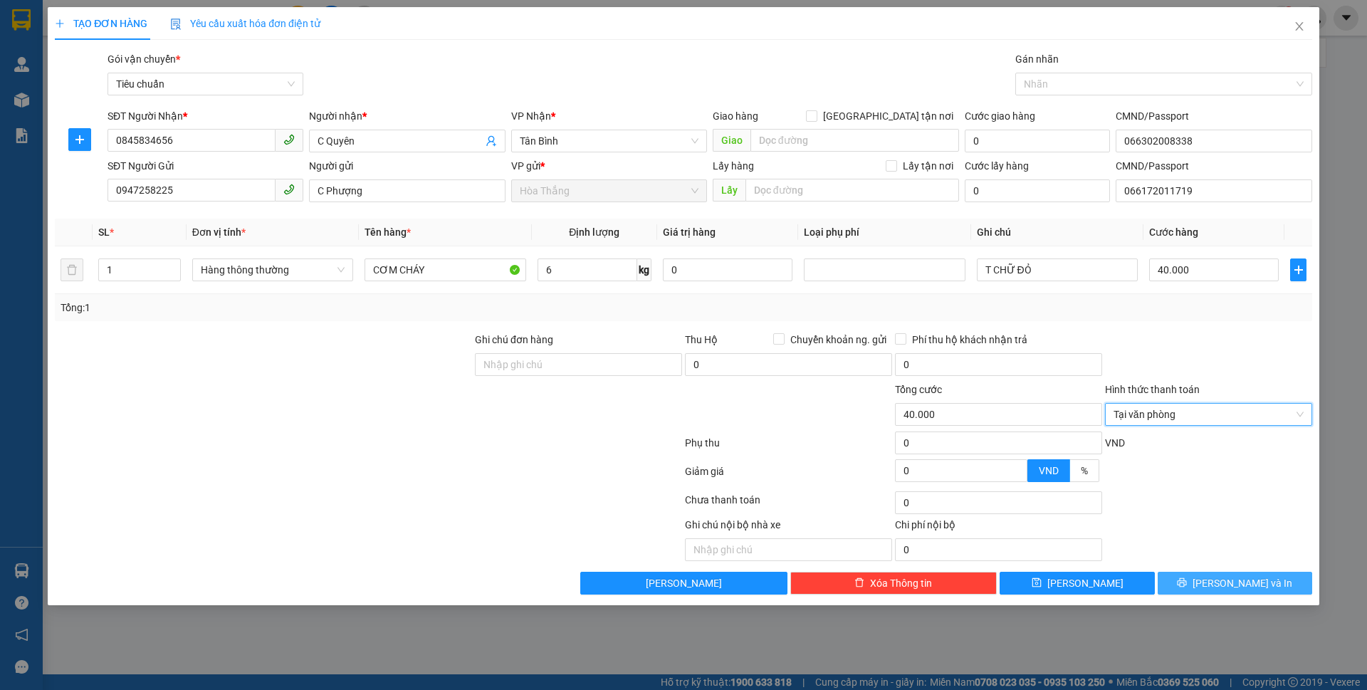
click at [1187, 584] on icon "printer" at bounding box center [1182, 582] width 10 height 10
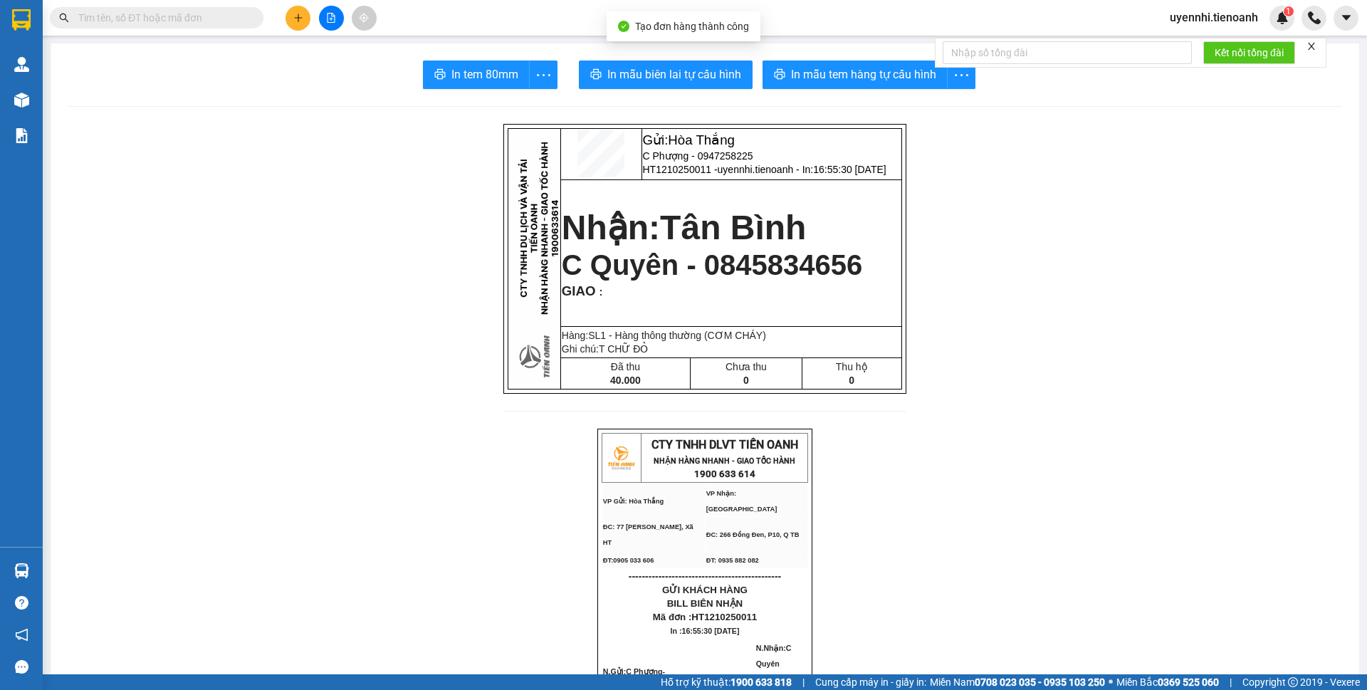
click at [834, 80] on span "In mẫu tem hàng tự cấu hình" at bounding box center [863, 74] width 145 height 18
click at [678, 70] on span "In mẫu biên lai tự cấu hình" at bounding box center [674, 74] width 134 height 18
click at [890, 75] on span "In mẫu tem hàng tự cấu hình" at bounding box center [863, 74] width 145 height 18
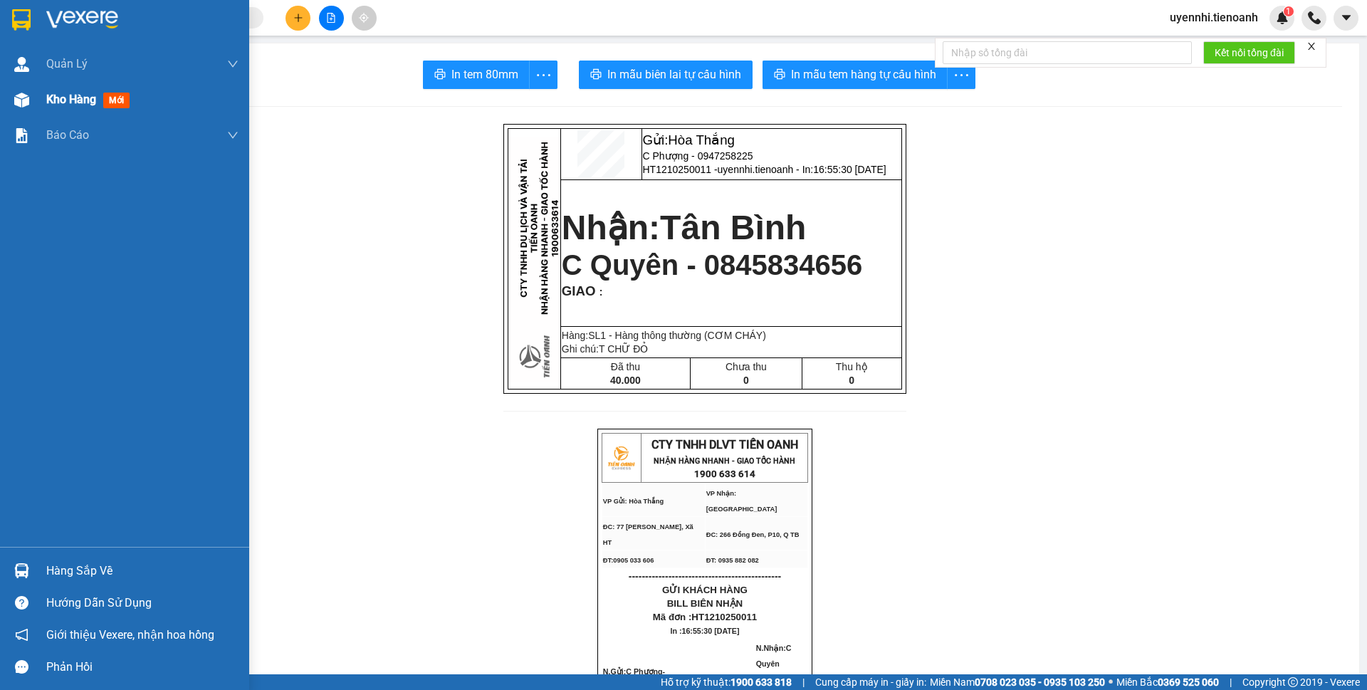
click at [58, 102] on span "Kho hàng" at bounding box center [71, 100] width 50 height 14
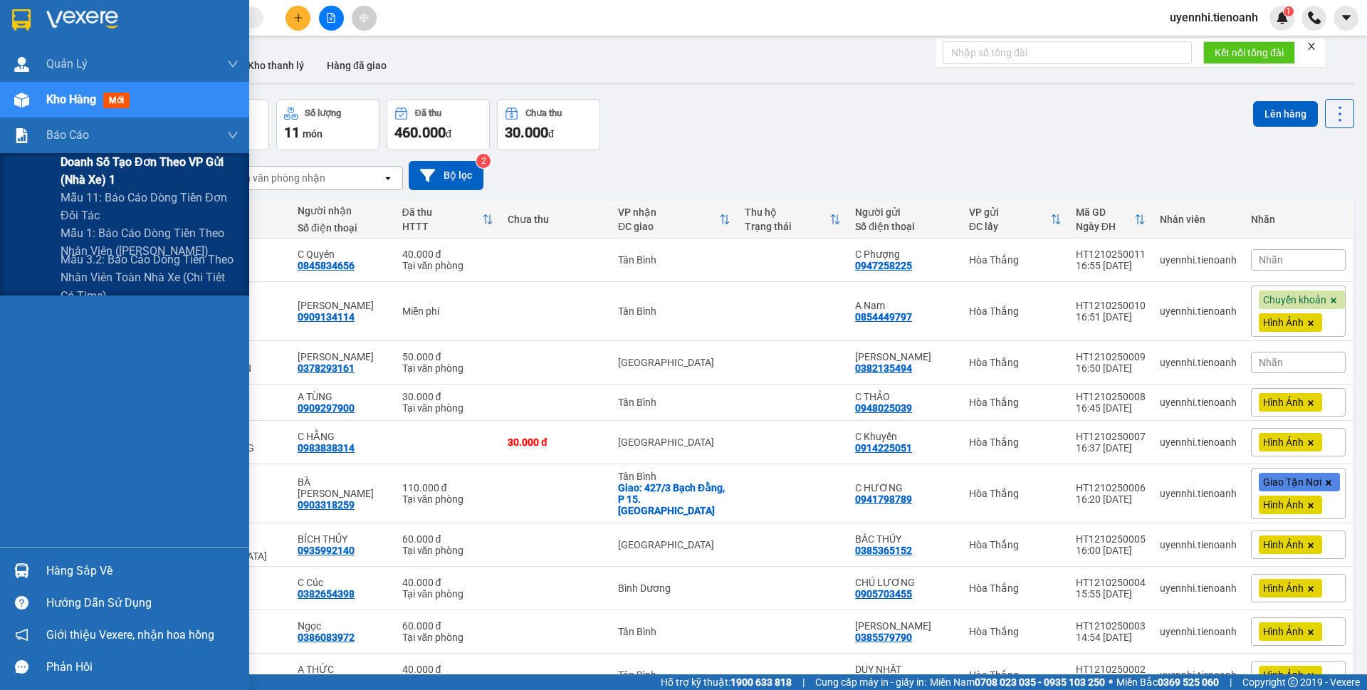
click at [97, 172] on span "Doanh số tạo đơn theo VP gửi (nhà xe) 1" at bounding box center [150, 171] width 178 height 36
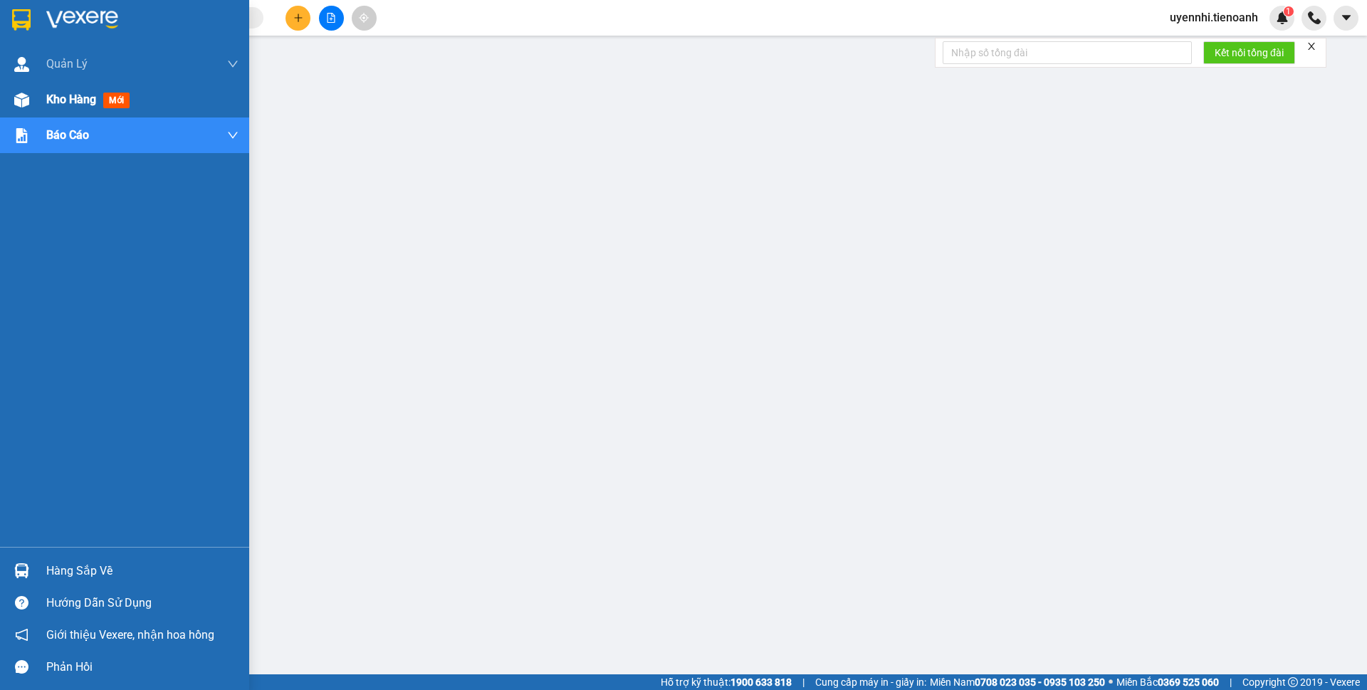
click at [63, 102] on span "Kho hàng" at bounding box center [71, 100] width 50 height 14
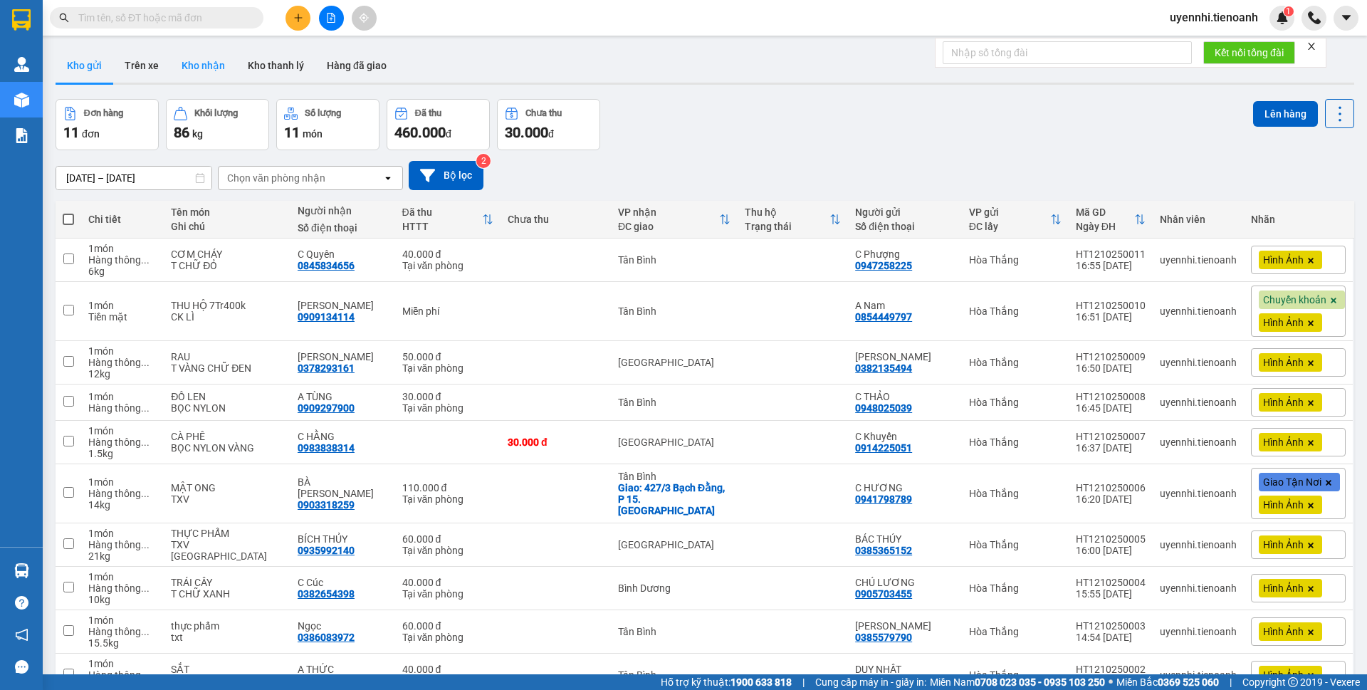
click at [211, 63] on button "Kho nhận" at bounding box center [203, 65] width 66 height 34
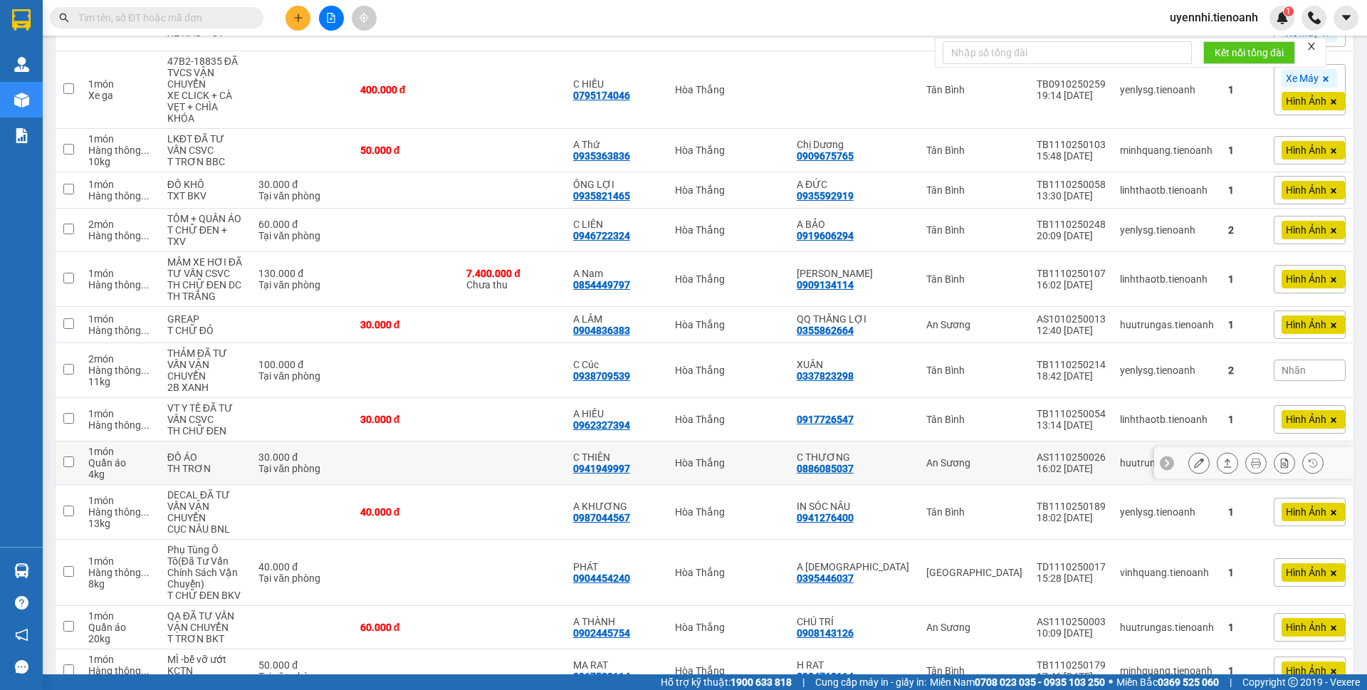
scroll to position [285, 0]
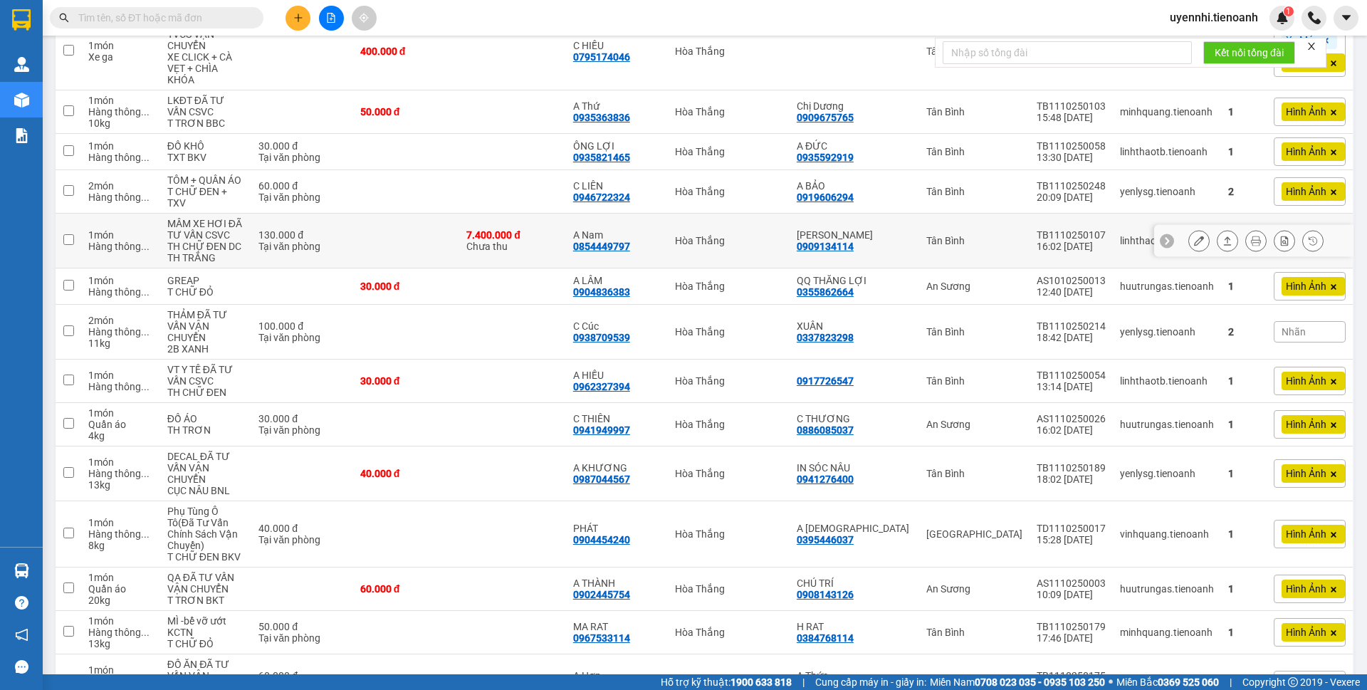
click at [1222, 236] on icon at bounding box center [1227, 241] width 10 height 10
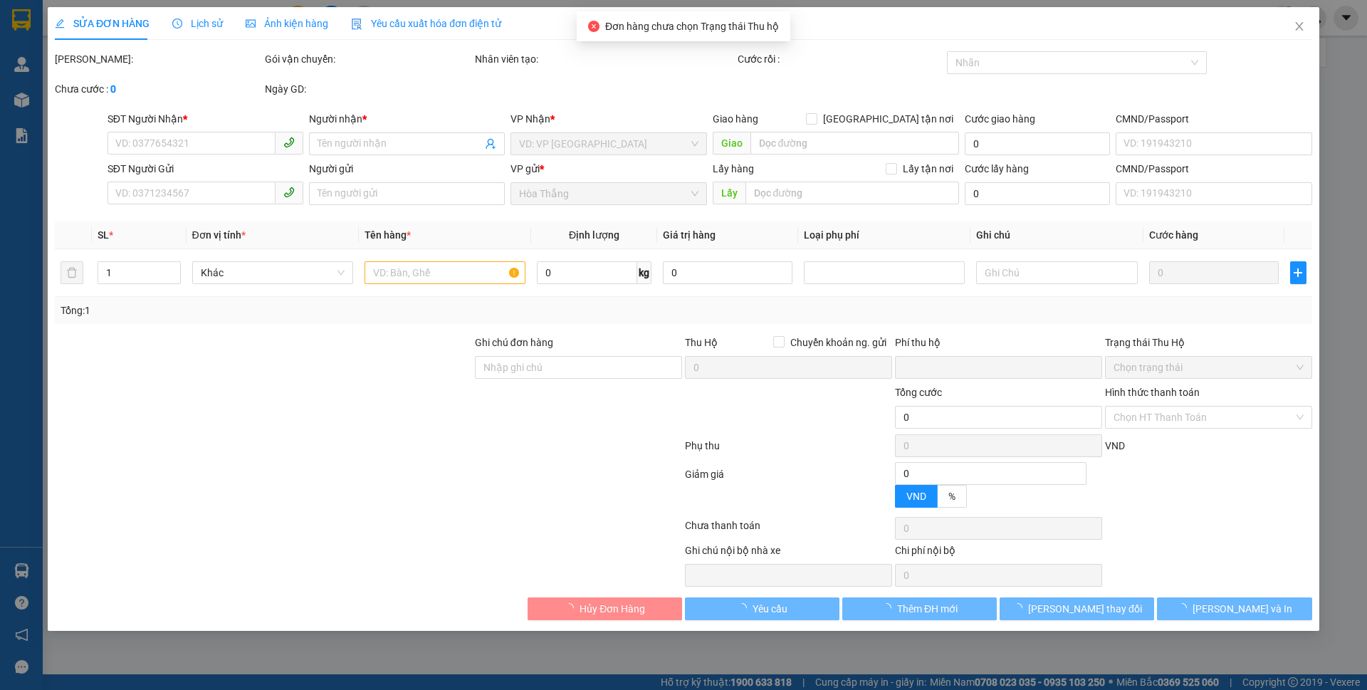
type input "0854449797"
type input "A Nam"
type input "0909134114"
type input "C Hương"
type input "TIỀN TH CR"
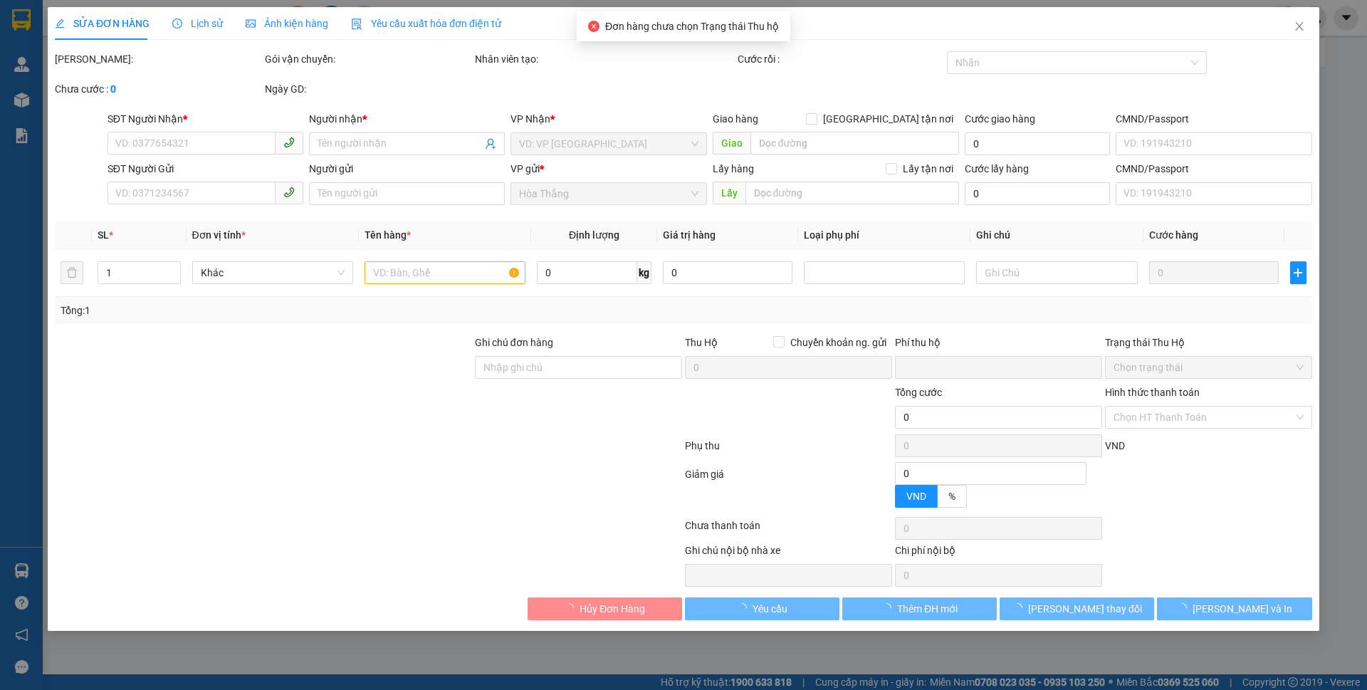
type input "7.400.000"
type input "0"
type input "130.000"
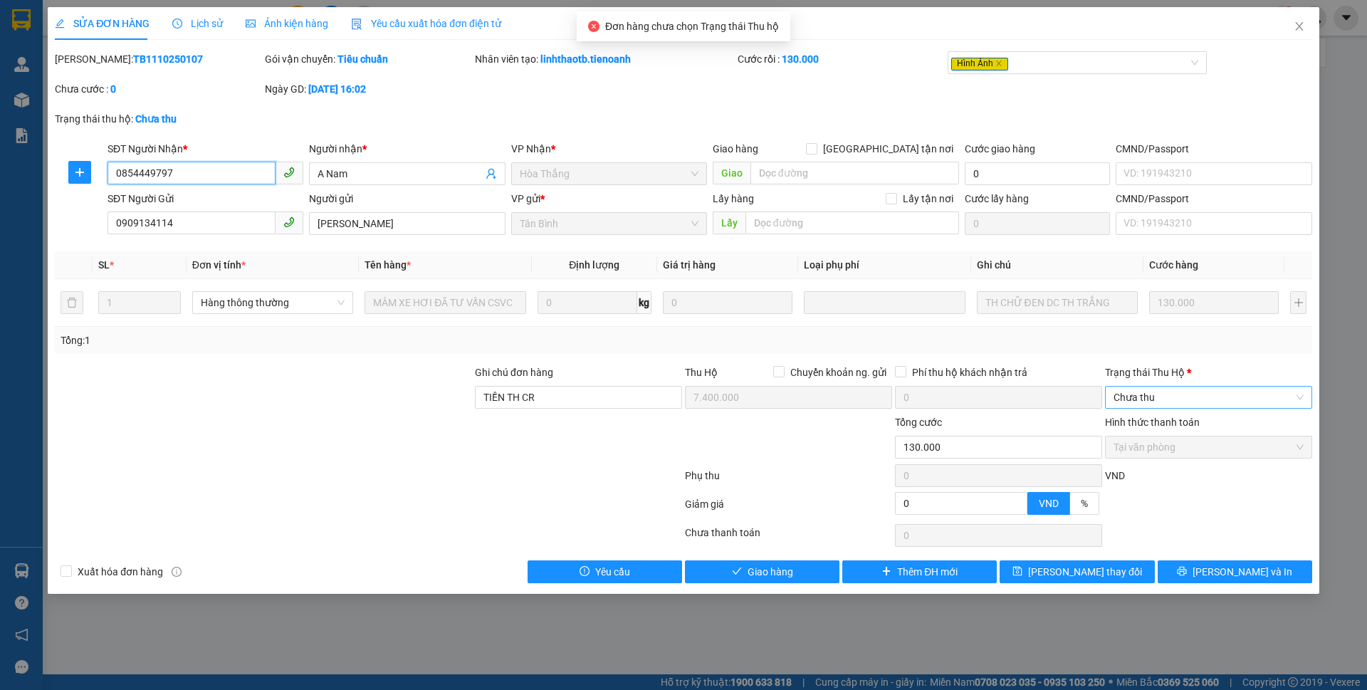
drag, startPoint x: 1157, startPoint y: 399, endPoint x: 1156, endPoint y: 407, distance: 7.9
click at [1156, 399] on span "Chưa thu" at bounding box center [1208, 397] width 190 height 21
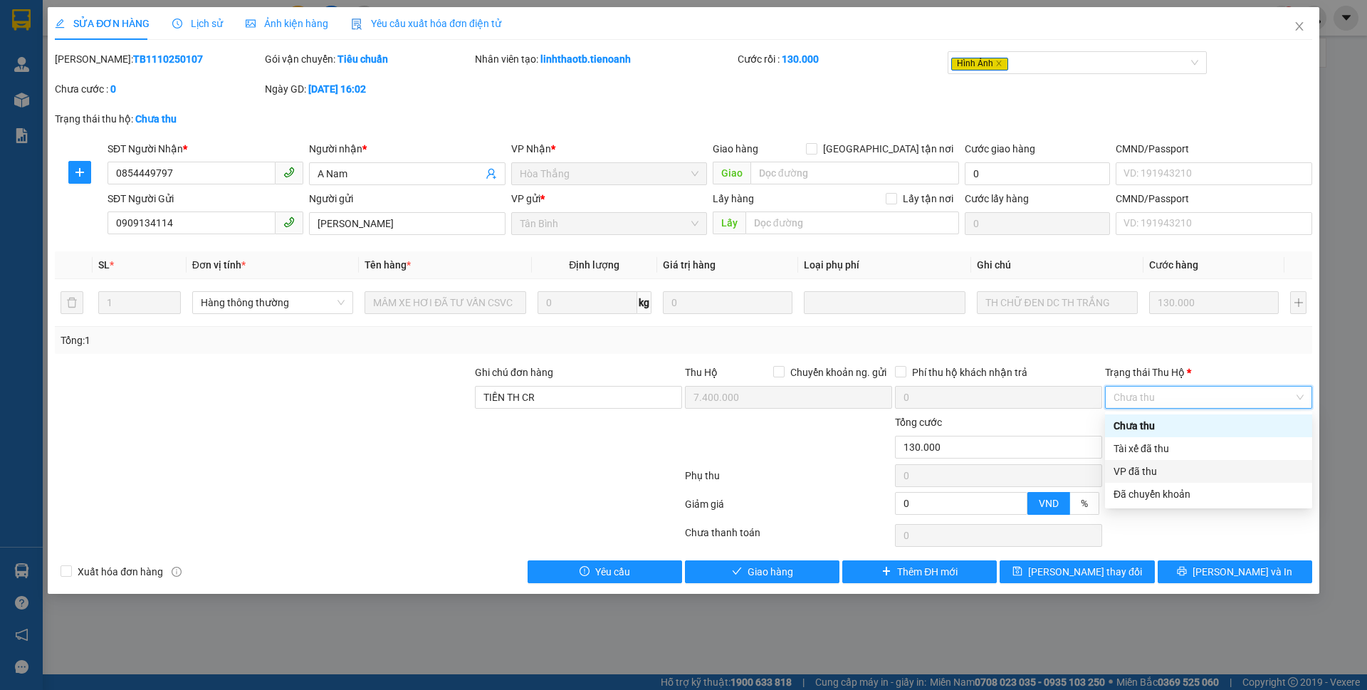
click at [1142, 470] on div "VP đã thu" at bounding box center [1208, 471] width 190 height 16
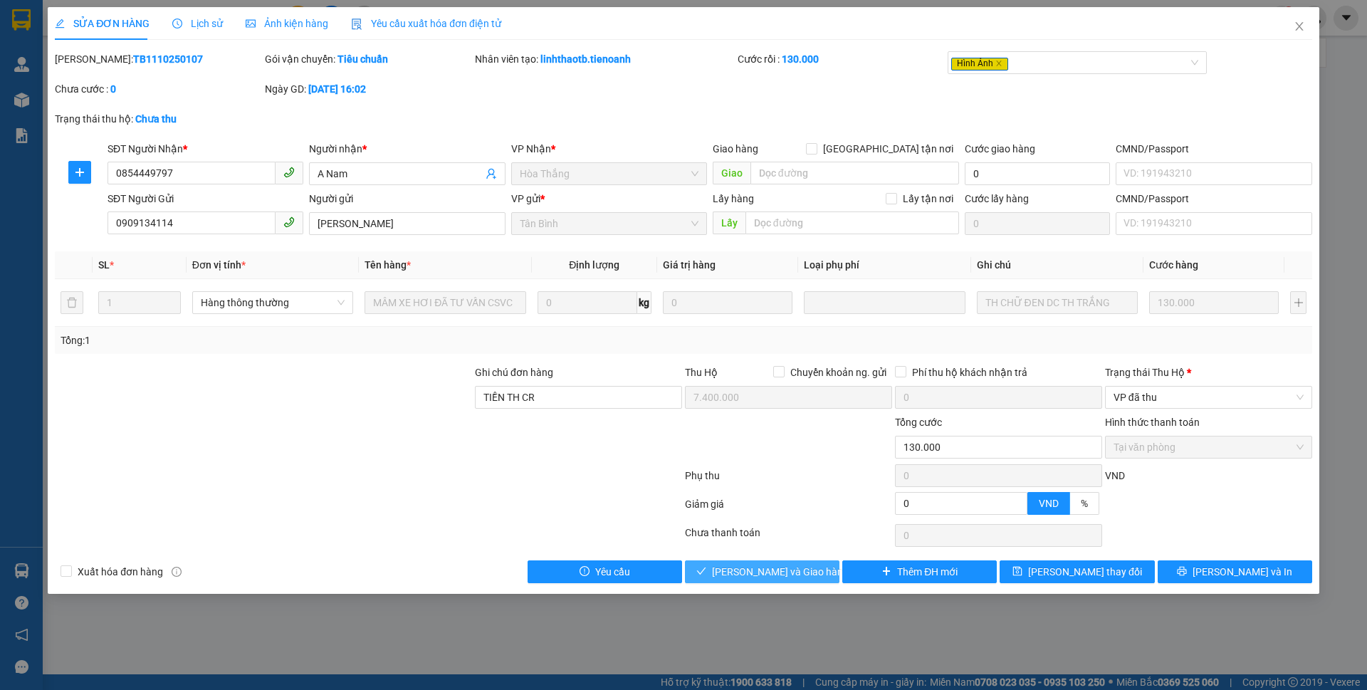
click at [794, 578] on span "Lưu và Giao hàng" at bounding box center [780, 572] width 137 height 16
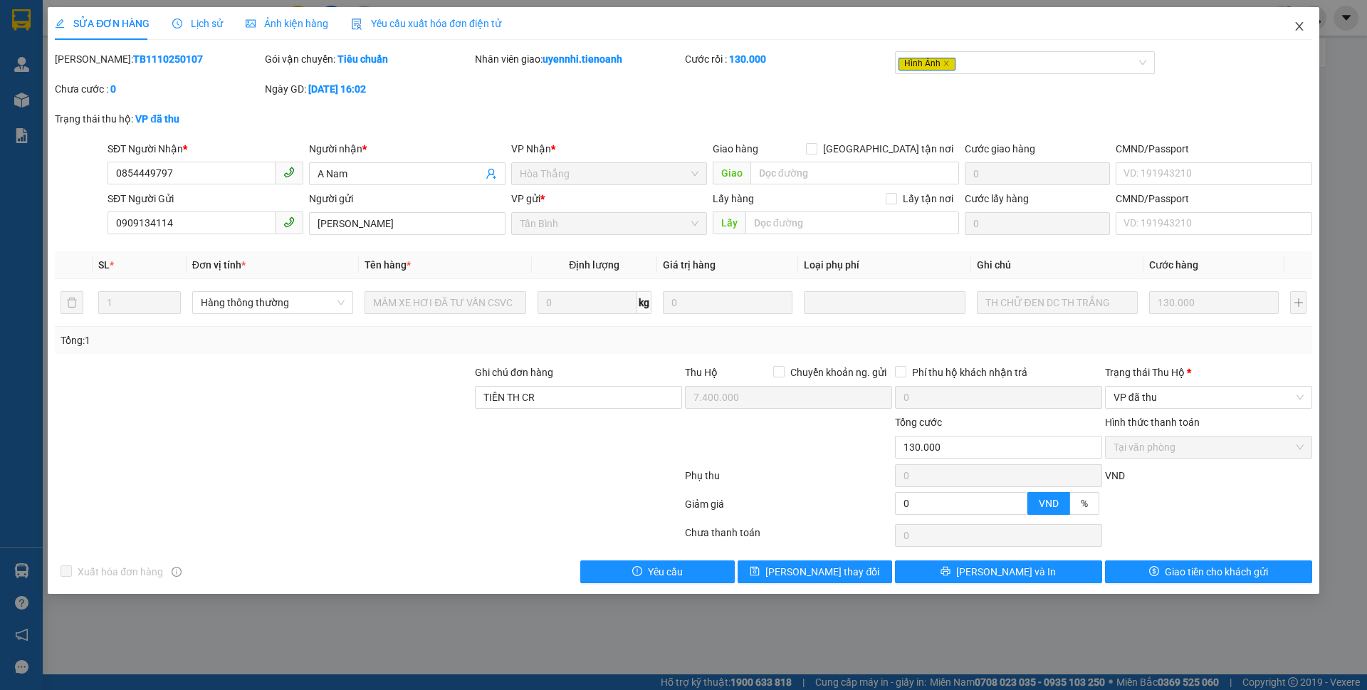
click at [1302, 35] on span "Close" at bounding box center [1299, 27] width 40 height 40
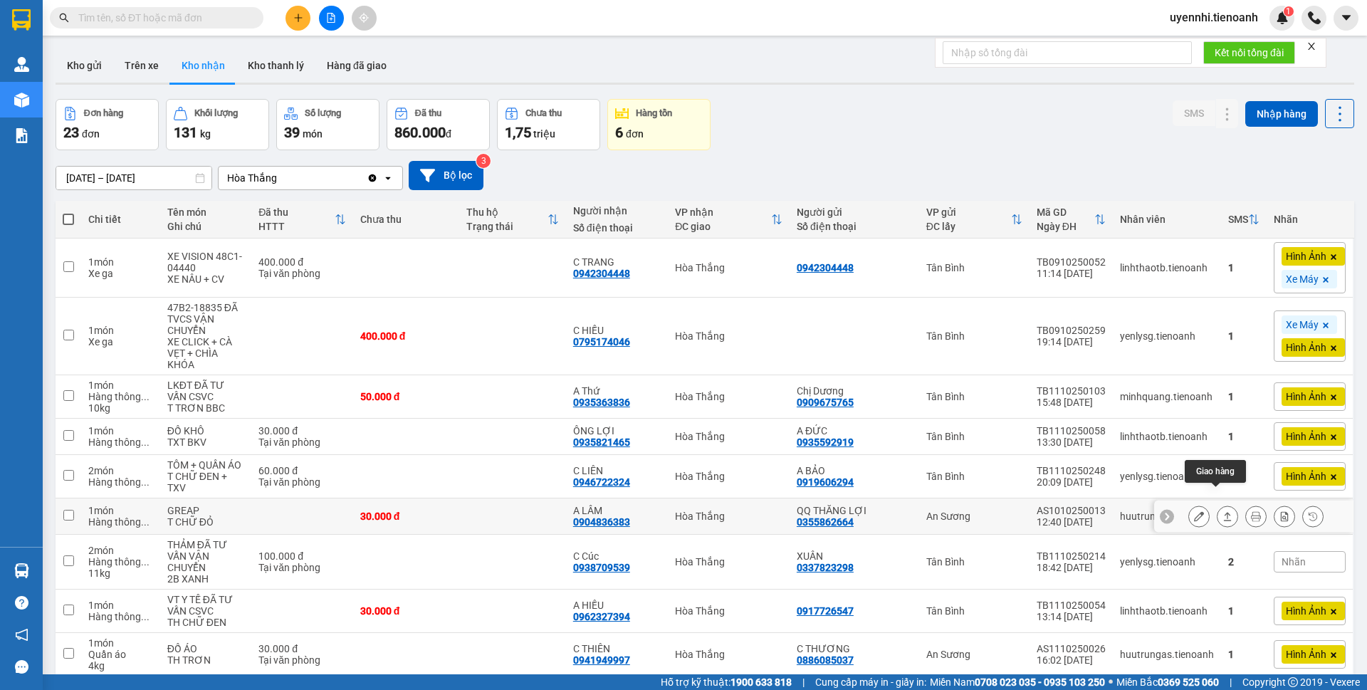
click at [1222, 511] on icon at bounding box center [1227, 516] width 10 height 10
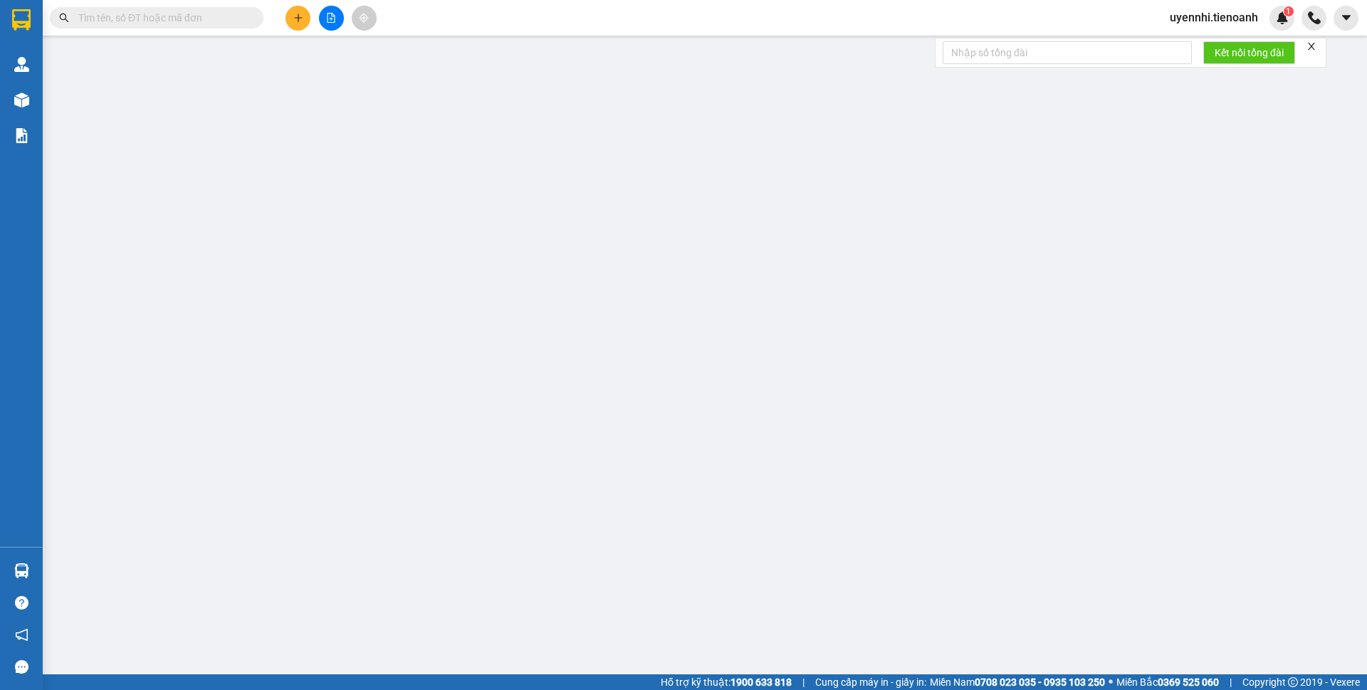
type input "0904836383"
type input "A LÂM"
type input "0355862664"
type input "QQ THĂNG LỢI"
type input "0"
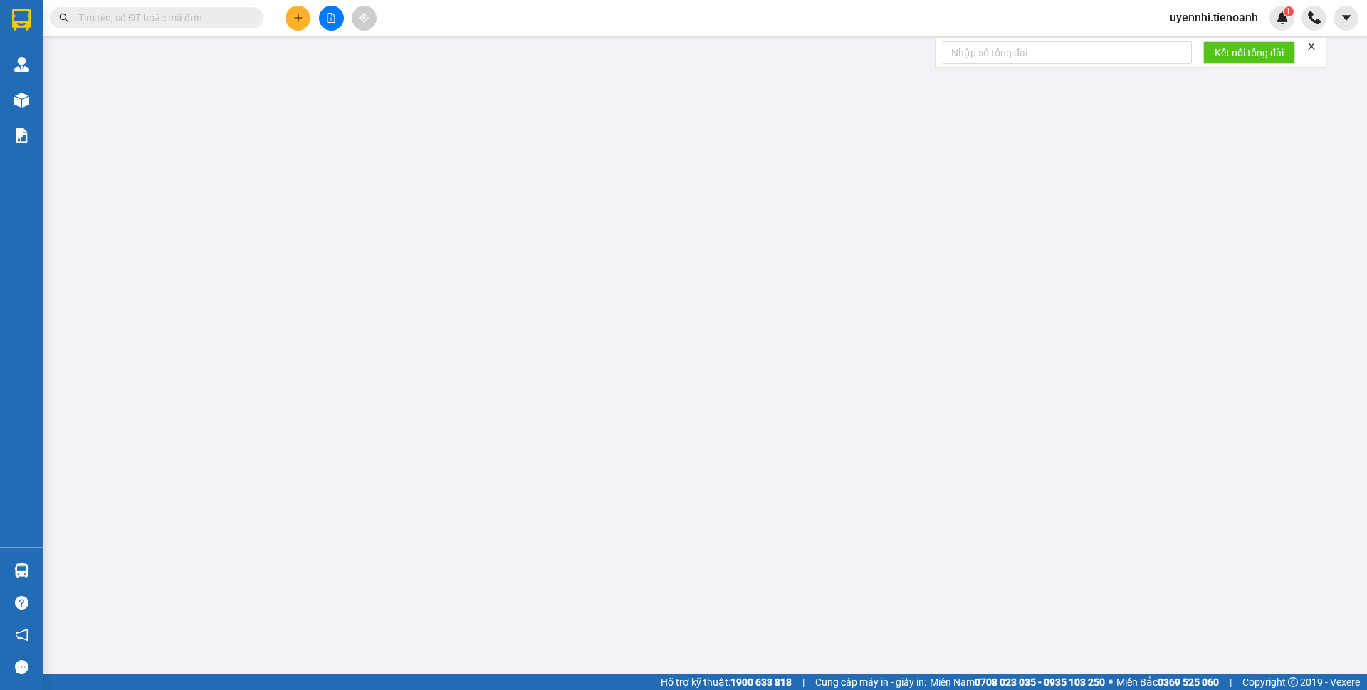
type input "30.000"
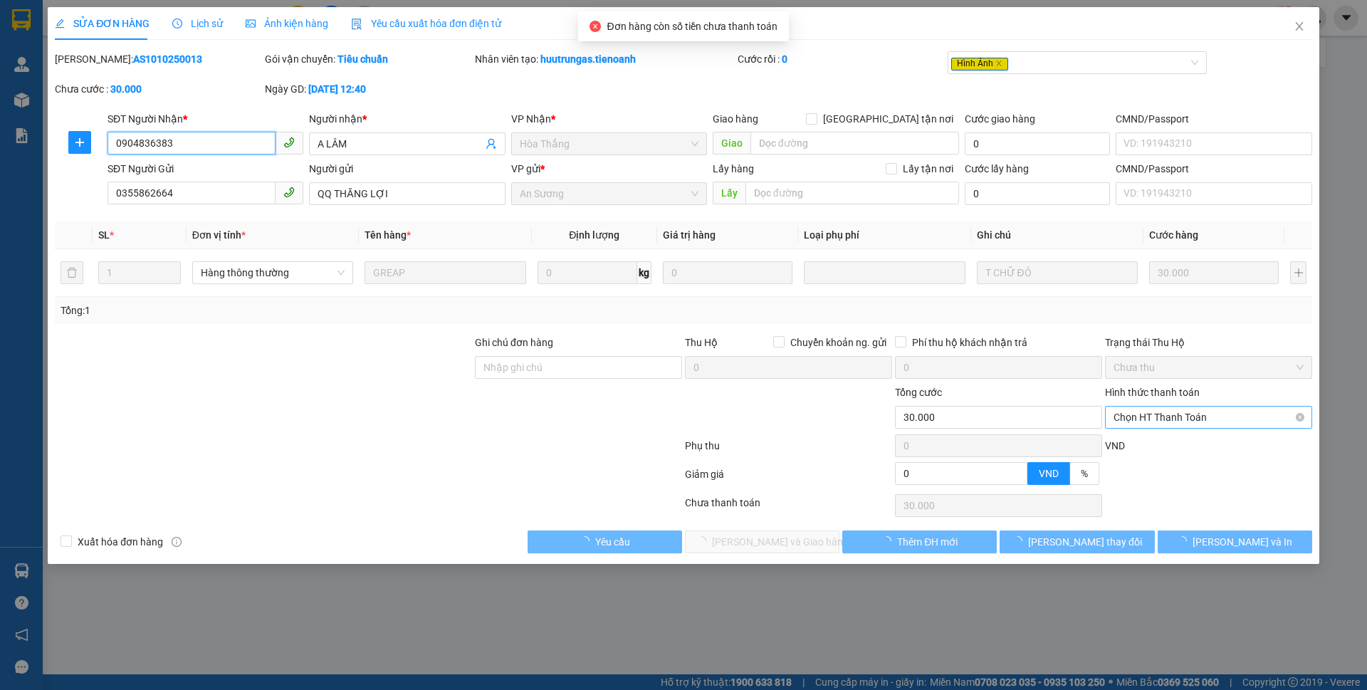
click at [1150, 414] on span "Chọn HT Thanh Toán" at bounding box center [1208, 416] width 190 height 21
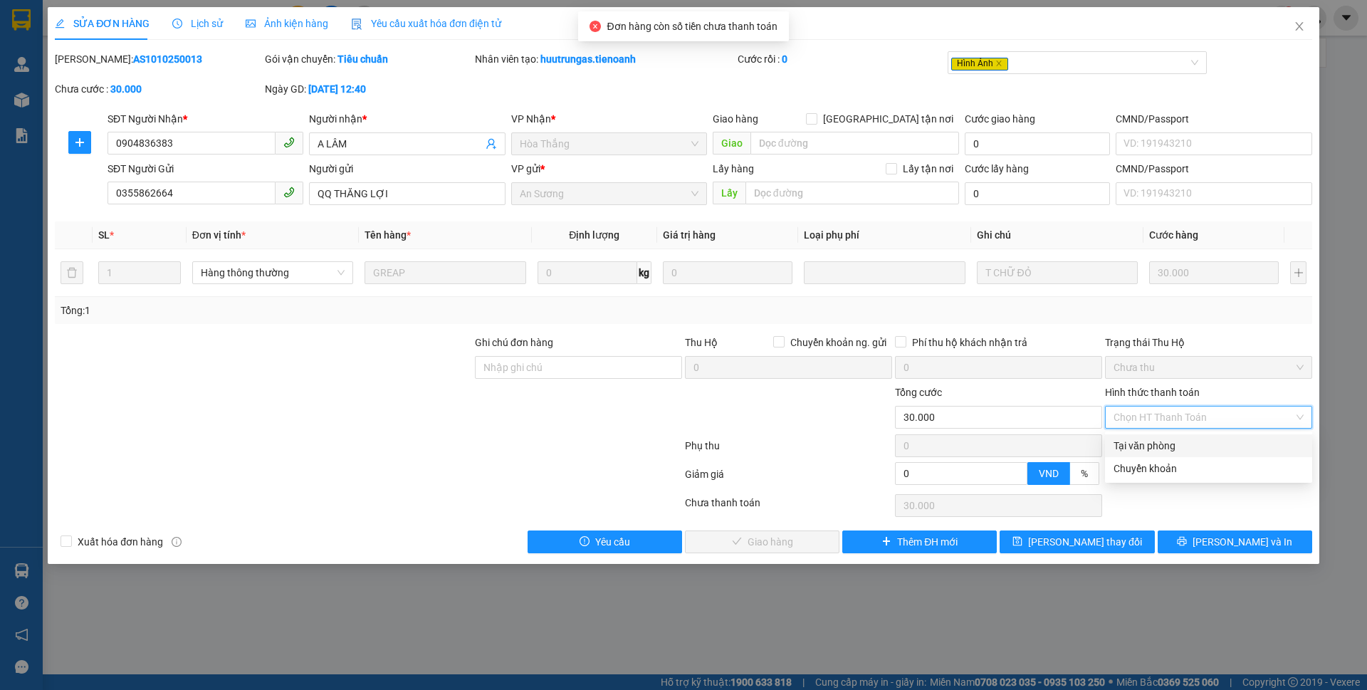
click at [1142, 448] on div "Tại văn phòng" at bounding box center [1208, 446] width 190 height 16
type input "0"
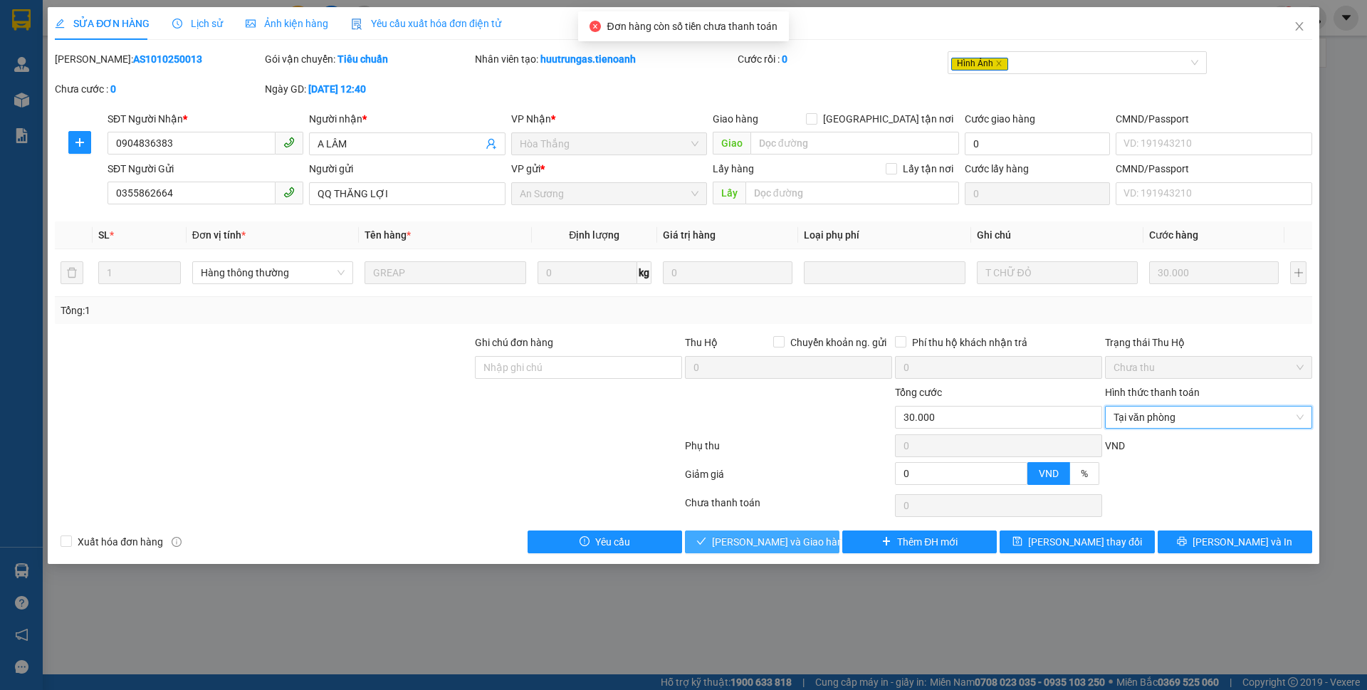
click at [772, 541] on span "Lưu và Giao hàng" at bounding box center [780, 542] width 137 height 16
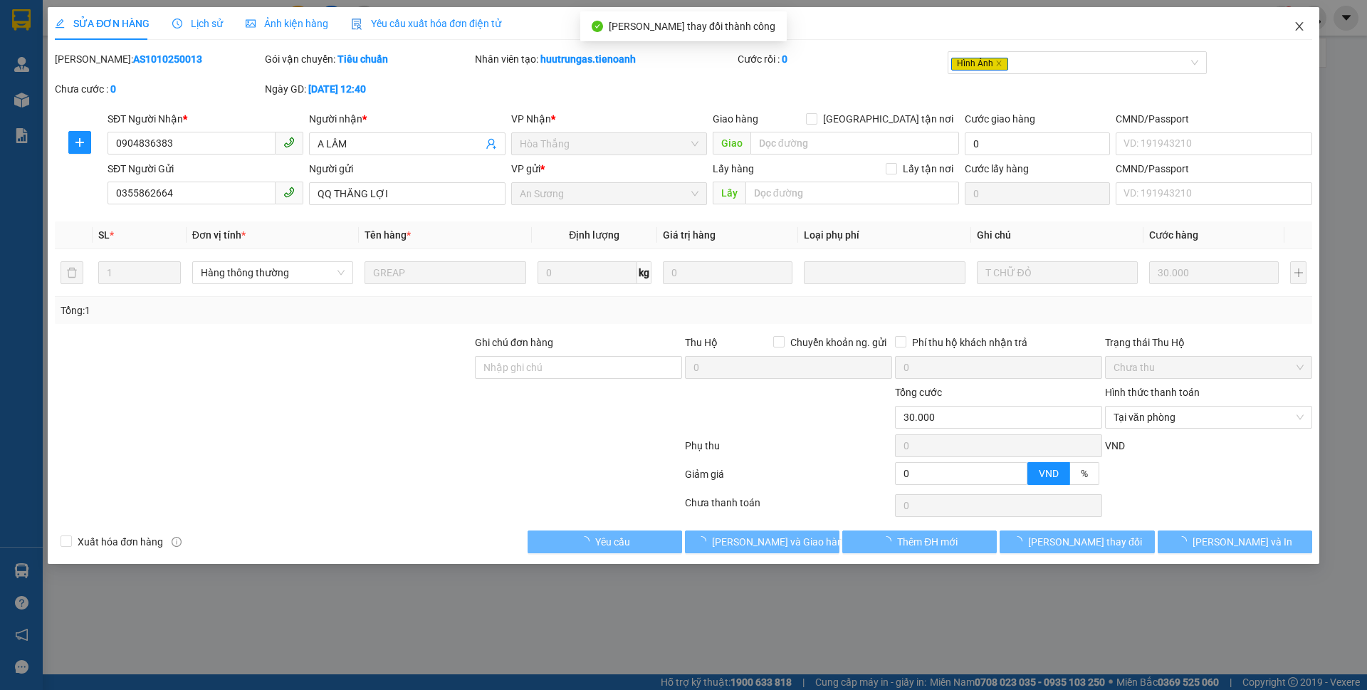
click at [1295, 23] on icon "close" at bounding box center [1298, 26] width 11 height 11
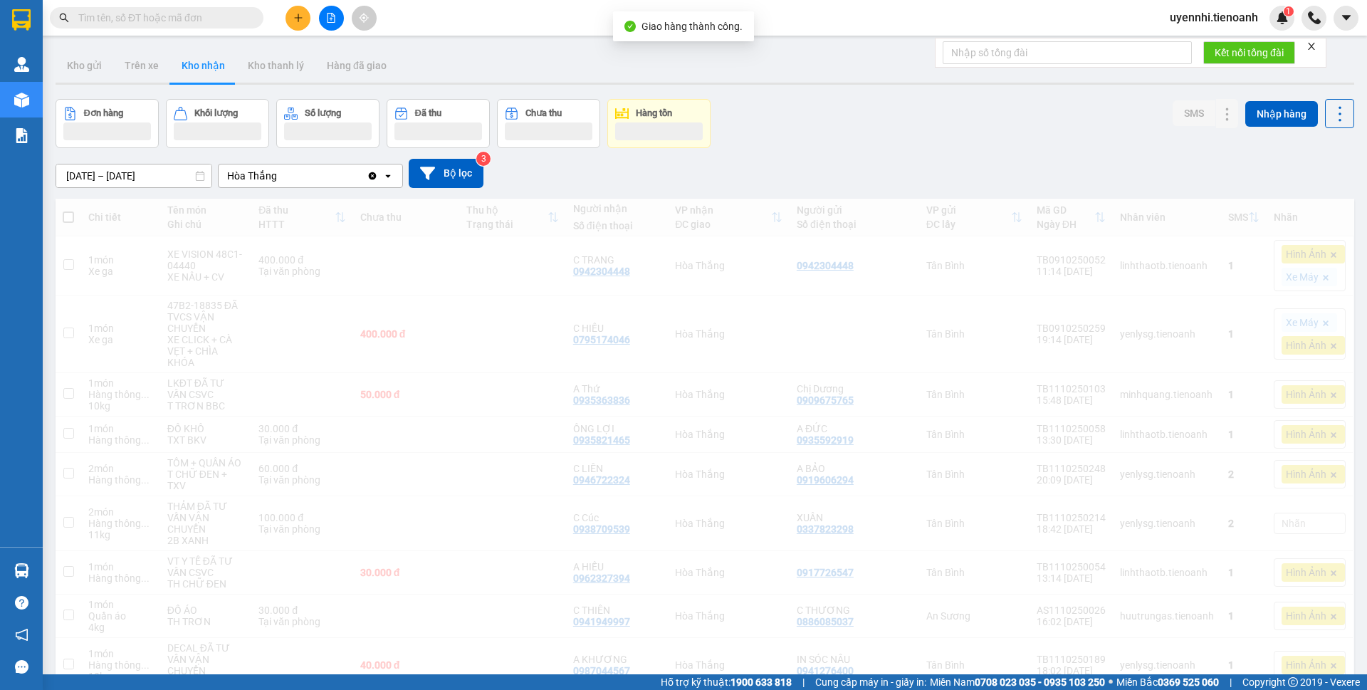
scroll to position [71, 0]
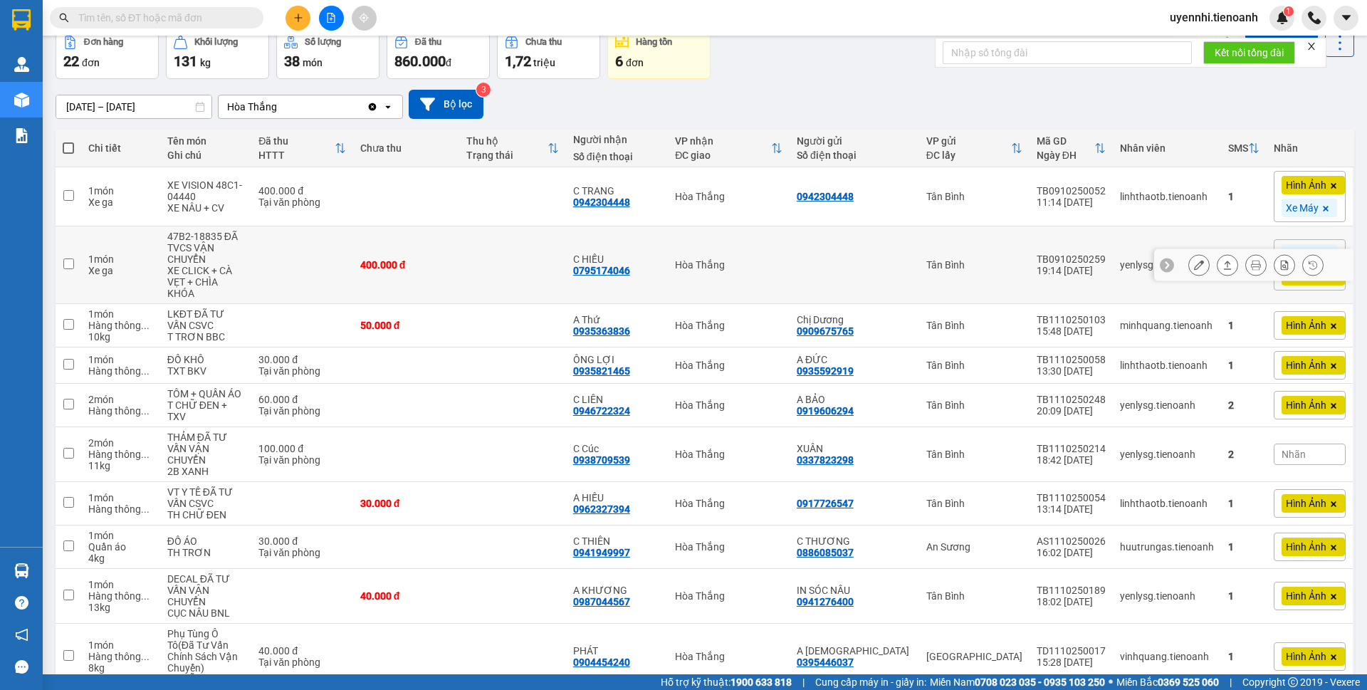
click at [1222, 261] on icon at bounding box center [1227, 265] width 10 height 10
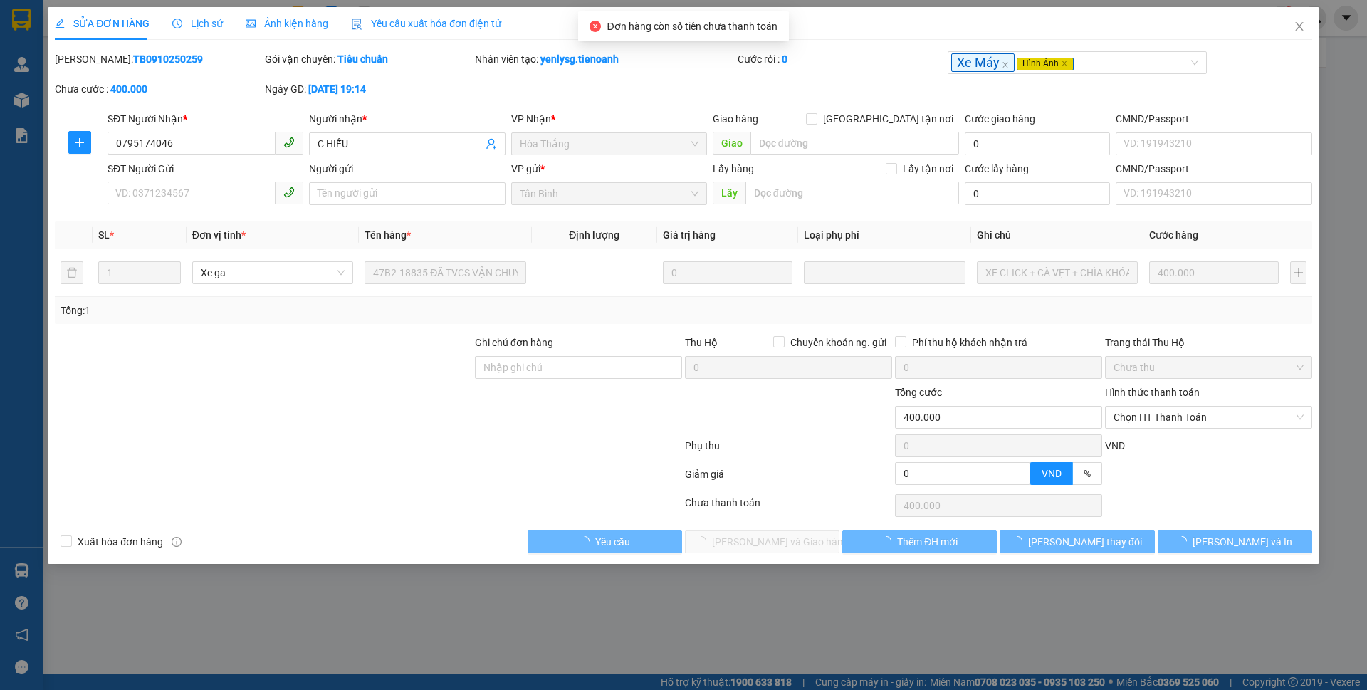
type input "0795174046"
type input "C HIẾU"
type input "0"
type input "400.000"
click at [1155, 415] on span "Chọn HT Thanh Toán" at bounding box center [1208, 416] width 190 height 21
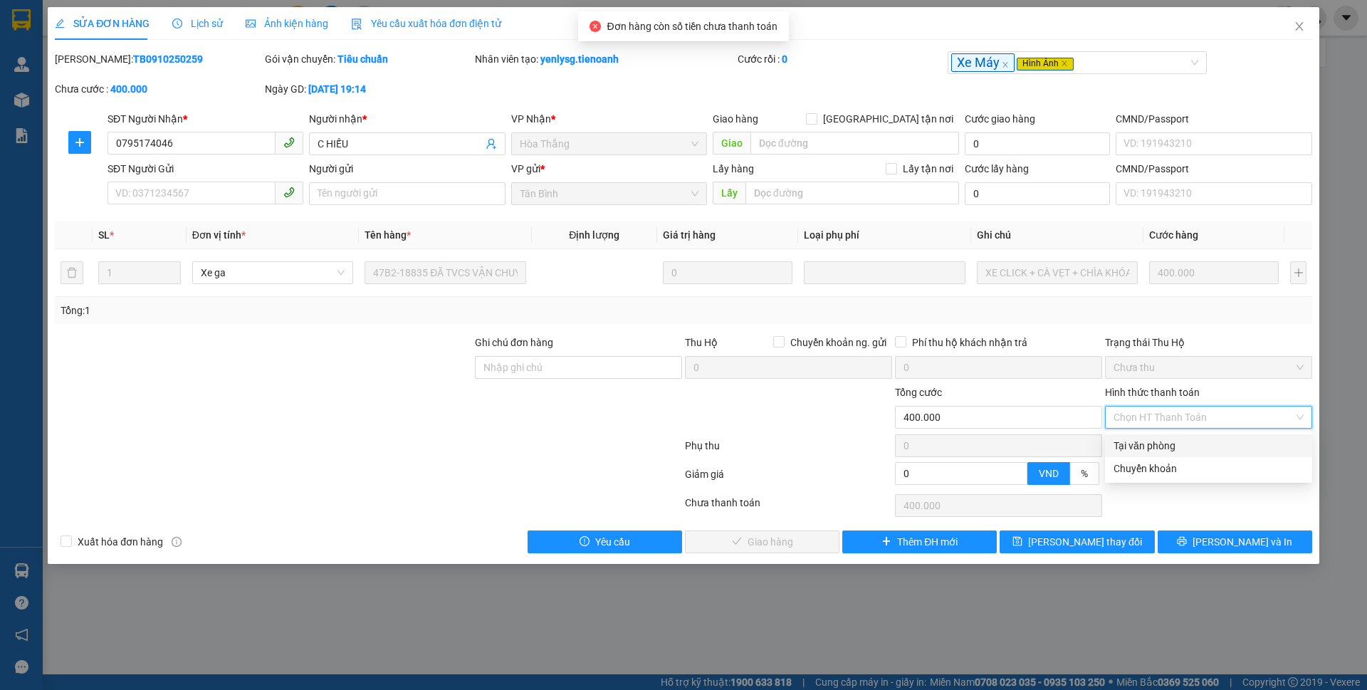
drag, startPoint x: 1140, startPoint y: 447, endPoint x: 1028, endPoint y: 497, distance: 122.4
click at [1140, 446] on div "Tại văn phòng" at bounding box center [1208, 446] width 190 height 16
type input "0"
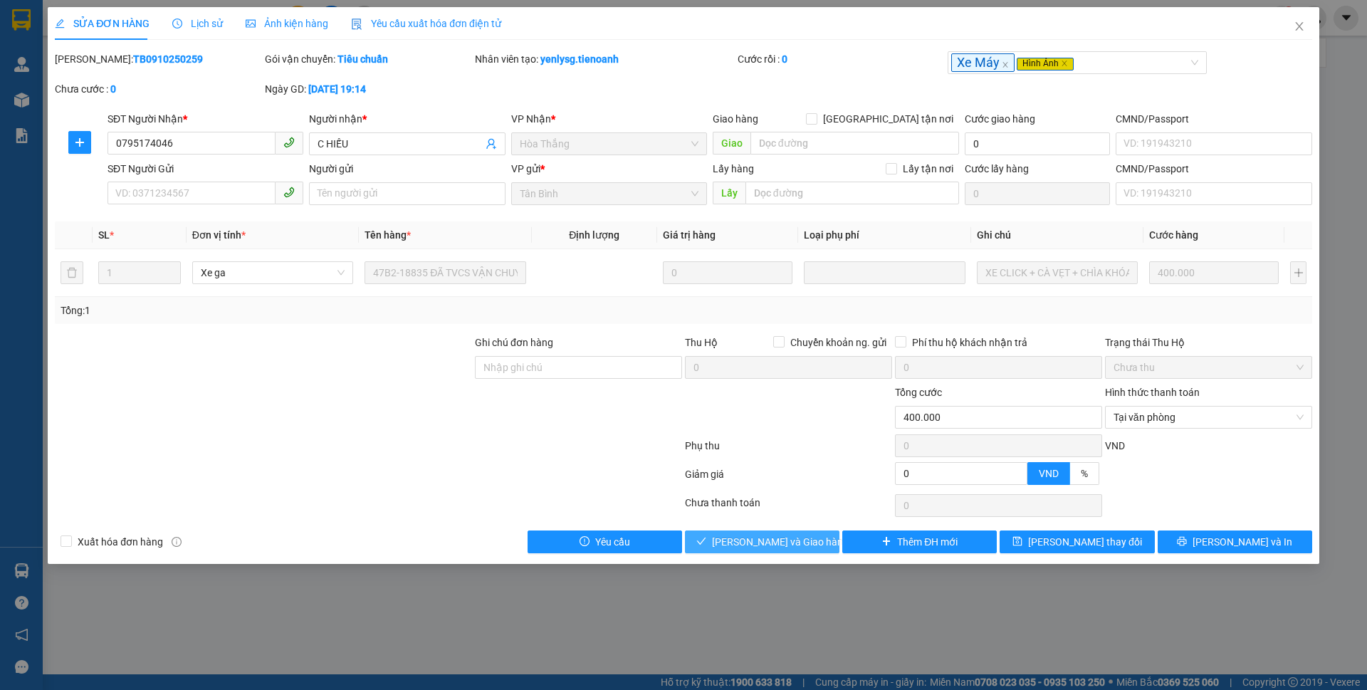
click at [774, 547] on span "Lưu và Giao hàng" at bounding box center [780, 542] width 137 height 16
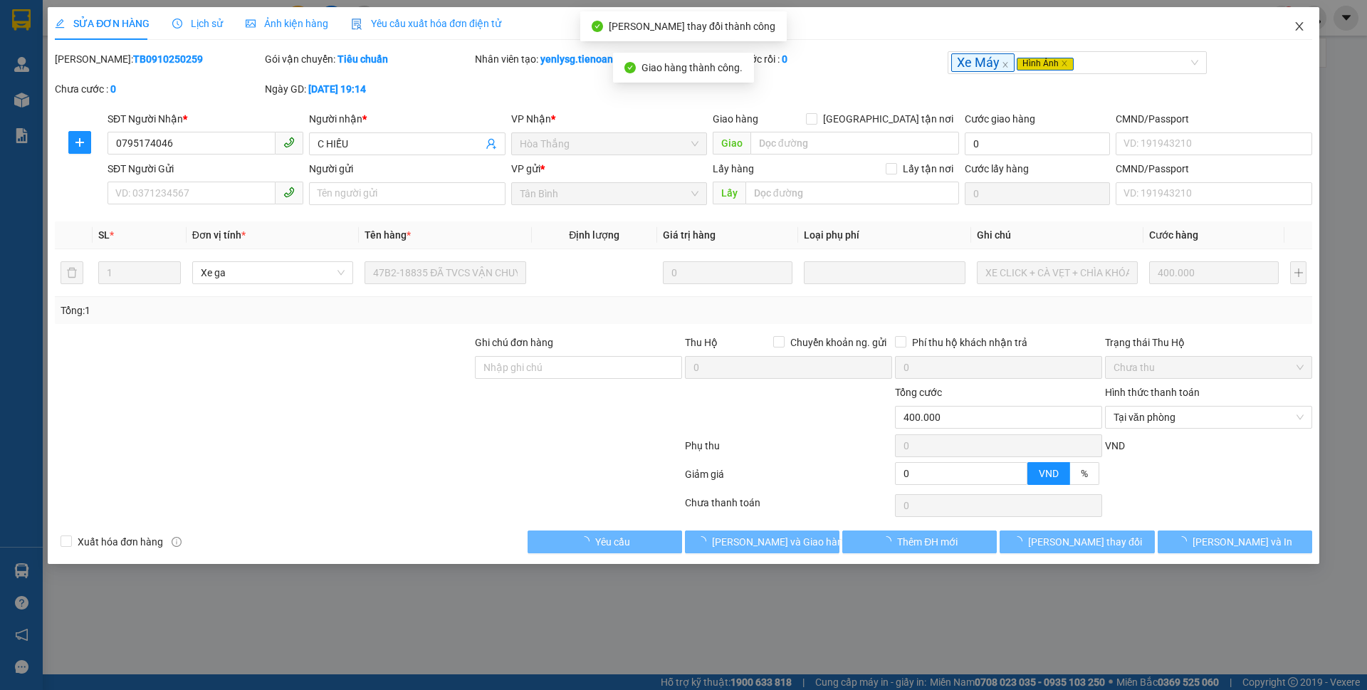
click at [1289, 31] on span "Close" at bounding box center [1299, 27] width 40 height 40
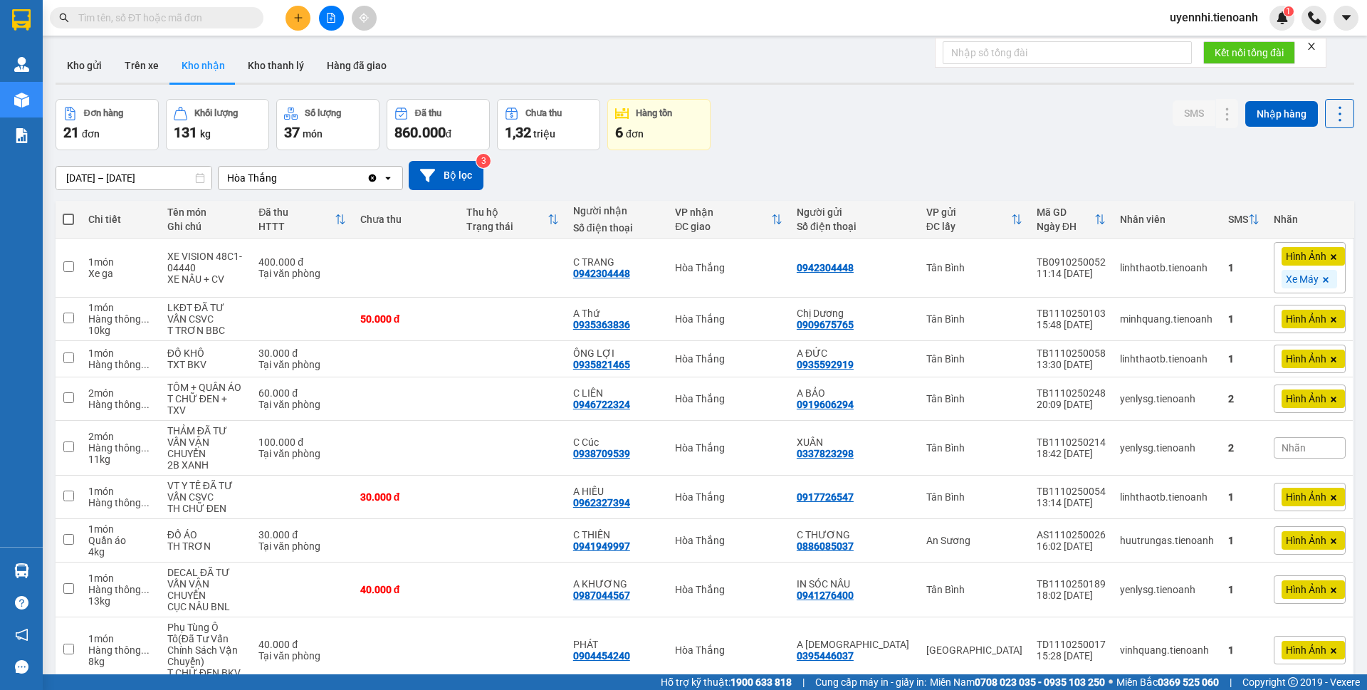
scroll to position [429, 0]
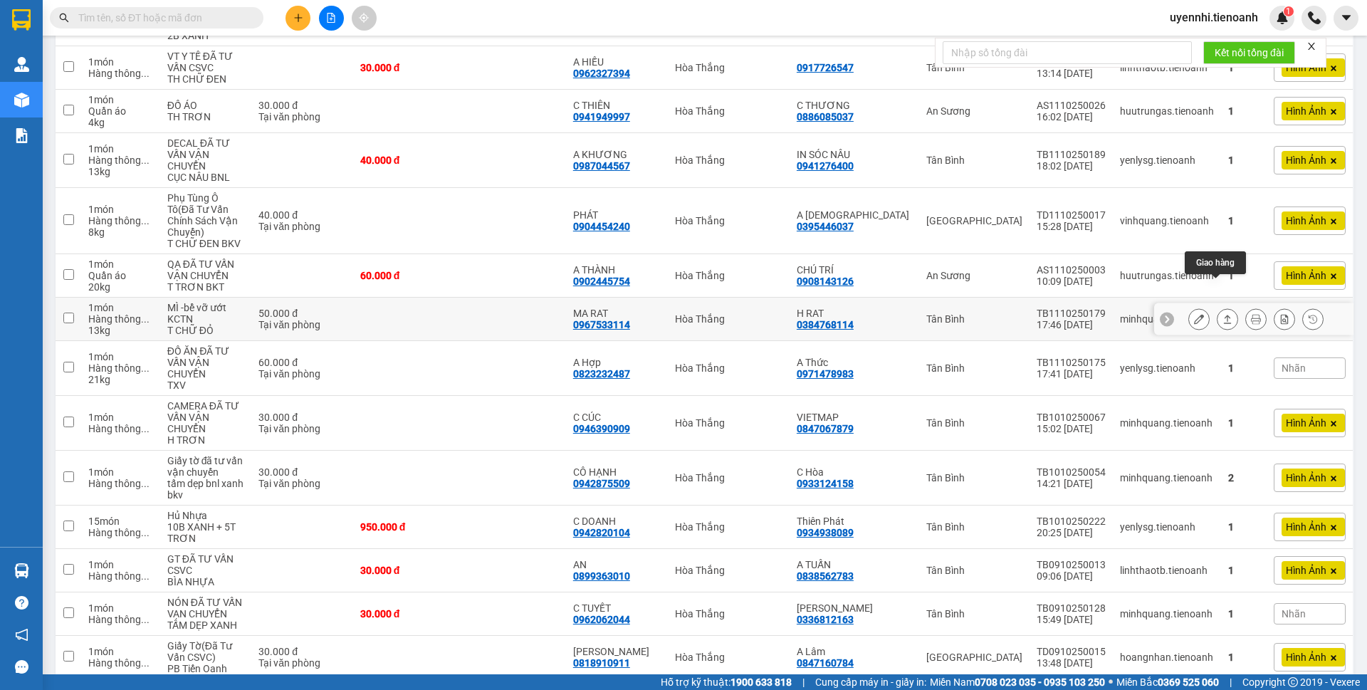
click at [1224, 315] on icon at bounding box center [1228, 319] width 8 height 9
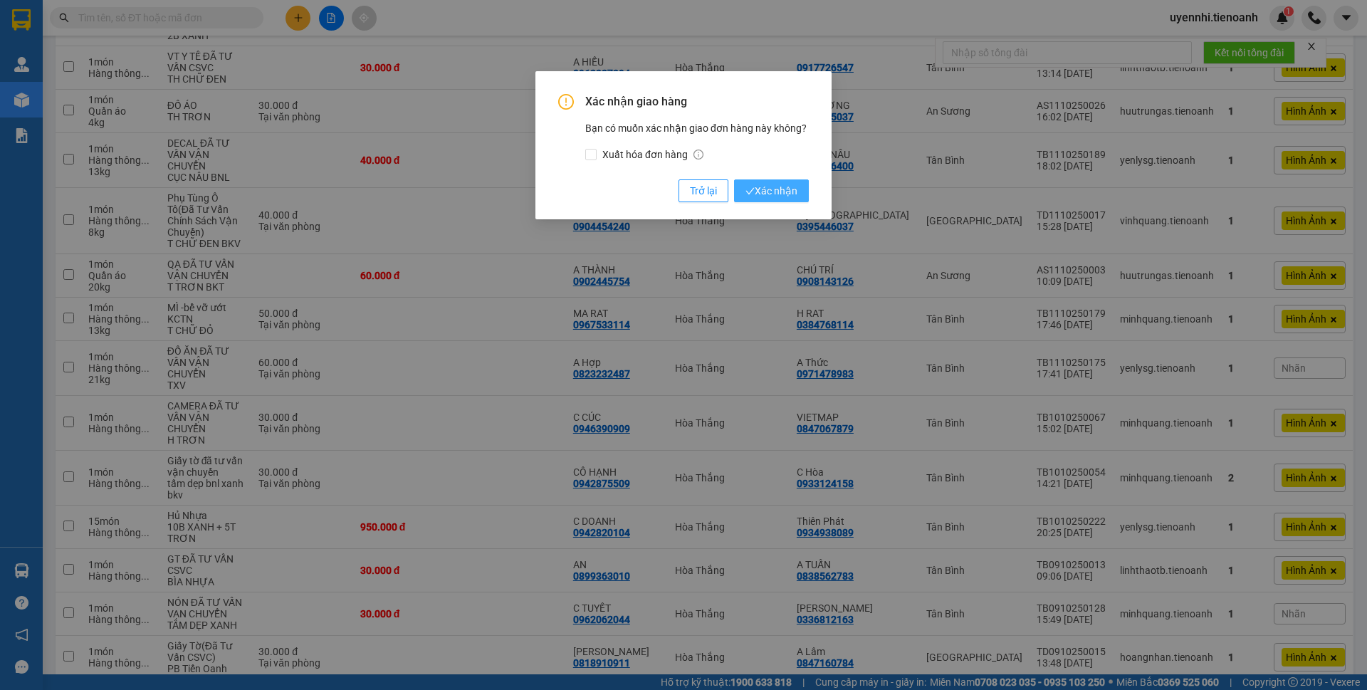
click at [770, 185] on span "Xác nhận" at bounding box center [771, 191] width 52 height 16
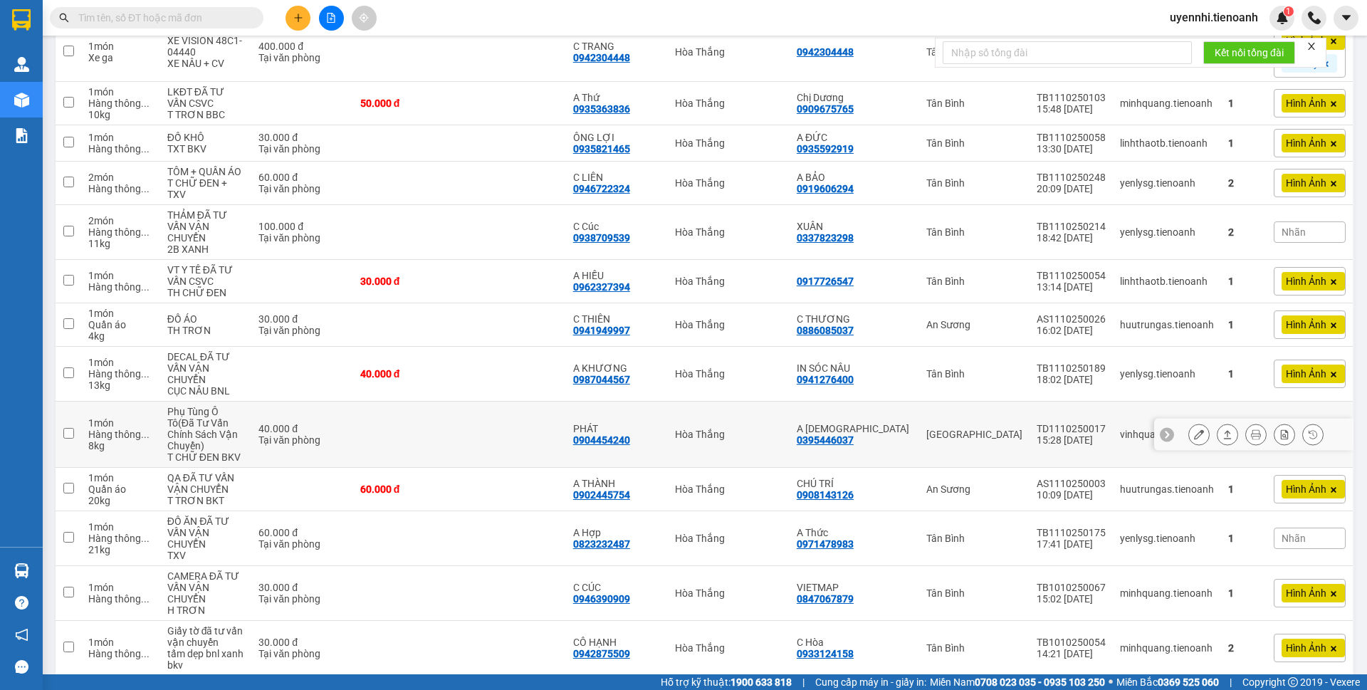
scroll to position [144, 0]
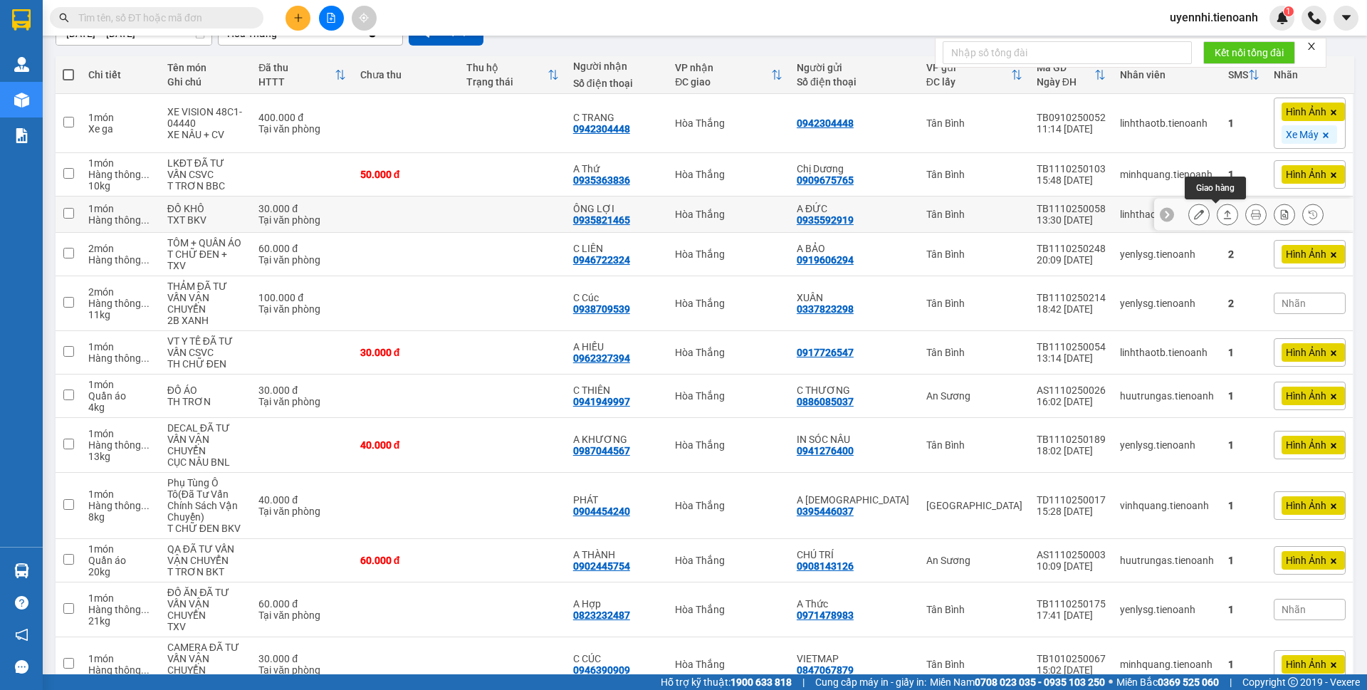
click at [1222, 216] on icon at bounding box center [1227, 214] width 10 height 10
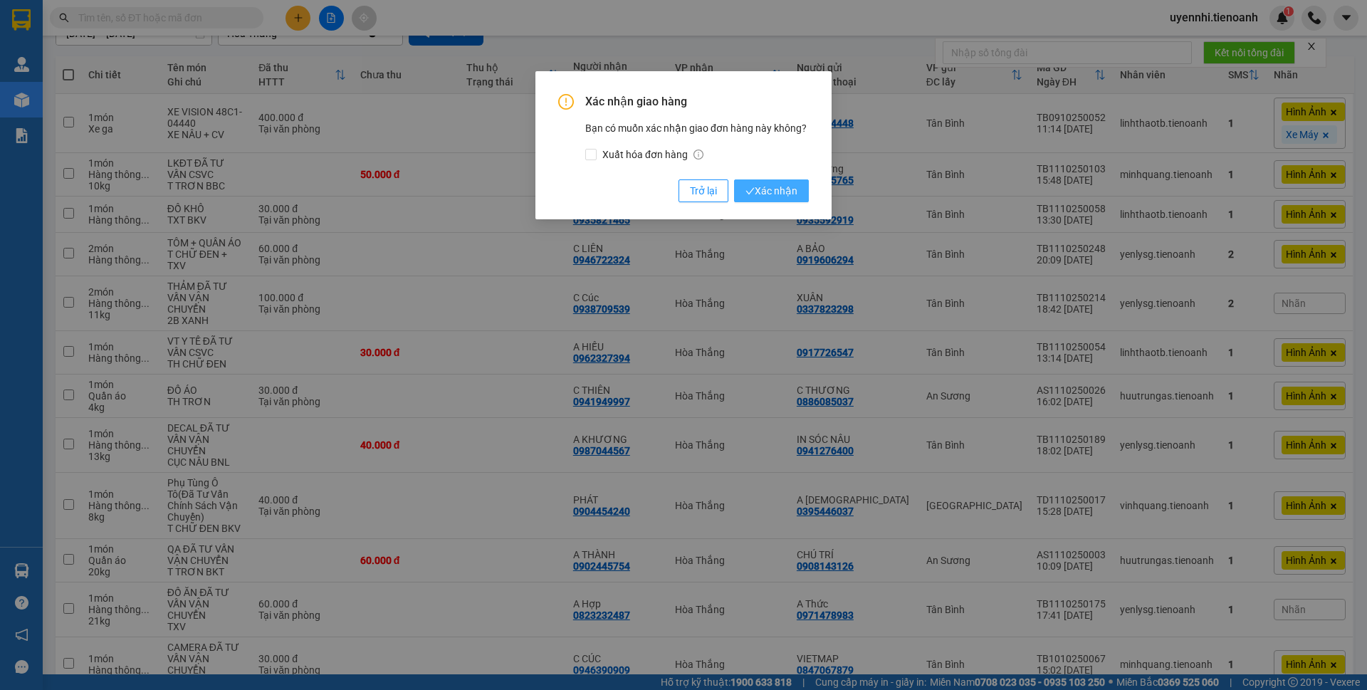
click at [780, 197] on span "Xác nhận" at bounding box center [771, 191] width 52 height 16
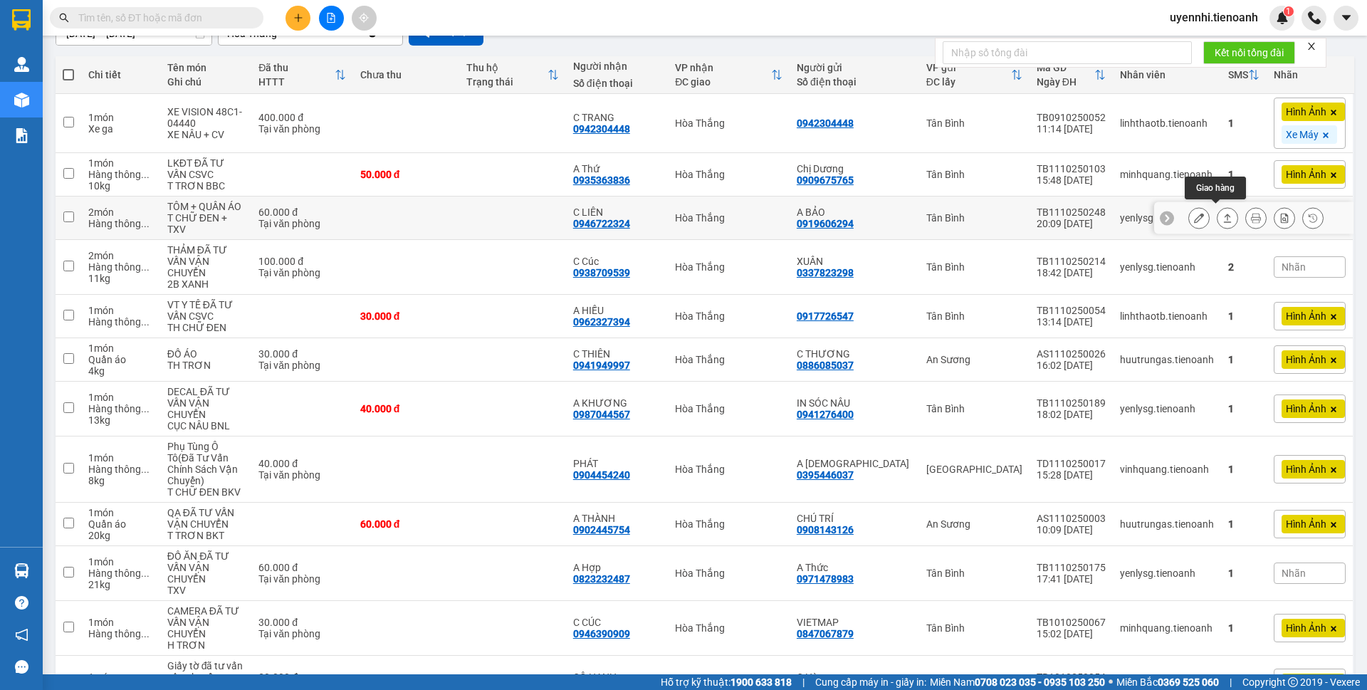
click at [1222, 215] on icon at bounding box center [1227, 218] width 10 height 10
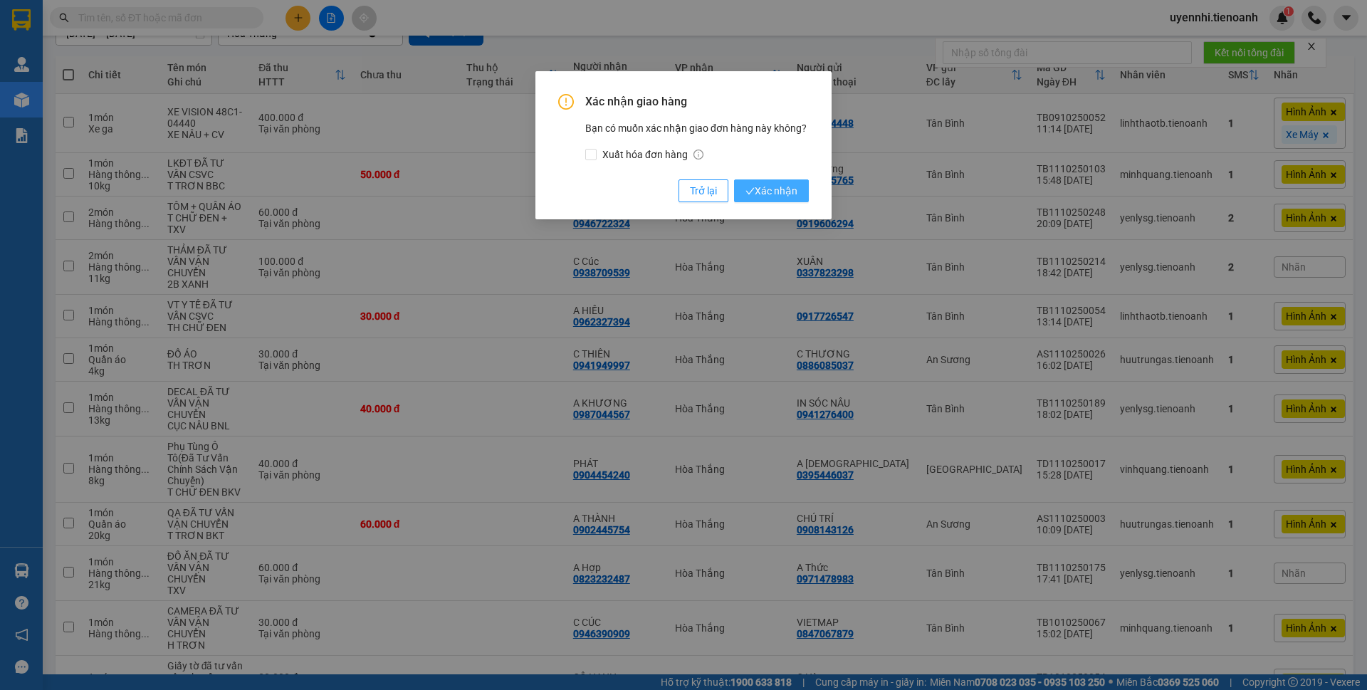
click at [778, 195] on span "Xác nhận" at bounding box center [771, 191] width 52 height 16
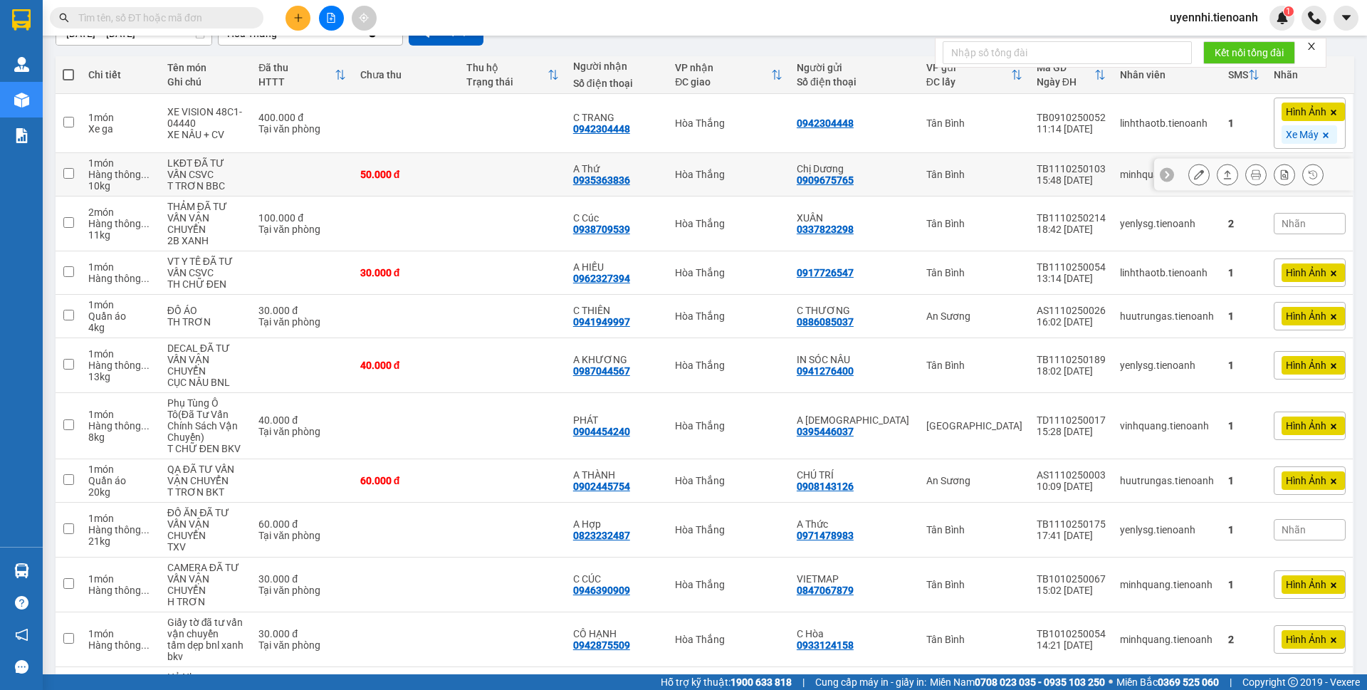
click at [1217, 175] on button at bounding box center [1227, 174] width 20 height 25
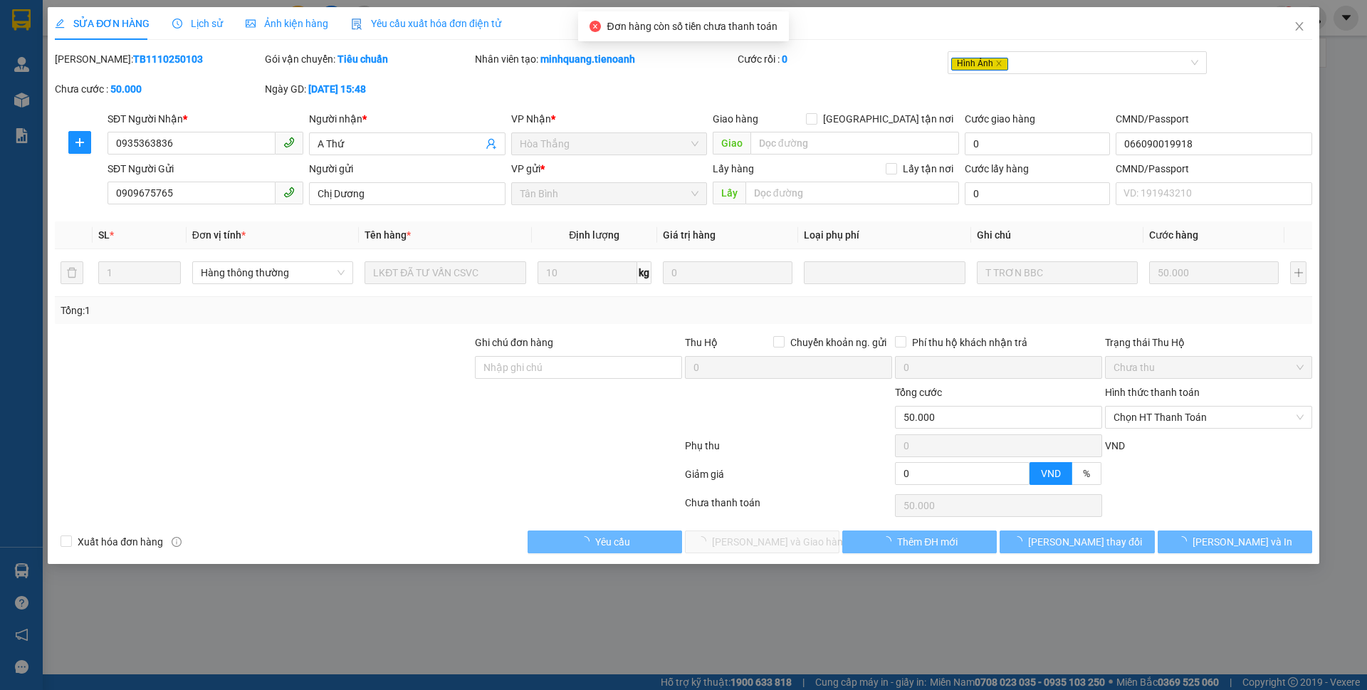
type input "0935363836"
type input "A Thứ"
type input "066090019918"
type input "0909675765"
type input "Chị Dương"
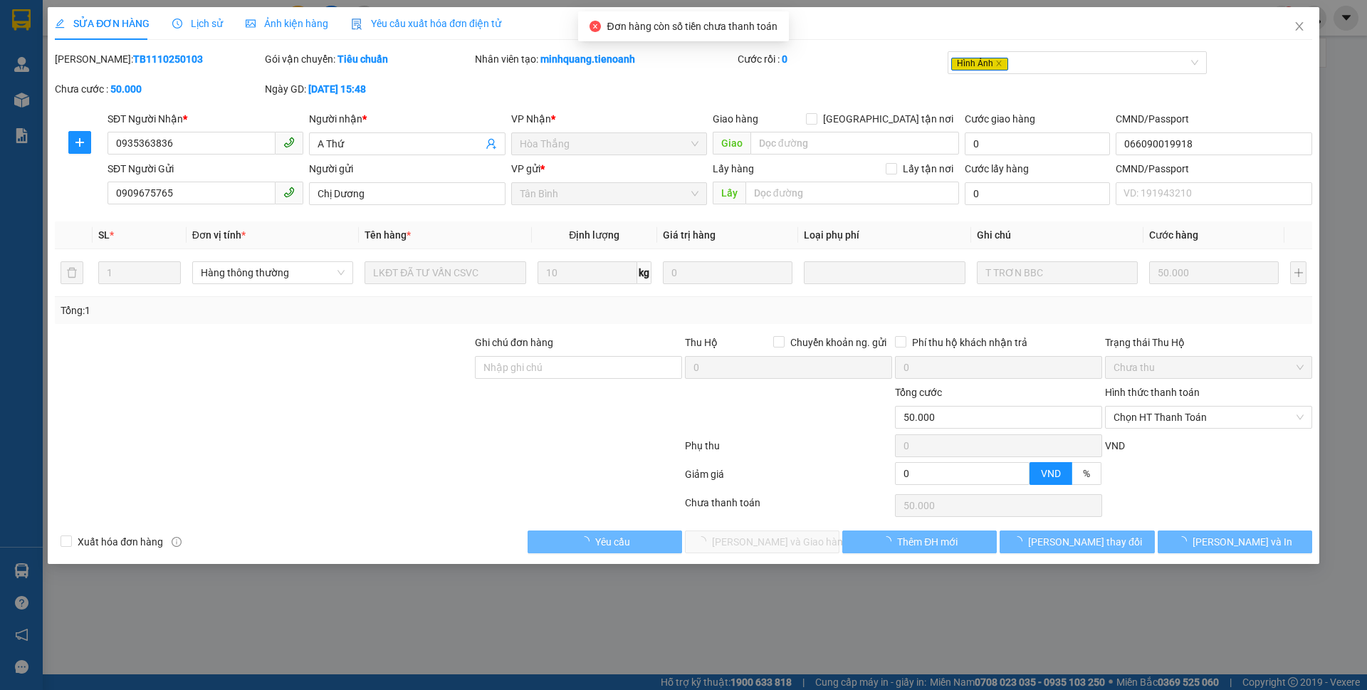
type input "0"
type input "50.000"
click at [1136, 416] on span "Chọn HT Thanh Toán" at bounding box center [1208, 416] width 190 height 21
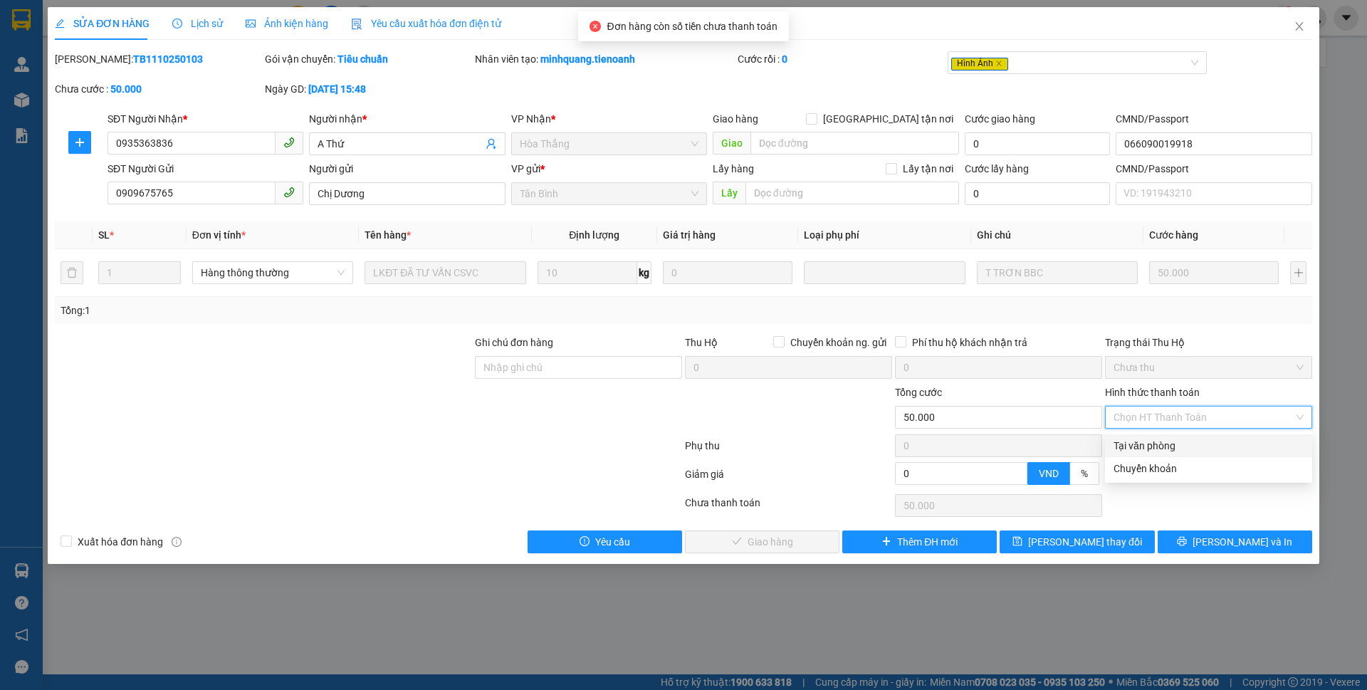
click at [1149, 444] on div "Tại văn phòng" at bounding box center [1208, 446] width 190 height 16
type input "0"
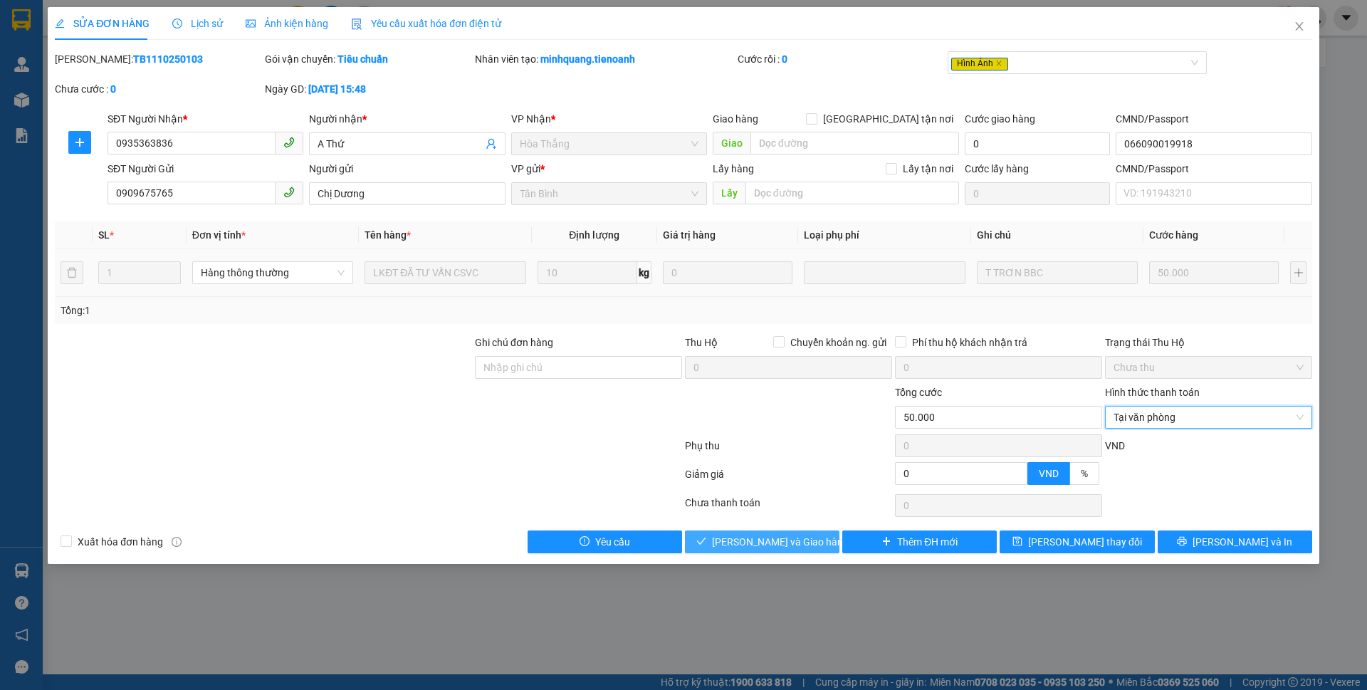
click at [814, 537] on button "Lưu và Giao hàng" at bounding box center [762, 541] width 154 height 23
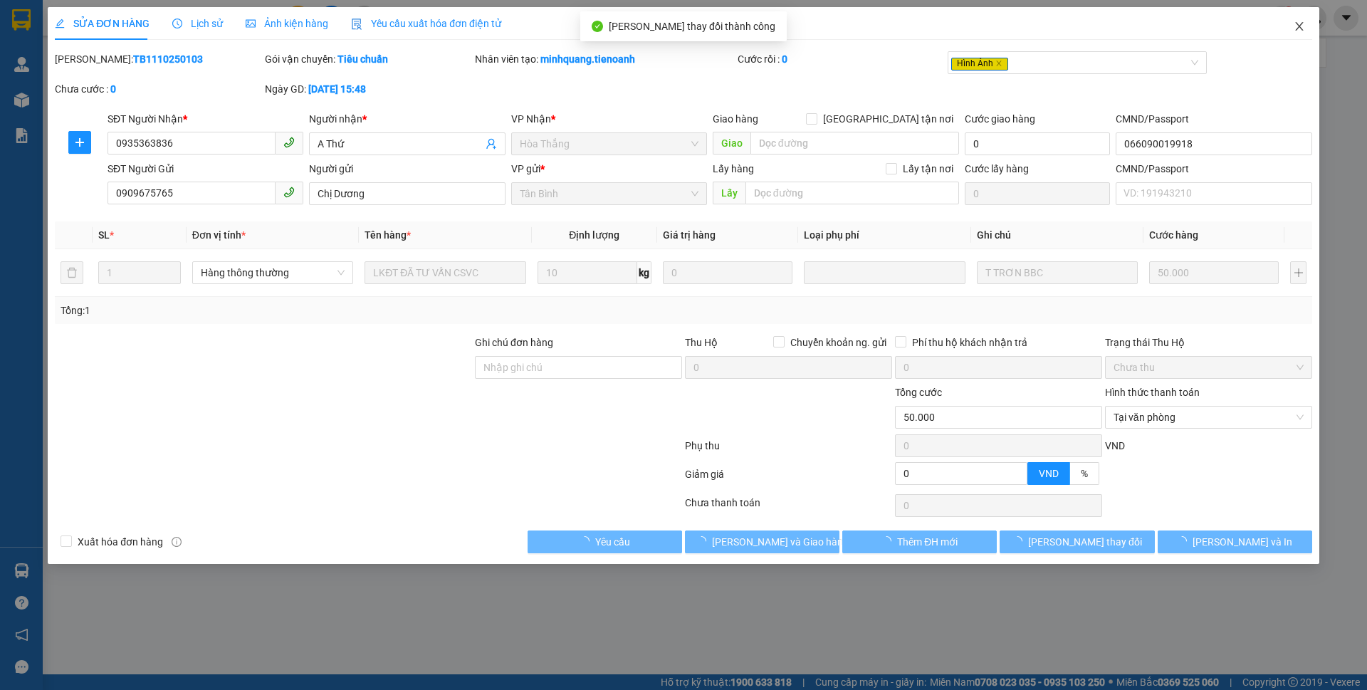
click at [1298, 25] on icon "close" at bounding box center [1299, 26] width 8 height 9
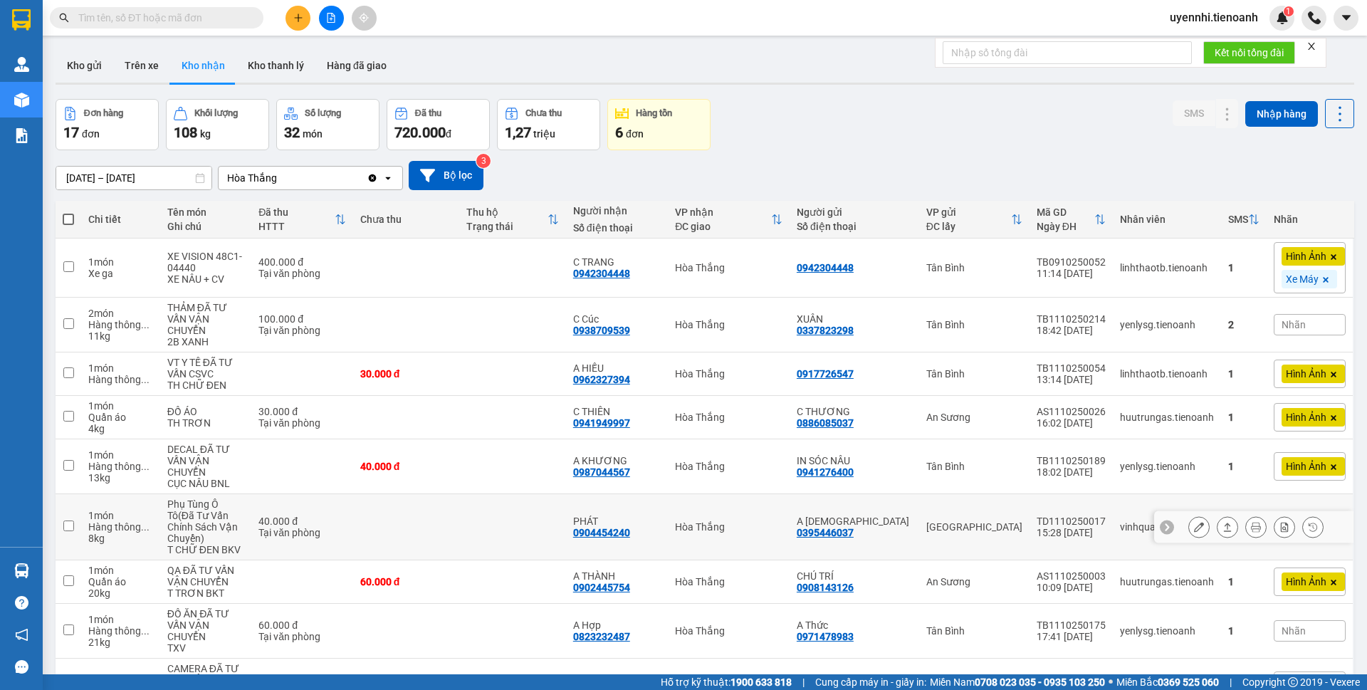
scroll to position [71, 0]
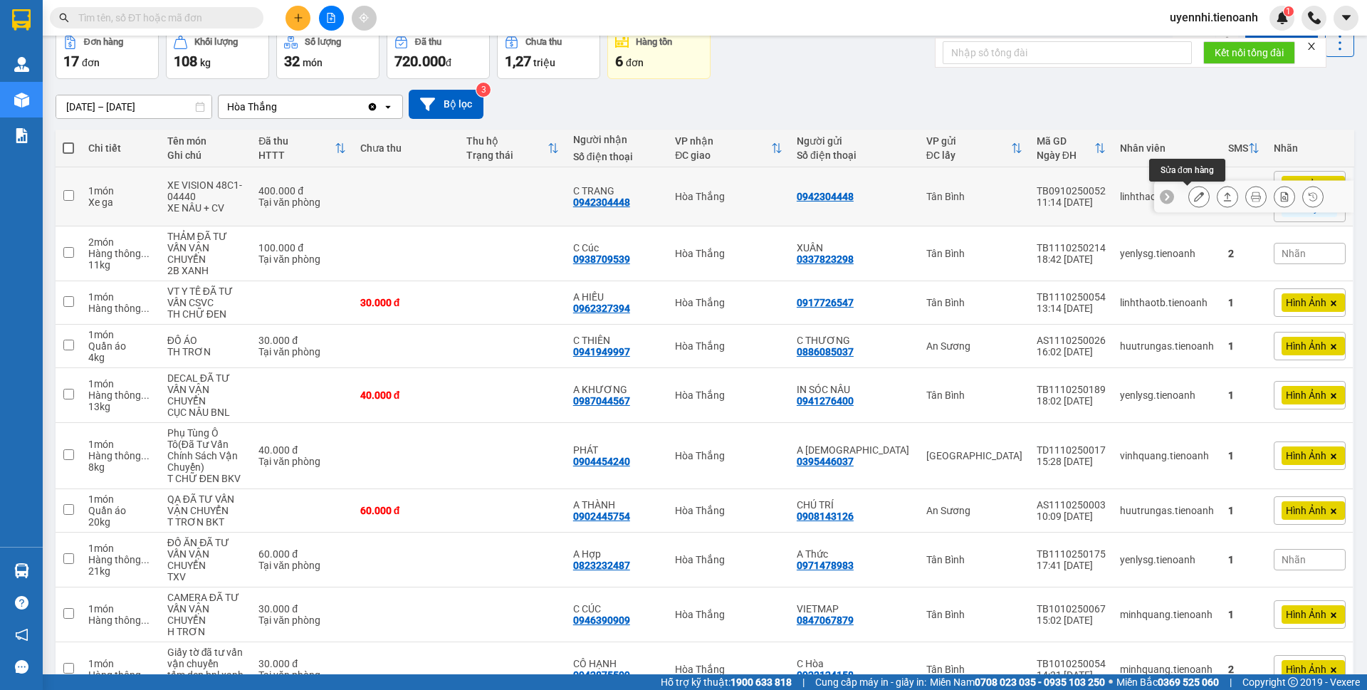
click at [1193, 196] on button at bounding box center [1199, 196] width 20 height 25
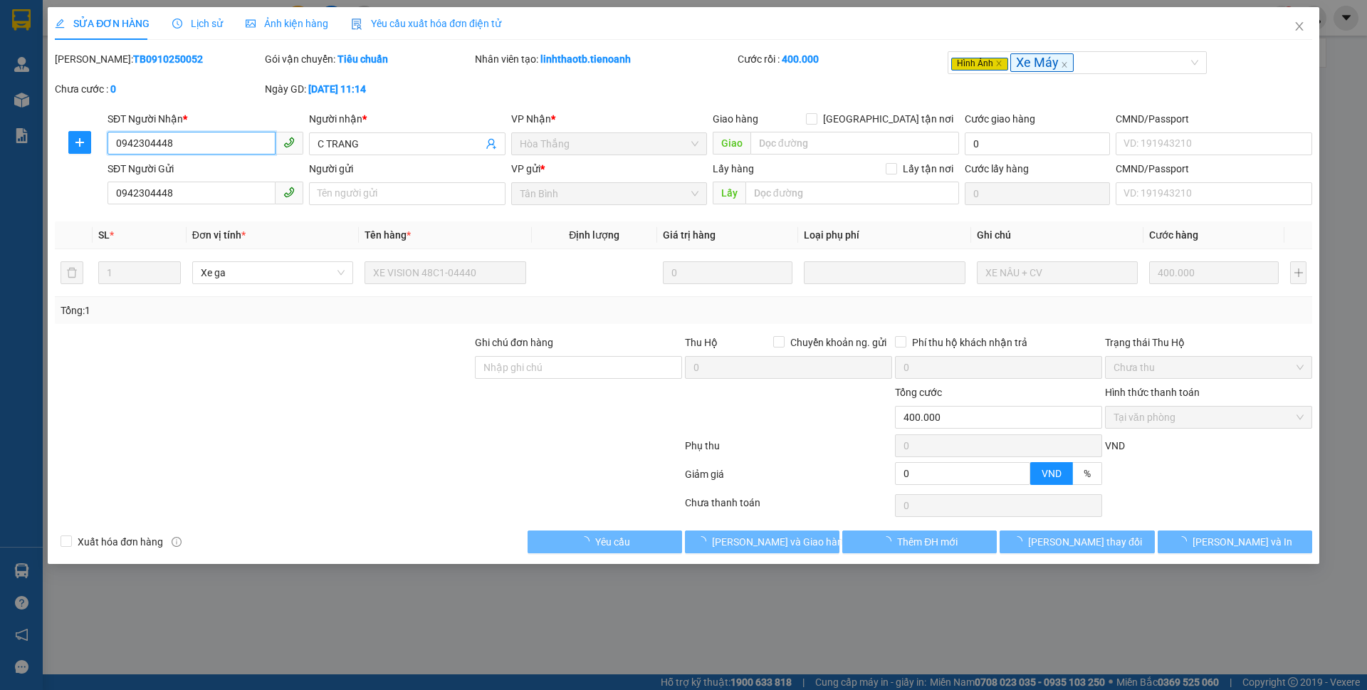
type input "0942304448"
type input "C TRANG"
type input "0942304448"
type input "0"
type input "400.000"
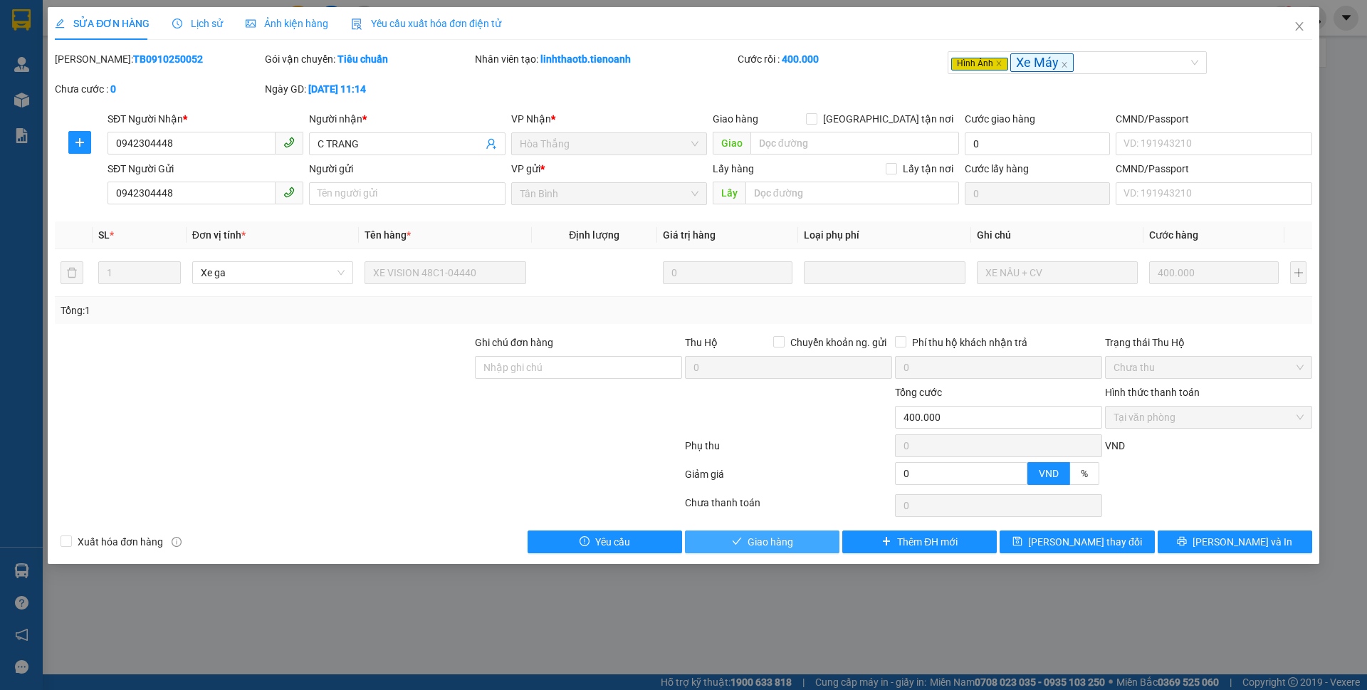
click at [773, 542] on span "Giao hàng" at bounding box center [770, 542] width 46 height 16
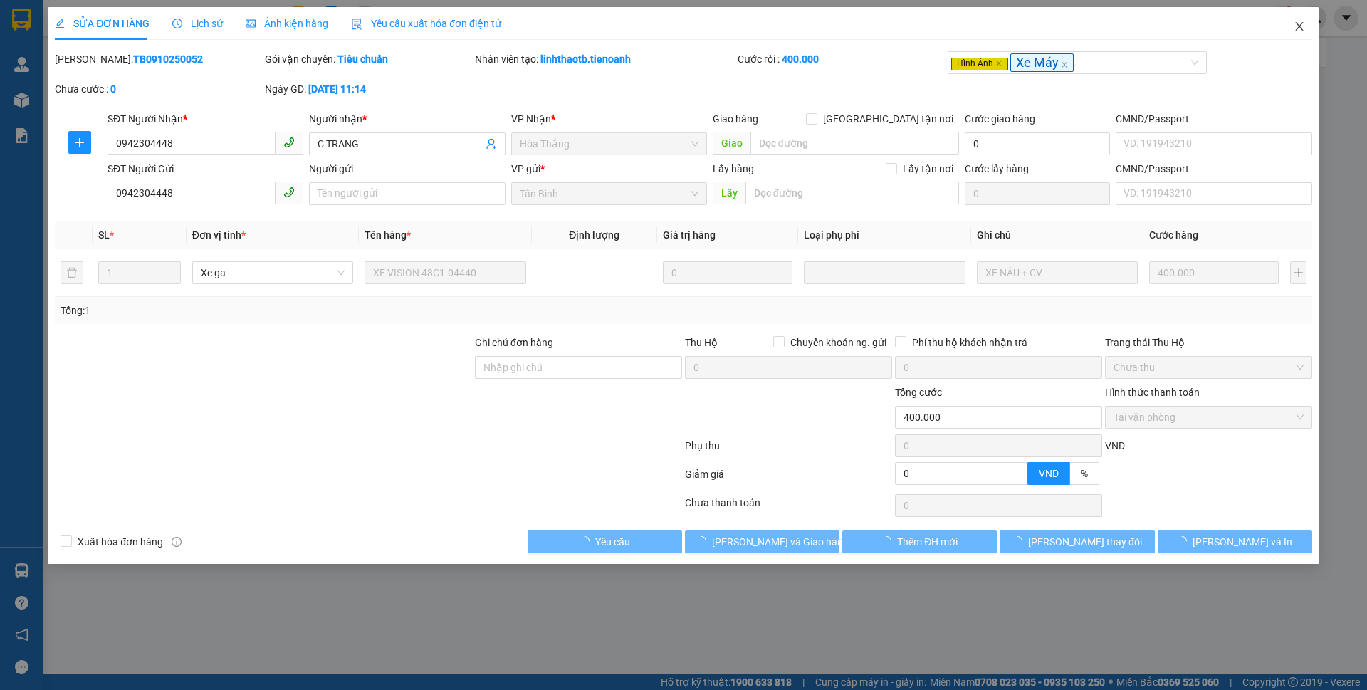
click at [1305, 31] on span "Close" at bounding box center [1299, 27] width 40 height 40
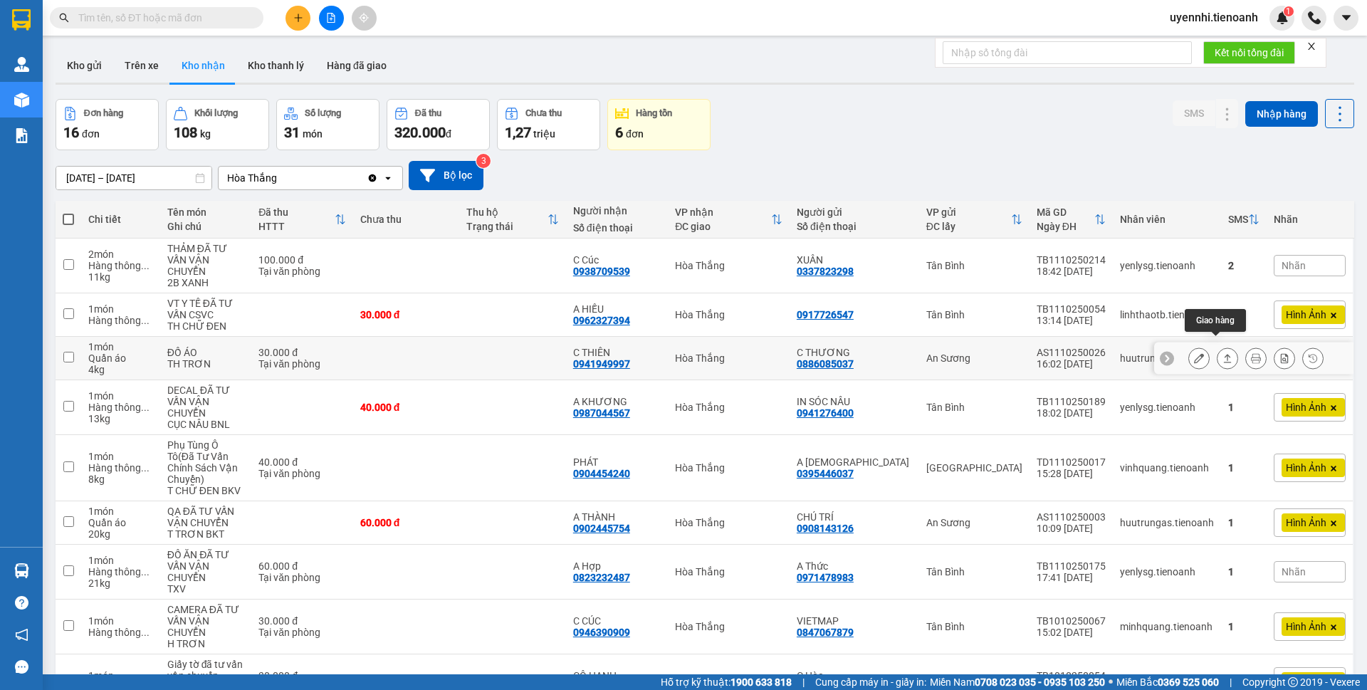
click at [1221, 346] on button at bounding box center [1227, 358] width 20 height 25
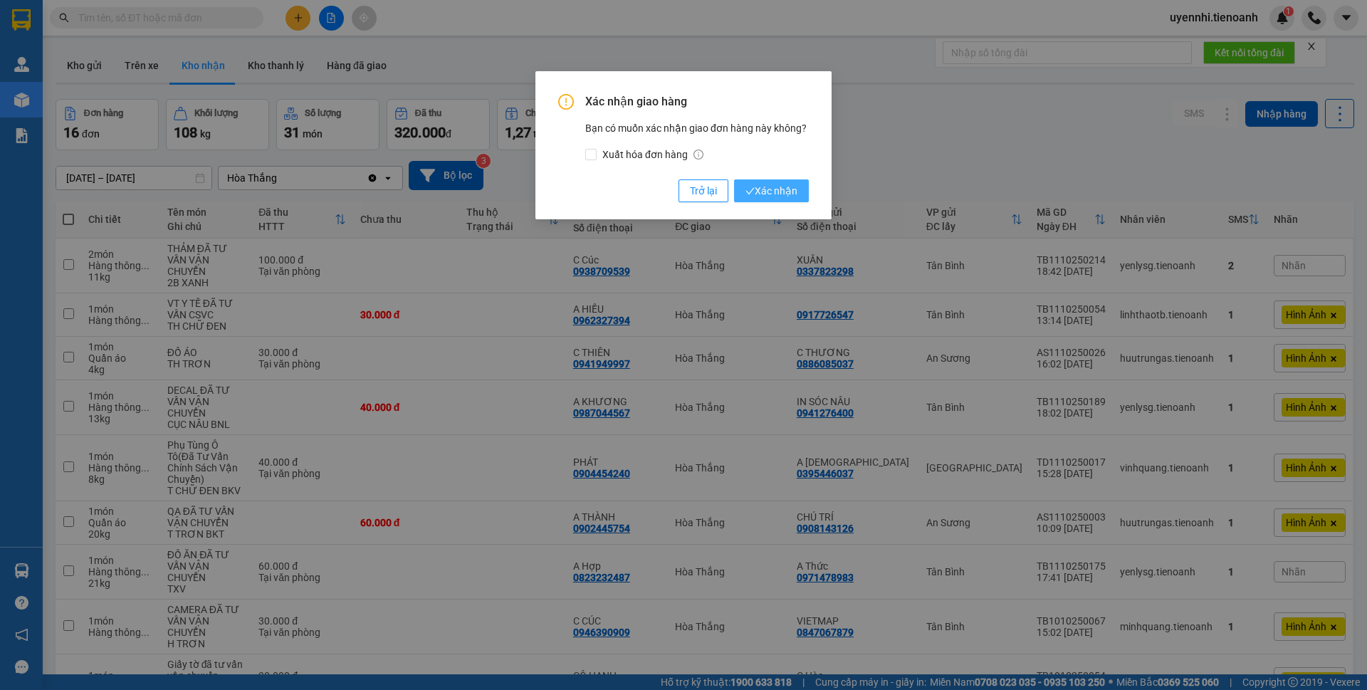
click at [779, 190] on span "Xác nhận" at bounding box center [771, 191] width 52 height 16
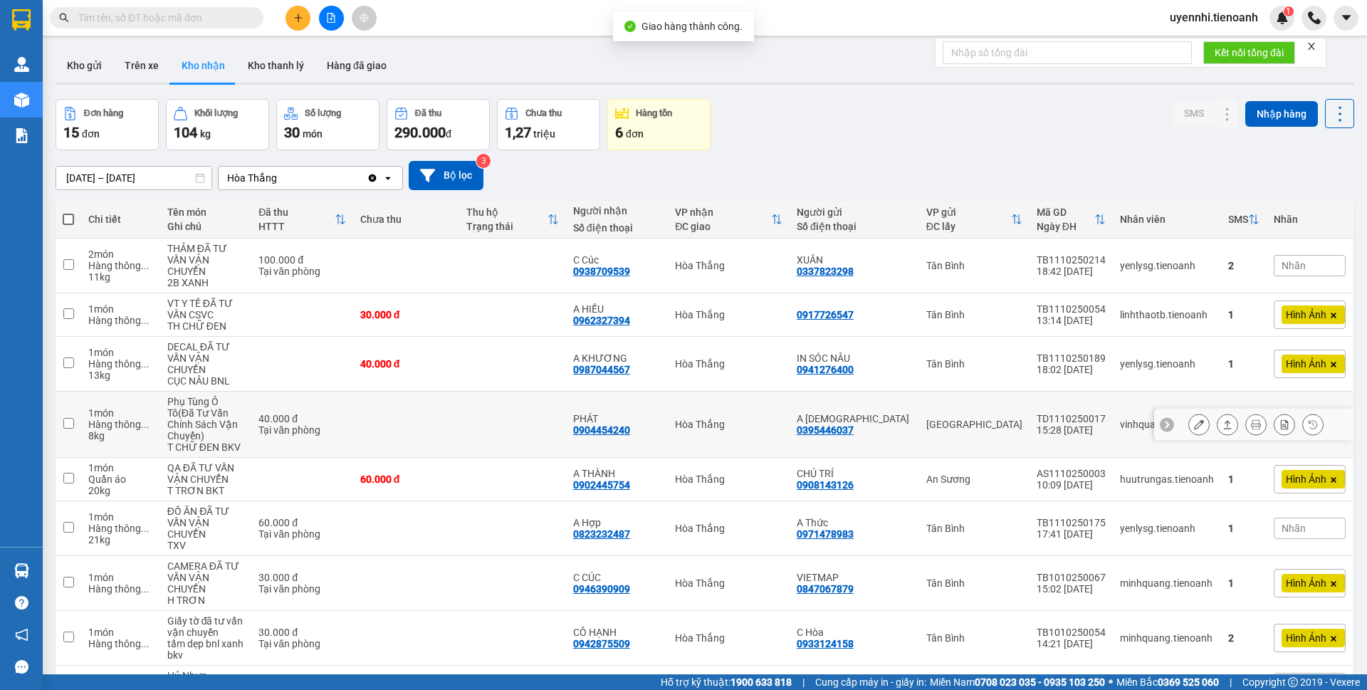
click at [1222, 419] on icon at bounding box center [1227, 424] width 10 height 10
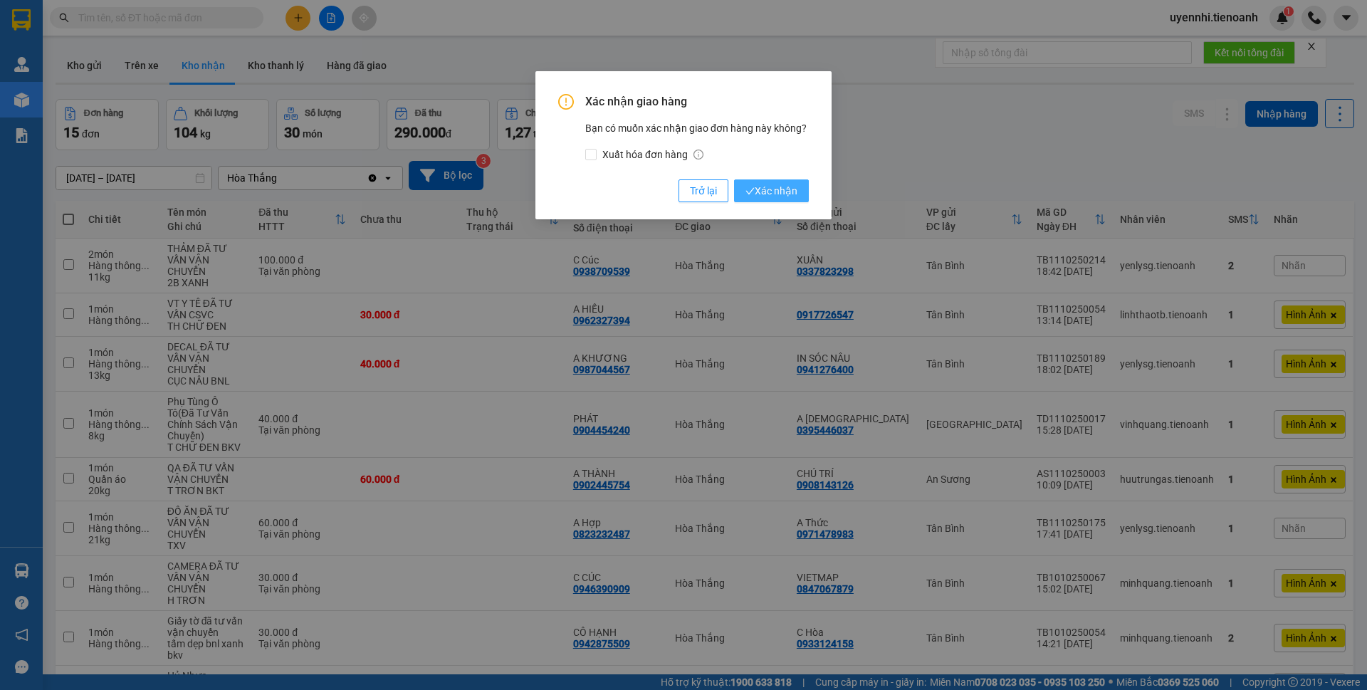
click at [766, 186] on span "Xác nhận" at bounding box center [771, 191] width 52 height 16
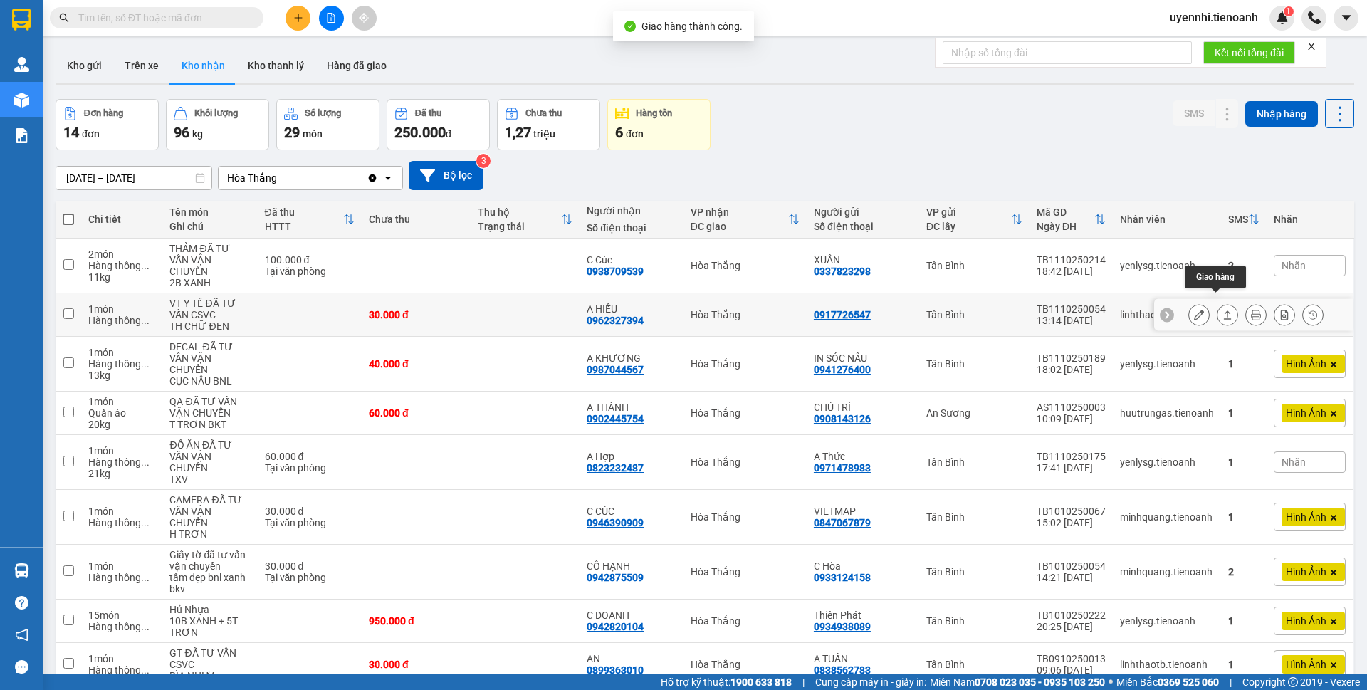
click at [1217, 303] on button at bounding box center [1227, 315] width 20 height 25
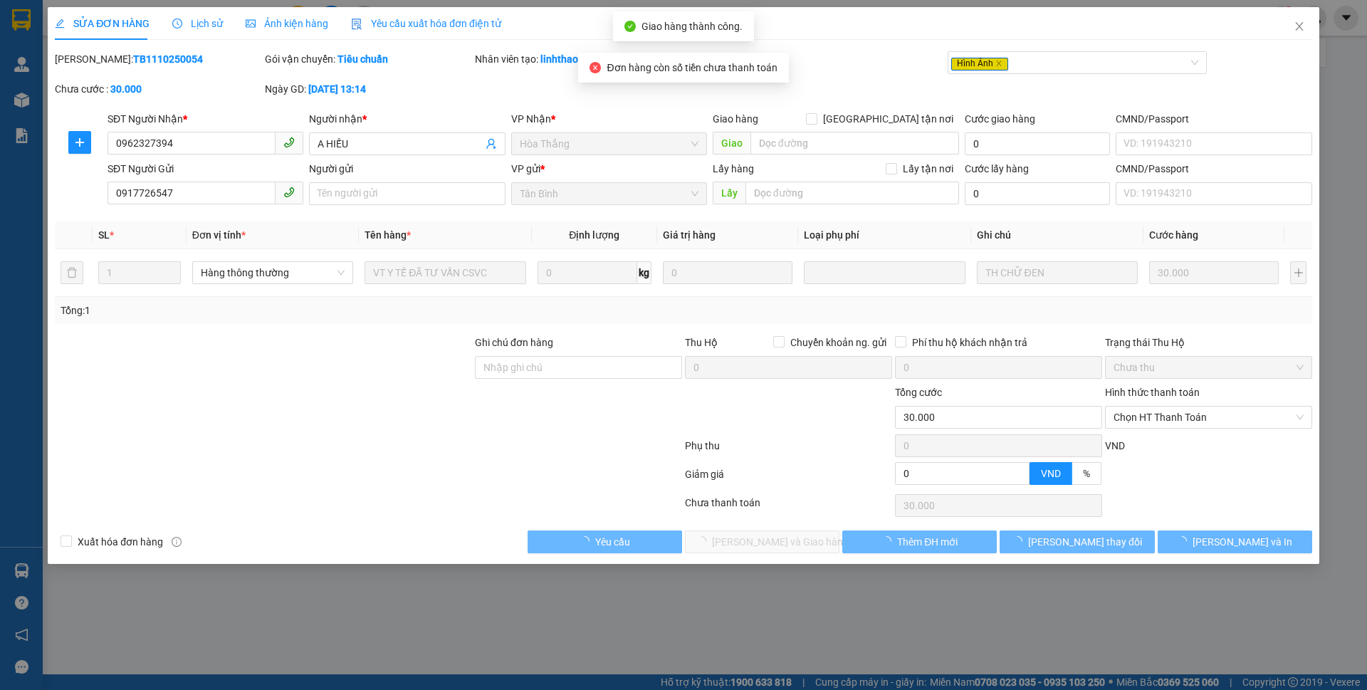
type input "0962327394"
type input "A HIẾU"
type input "0917726547"
type input "0"
type input "30.000"
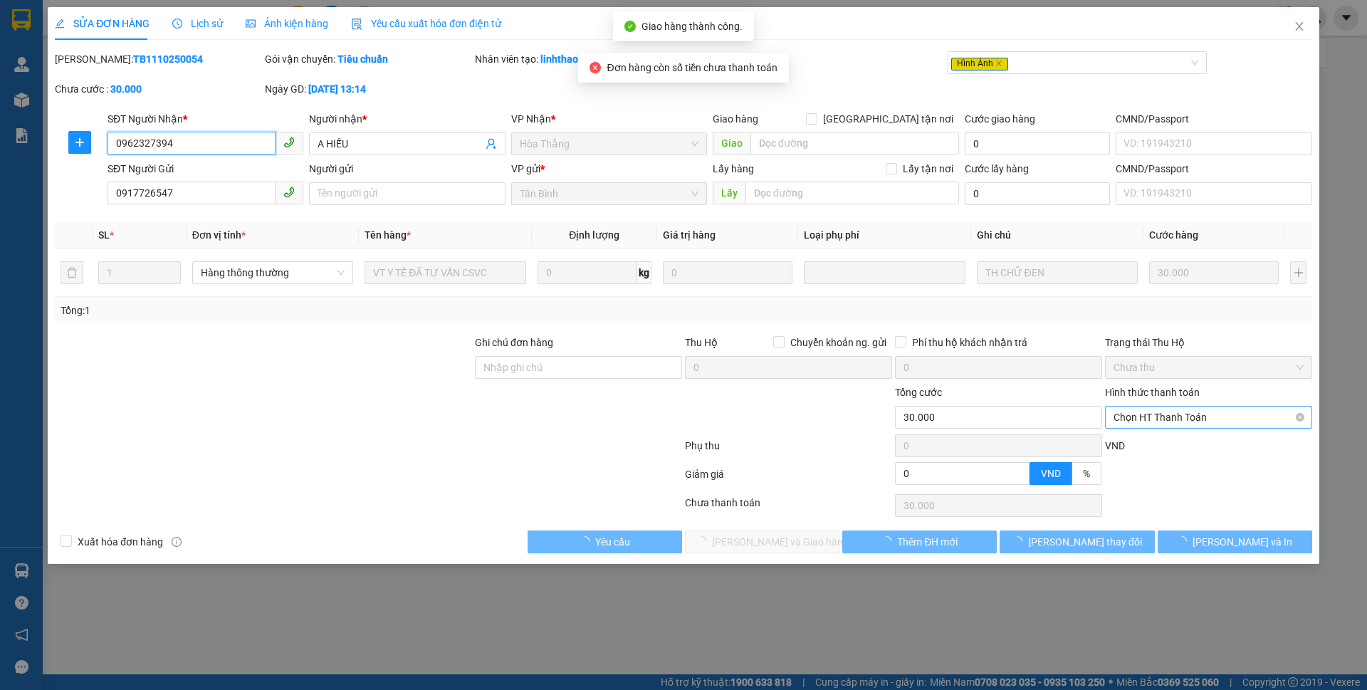
click at [1148, 423] on span "Chọn HT Thanh Toán" at bounding box center [1208, 416] width 190 height 21
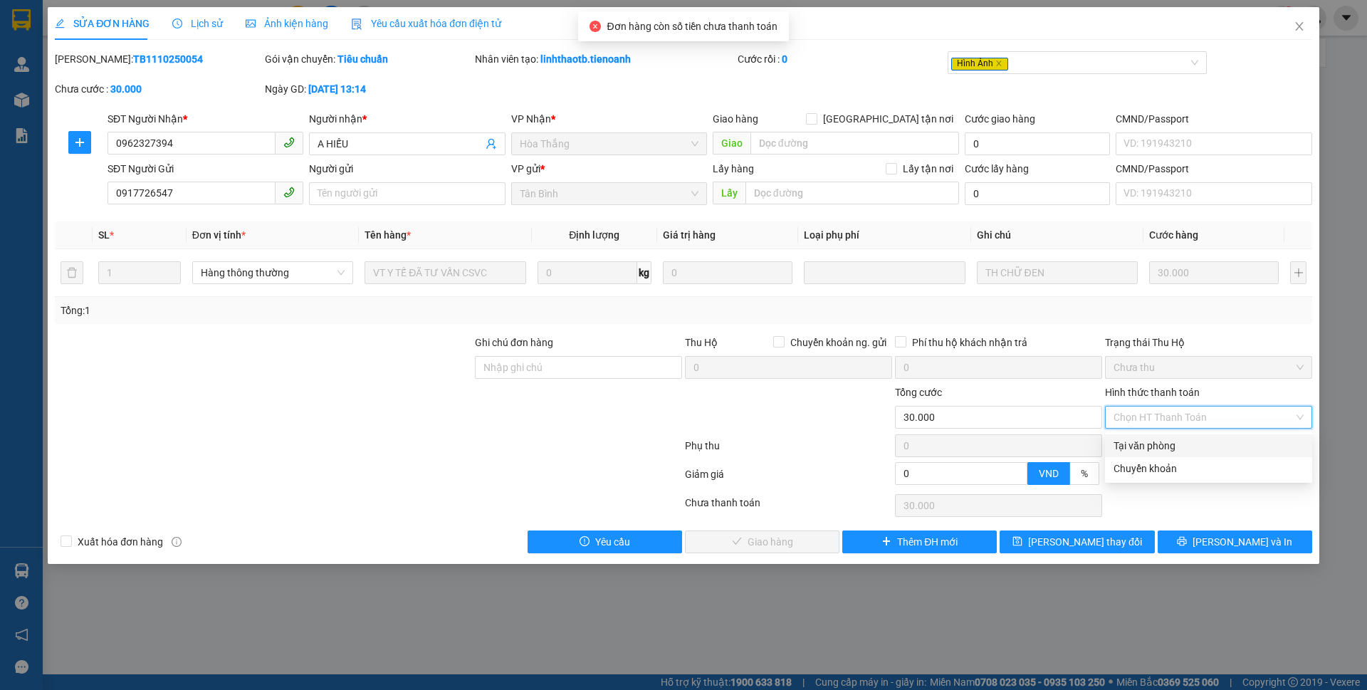
click at [1134, 453] on div "Tại văn phòng" at bounding box center [1208, 446] width 190 height 16
type input "0"
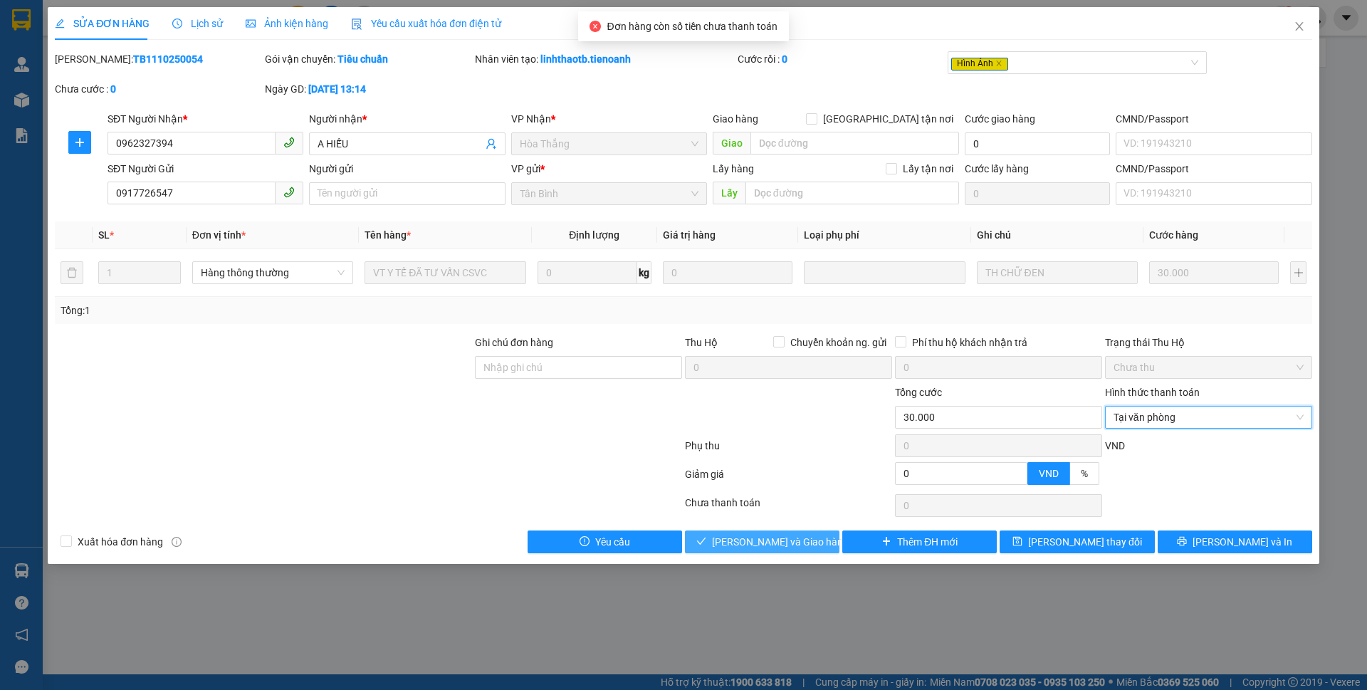
click at [781, 532] on button "Lưu và Giao hàng" at bounding box center [762, 541] width 154 height 23
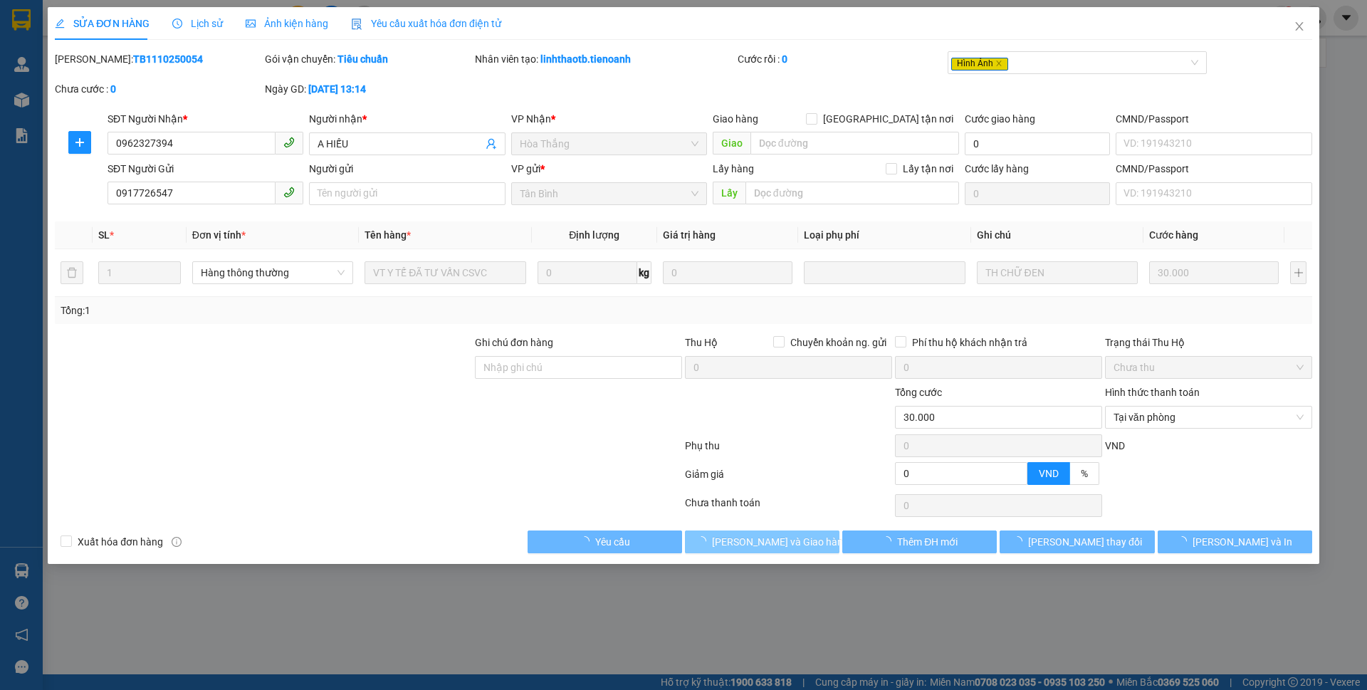
click at [780, 547] on span "Lưu và Giao hàng" at bounding box center [780, 542] width 137 height 16
click at [1297, 32] on icon "close" at bounding box center [1298, 26] width 11 height 11
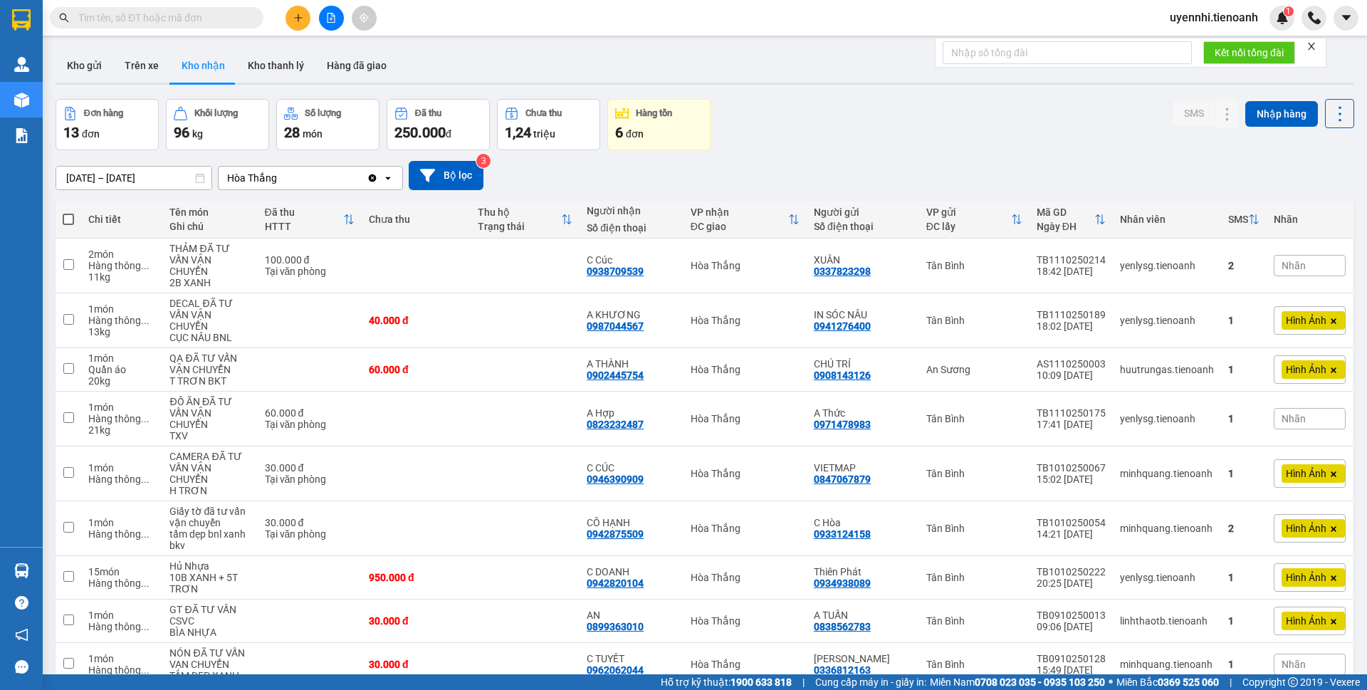
click at [81, 178] on input "28/09/2025 – 12/10/2025" at bounding box center [133, 178] width 155 height 23
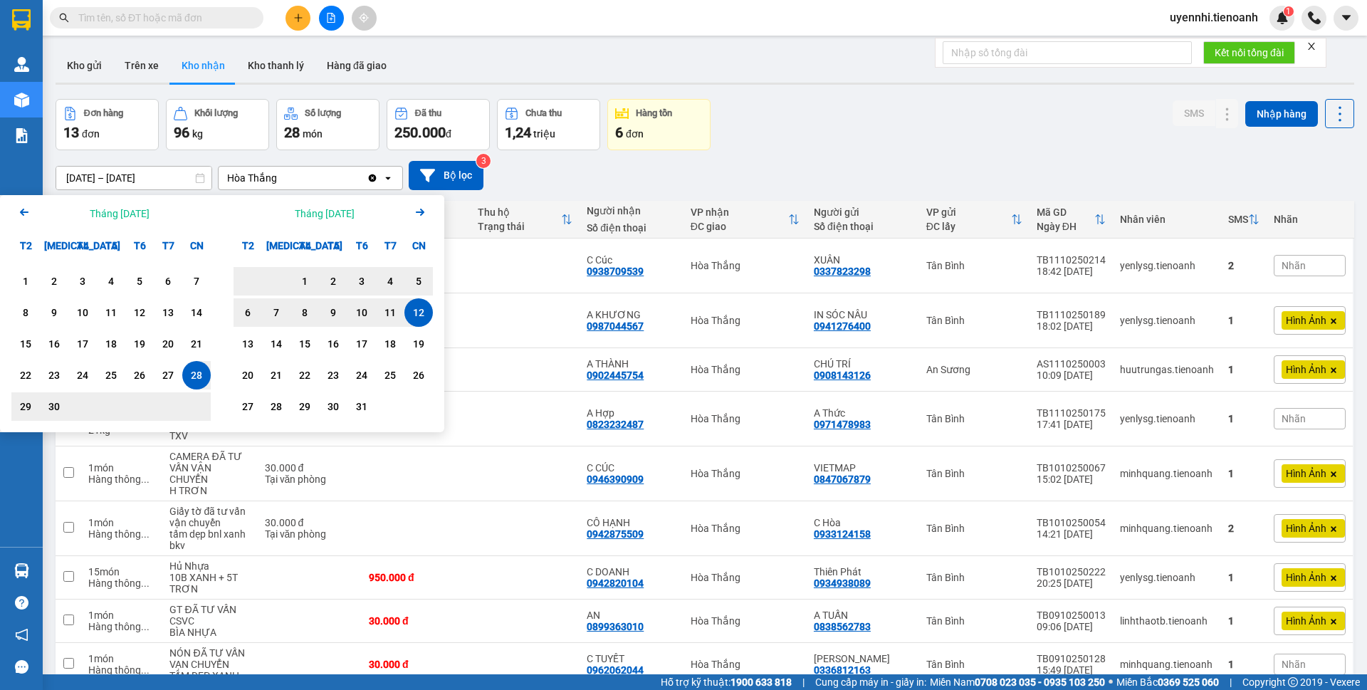
click at [23, 215] on icon "Previous month." at bounding box center [24, 212] width 9 height 7
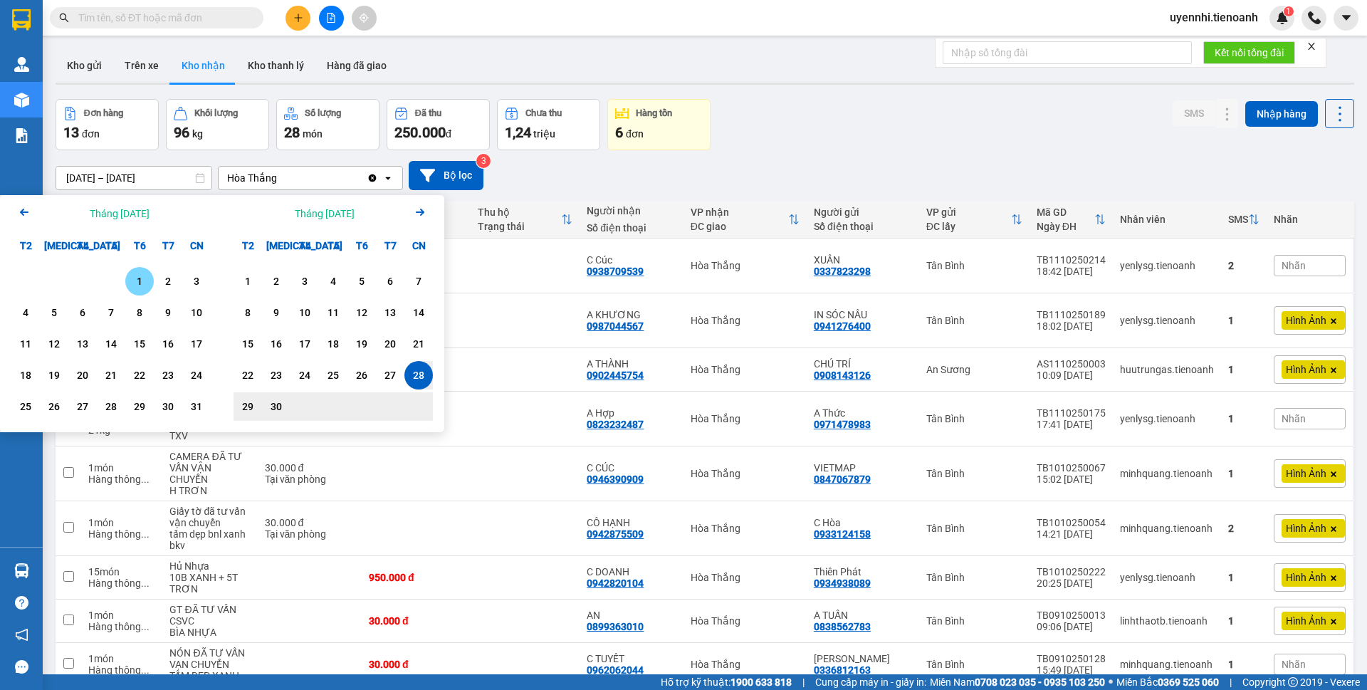
click at [23, 215] on icon "Previous month." at bounding box center [24, 212] width 9 height 7
click at [26, 213] on icon "Previous month." at bounding box center [24, 212] width 9 height 7
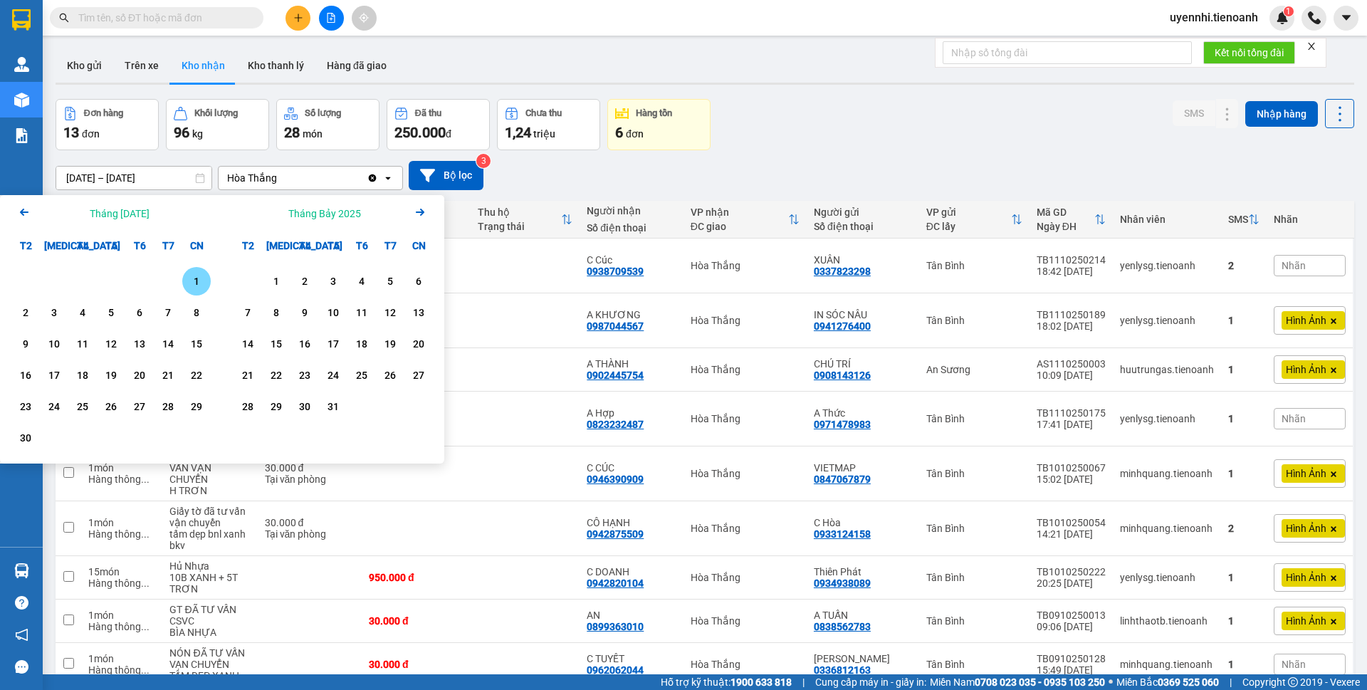
click at [26, 213] on icon "Previous month." at bounding box center [24, 212] width 9 height 7
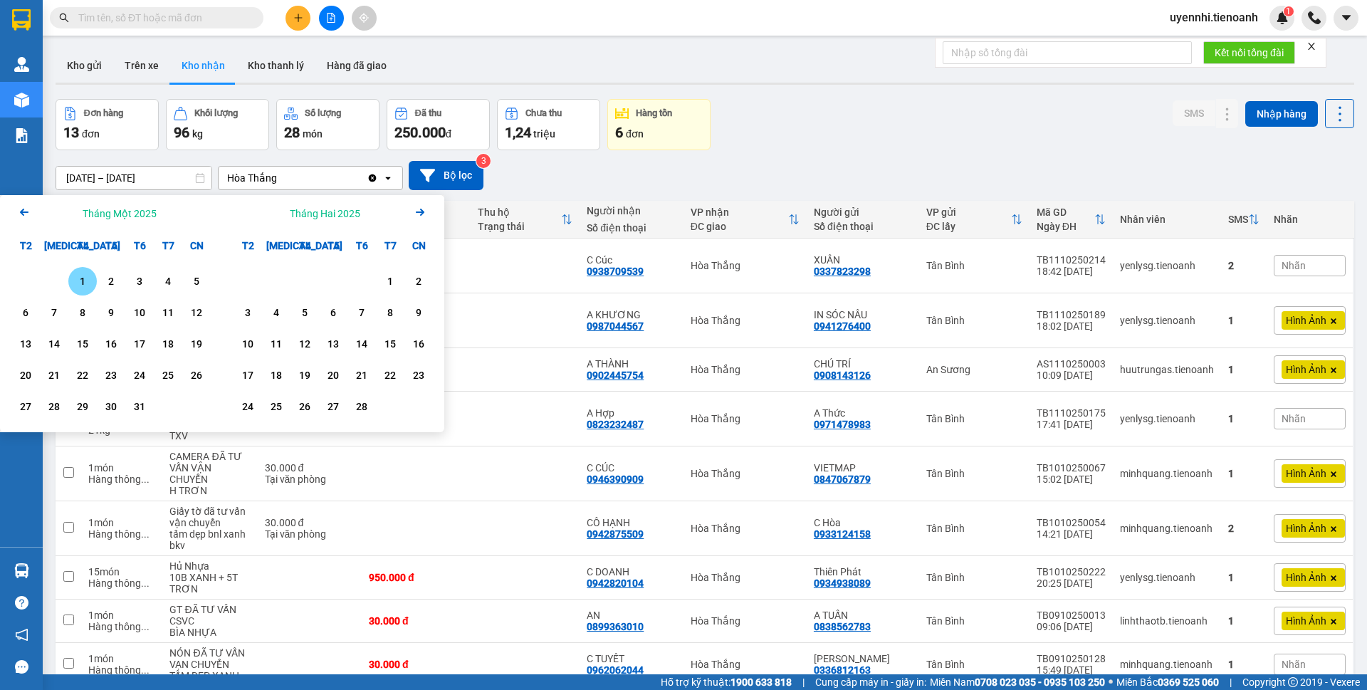
click at [26, 213] on icon "Previous month." at bounding box center [24, 212] width 9 height 7
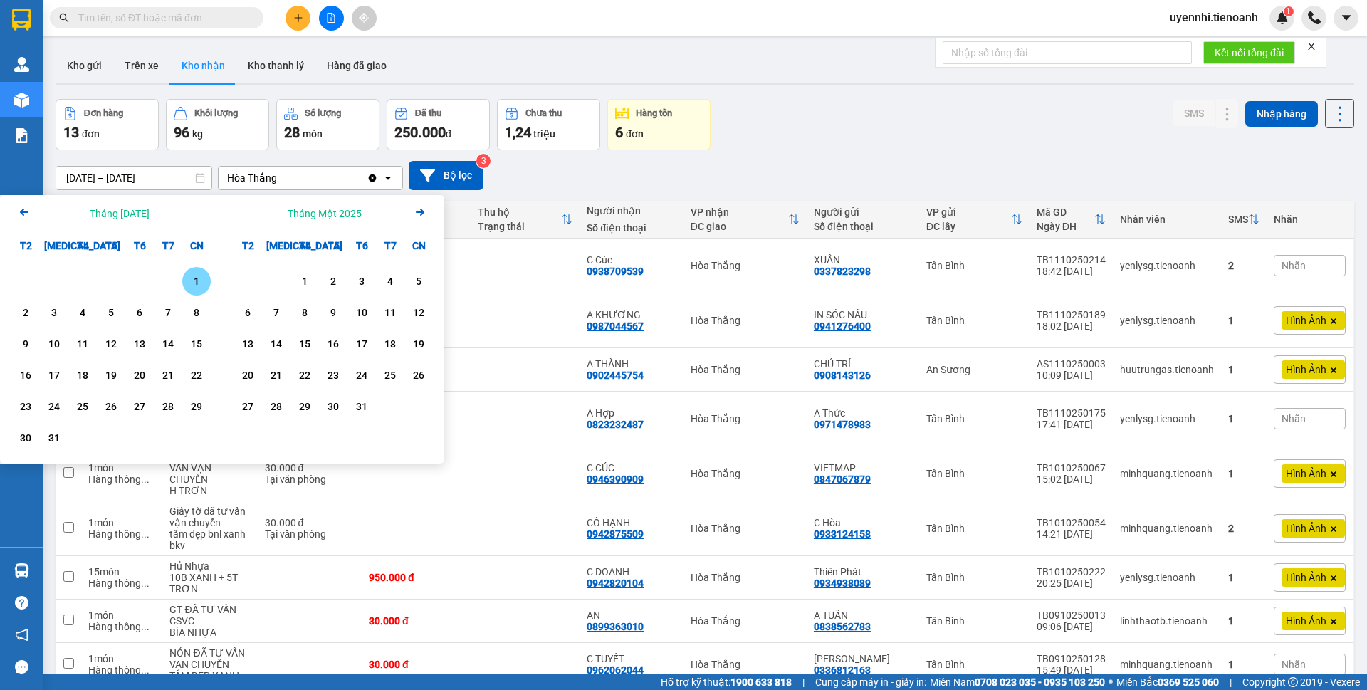
click at [26, 213] on icon "Previous month." at bounding box center [24, 212] width 9 height 7
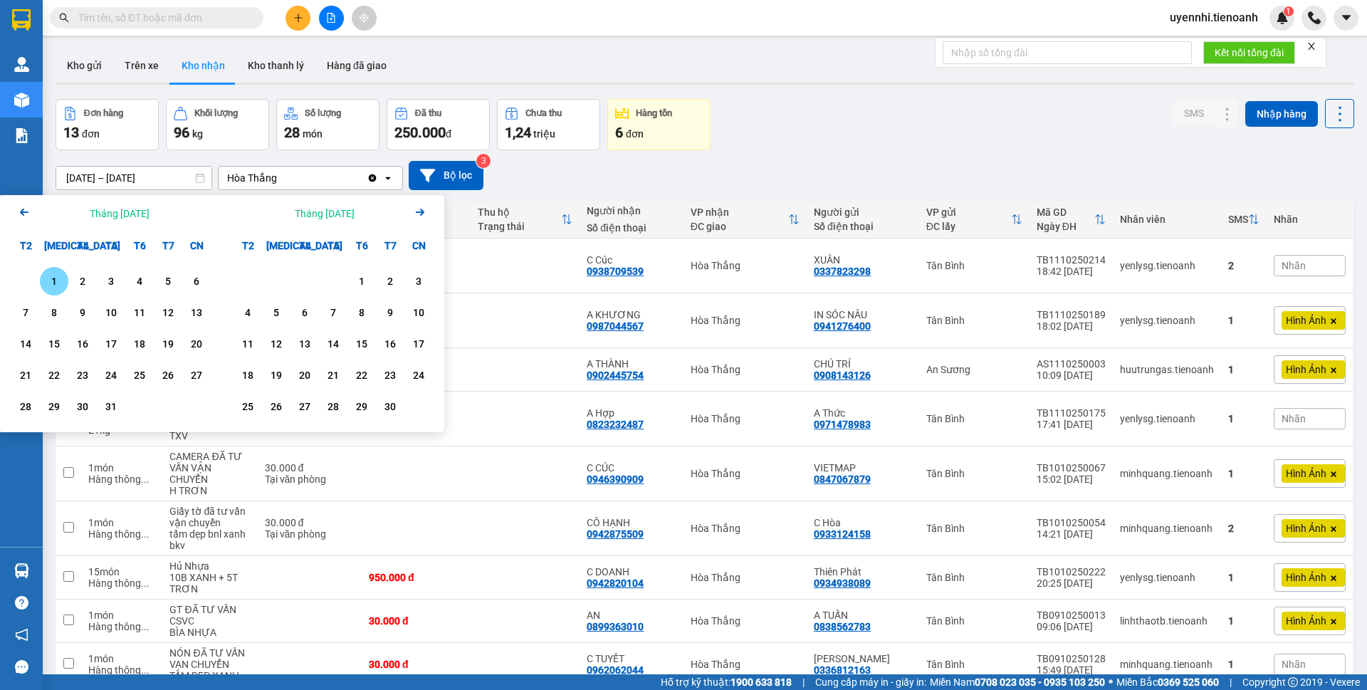
click at [26, 213] on icon "Previous month." at bounding box center [24, 212] width 9 height 7
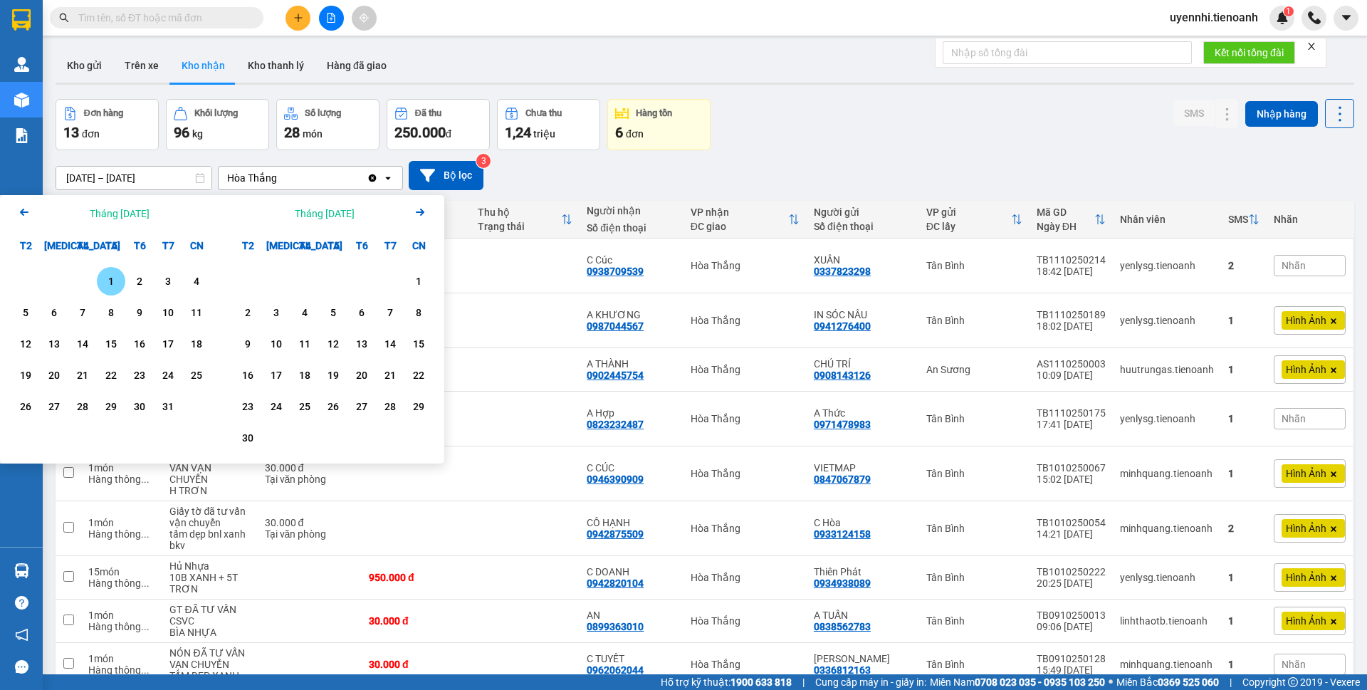
click at [26, 213] on icon "Previous month." at bounding box center [24, 212] width 9 height 7
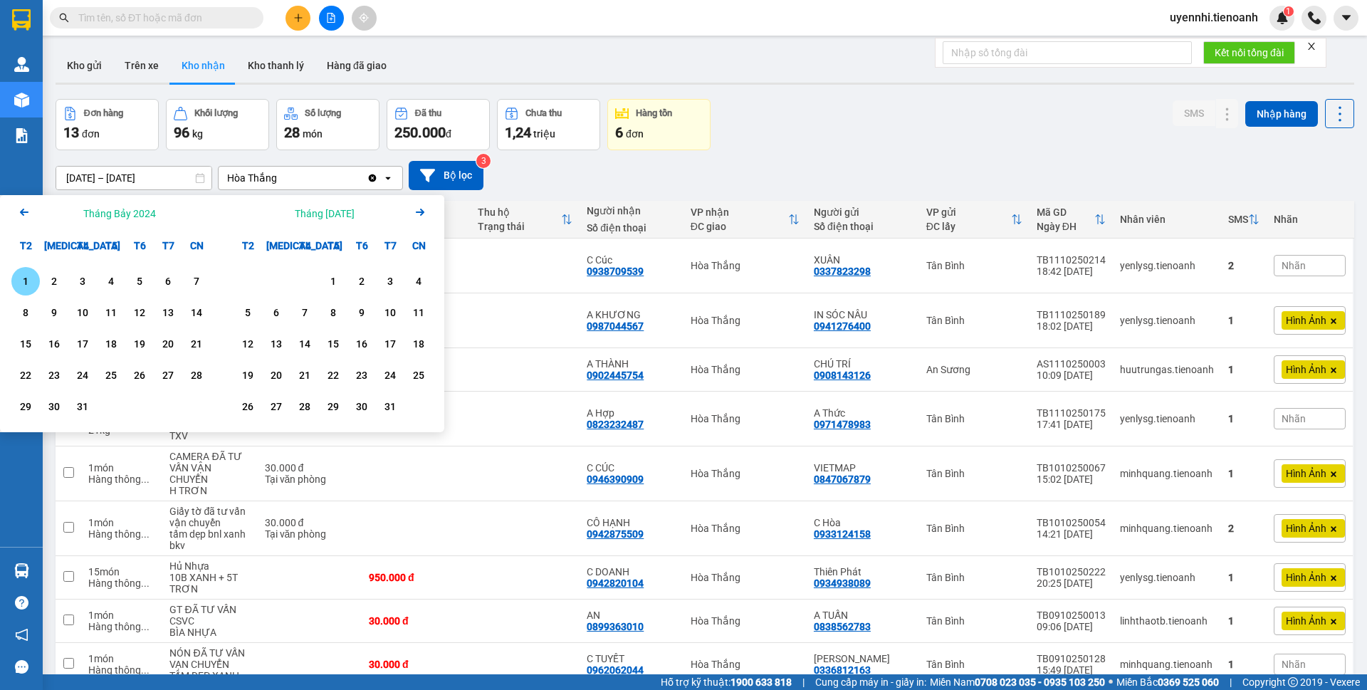
click at [26, 213] on icon "Previous month." at bounding box center [24, 212] width 9 height 7
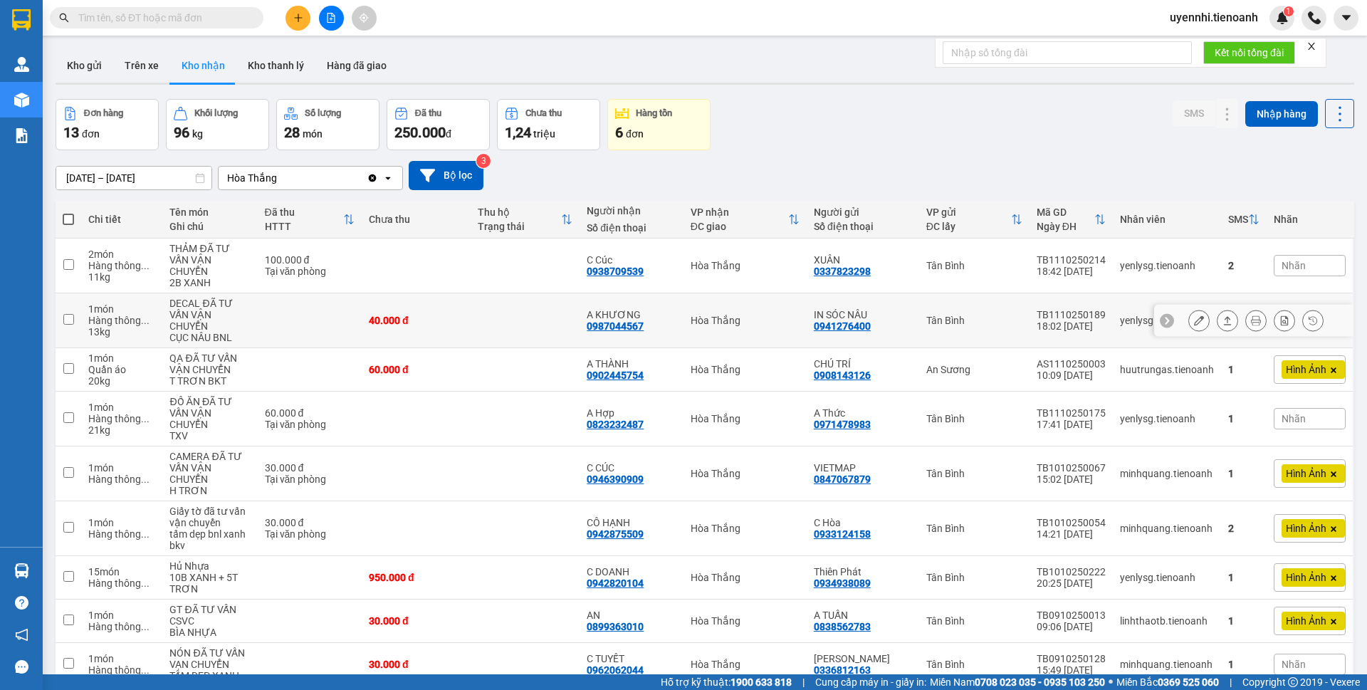
click at [508, 322] on td at bounding box center [524, 320] width 109 height 55
checkbox input "true"
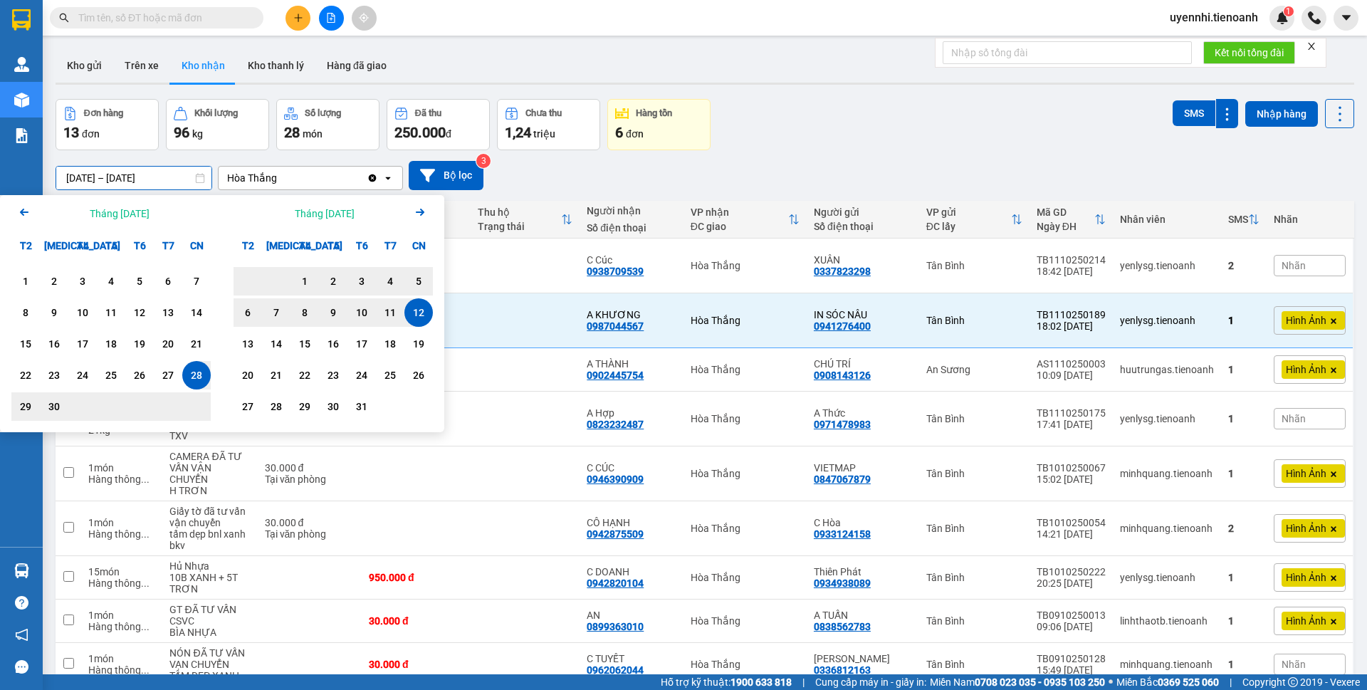
click at [154, 174] on input "28/09/2025 – 12/10/2025" at bounding box center [133, 178] width 155 height 23
click at [451, 168] on button "Bộ lọc" at bounding box center [446, 175] width 75 height 29
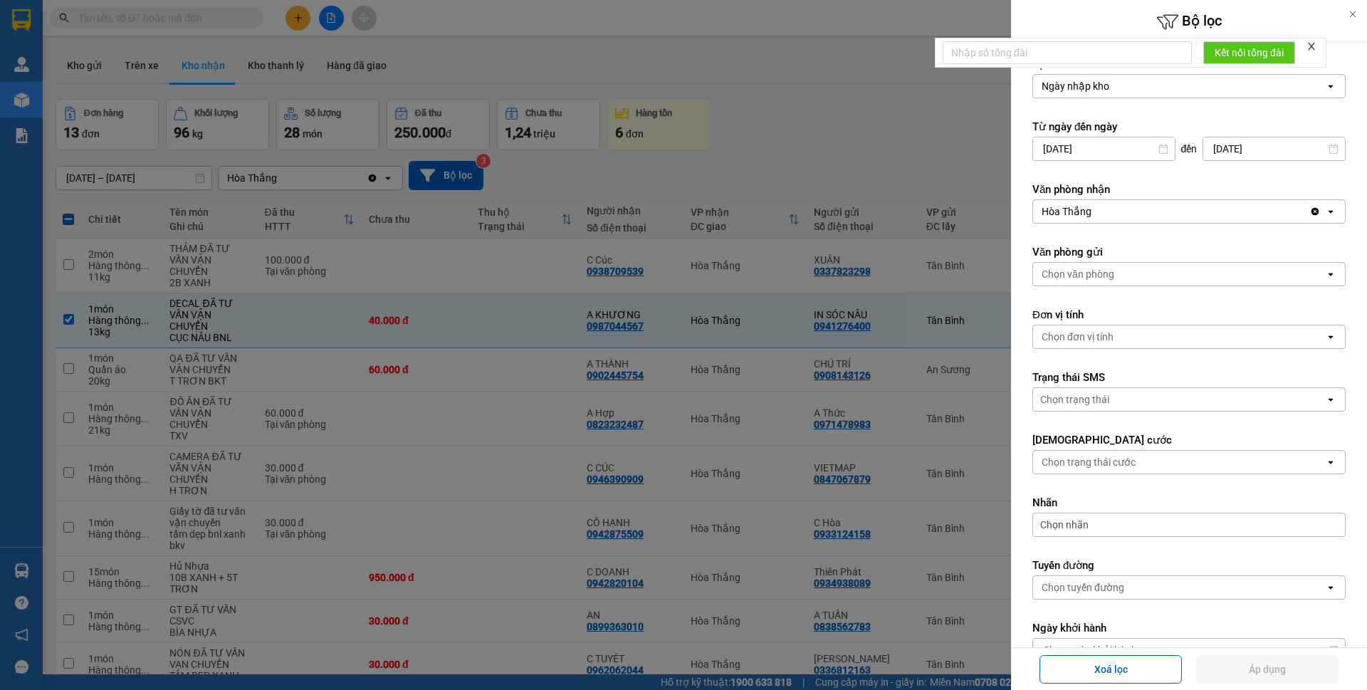
click at [1312, 43] on icon "close" at bounding box center [1311, 46] width 10 height 10
click at [840, 147] on div at bounding box center [683, 345] width 1367 height 690
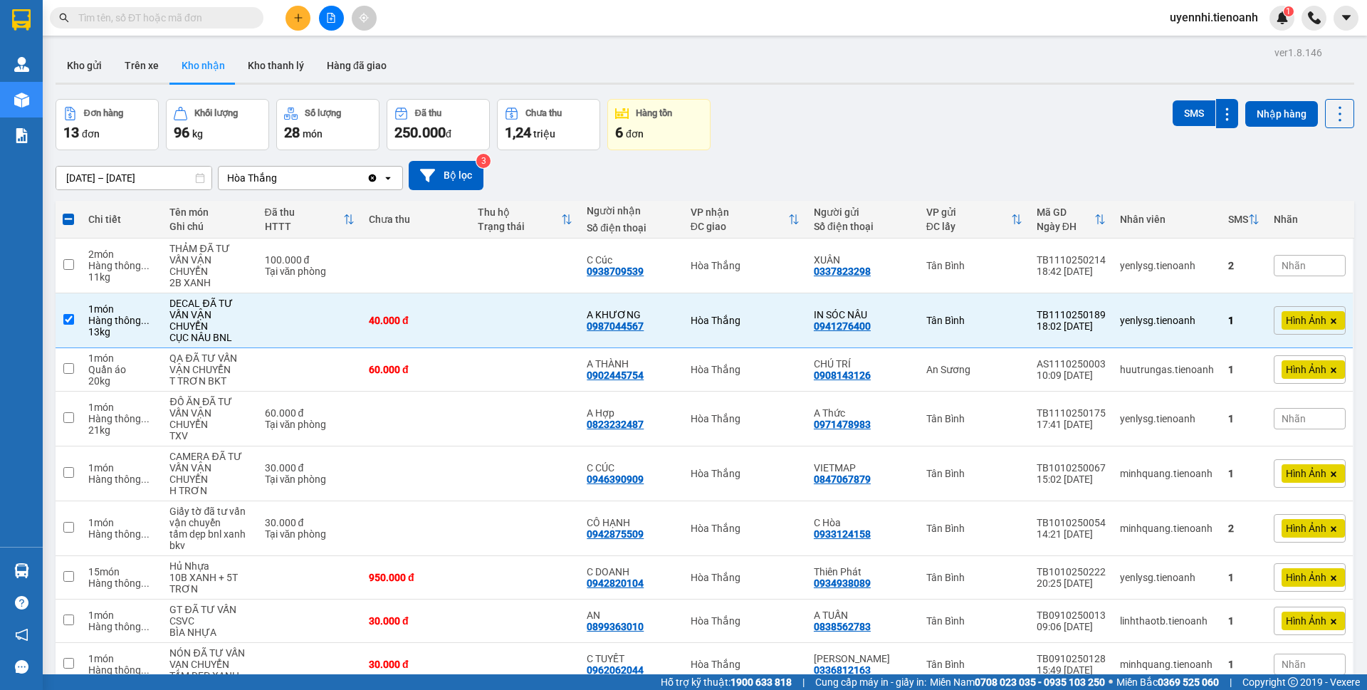
click at [82, 179] on input "28/09/2025 – 12/10/2025" at bounding box center [133, 178] width 155 height 23
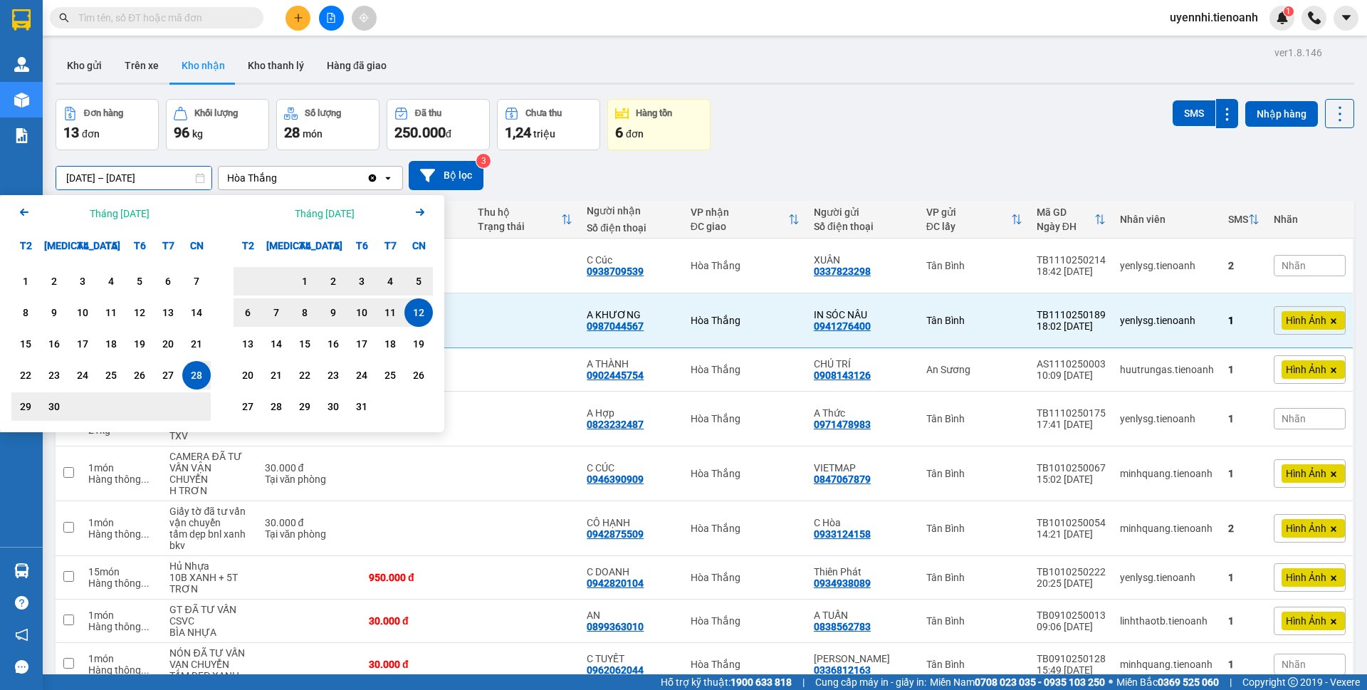
click at [117, 177] on input "28/09/2025 – 12/10/2025" at bounding box center [133, 178] width 155 height 23
type input "[DATE] – [DATE]"
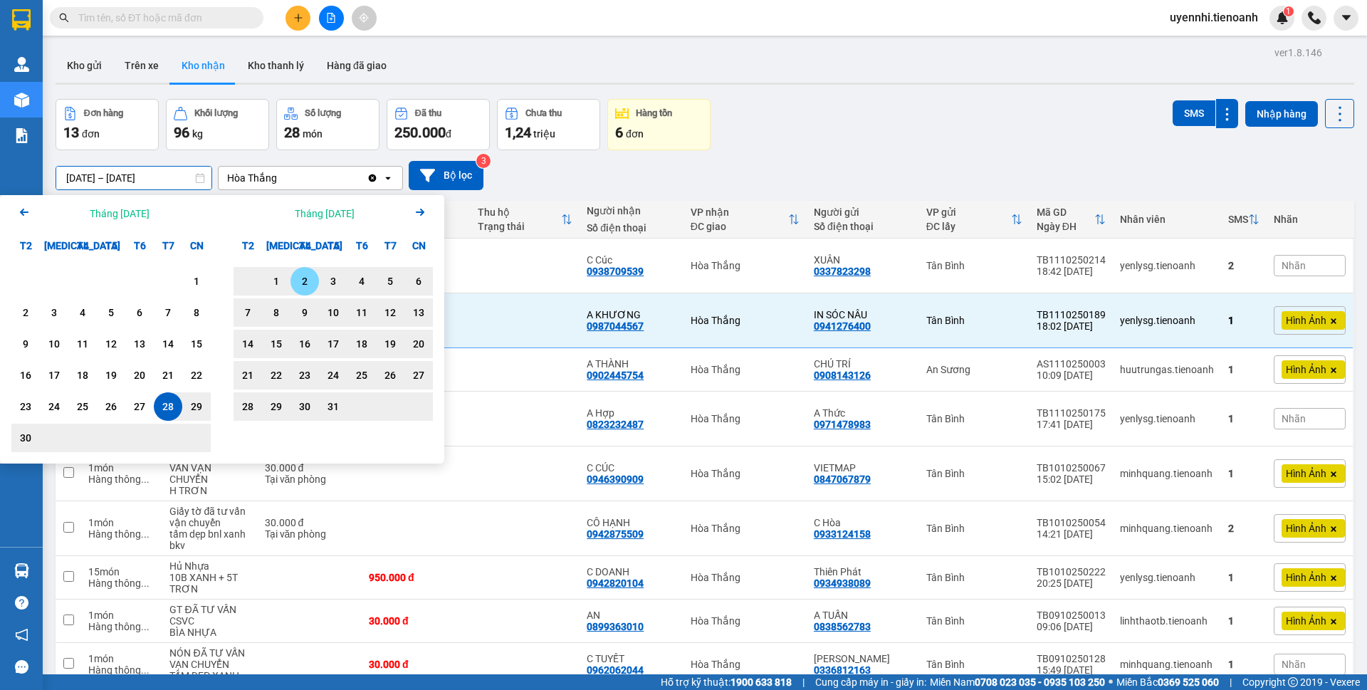
checkbox input "false"
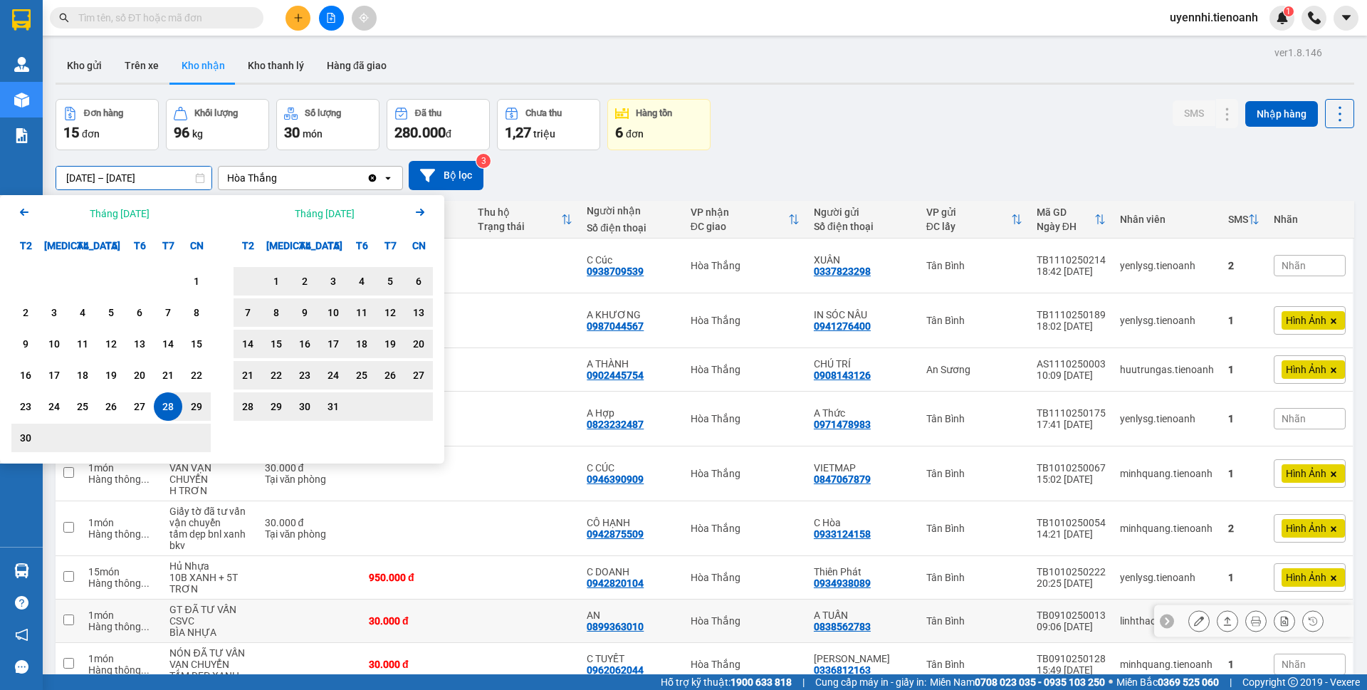
type input "[DATE] – [DATE]"
click at [552, 599] on td at bounding box center [524, 620] width 109 height 43
checkbox input "true"
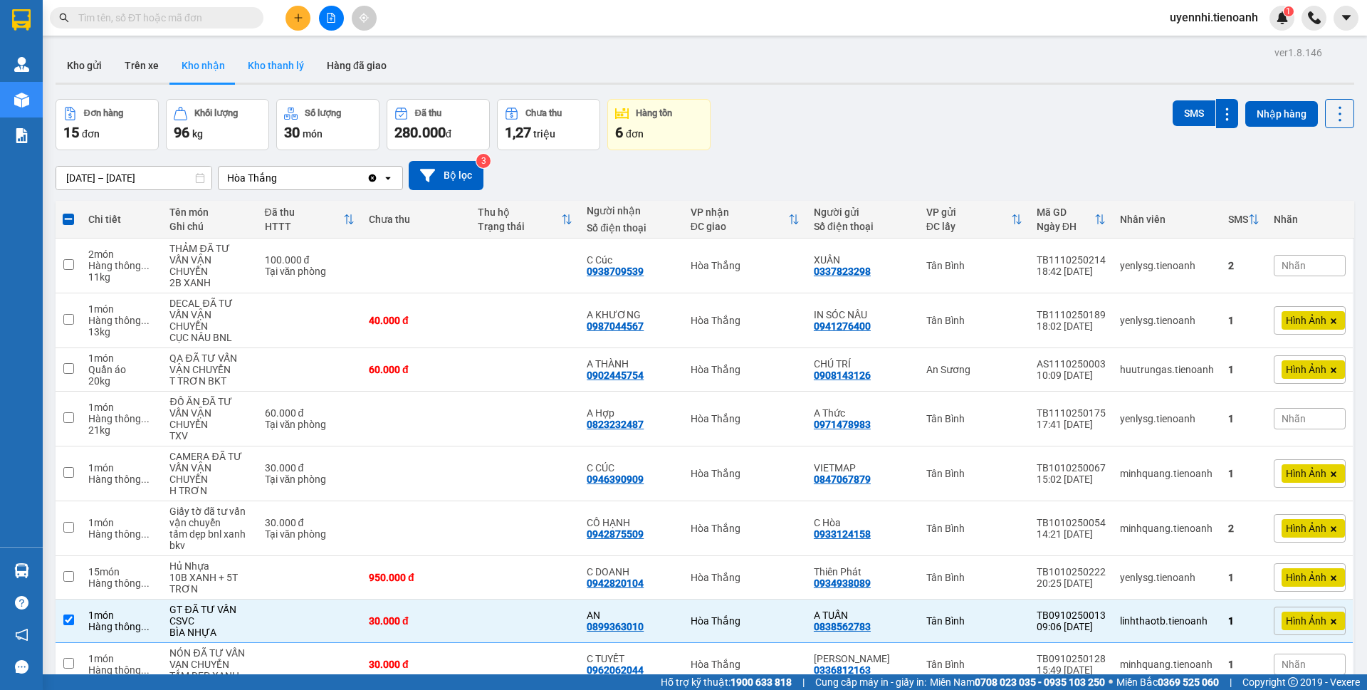
click at [265, 68] on button "Kho thanh lý" at bounding box center [275, 65] width 79 height 34
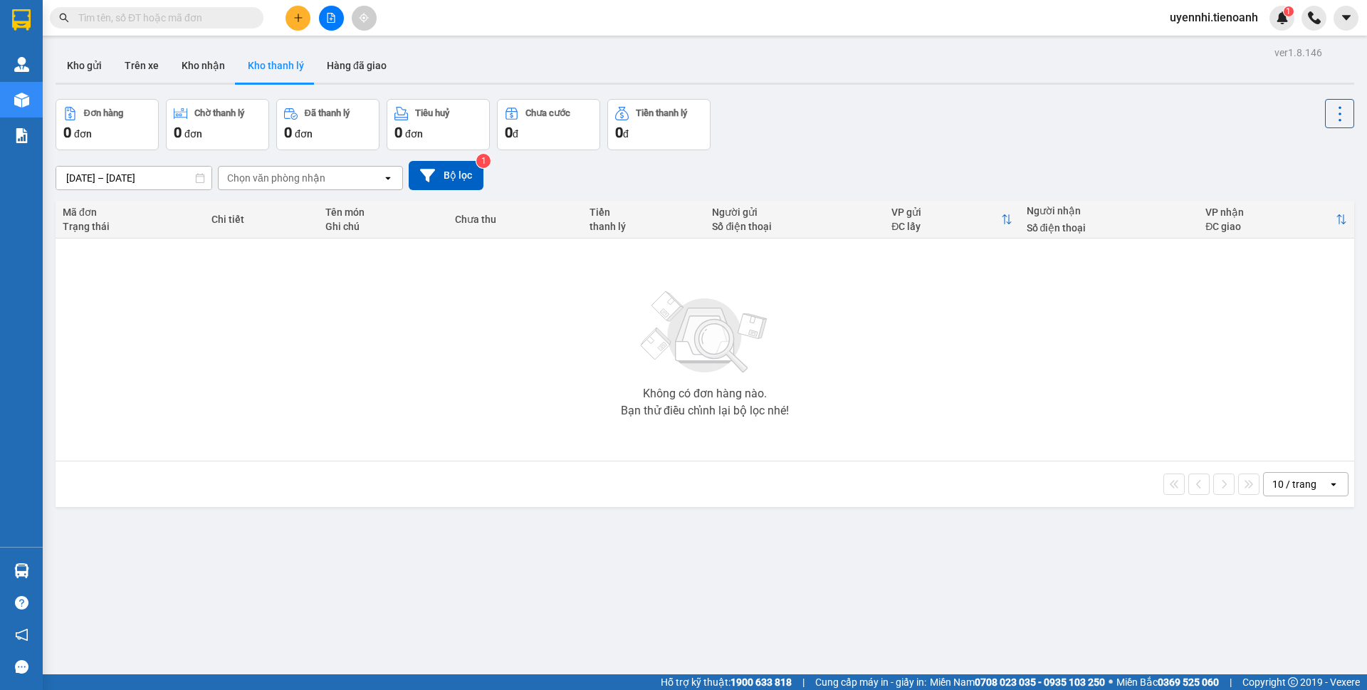
click at [618, 135] on span "0" at bounding box center [619, 132] width 8 height 17
click at [500, 135] on button "Chưa cước 0 đ" at bounding box center [548, 124] width 103 height 51
click at [137, 179] on input "05/10/2025 – 12/10/2025" at bounding box center [133, 178] width 155 height 23
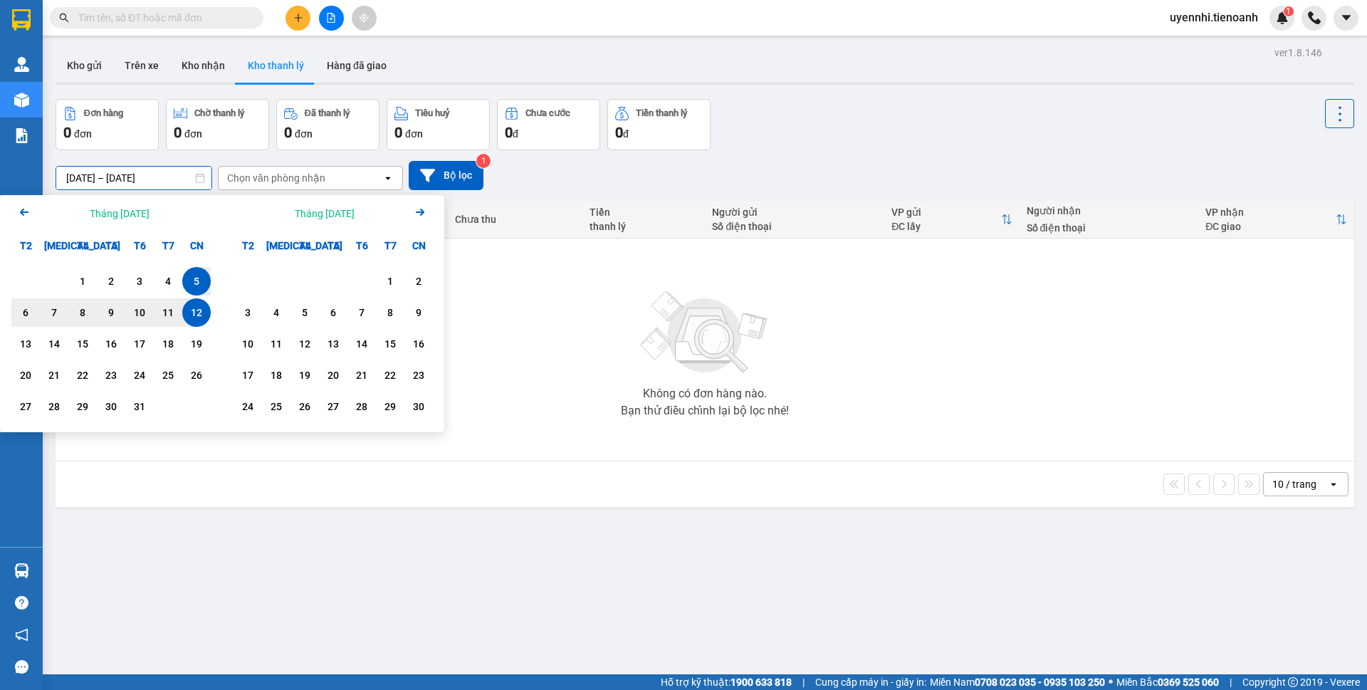
click at [318, 181] on div "Chọn văn phòng nhận" at bounding box center [276, 178] width 98 height 14
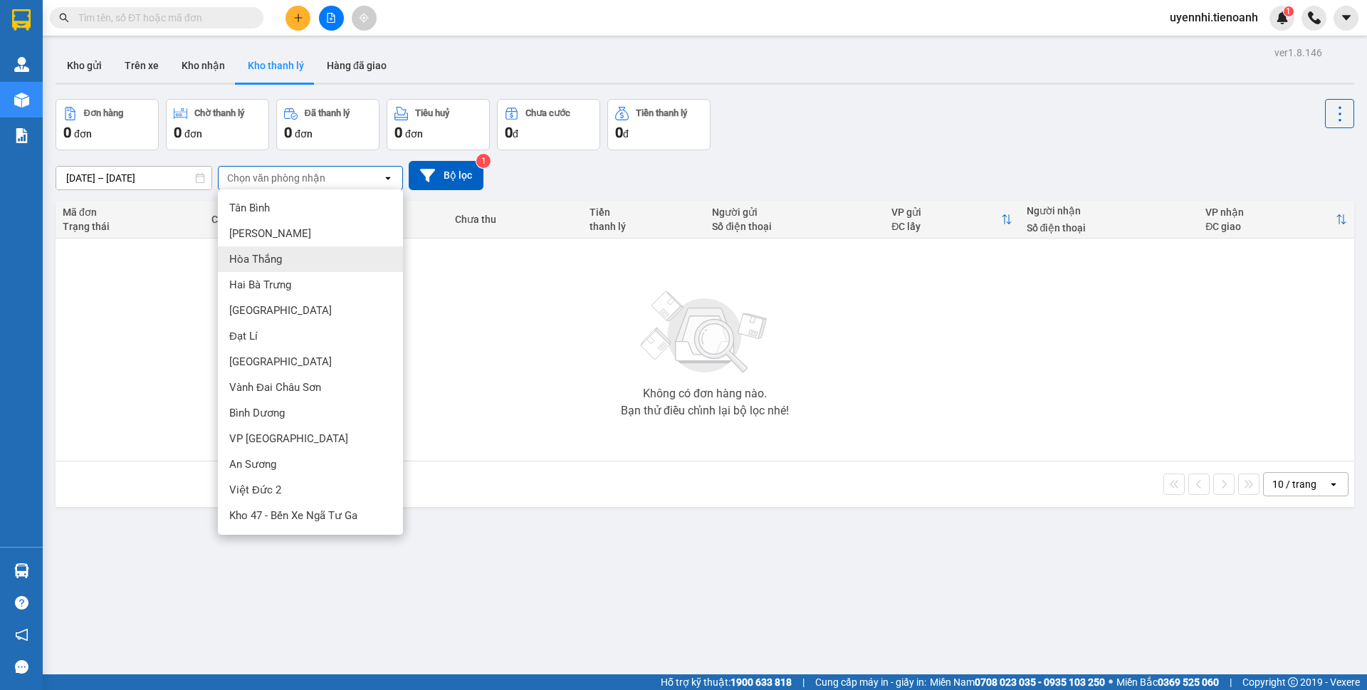
click at [273, 256] on span "Hòa Thắng" at bounding box center [255, 259] width 53 height 14
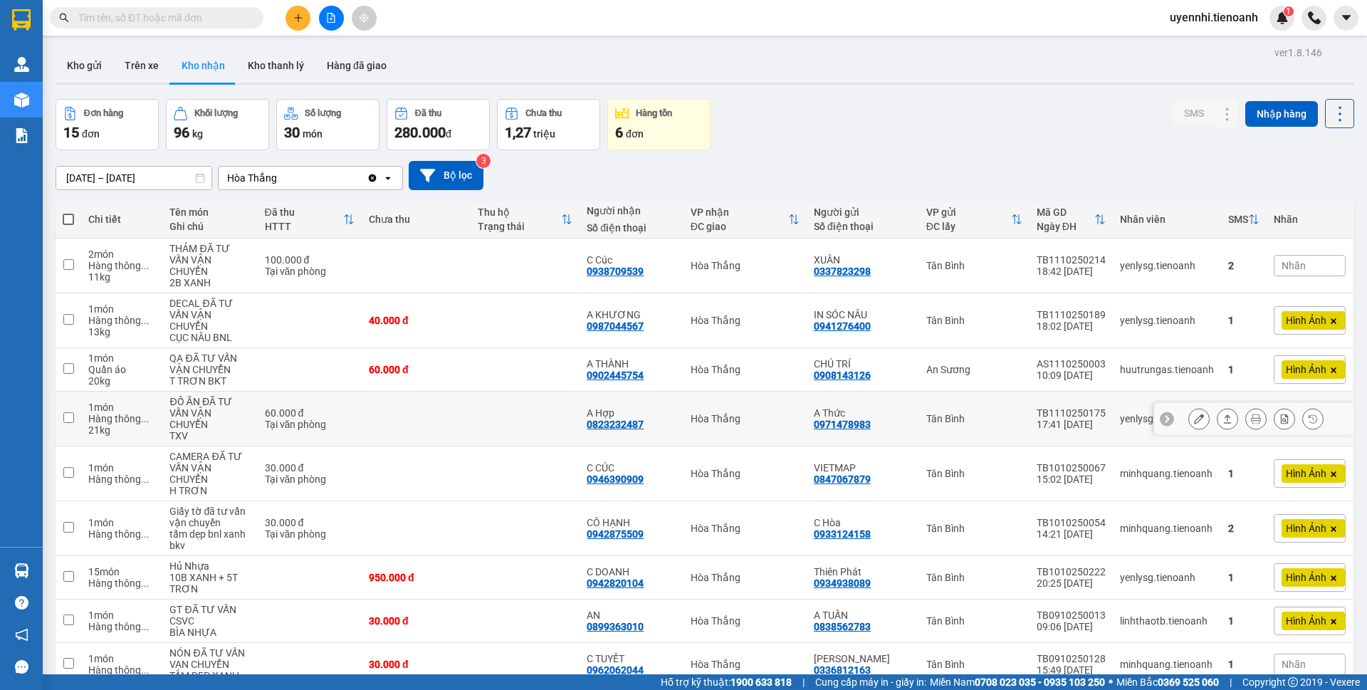
scroll to position [342, 0]
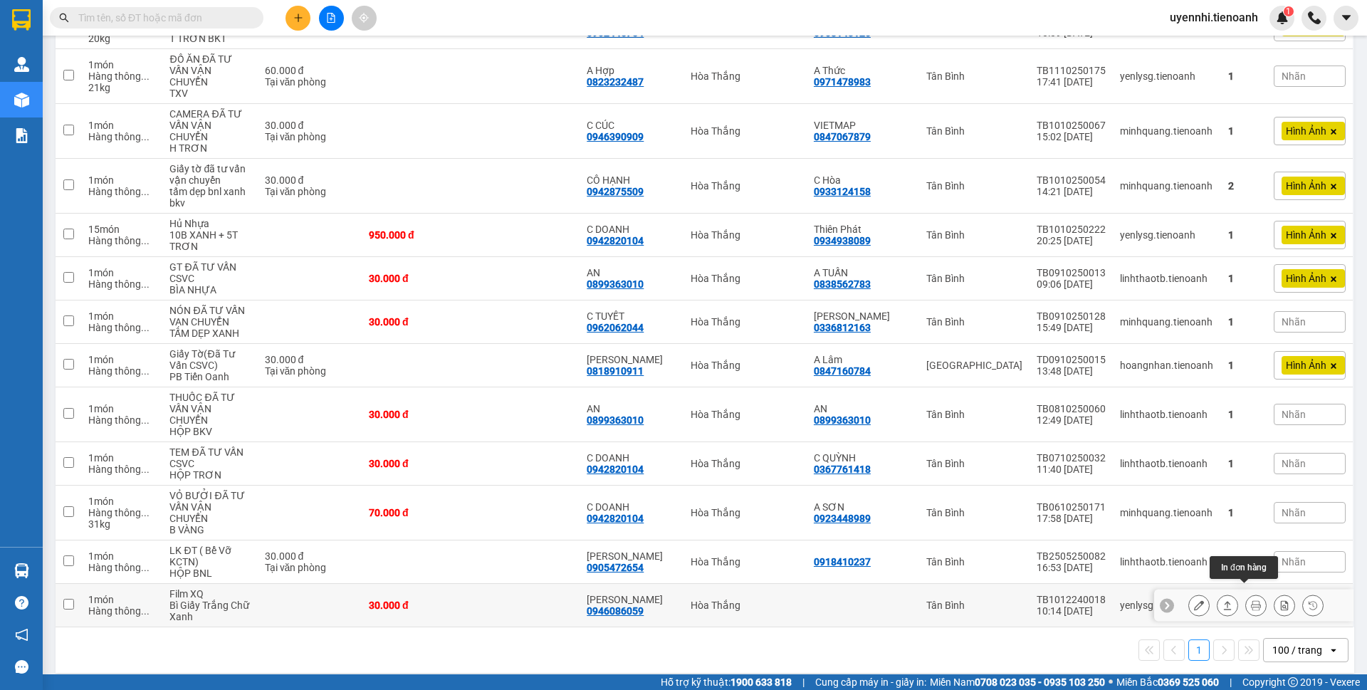
click at [1246, 593] on button at bounding box center [1256, 605] width 20 height 25
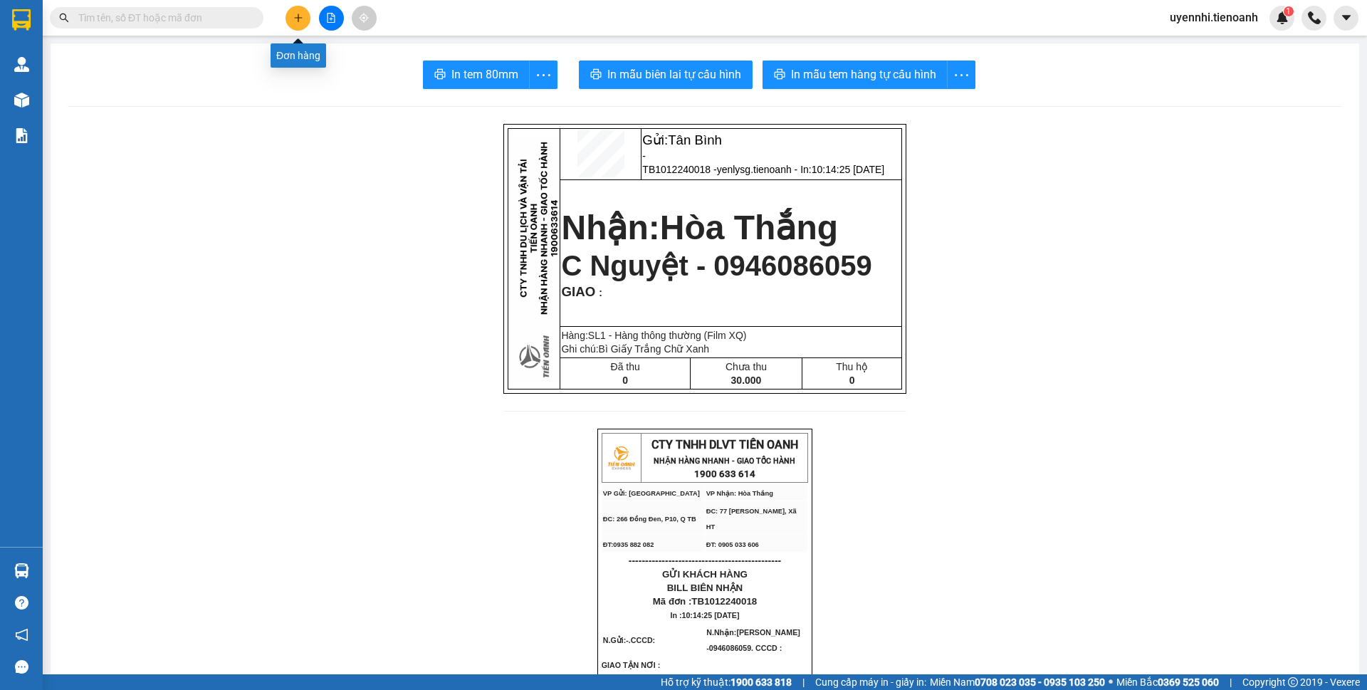
click at [298, 19] on icon "plus" at bounding box center [298, 18] width 1 height 8
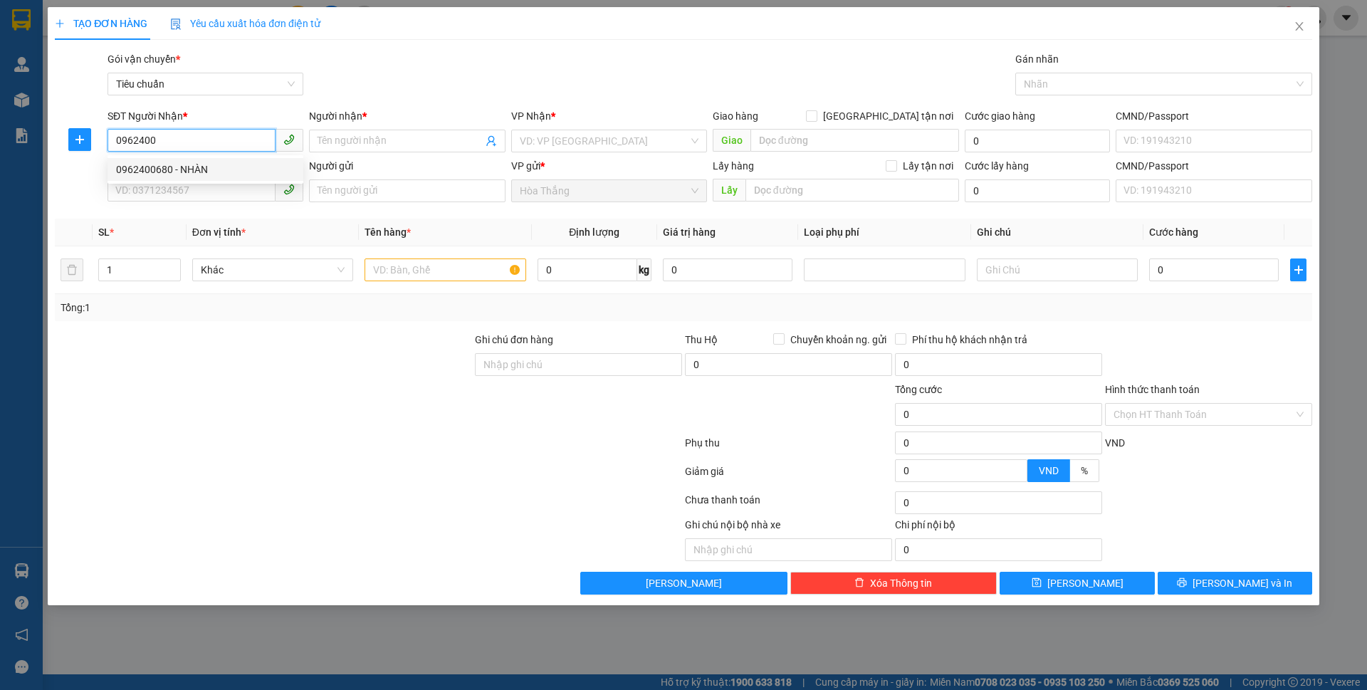
click at [179, 164] on div "0962400680 - NHÀN" at bounding box center [205, 170] width 179 height 16
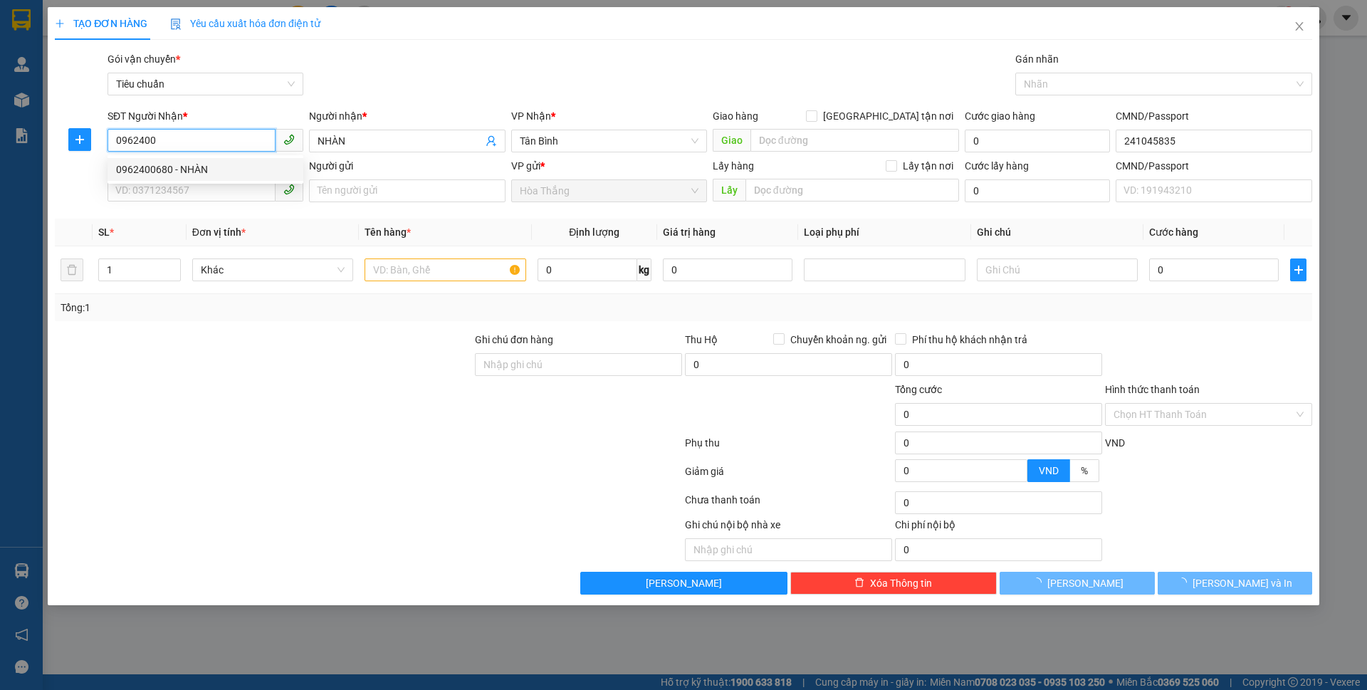
type input "0962400680"
type input "NHÀN"
type input "241045835"
type input "60.000"
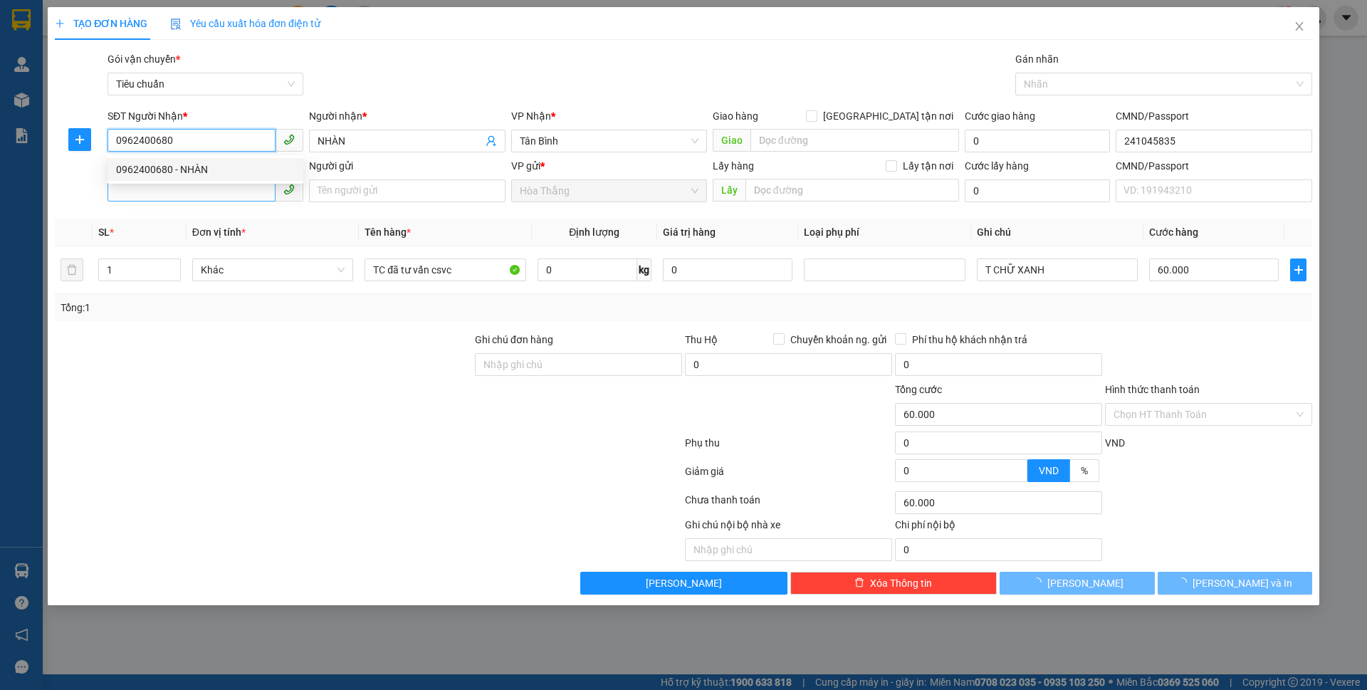
type input "0962400680"
click at [159, 194] on input "SĐT Người Gửi" at bounding box center [191, 190] width 168 height 23
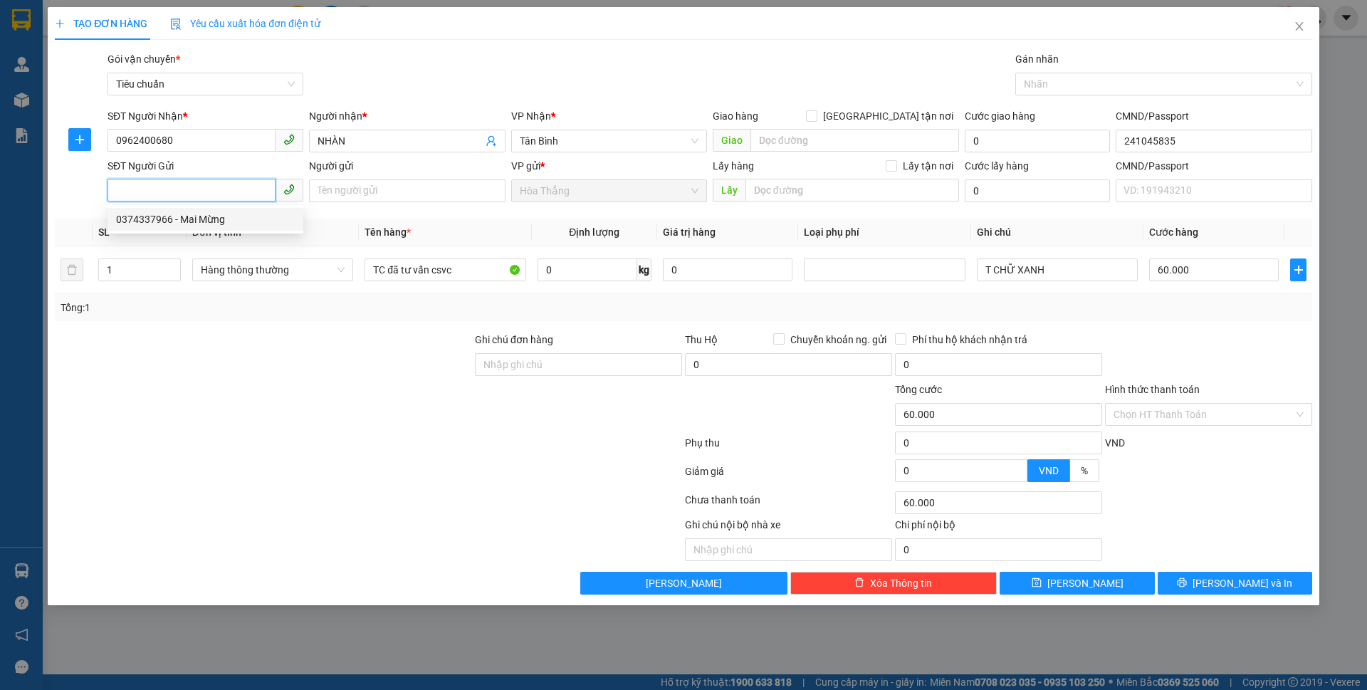
drag, startPoint x: 196, startPoint y: 218, endPoint x: 335, endPoint y: 227, distance: 139.1
click at [197, 218] on div "0374337966 - Mai Mừng" at bounding box center [205, 219] width 179 height 16
type input "0374337966"
type input "Mai Mừng"
type input "046049003301"
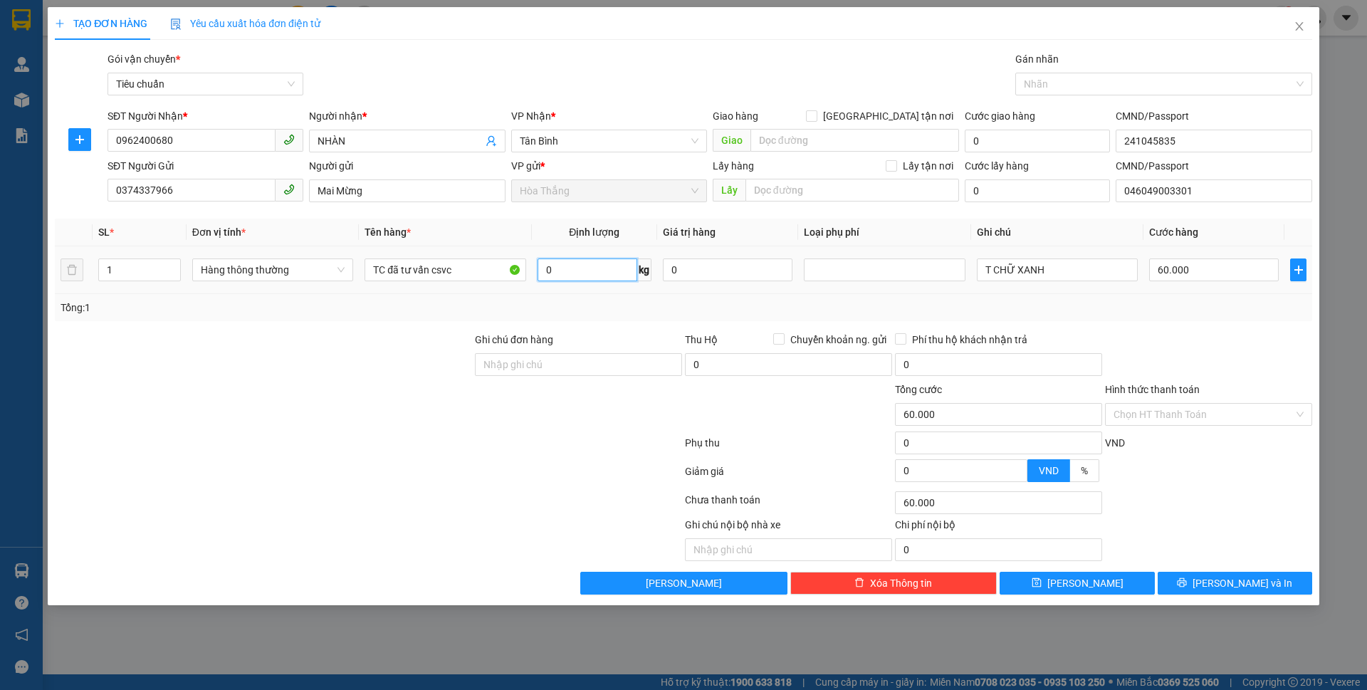
click at [582, 280] on input "0" at bounding box center [587, 269] width 100 height 23
type input "10"
drag, startPoint x: 451, startPoint y: 268, endPoint x: 303, endPoint y: 257, distance: 149.1
click at [303, 257] on tr "1 Hàng thông thường TC đã tư vấn csvc 10 kg 0 T CHỮ XANH 60.000" at bounding box center [683, 270] width 1257 height 48
type input "40.000"
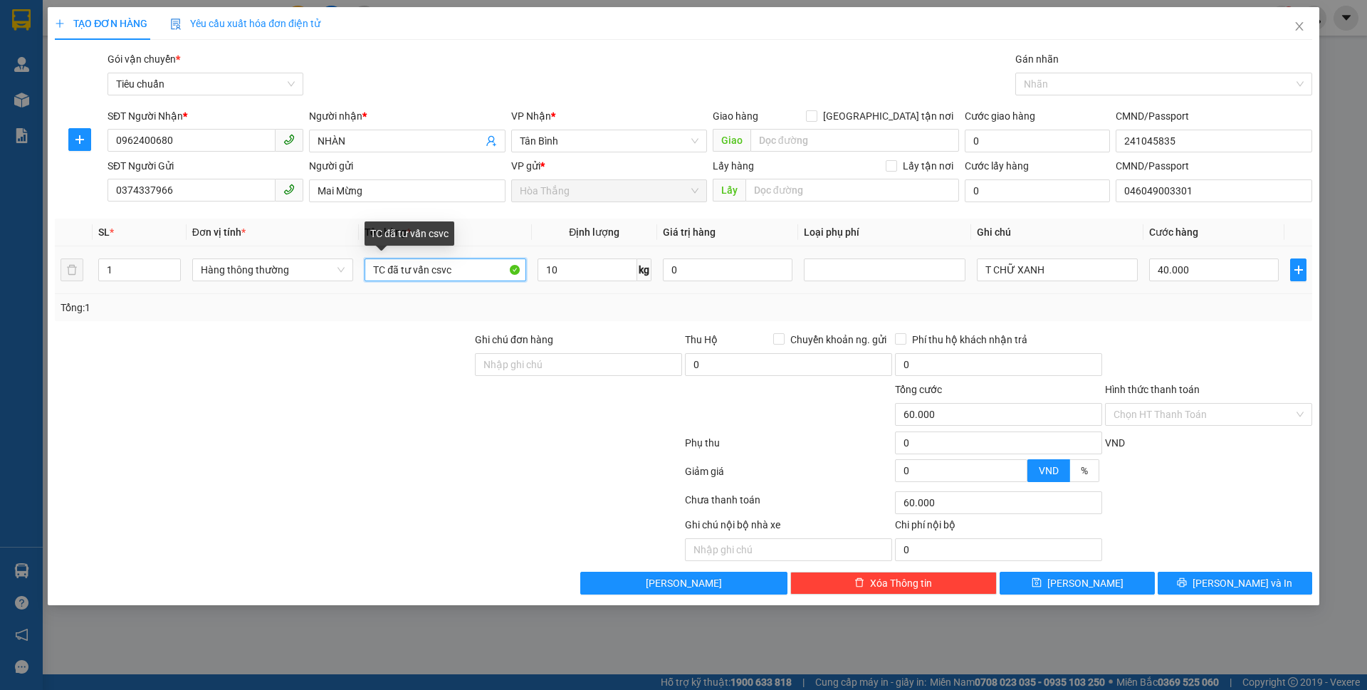
type input "40.000"
type input "GẠO"
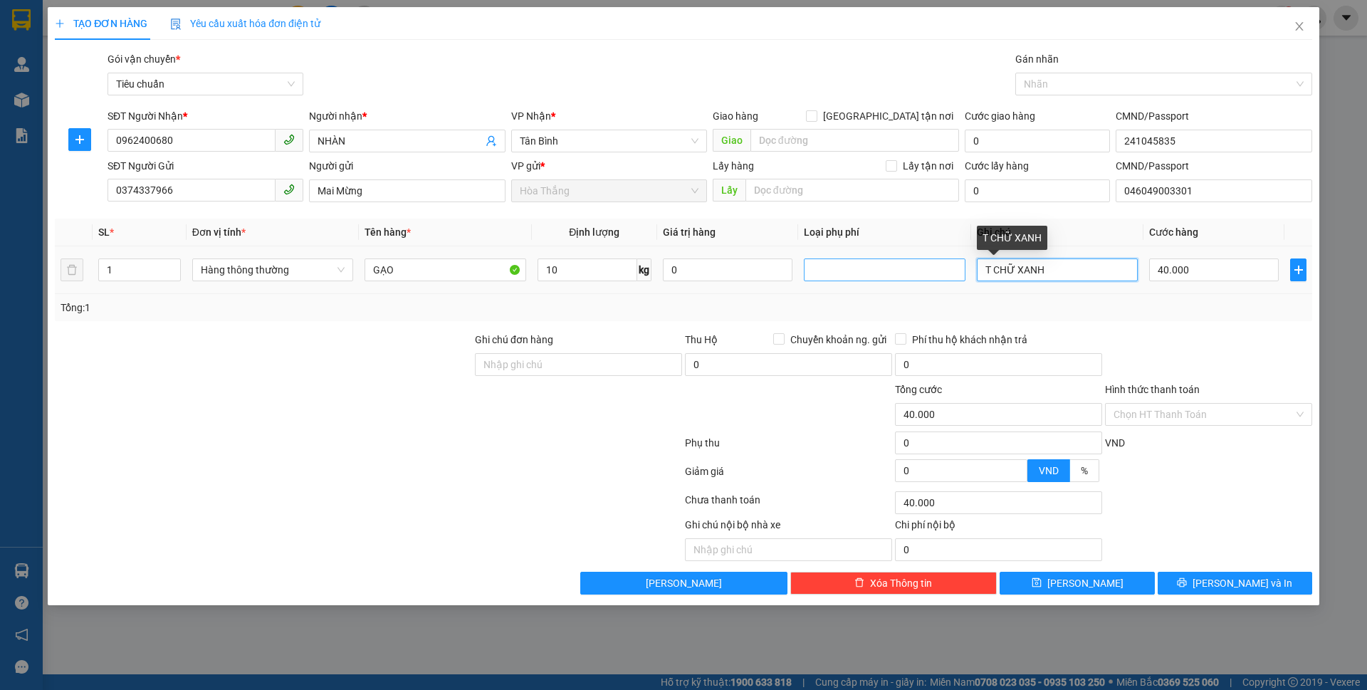
drag, startPoint x: 1065, startPoint y: 270, endPoint x: 922, endPoint y: 275, distance: 142.5
click at [922, 275] on tr "1 Hàng thông thường GẠO 10 kg 0 T CHỮ XANH 40.000" at bounding box center [683, 270] width 1257 height 48
type input "BAO TRẮNG"
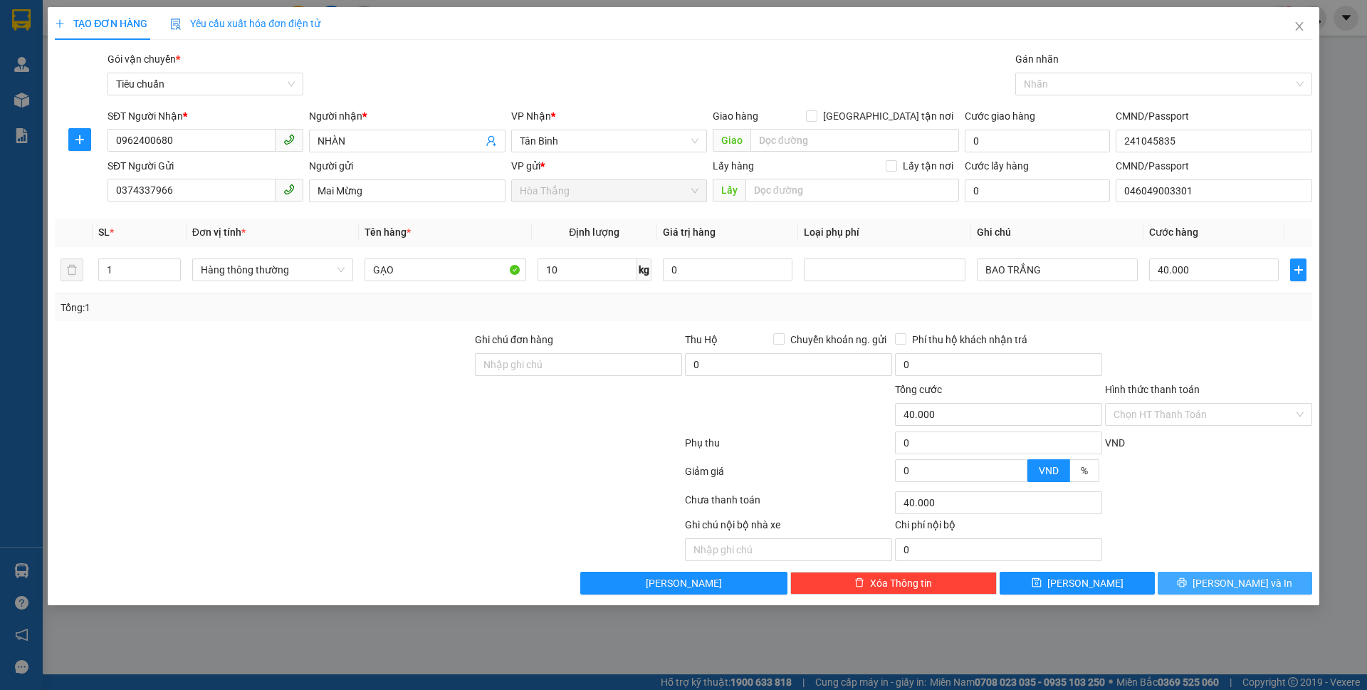
click at [1190, 585] on button "[PERSON_NAME] và In" at bounding box center [1234, 583] width 154 height 23
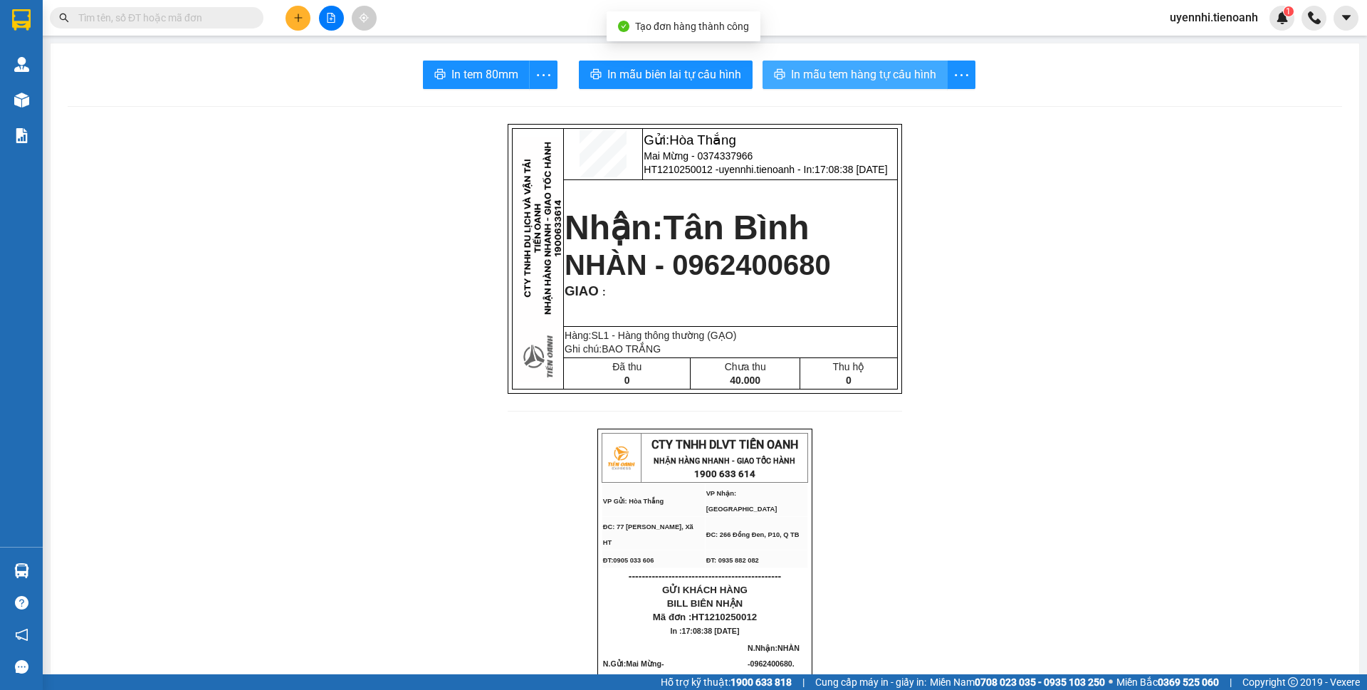
click at [792, 68] on span "In mẫu tem hàng tự cấu hình" at bounding box center [863, 74] width 145 height 18
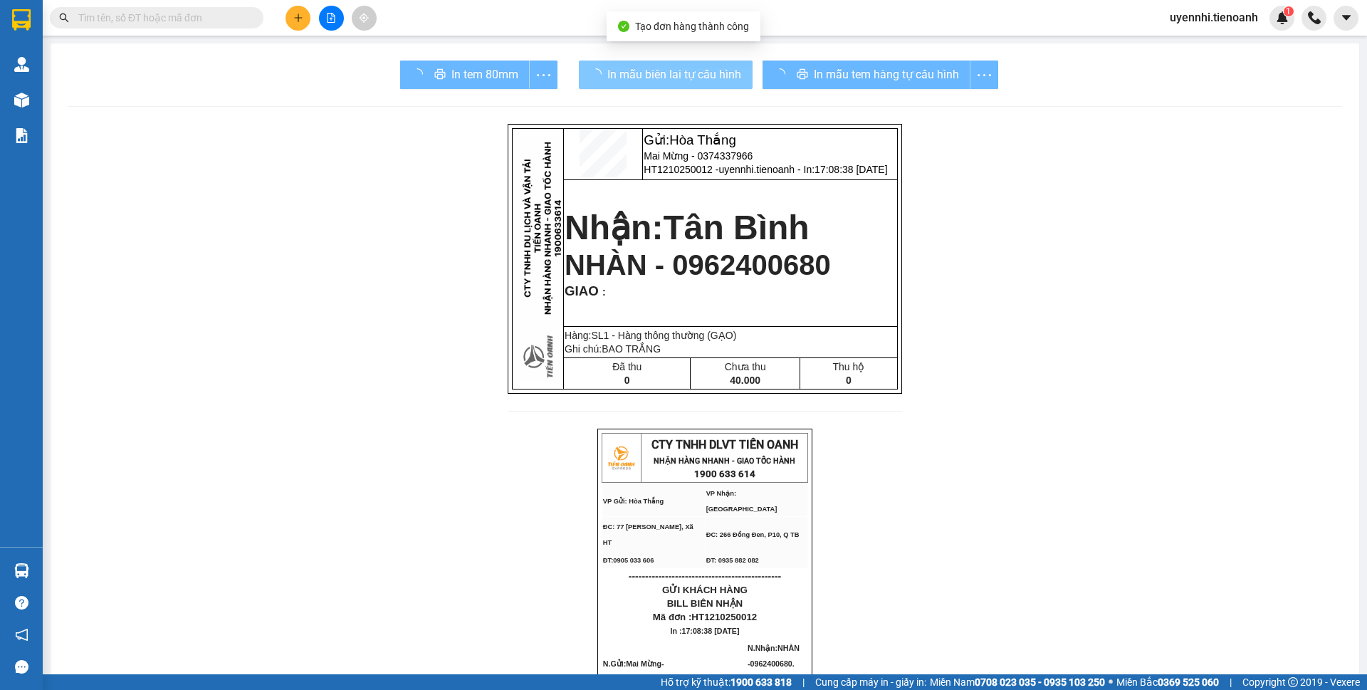
click at [643, 68] on span "In mẫu biên lai tự cấu hình" at bounding box center [674, 74] width 134 height 18
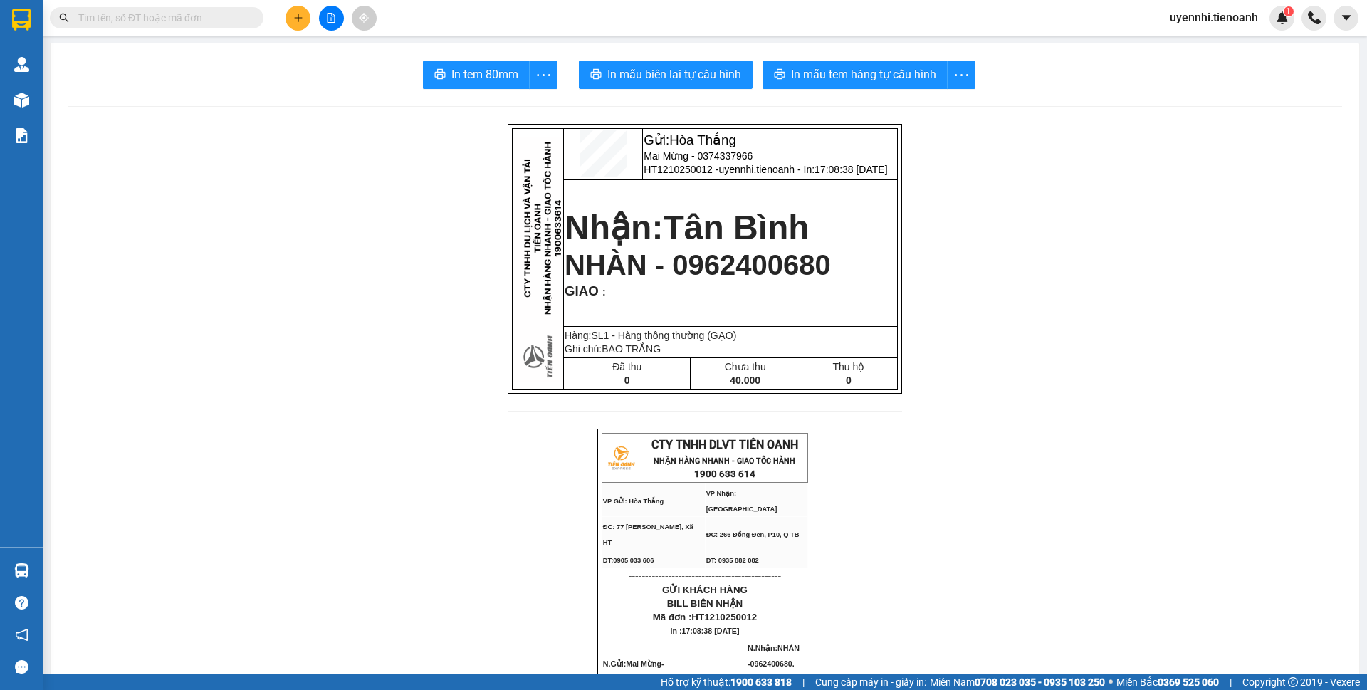
click at [300, 10] on button at bounding box center [297, 18] width 25 height 25
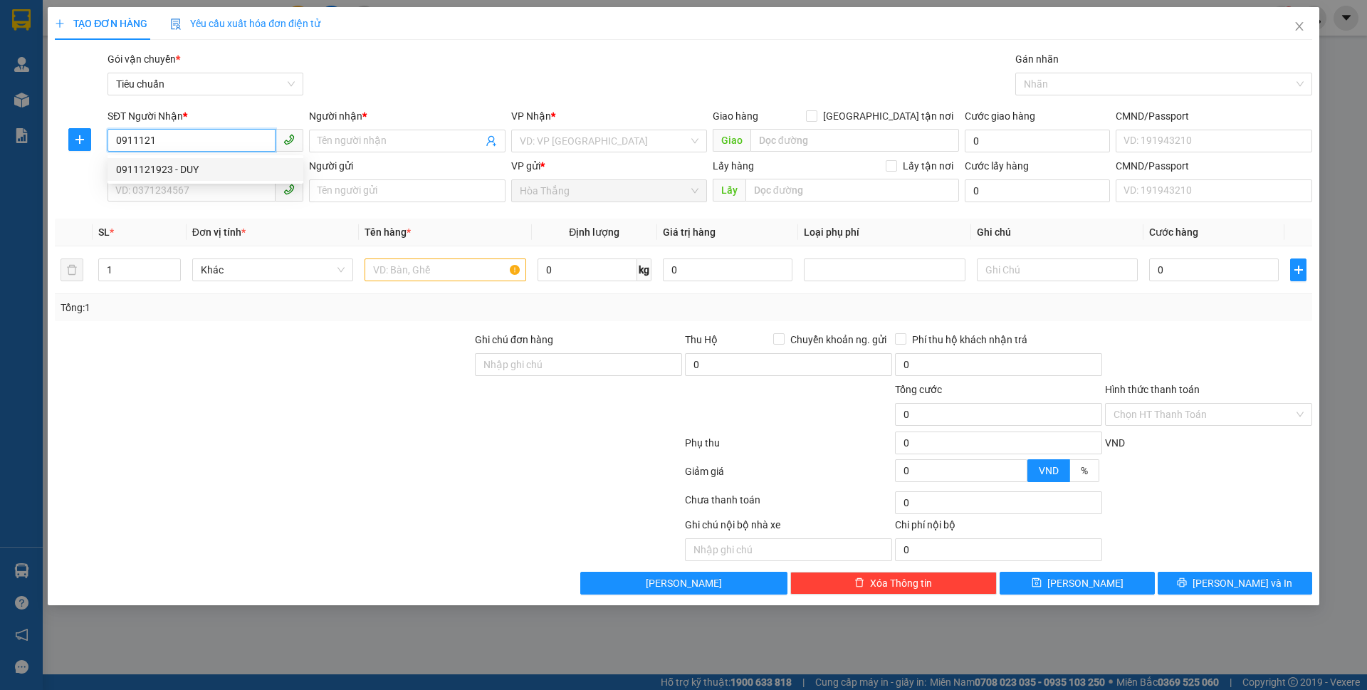
drag, startPoint x: 180, startPoint y: 167, endPoint x: 174, endPoint y: 182, distance: 16.9
click at [180, 166] on div "0911121923 - DUY" at bounding box center [205, 170] width 179 height 16
type input "0911121923"
type input "DUY"
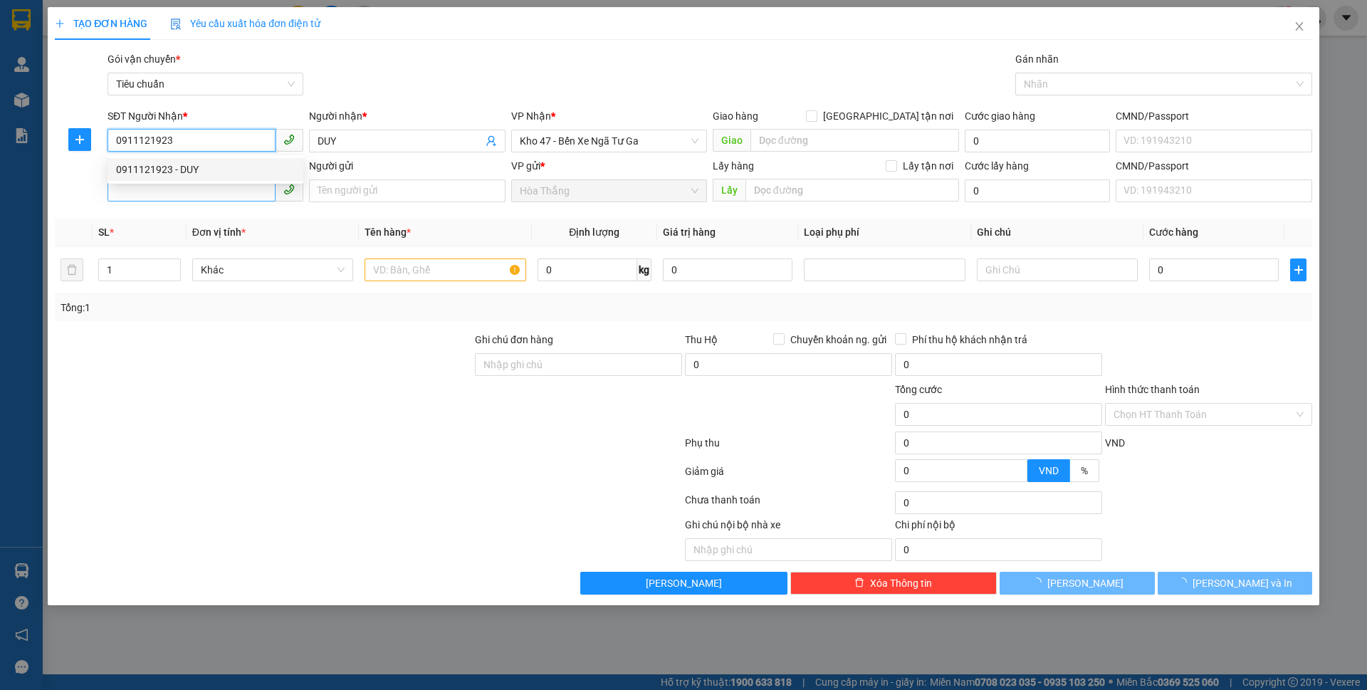
type input "0911121923"
type input "70.000"
click at [150, 191] on input "SĐT Người Gửi" at bounding box center [191, 190] width 168 height 23
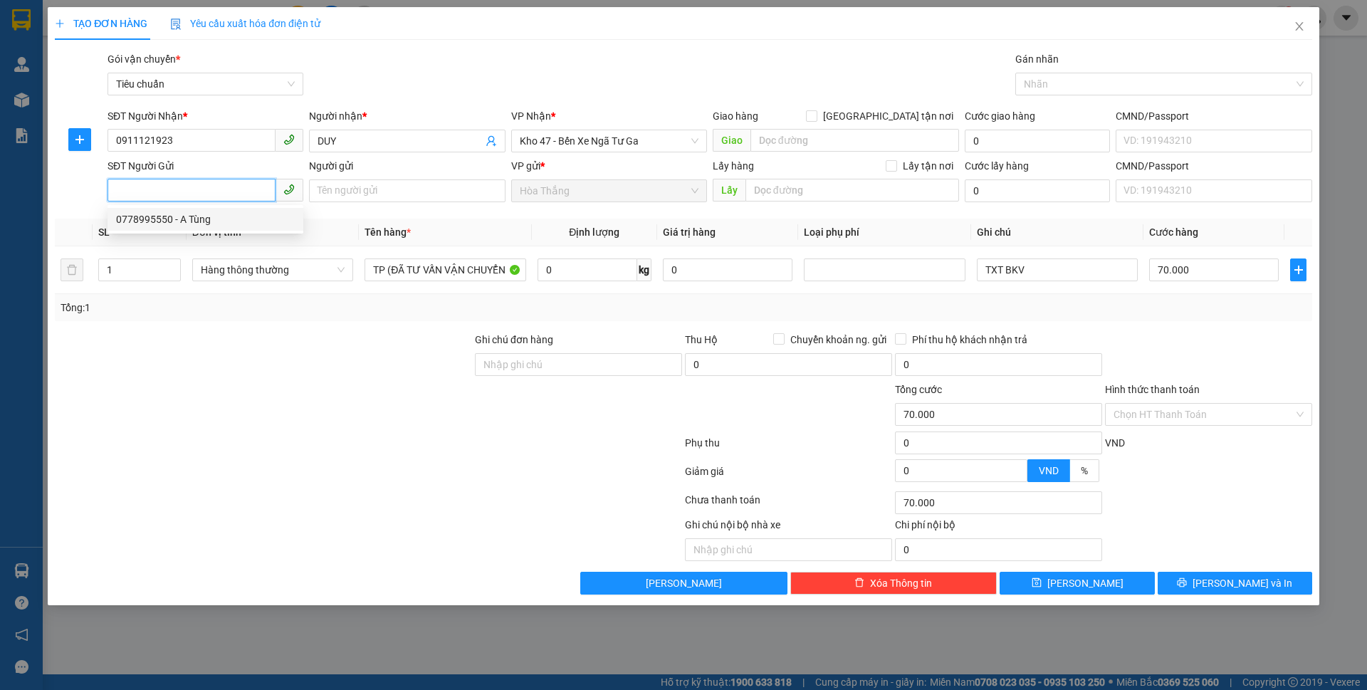
click at [182, 216] on div "0778995550 - A Tùng" at bounding box center [205, 219] width 179 height 16
type input "0778995550"
type input "A Tùng"
click at [564, 267] on input "0" at bounding box center [587, 269] width 100 height 23
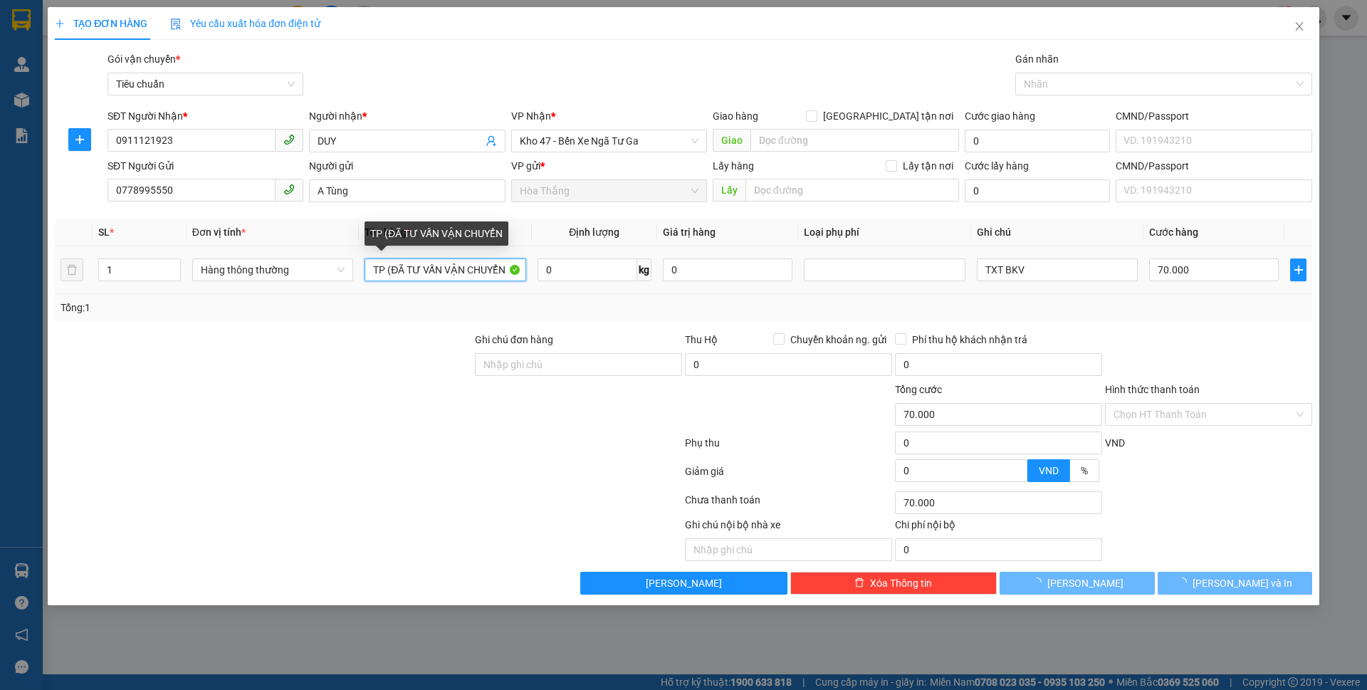
drag, startPoint x: 373, startPoint y: 276, endPoint x: 717, endPoint y: 307, distance: 345.9
click at [717, 306] on div "SL * Đơn vị tính * Tên hàng * Định lượng Giá trị hàng Loại phụ phí Ghi chú Cước…" at bounding box center [683, 270] width 1257 height 102
type input "0"
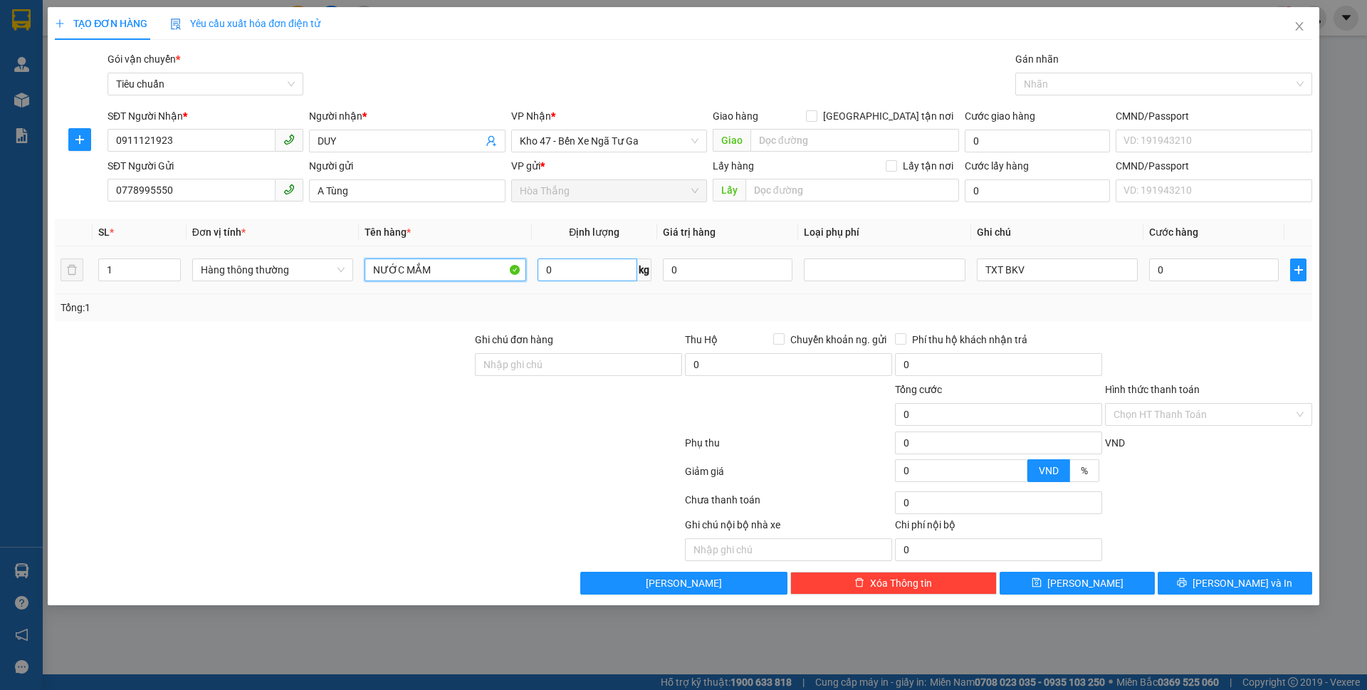
type input "NƯỚC MẮM"
click at [609, 273] on input "0" at bounding box center [587, 269] width 100 height 23
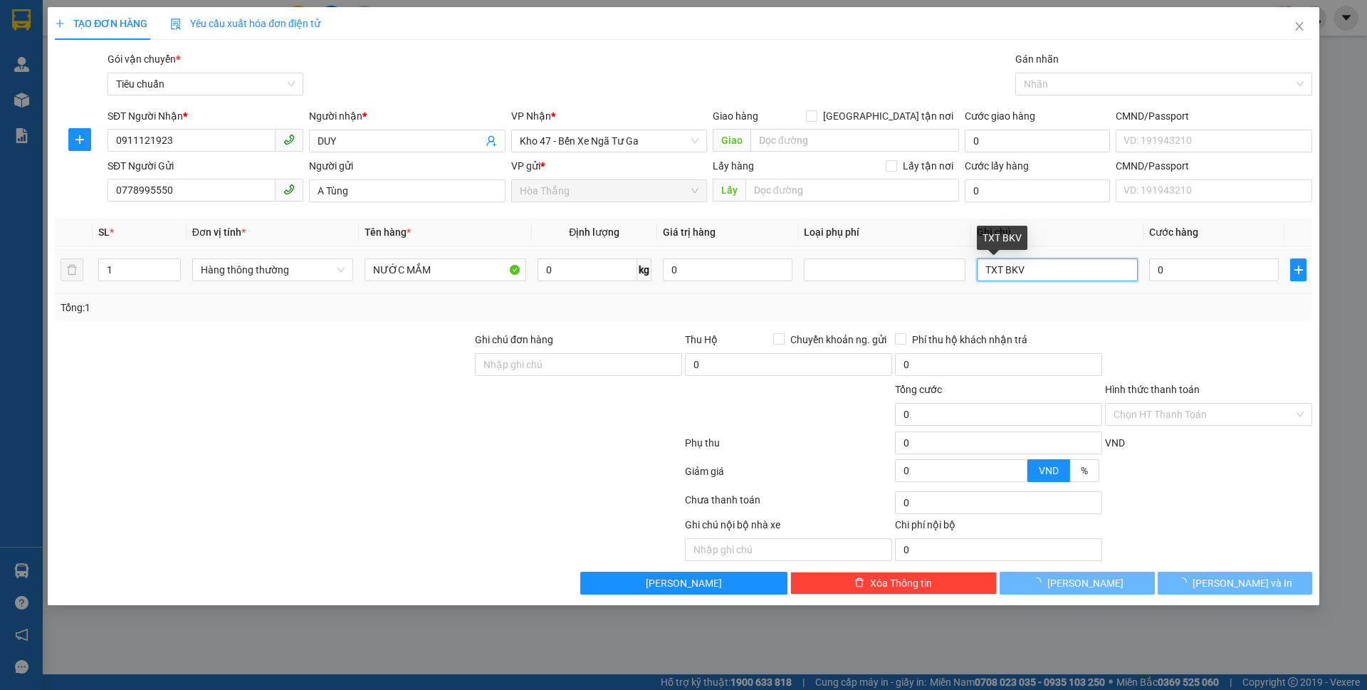
drag, startPoint x: 1008, startPoint y: 267, endPoint x: 1117, endPoint y: 293, distance: 111.9
click at [1117, 293] on td "TXT BKV" at bounding box center [1057, 270] width 172 height 48
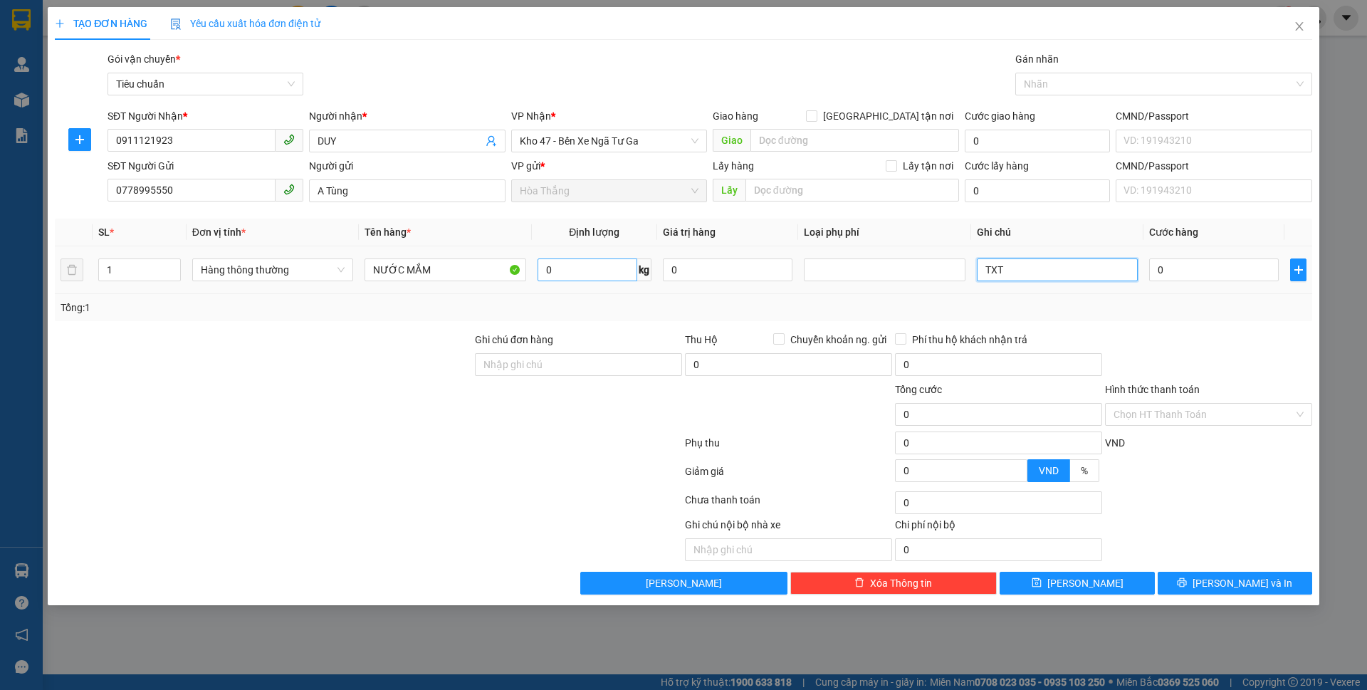
type input "TXT"
click at [600, 270] on input "0" at bounding box center [587, 269] width 100 height 23
type input "6"
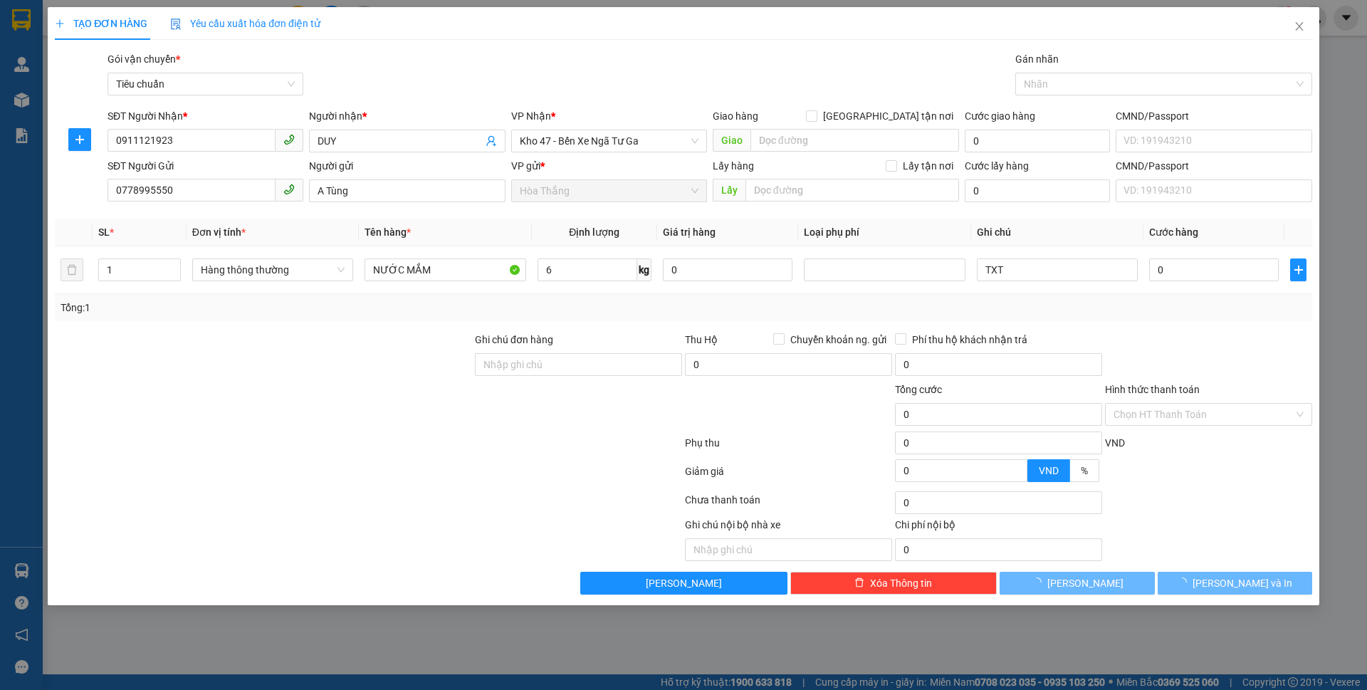
click at [632, 307] on div "Tổng: 1" at bounding box center [684, 308] width 1246 height 16
type input "40.000"
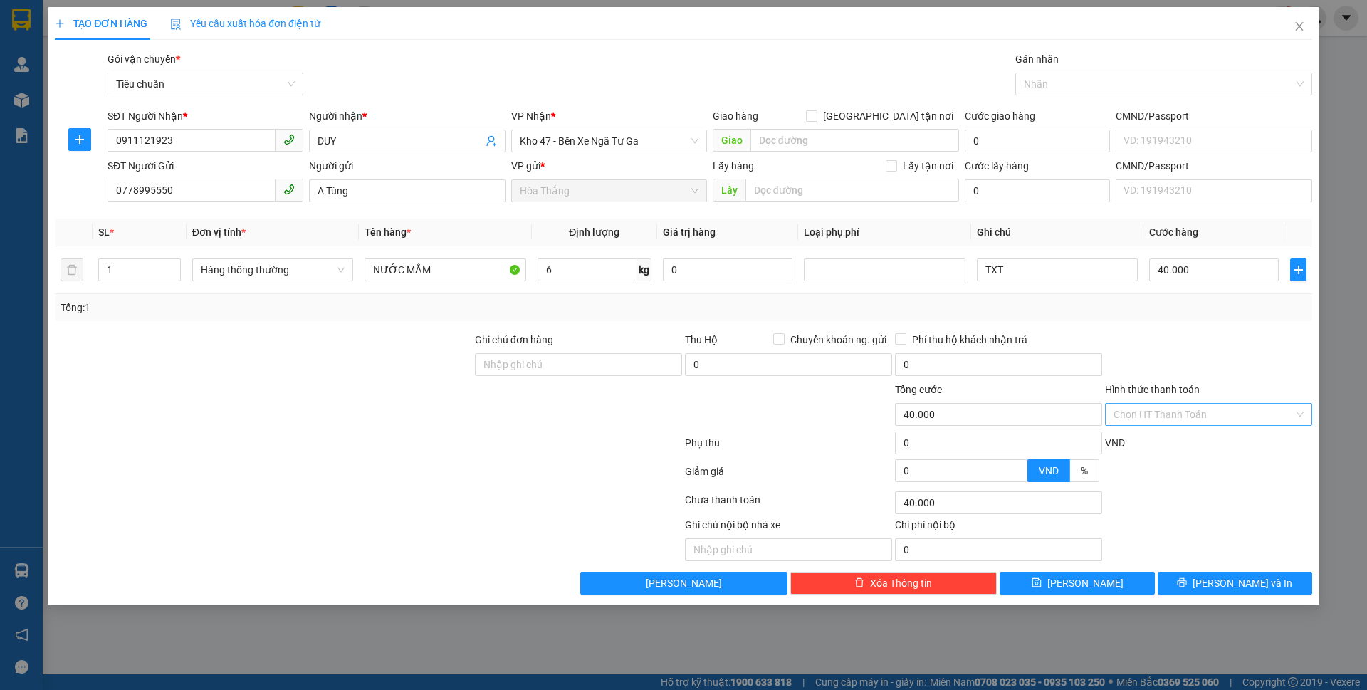
click at [1174, 412] on input "Hình thức thanh toán" at bounding box center [1203, 414] width 180 height 21
click at [1186, 446] on div "Tại văn phòng" at bounding box center [1208, 443] width 190 height 16
type input "0"
click at [1239, 591] on button "[PERSON_NAME] và In" at bounding box center [1234, 583] width 154 height 23
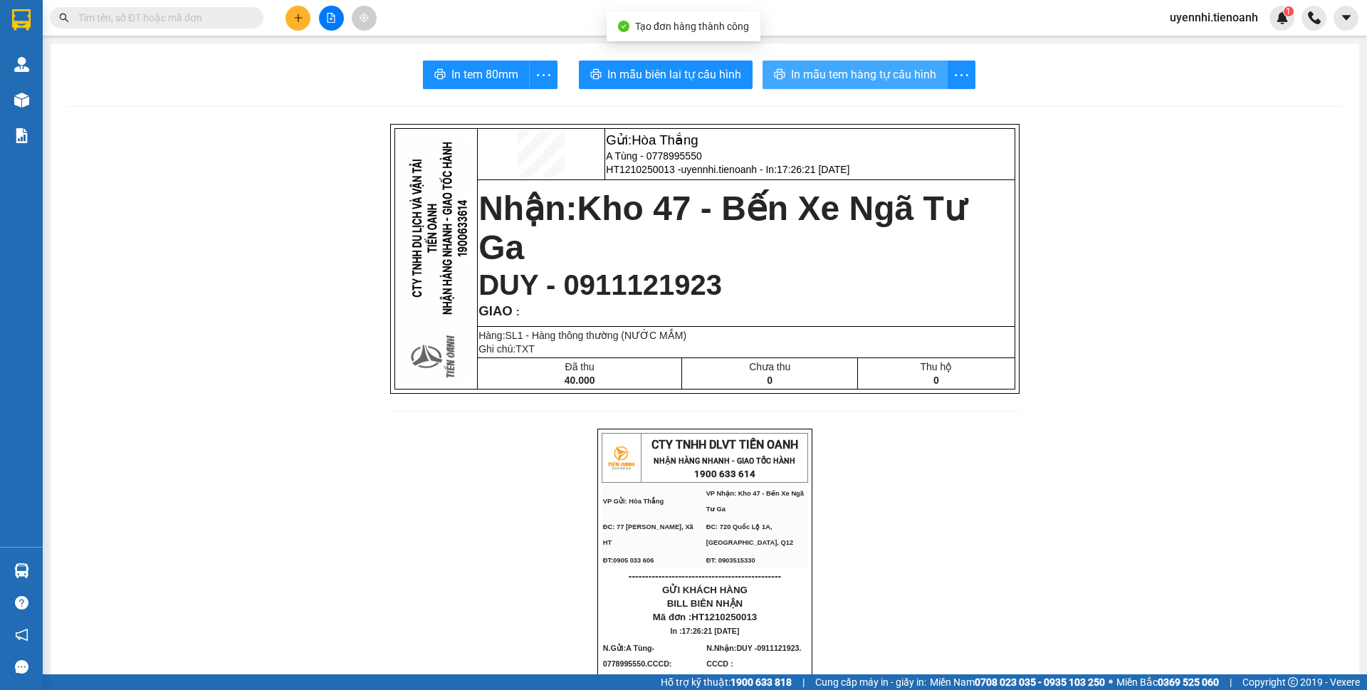
click at [871, 72] on span "In mẫu tem hàng tự cấu hình" at bounding box center [863, 74] width 145 height 18
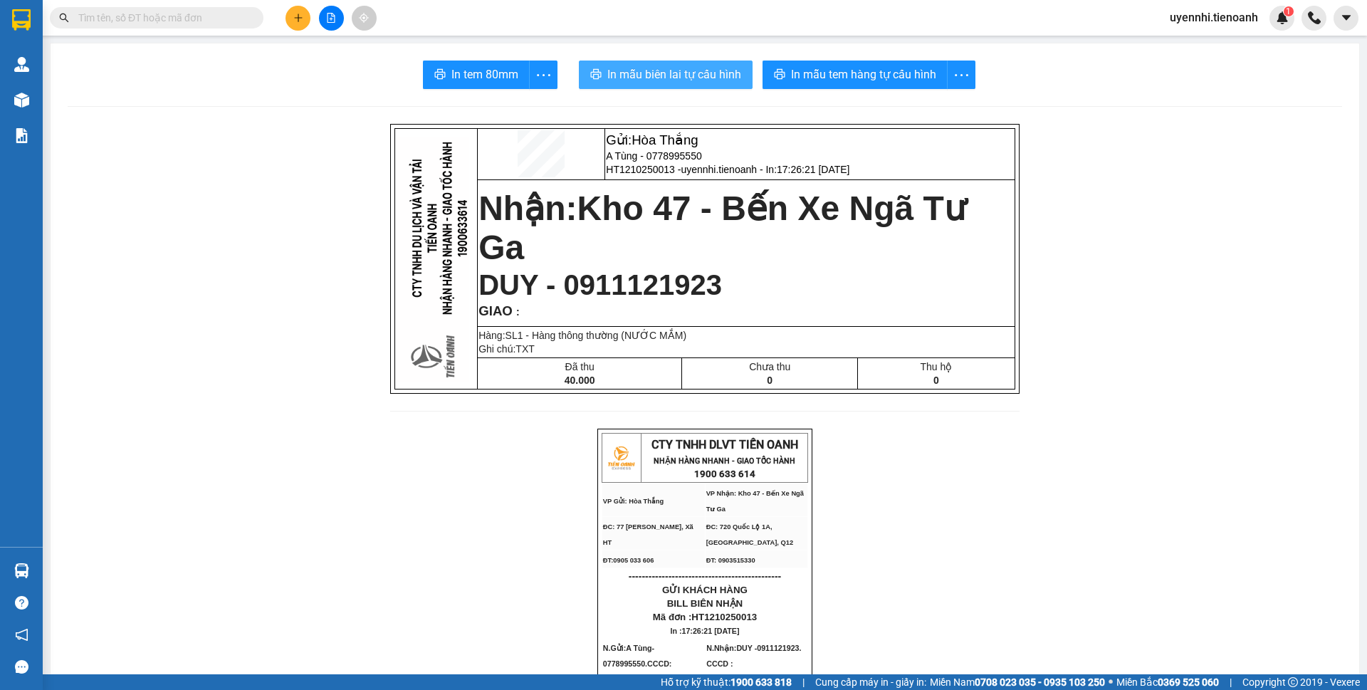
click at [705, 65] on button "In mẫu biên lai tự cấu hình" at bounding box center [666, 75] width 174 height 28
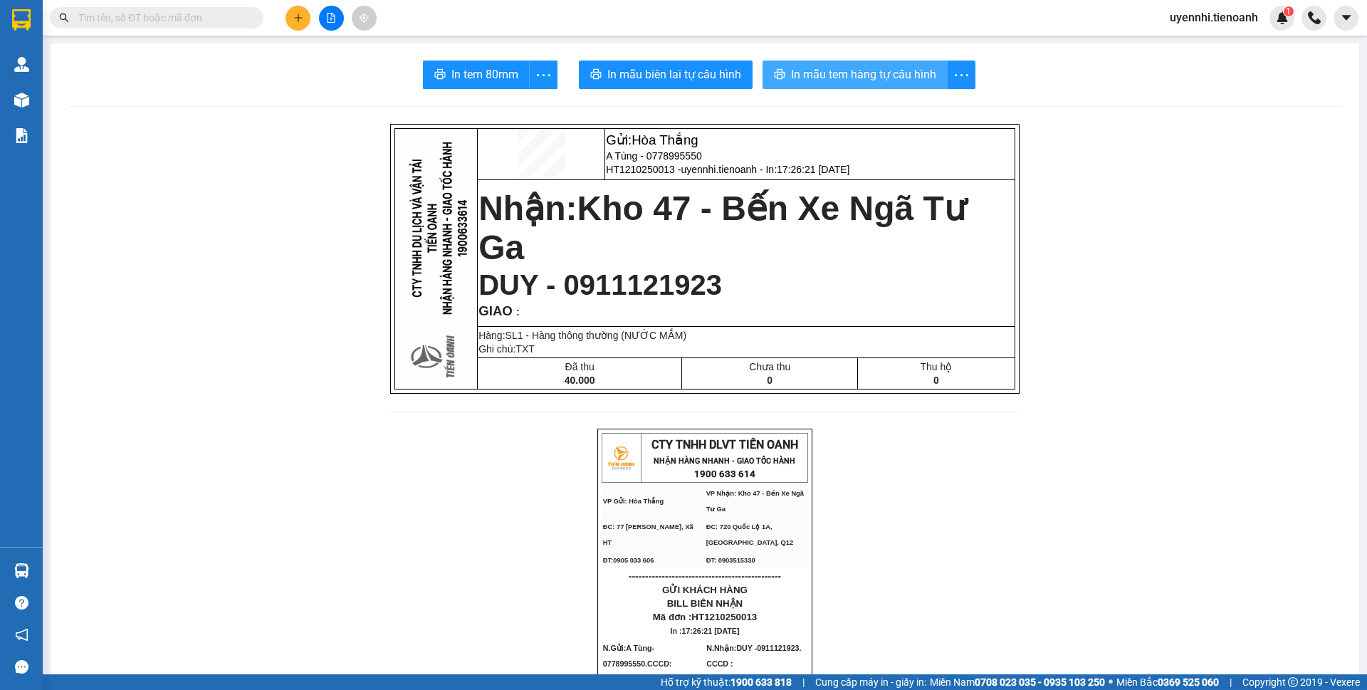
click at [824, 79] on span "In mẫu tem hàng tự cấu hình" at bounding box center [863, 74] width 145 height 18
